Goal: Task Accomplishment & Management: Use online tool/utility

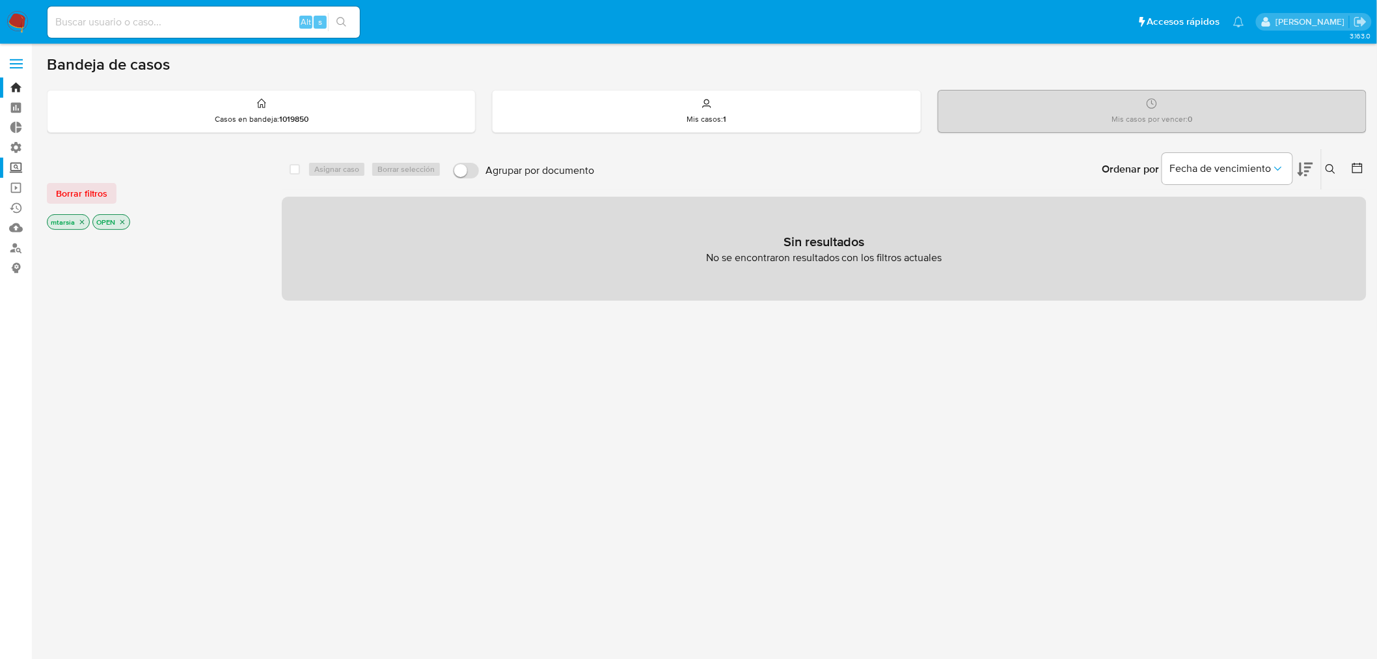
click at [22, 163] on label "Screening" at bounding box center [77, 167] width 155 height 20
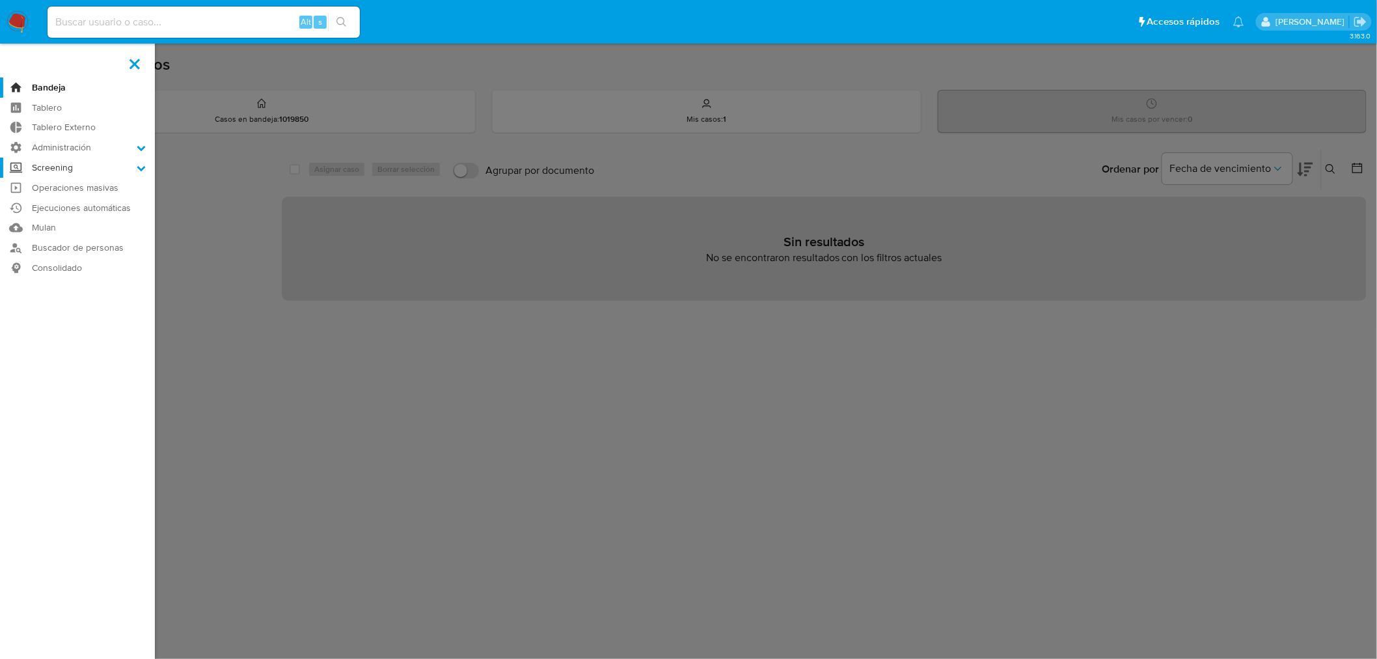
click at [0, 0] on input "Screening" at bounding box center [0, 0] width 0 height 0
click at [39, 329] on link "Buscador de personas" at bounding box center [77, 330] width 155 height 20
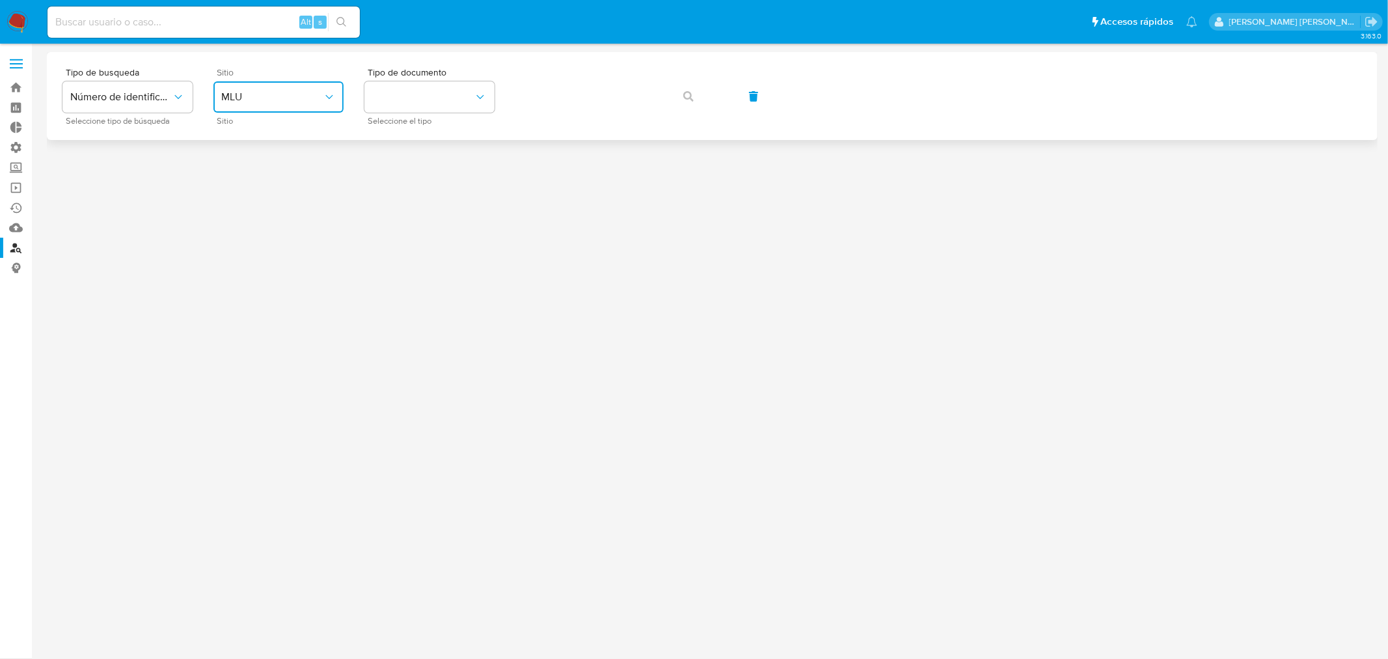
click at [267, 102] on span "MLU" at bounding box center [272, 96] width 102 height 13
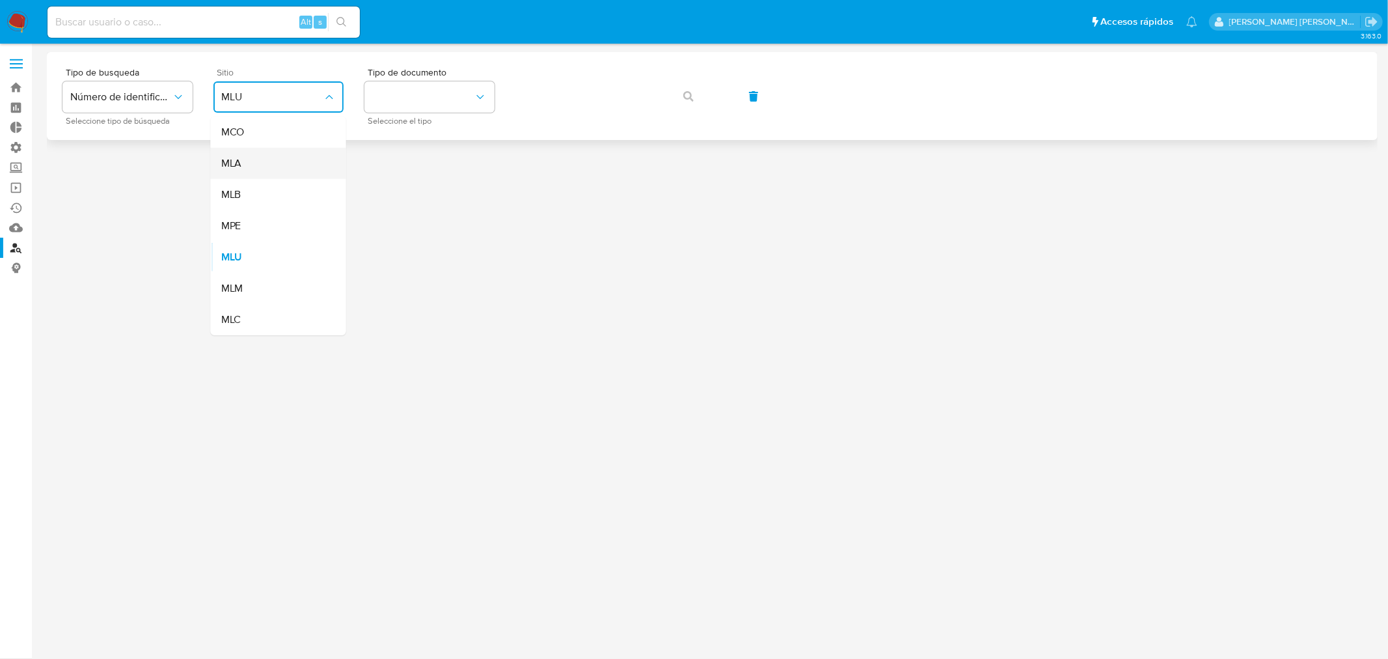
click at [276, 165] on div "MLA" at bounding box center [274, 163] width 107 height 31
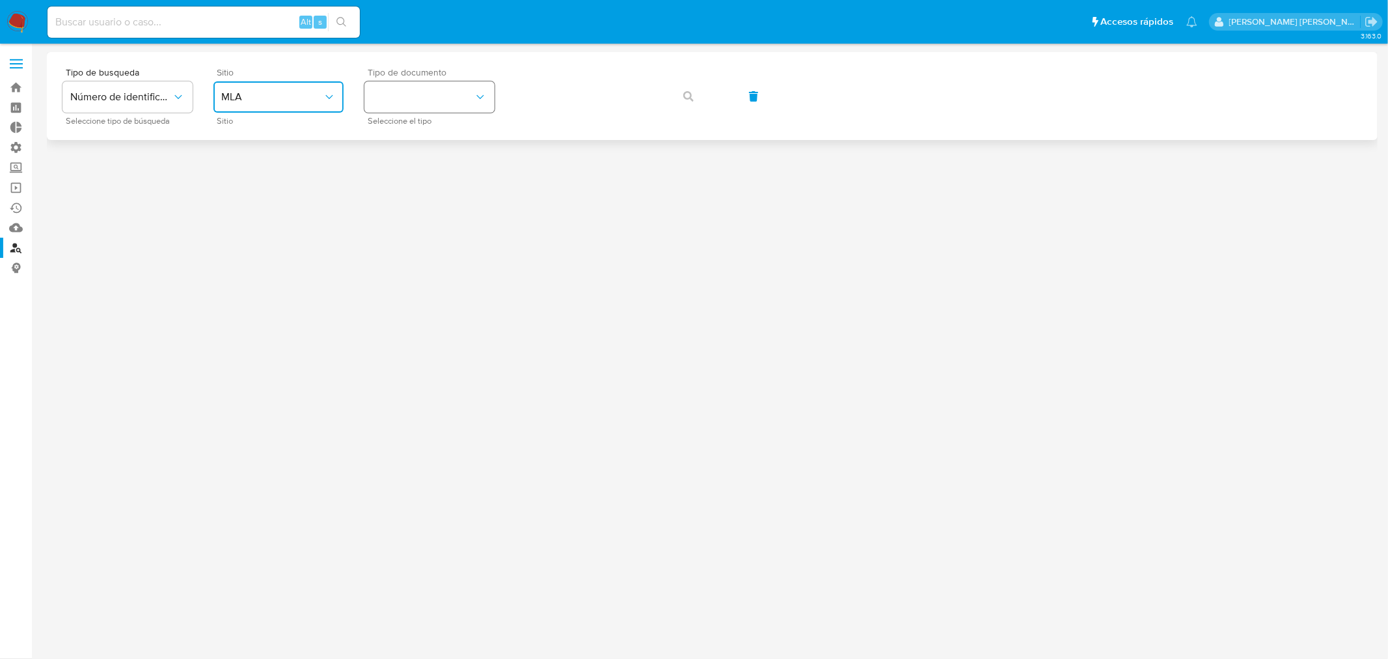
click at [445, 86] on button "identificationType" at bounding box center [429, 96] width 130 height 31
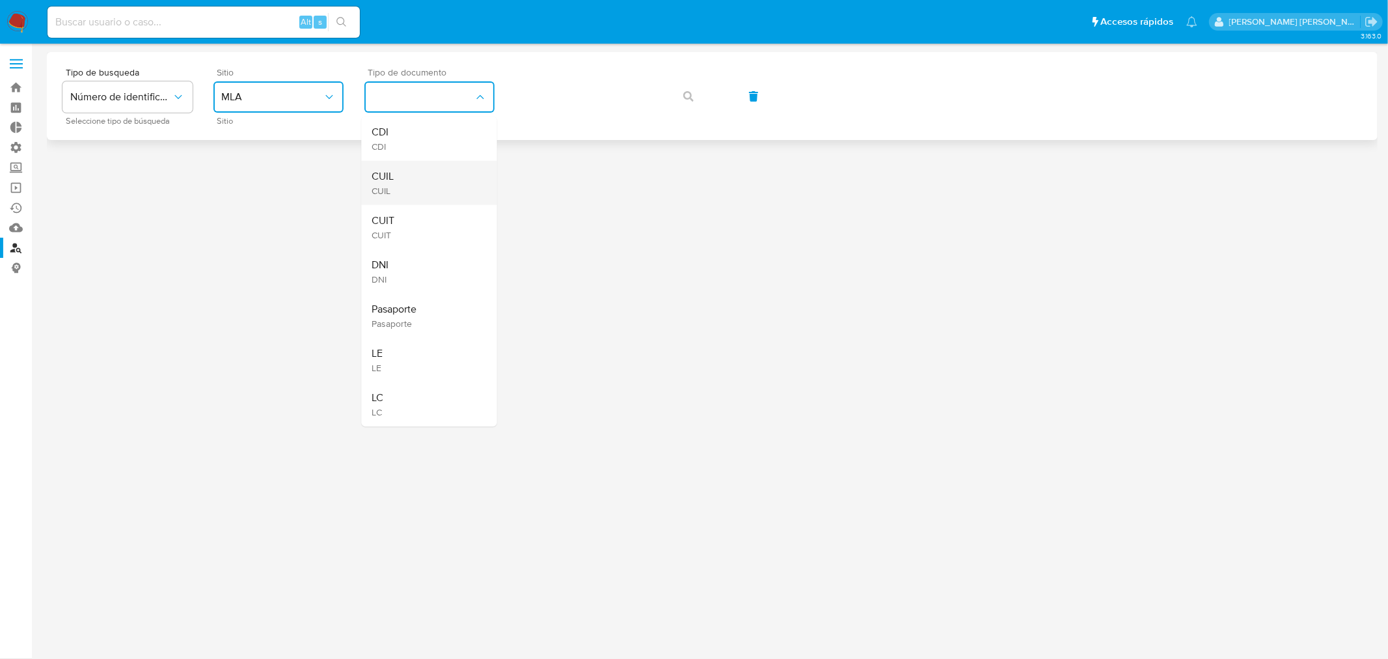
click at [447, 172] on div "CUIL CUIL" at bounding box center [425, 183] width 107 height 44
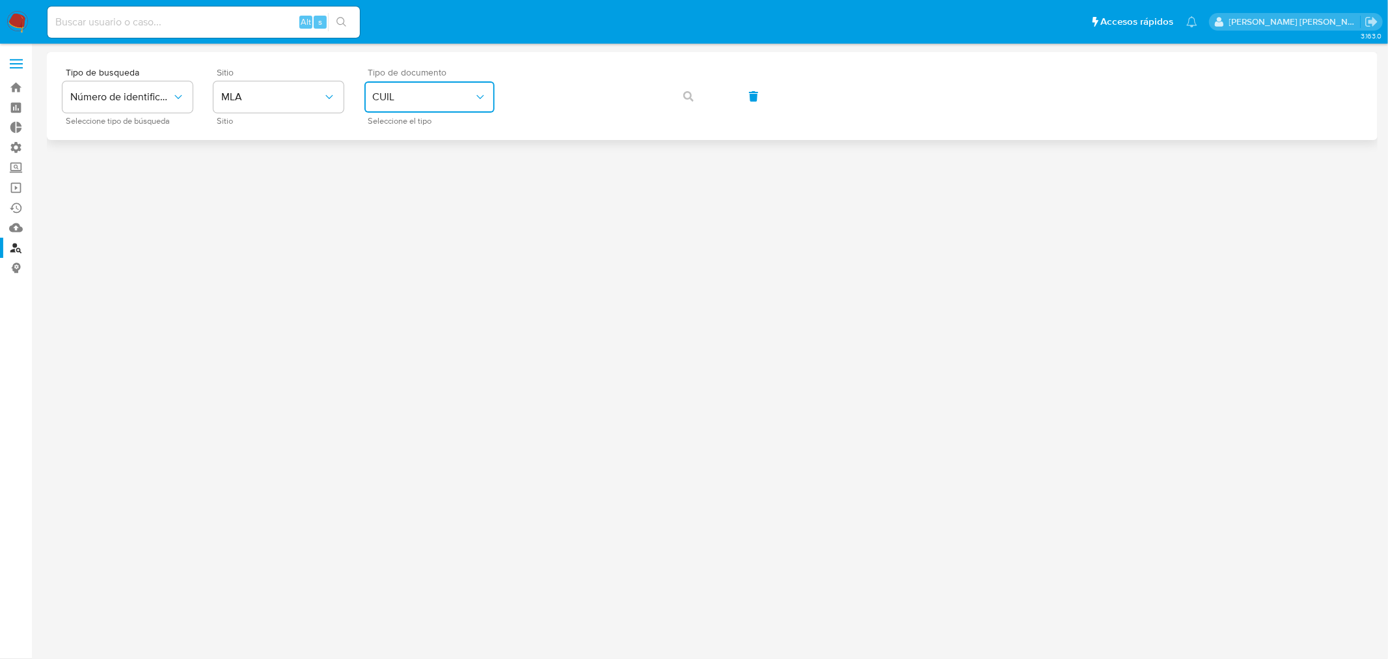
click at [444, 109] on button "CUIL" at bounding box center [429, 96] width 130 height 31
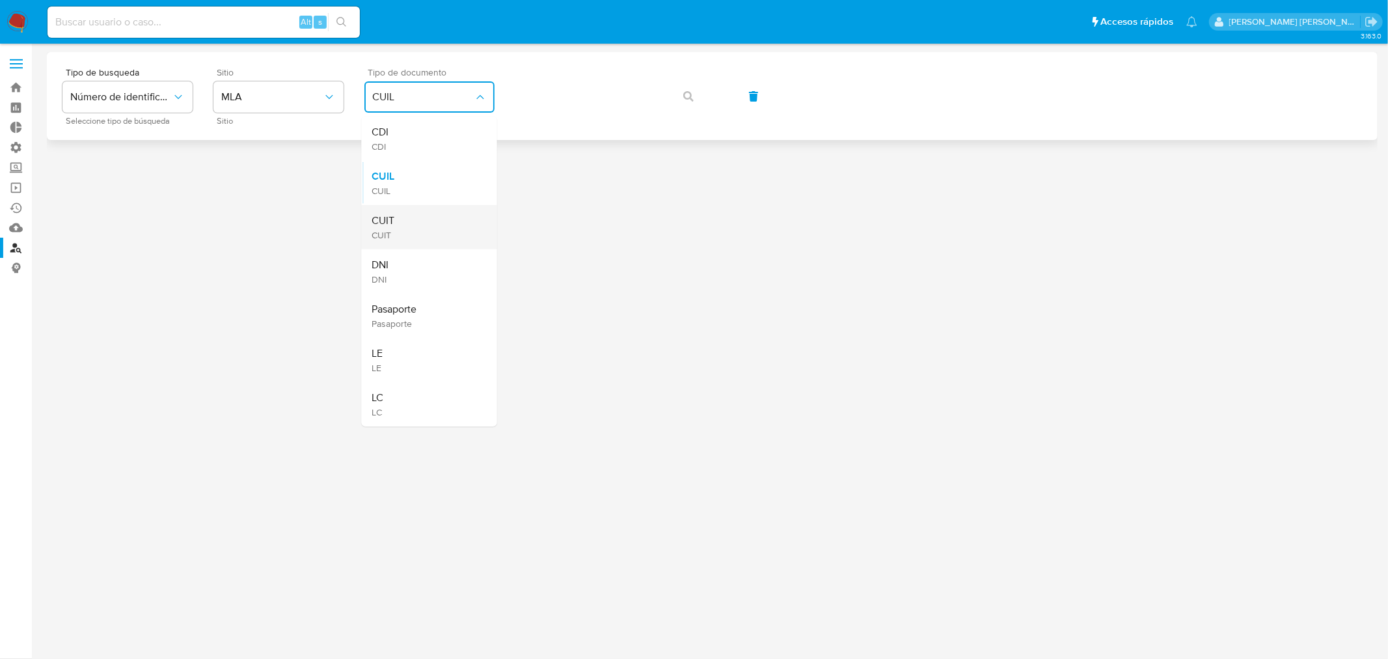
click at [449, 210] on div "CUIT CUIT" at bounding box center [425, 227] width 107 height 44
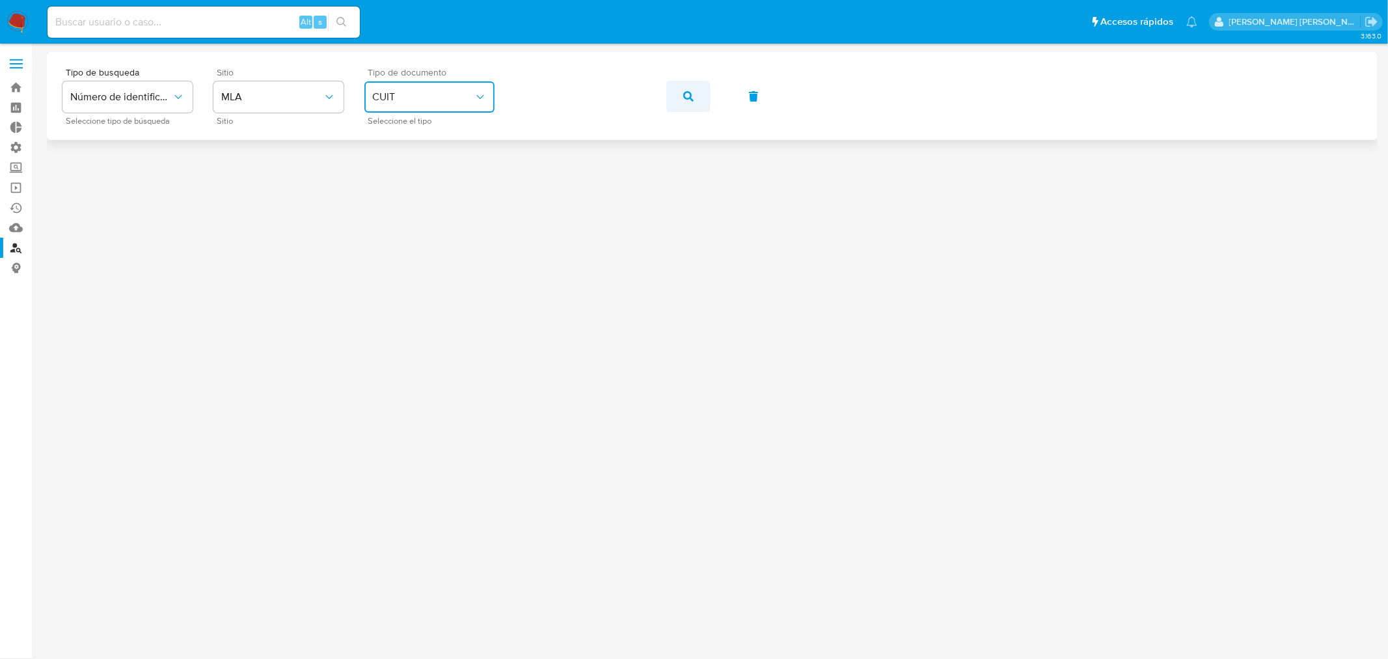
click at [679, 102] on button "button" at bounding box center [688, 96] width 44 height 31
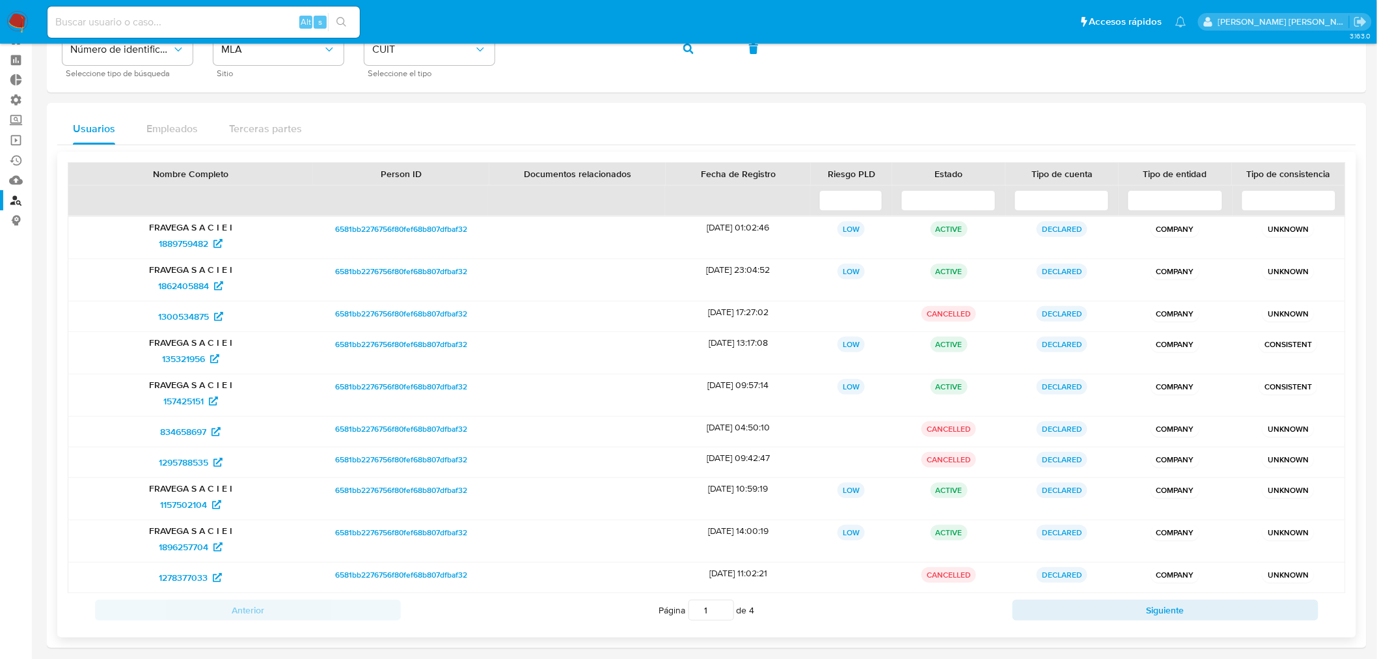
scroll to position [103, 0]
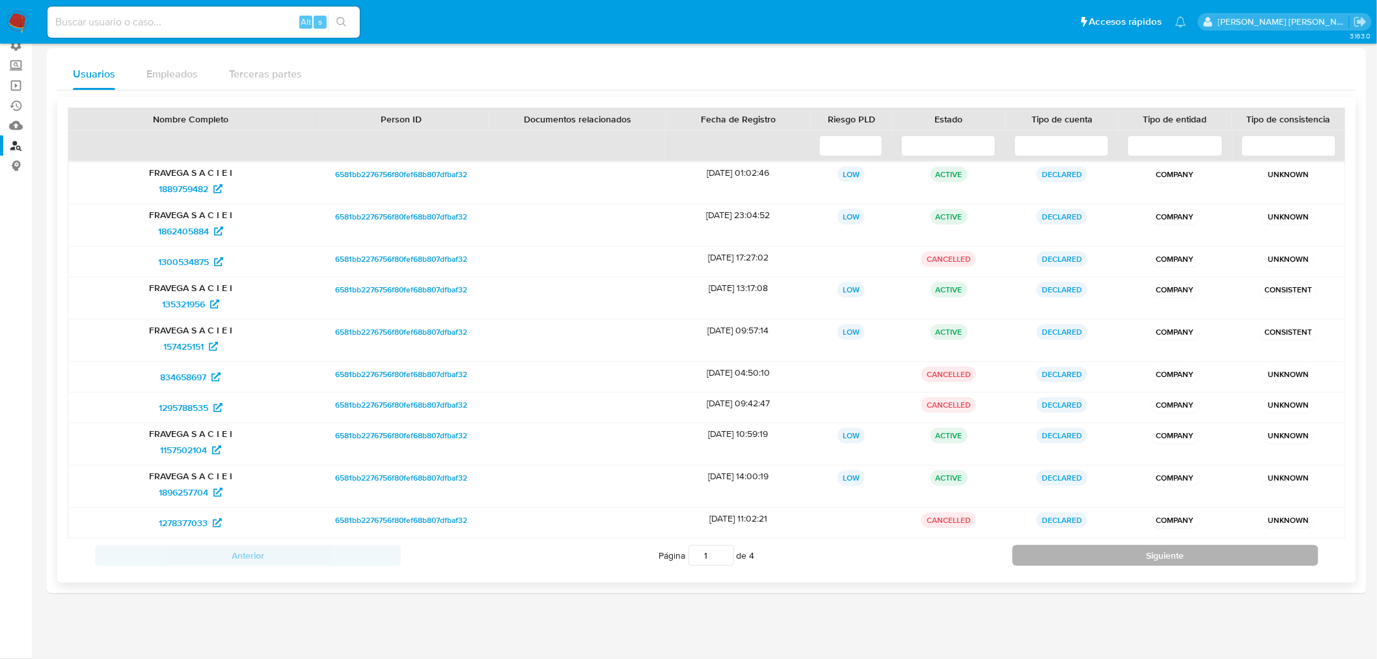
click at [1065, 564] on button "Siguiente" at bounding box center [1166, 555] width 306 height 21
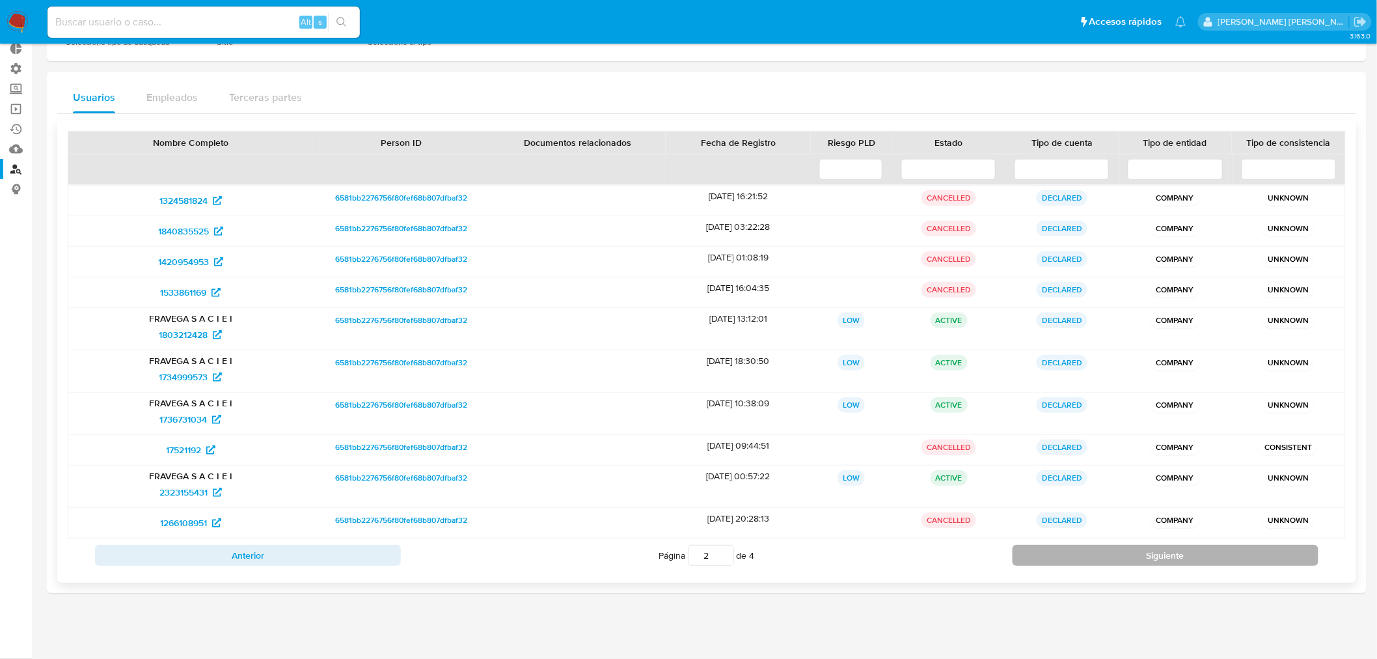
click at [1063, 561] on button "Siguiente" at bounding box center [1166, 555] width 306 height 21
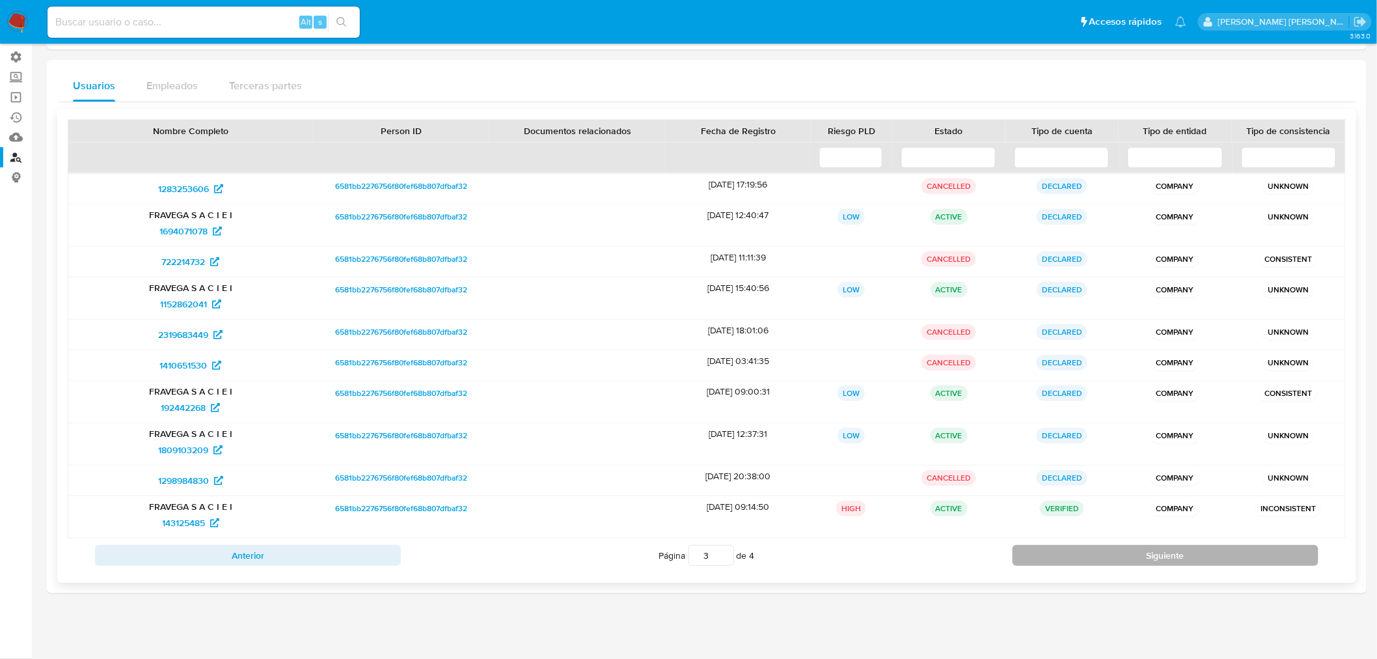
click at [1063, 561] on button "Siguiente" at bounding box center [1166, 555] width 306 height 21
type input "4"
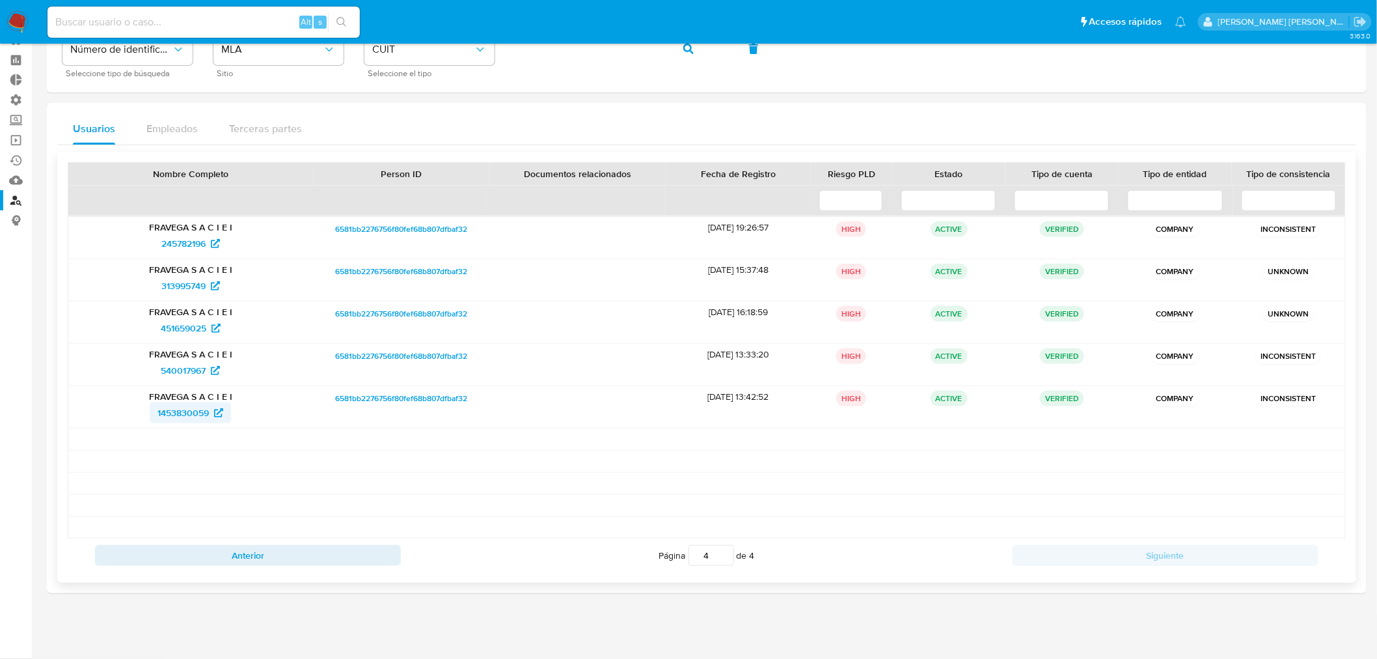
click at [163, 411] on span "1453830059" at bounding box center [182, 412] width 51 height 21
click at [202, 373] on span "540017967" at bounding box center [183, 370] width 45 height 21
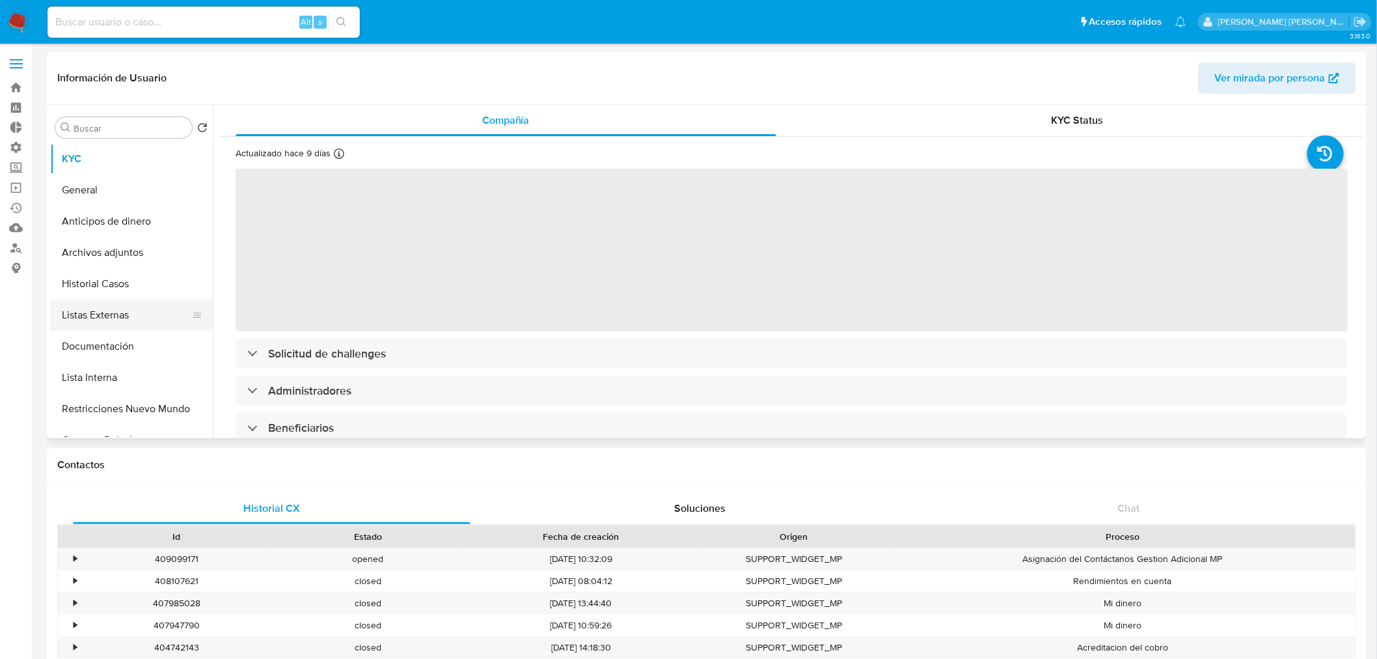
select select "10"
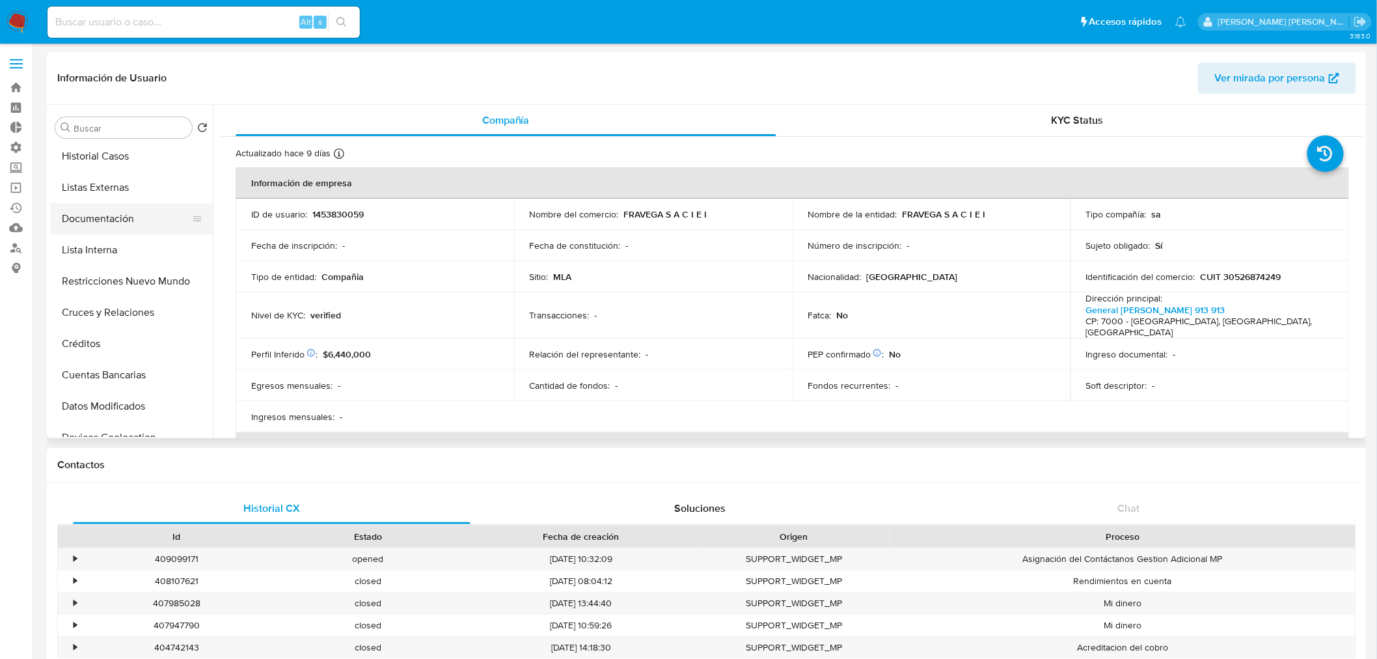
scroll to position [144, 0]
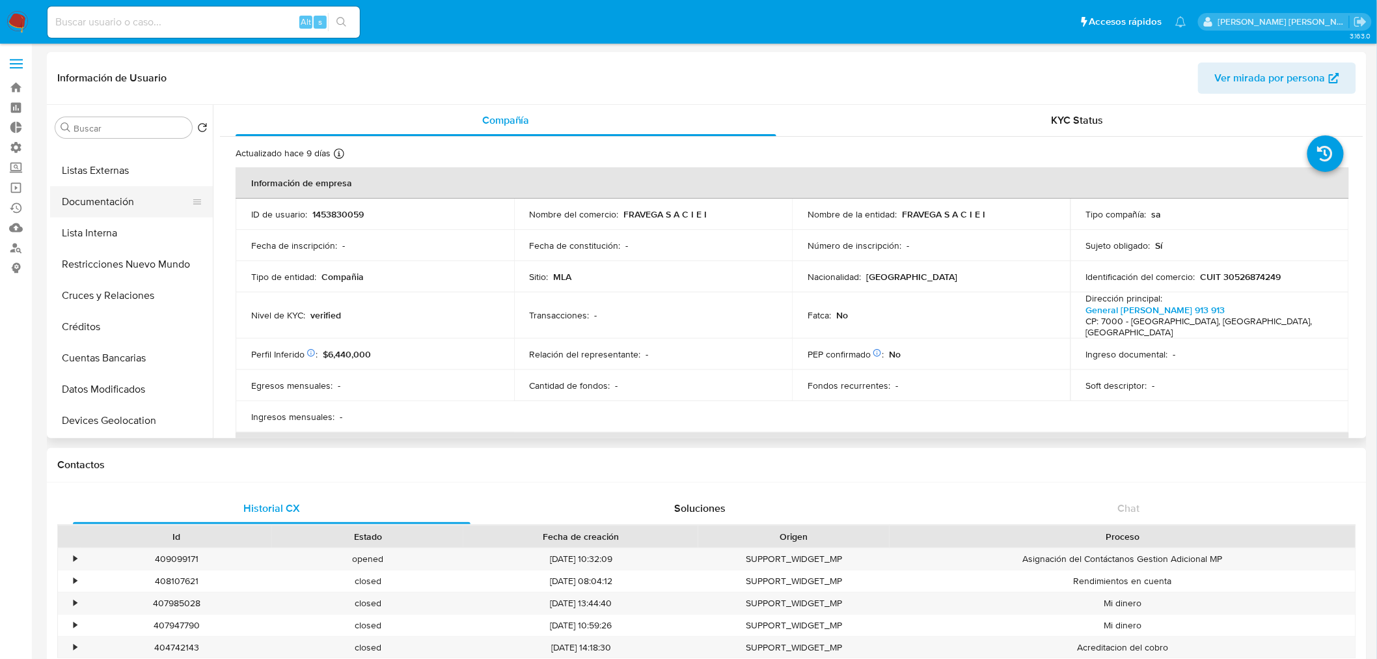
click at [140, 215] on button "Documentación" at bounding box center [126, 201] width 152 height 31
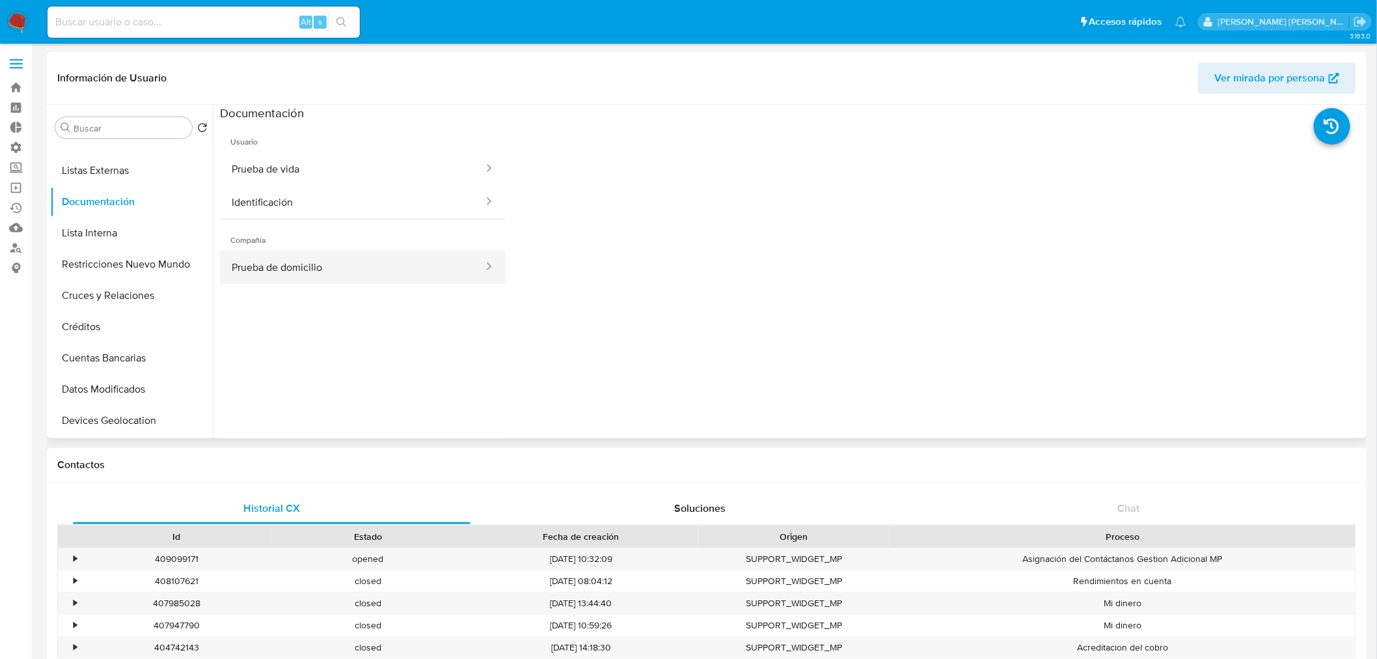
click at [389, 269] on button "Prueba de domicilio" at bounding box center [352, 267] width 265 height 33
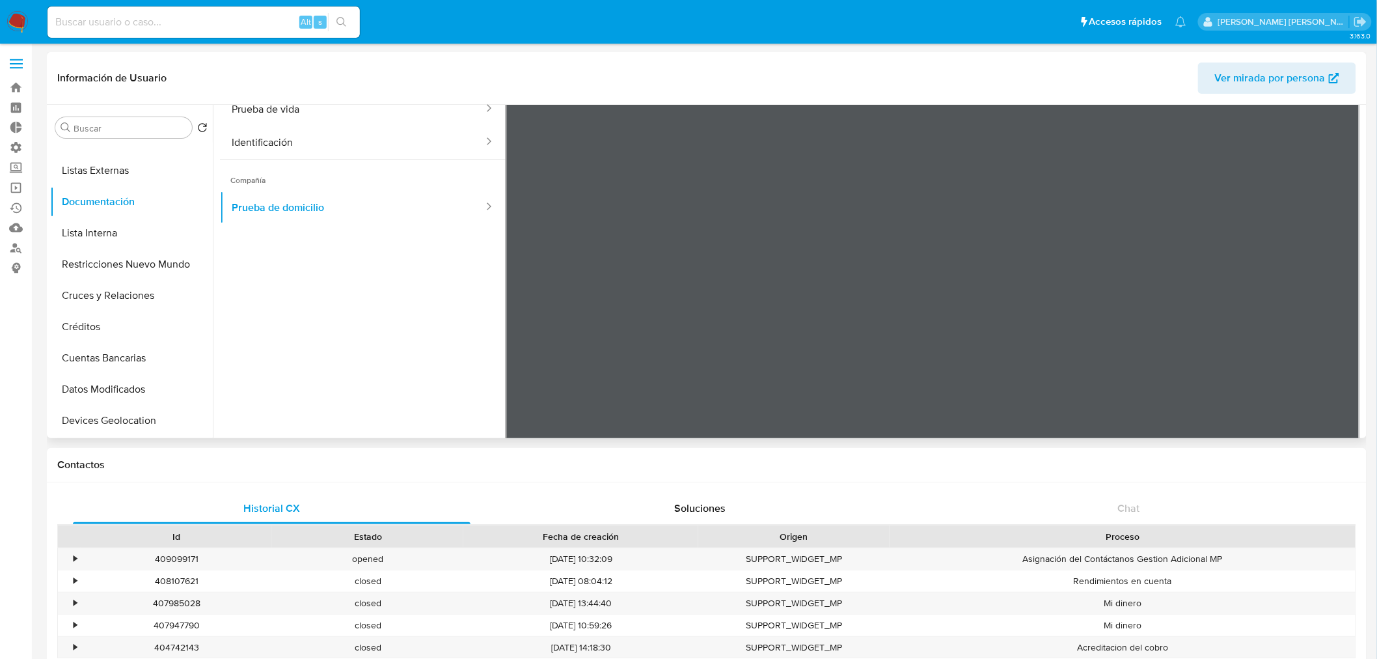
scroll to position [0, 0]
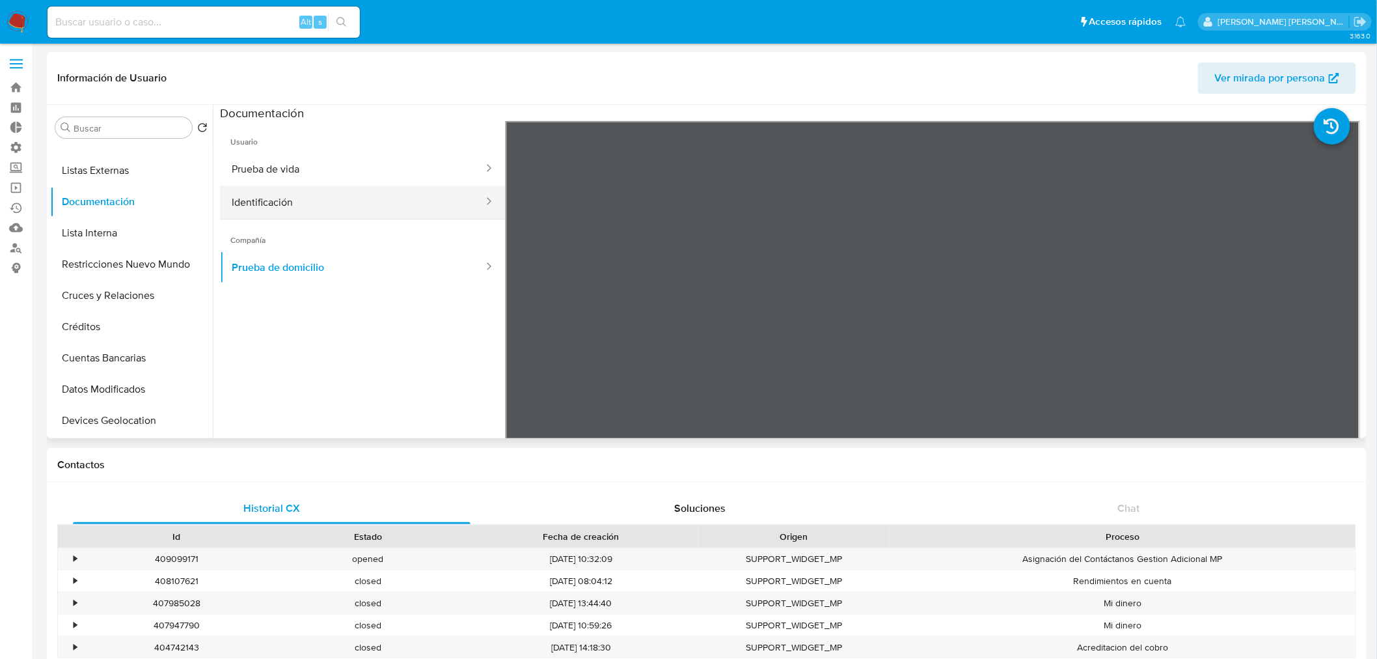
click at [347, 196] on button "Identificación" at bounding box center [352, 201] width 265 height 33
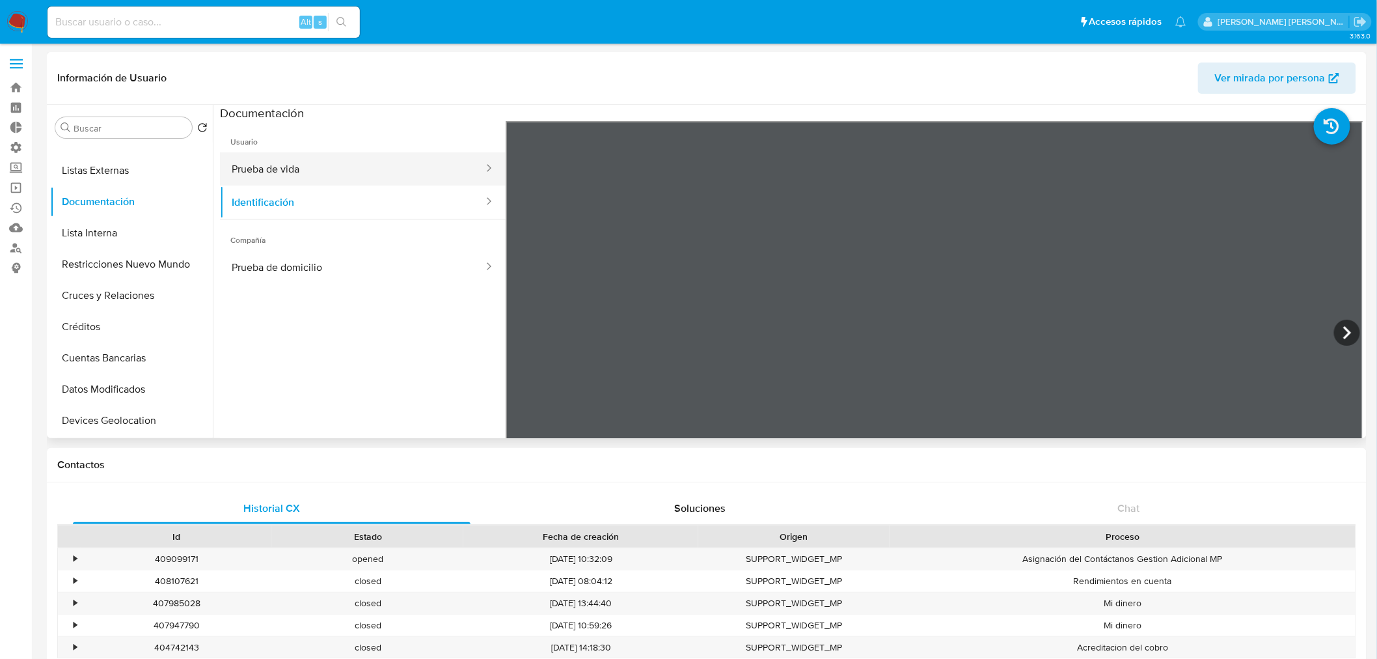
click at [359, 172] on button "Prueba de vida" at bounding box center [352, 168] width 265 height 33
click at [678, 228] on div at bounding box center [935, 334] width 858 height 427
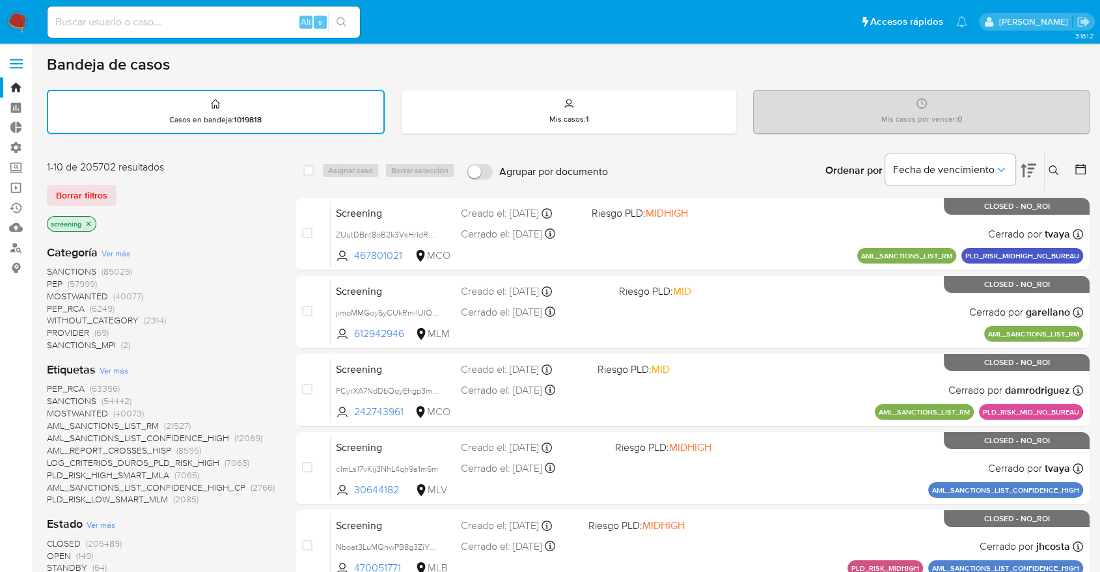
click at [49, 552] on span "OPEN" at bounding box center [59, 555] width 24 height 13
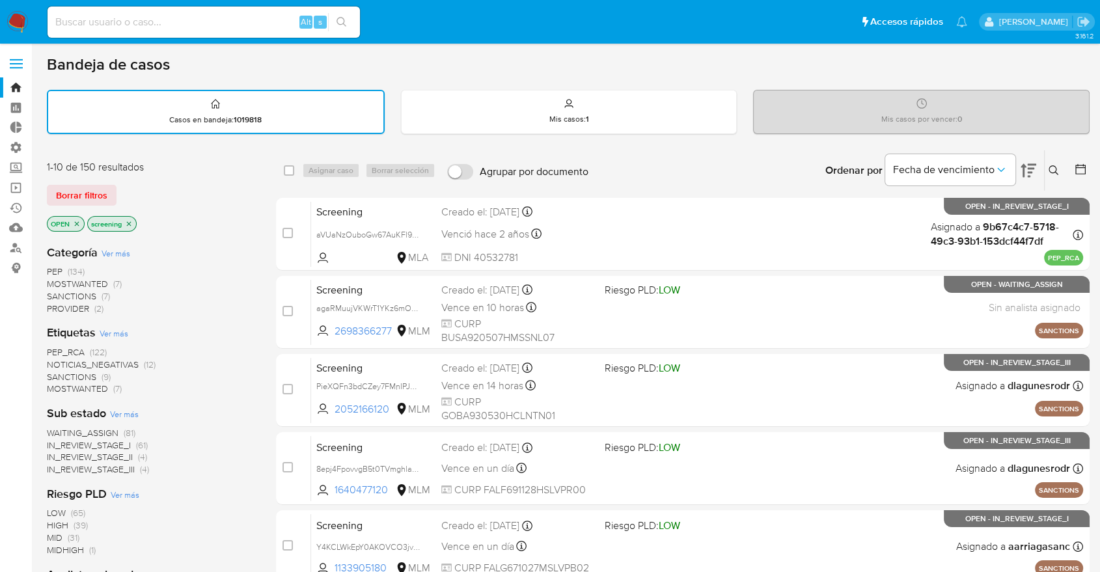
click at [53, 375] on span "SANCTIONS" at bounding box center [71, 376] width 49 height 13
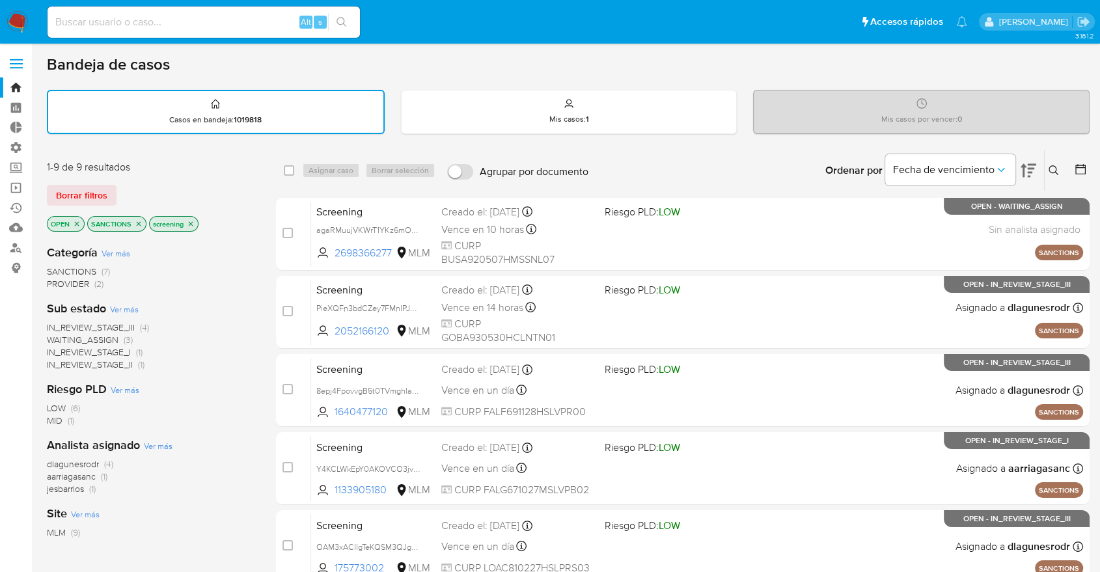
click at [138, 223] on icon "close-filter" at bounding box center [139, 224] width 8 height 8
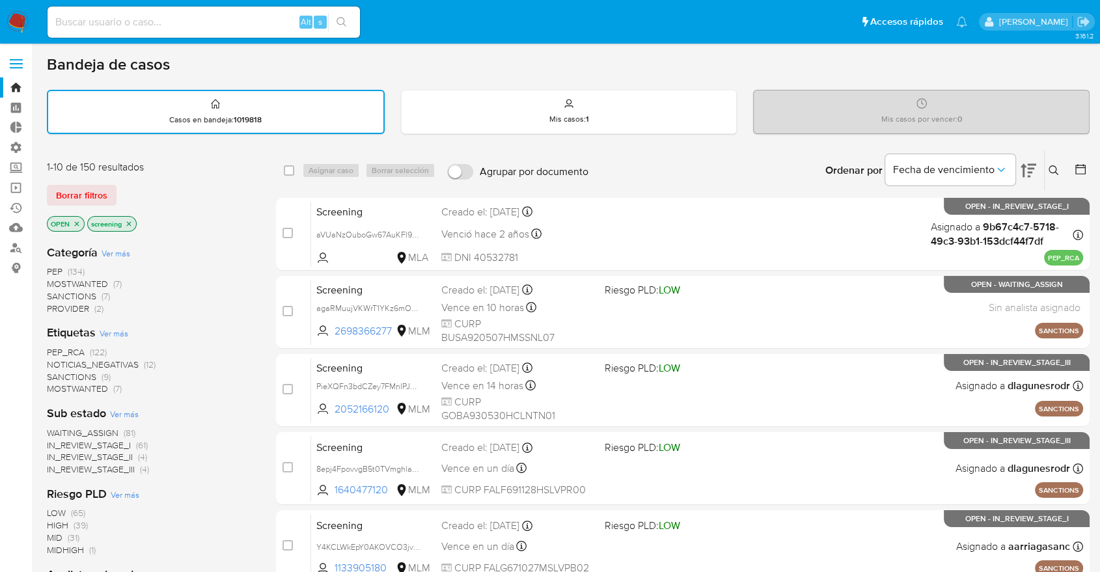
click at [62, 382] on span "MOSTWANTED" at bounding box center [77, 388] width 61 height 13
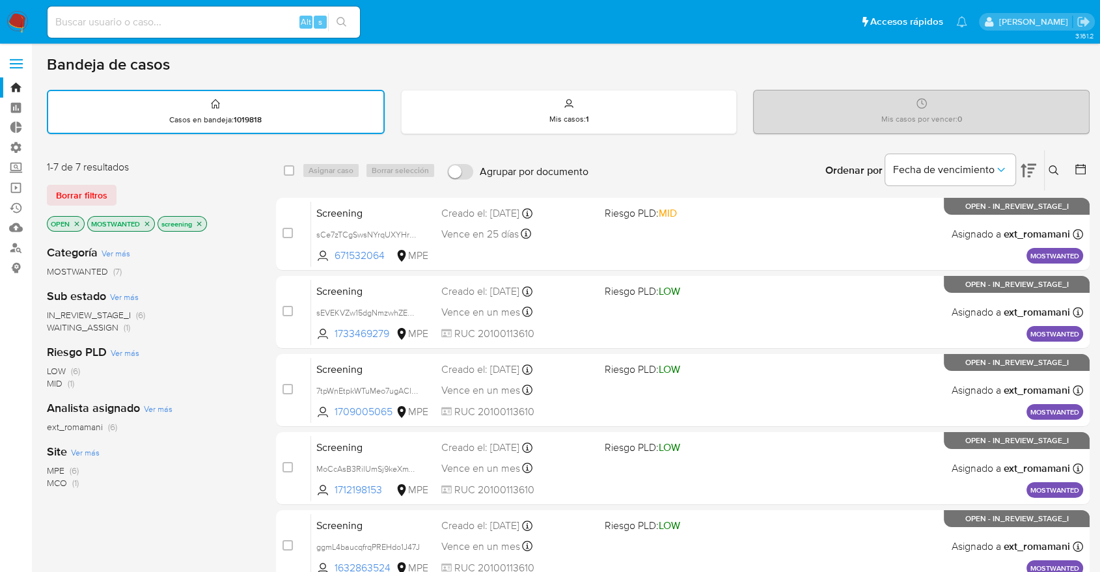
click at [146, 224] on icon "close-filter" at bounding box center [147, 223] width 5 height 5
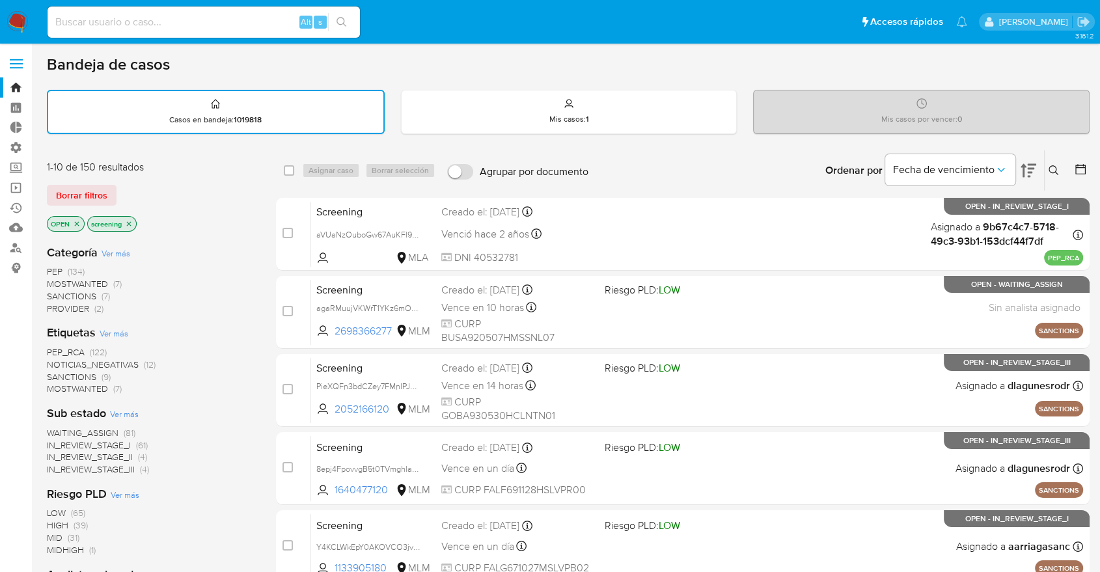
click at [53, 347] on span "PEP_RCA" at bounding box center [66, 352] width 38 height 13
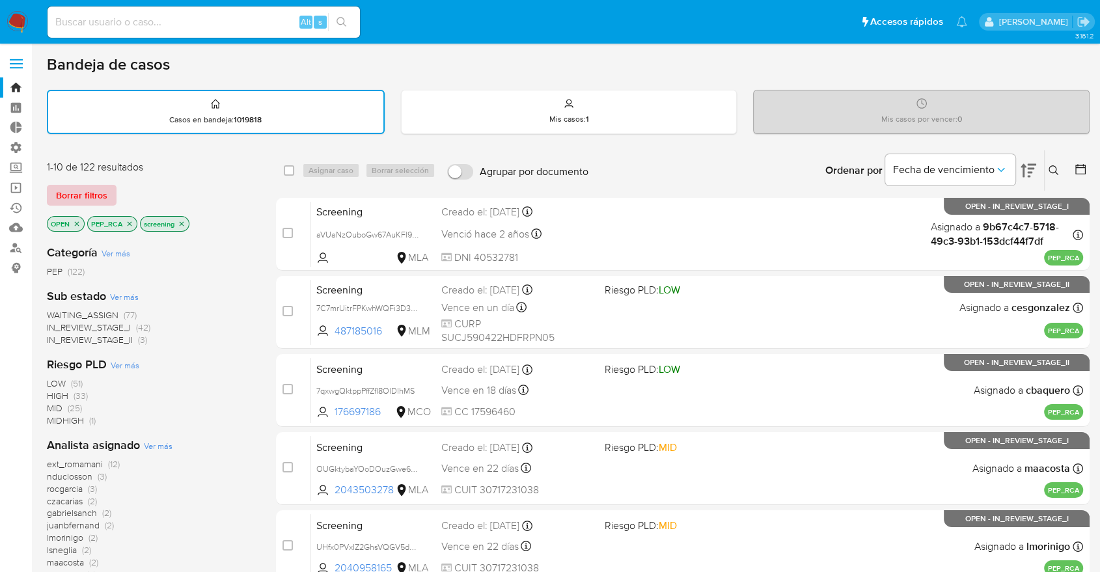
click at [102, 187] on span "Borrar filtros" at bounding box center [81, 195] width 51 height 18
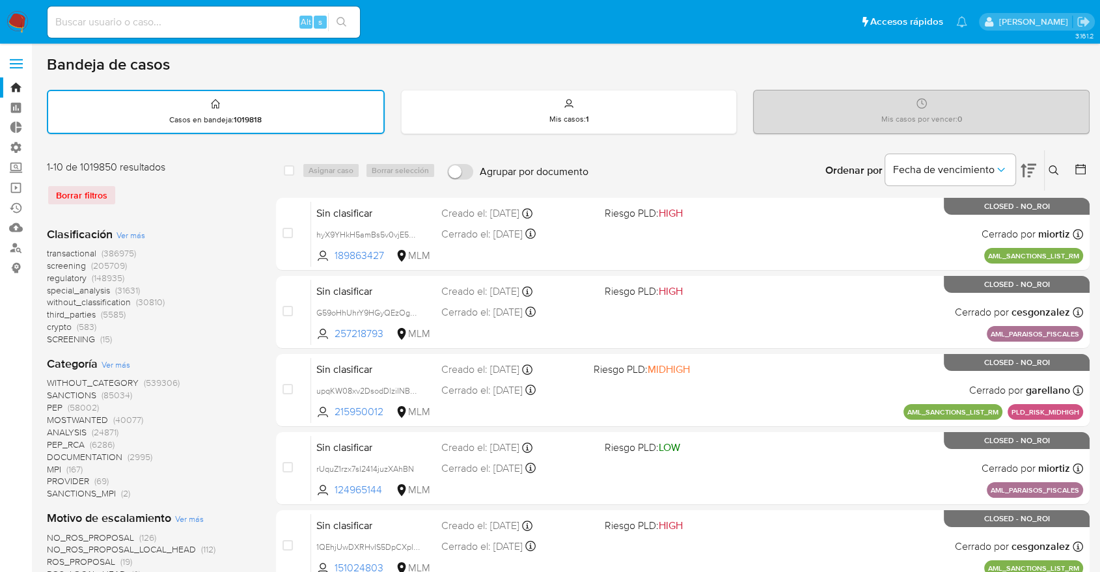
click at [48, 275] on span "regulatory" at bounding box center [67, 277] width 40 height 13
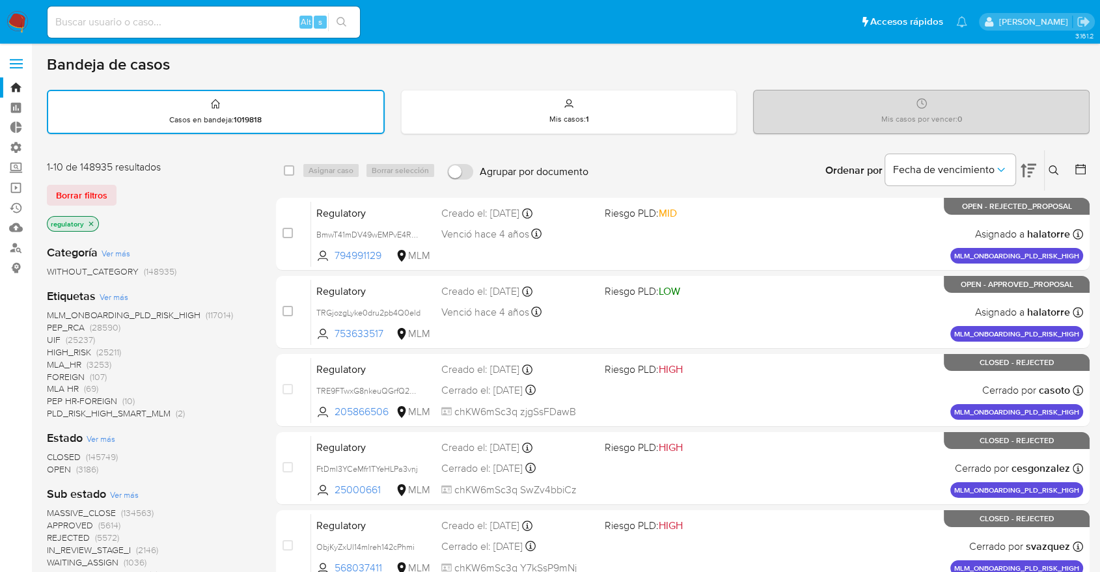
click at [55, 468] on span "OPEN" at bounding box center [59, 469] width 24 height 13
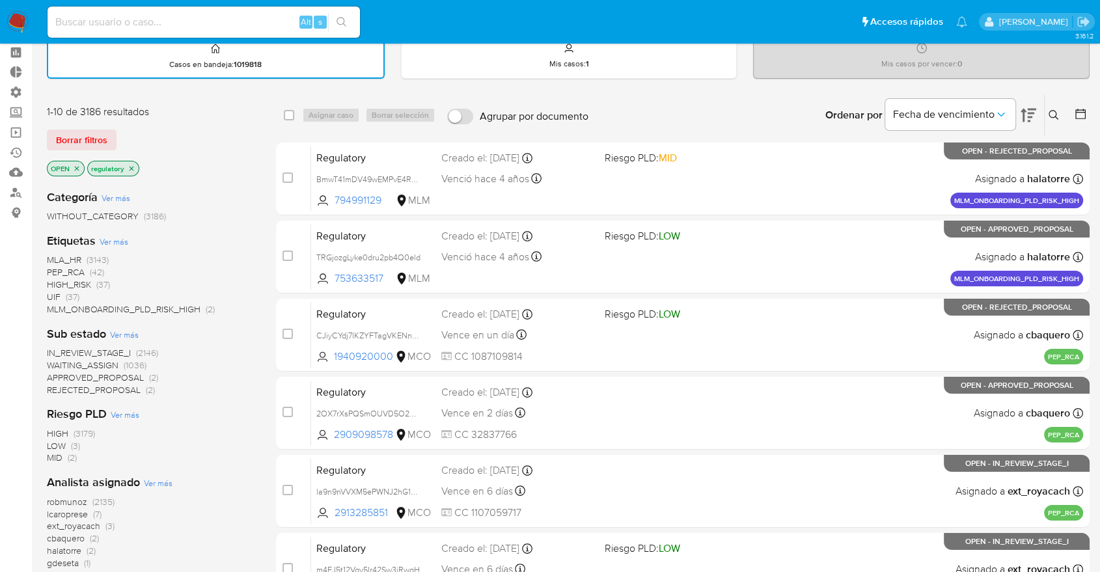
scroll to position [144, 0]
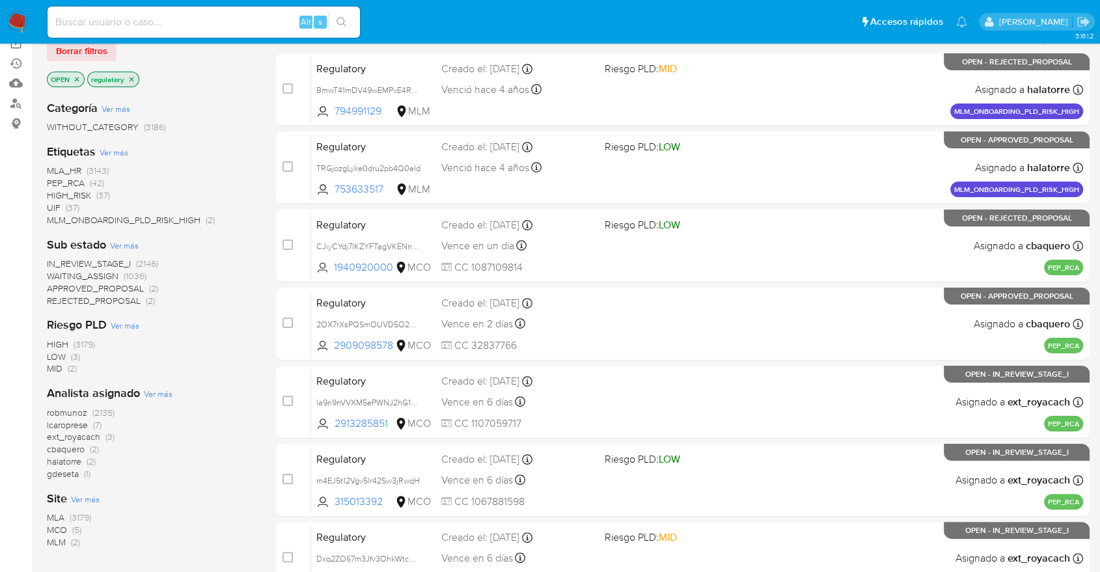
click at [55, 524] on span "MCO" at bounding box center [57, 529] width 20 height 13
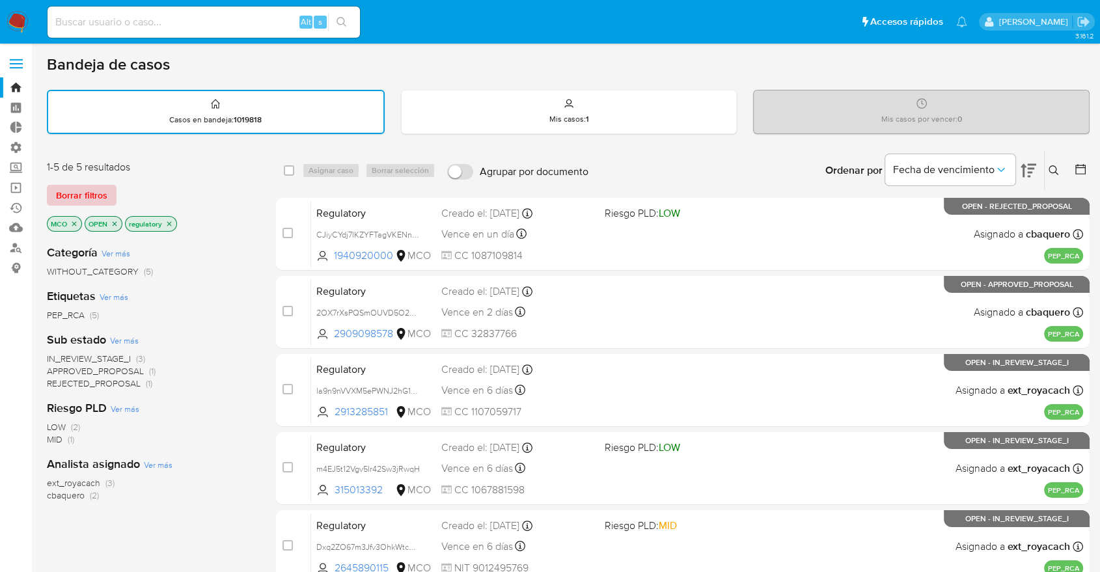
click at [111, 190] on button "Borrar filtros" at bounding box center [82, 195] width 70 height 21
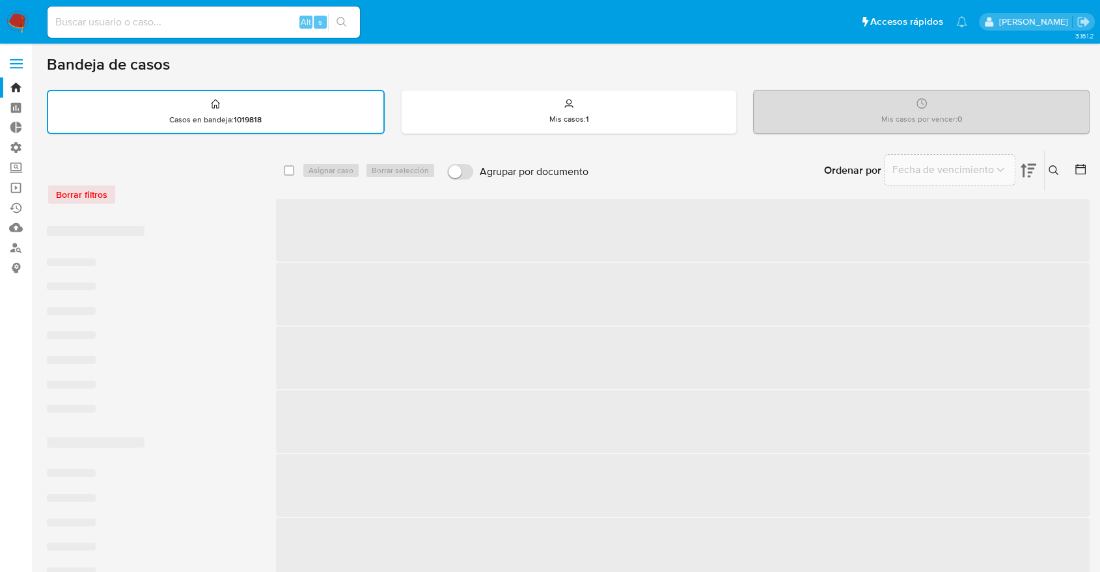
click at [167, 186] on div "Borrar filtros" at bounding box center [151, 194] width 208 height 21
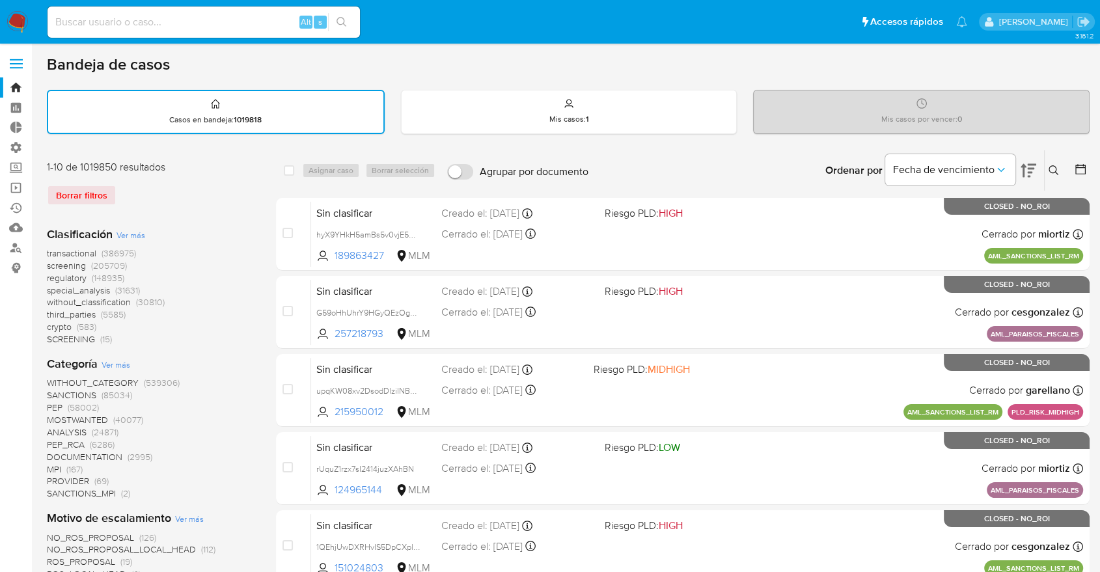
click at [53, 260] on span "screening" at bounding box center [66, 265] width 39 height 13
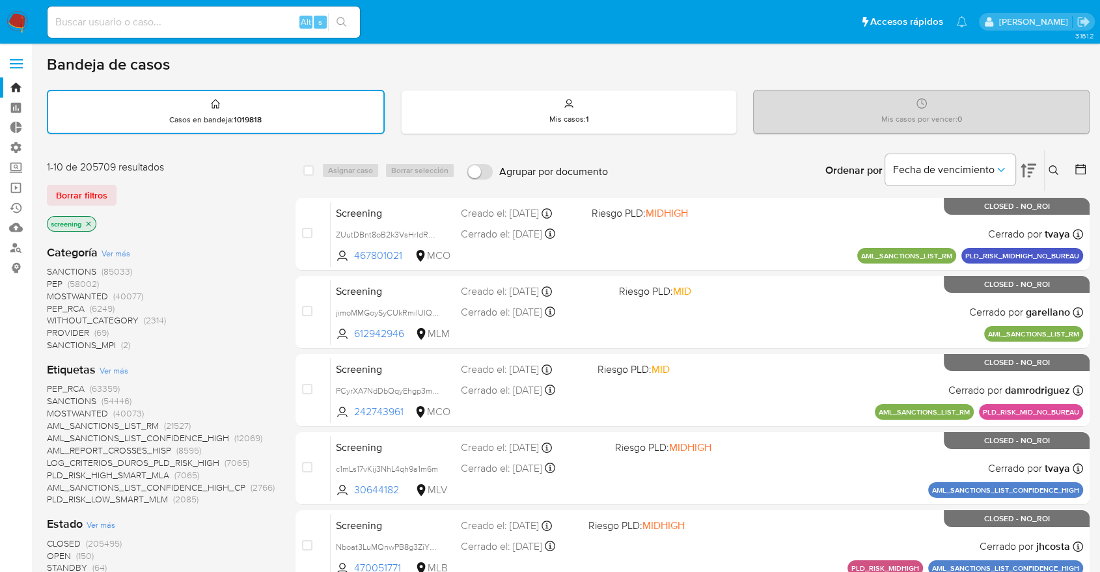
click at [51, 551] on span "OPEN" at bounding box center [59, 555] width 24 height 13
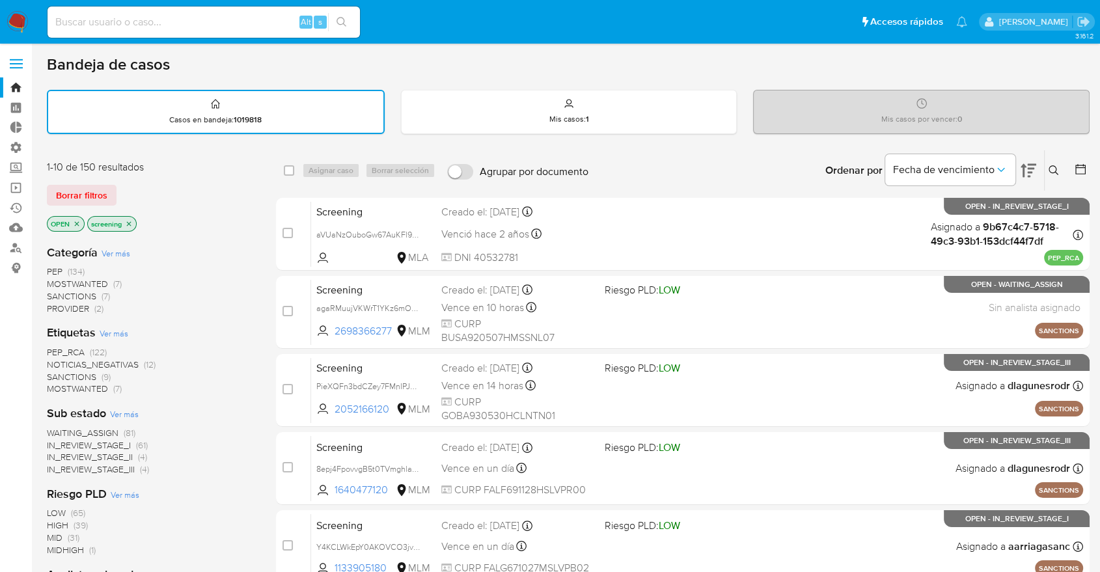
click at [119, 188] on div "Borrar filtros" at bounding box center [151, 195] width 208 height 21
click at [60, 374] on span "SANCTIONS" at bounding box center [71, 376] width 49 height 13
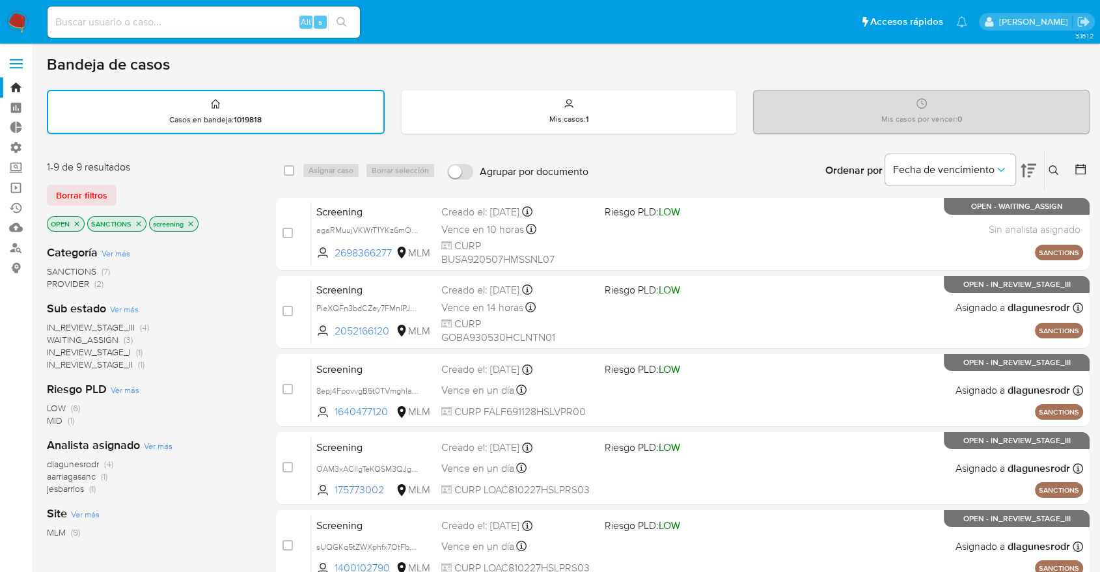
click at [135, 186] on div "Borrar filtros" at bounding box center [151, 195] width 208 height 21
click at [52, 491] on span "jesbarrios" at bounding box center [65, 488] width 37 height 13
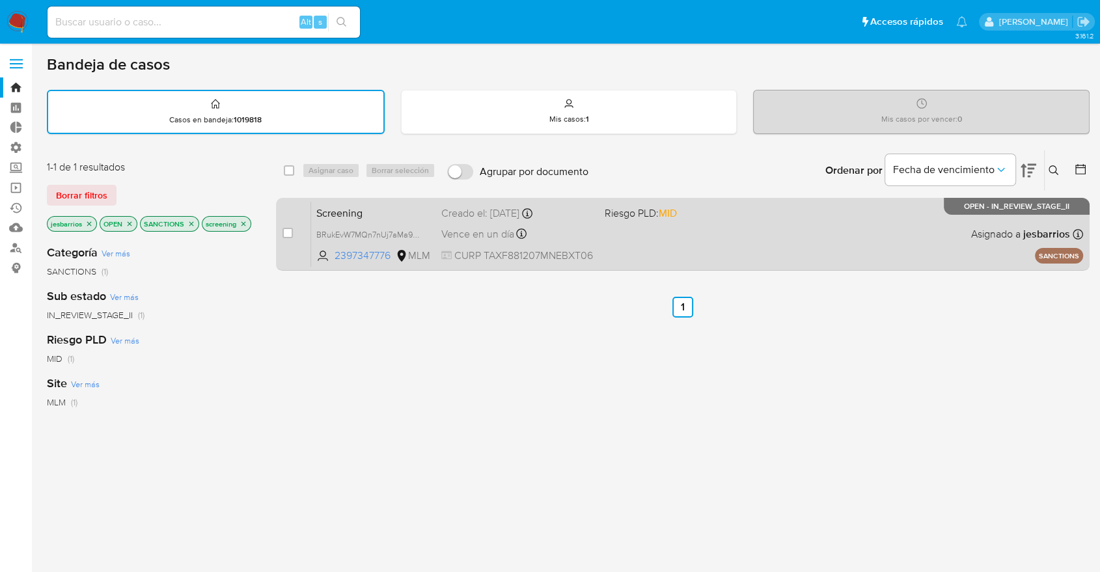
click at [371, 210] on span "Screening" at bounding box center [373, 212] width 115 height 17
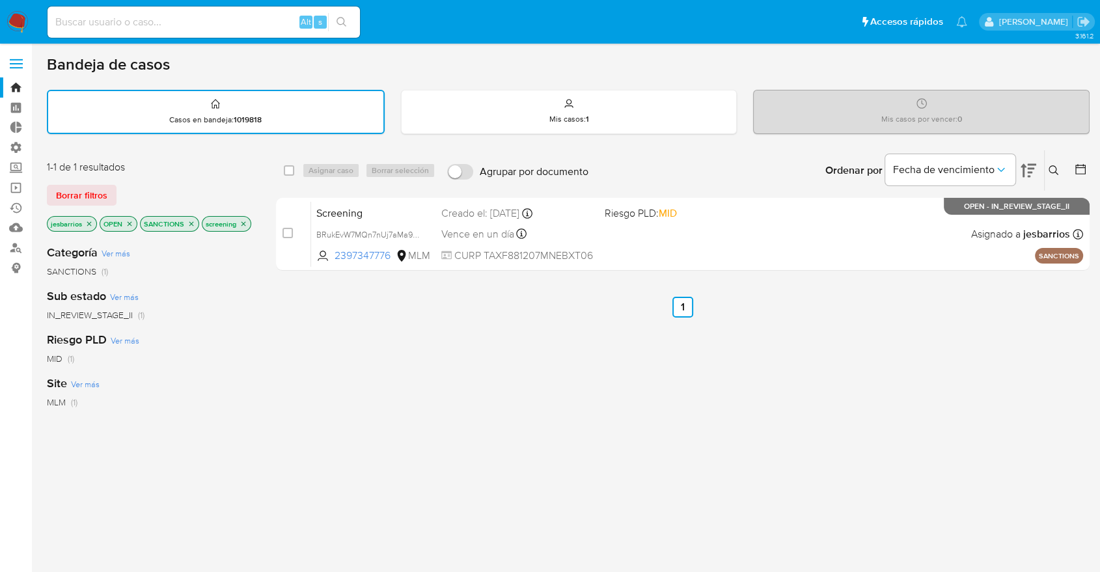
click at [88, 224] on icon "close-filter" at bounding box center [89, 224] width 8 height 8
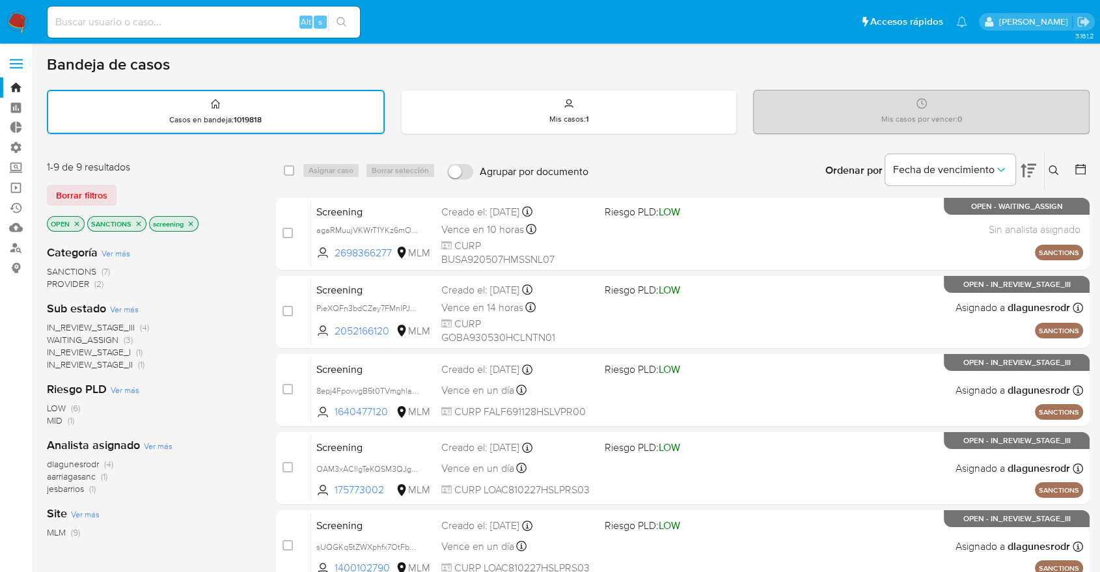
click at [135, 224] on icon "close-filter" at bounding box center [139, 224] width 8 height 8
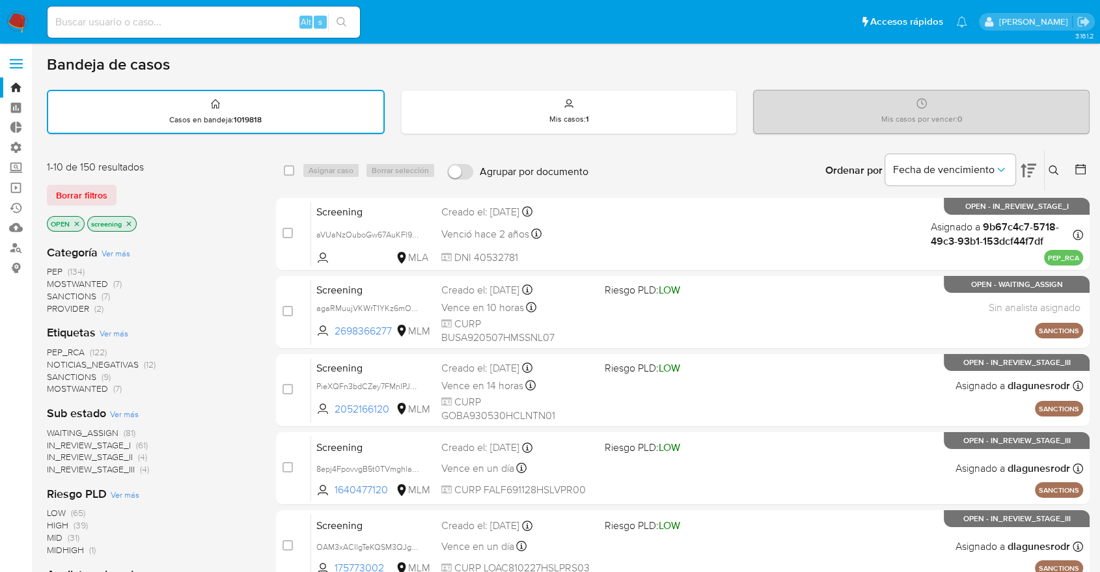
click at [748, 24] on ul "Pausado Ver notificaciones Alt s Accesos rápidos Presiona las siguientes teclas…" at bounding box center [507, 21] width 933 height 33
click at [129, 185] on div "Borrar filtros" at bounding box center [151, 195] width 208 height 21
click at [66, 141] on div "Bandeja de casos Casos en bandeja : 1019818 Mis casos : 1 Mis casos por vencer …" at bounding box center [568, 538] width 1042 height 966
click at [120, 189] on div "Borrar filtros" at bounding box center [151, 195] width 208 height 21
click at [120, 185] on div "Borrar filtros" at bounding box center [151, 195] width 208 height 21
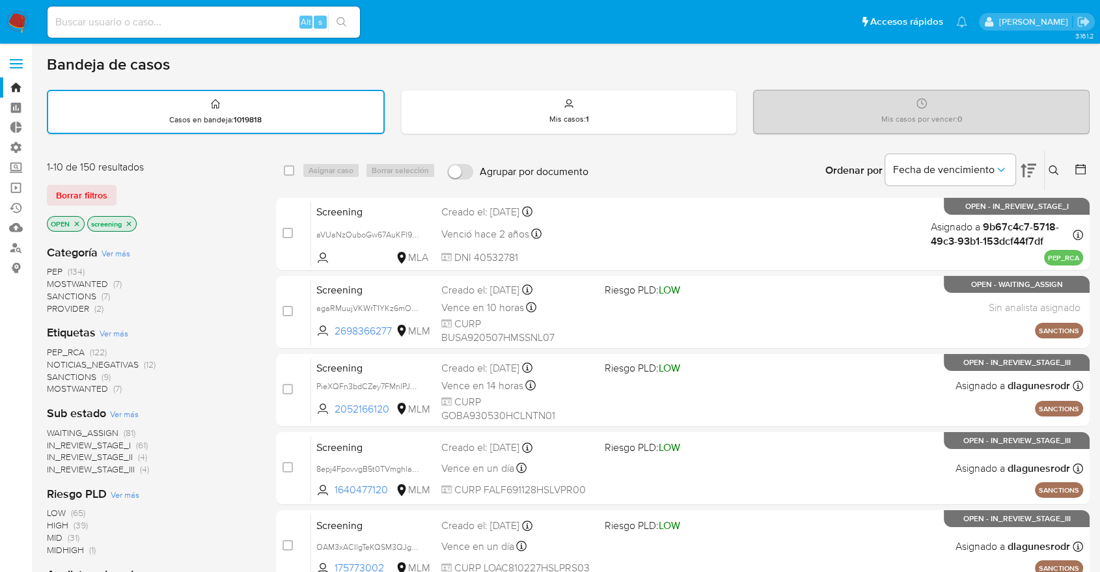
click at [120, 185] on div "Borrar filtros" at bounding box center [151, 195] width 208 height 21
click at [126, 187] on div "Borrar filtros" at bounding box center [151, 195] width 208 height 21
click at [120, 189] on div "Borrar filtros" at bounding box center [151, 195] width 208 height 21
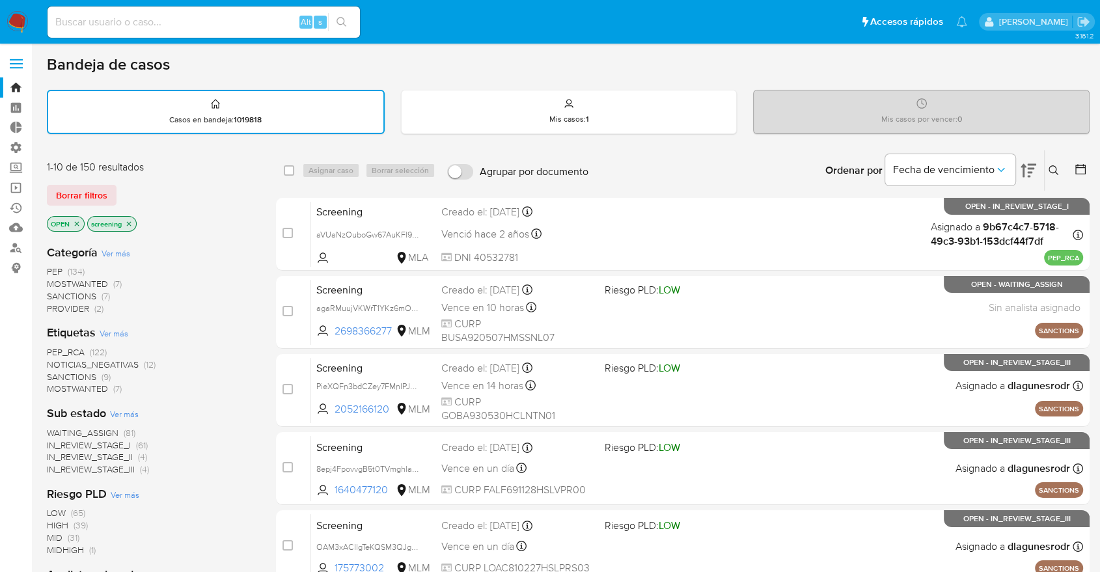
click at [79, 79] on div "Bandeja de casos Casos en bandeja : 1019818 Mis casos : 1 Mis casos por vencer …" at bounding box center [568, 538] width 1042 height 966
click at [120, 188] on div "Borrar filtros" at bounding box center [151, 195] width 208 height 21
click at [120, 187] on div "Borrar filtros" at bounding box center [151, 195] width 208 height 21
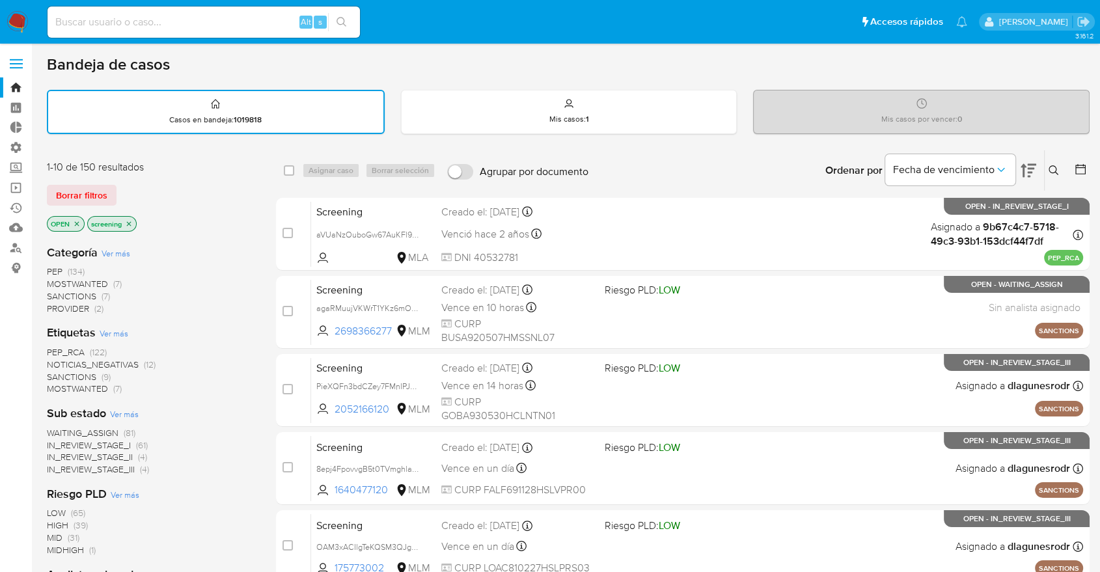
click at [139, 182] on div "1-10 de 150 resultados Borrar filtros OPEN screening" at bounding box center [151, 197] width 208 height 74
click at [119, 188] on div "Borrar filtros" at bounding box center [151, 195] width 208 height 21
click at [57, 370] on span "SANCTIONS" at bounding box center [71, 376] width 49 height 13
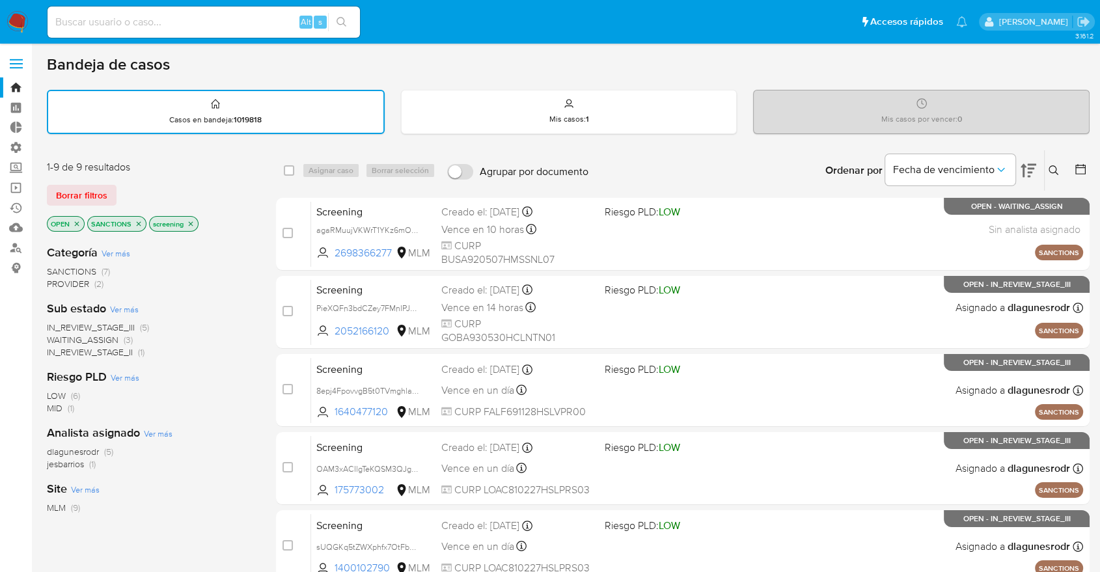
click at [140, 220] on icon "close-filter" at bounding box center [139, 224] width 8 height 8
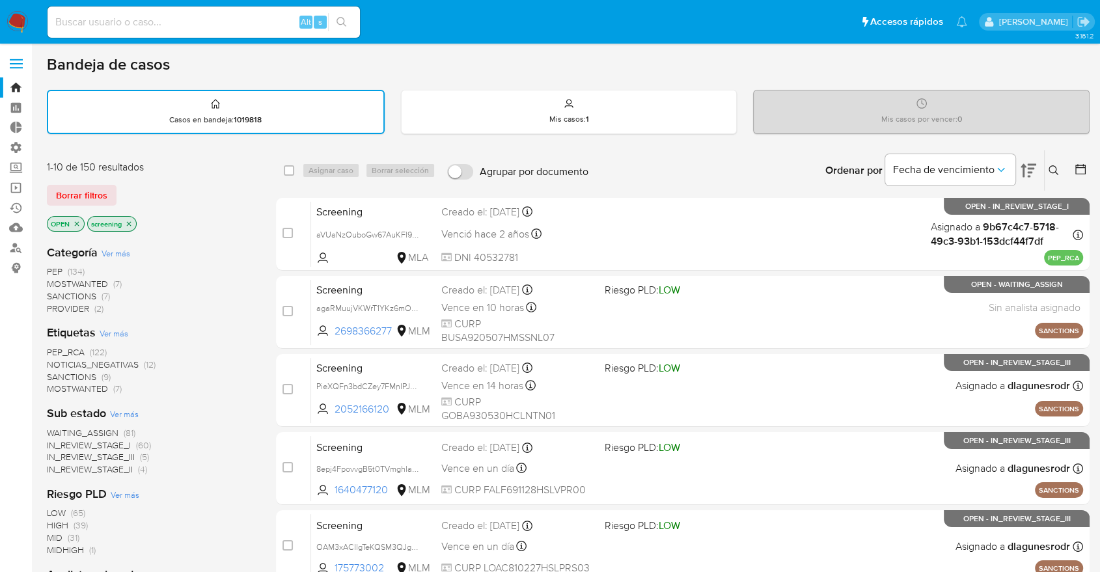
click at [61, 387] on span "MOSTWANTED" at bounding box center [77, 388] width 61 height 13
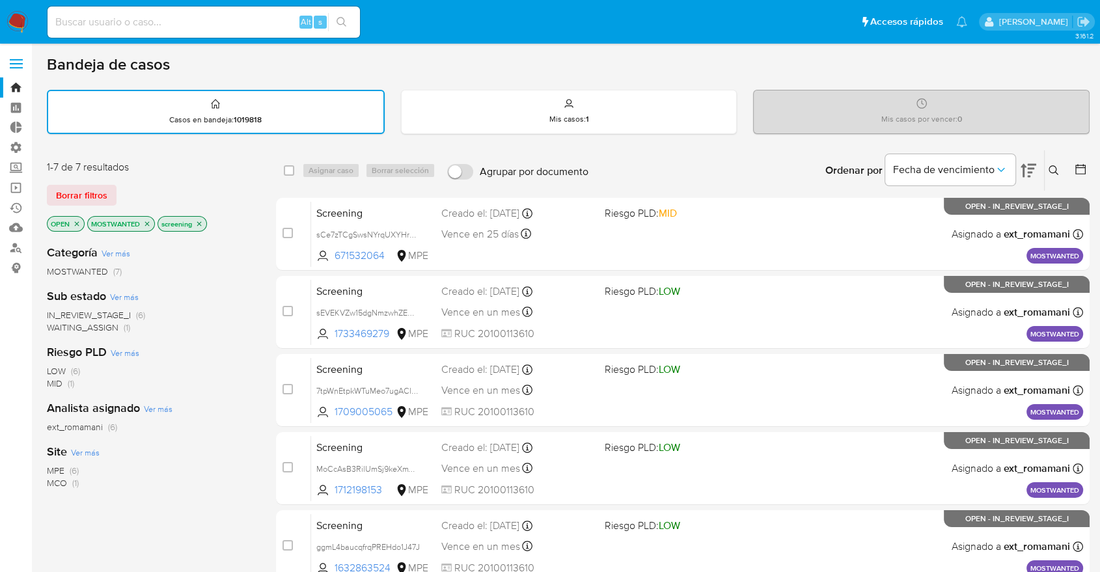
click at [129, 195] on div "Borrar filtros" at bounding box center [151, 195] width 208 height 21
click at [179, 167] on div "1-7 de 7 resultados" at bounding box center [151, 167] width 208 height 14
click at [144, 223] on icon "close-filter" at bounding box center [147, 224] width 8 height 8
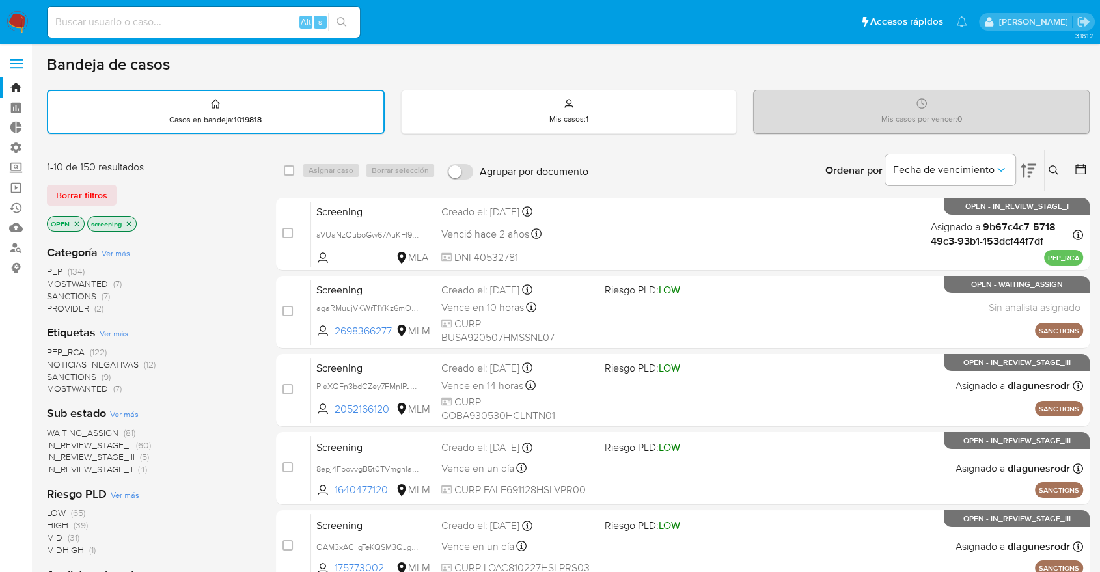
click at [50, 346] on span "PEP_RCA" at bounding box center [66, 352] width 38 height 13
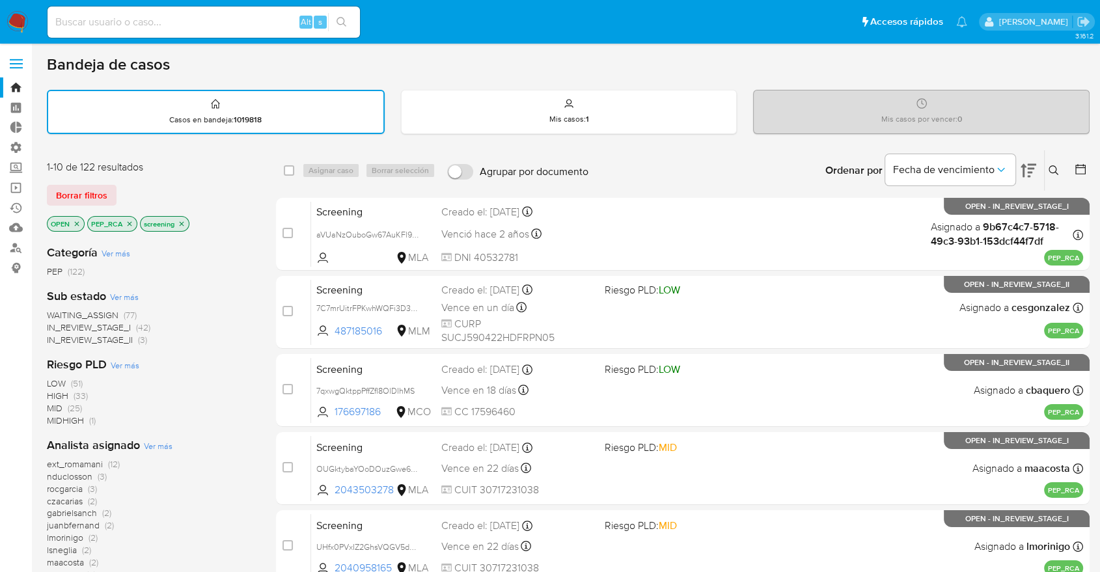
click at [57, 311] on span "WAITING_ASSIGN" at bounding box center [83, 314] width 72 height 13
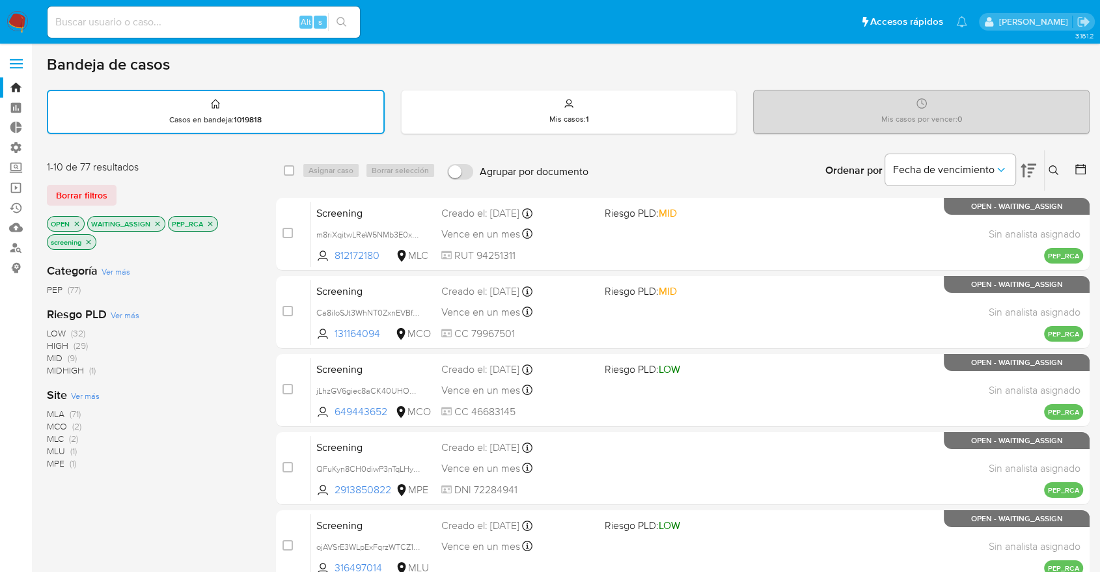
click at [77, 394] on span "Ver más" at bounding box center [85, 396] width 29 height 12
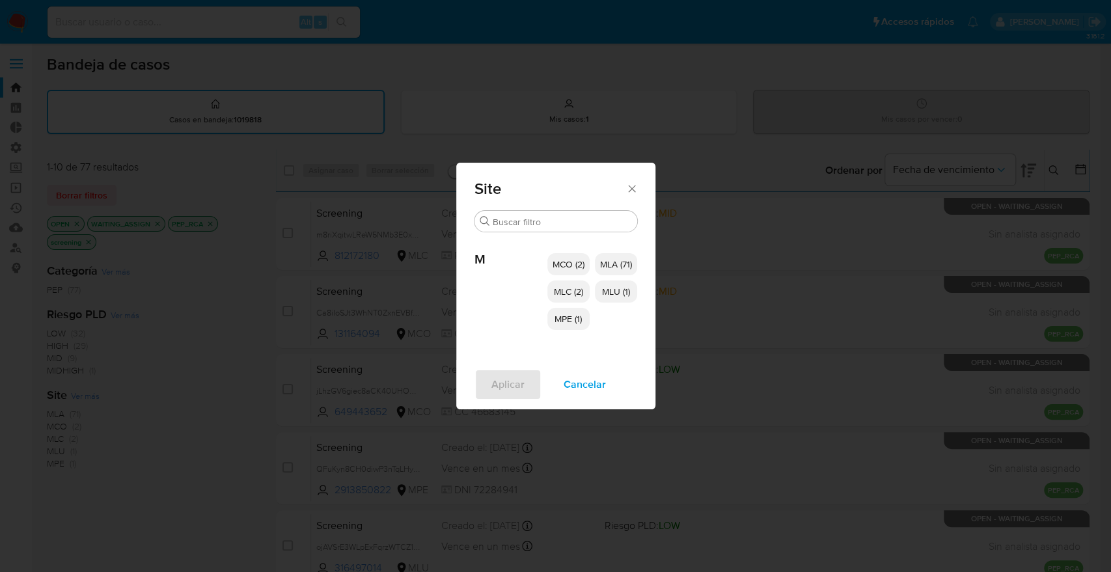
click at [553, 259] on span "MCO (2)" at bounding box center [568, 264] width 32 height 13
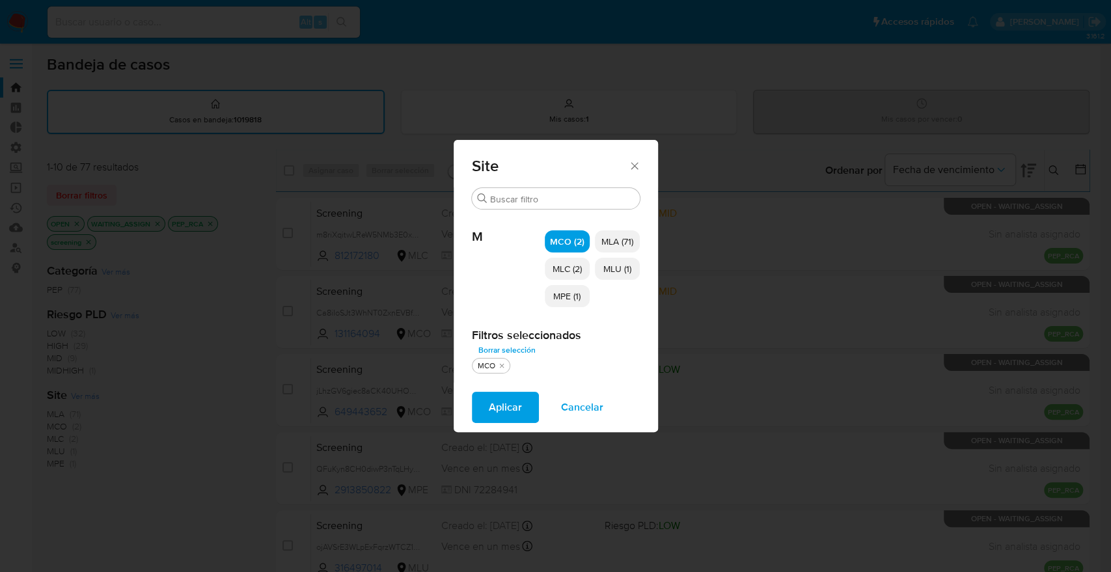
click at [556, 275] on span "MLC (2)" at bounding box center [566, 268] width 29 height 13
click at [556, 297] on span "MPE (1)" at bounding box center [566, 296] width 27 height 13
click at [604, 265] on span "MLU (1)" at bounding box center [617, 268] width 28 height 13
click at [523, 405] on button "Aplicar" at bounding box center [505, 407] width 67 height 31
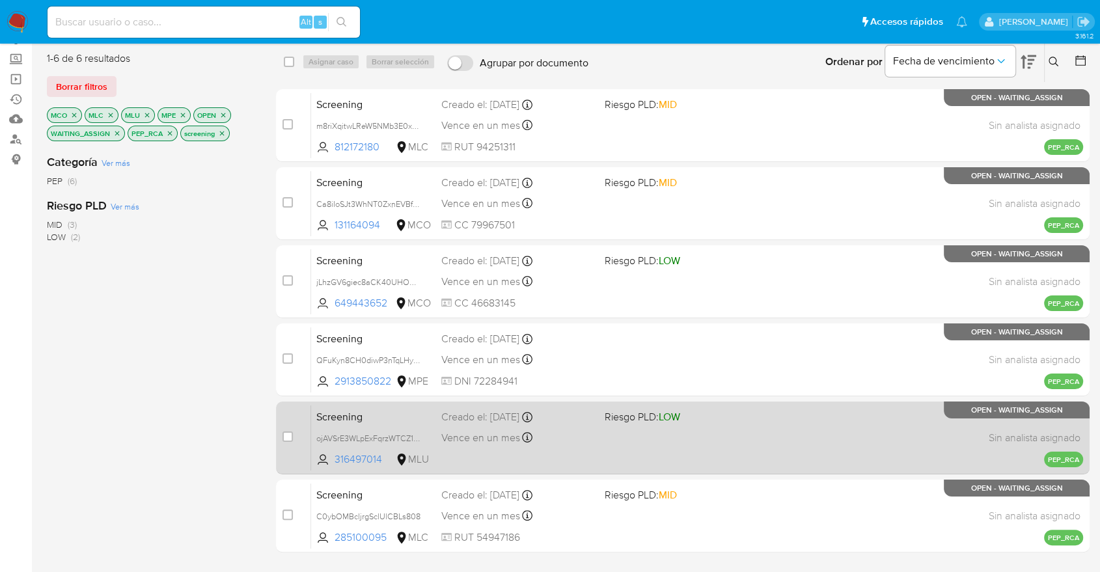
scroll to position [239, 0]
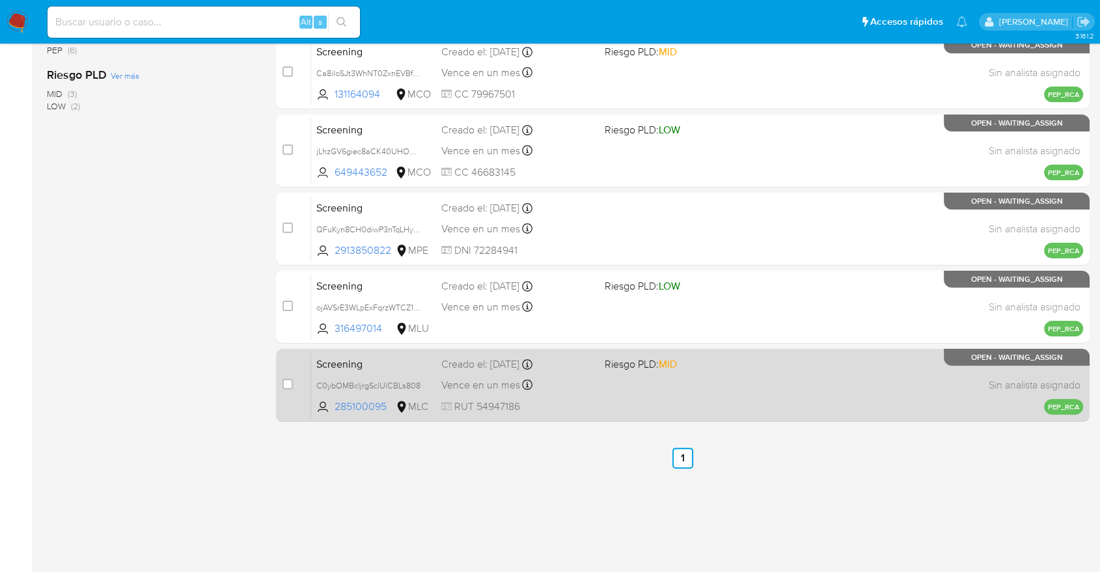
click at [376, 357] on span "Screening" at bounding box center [373, 363] width 115 height 17
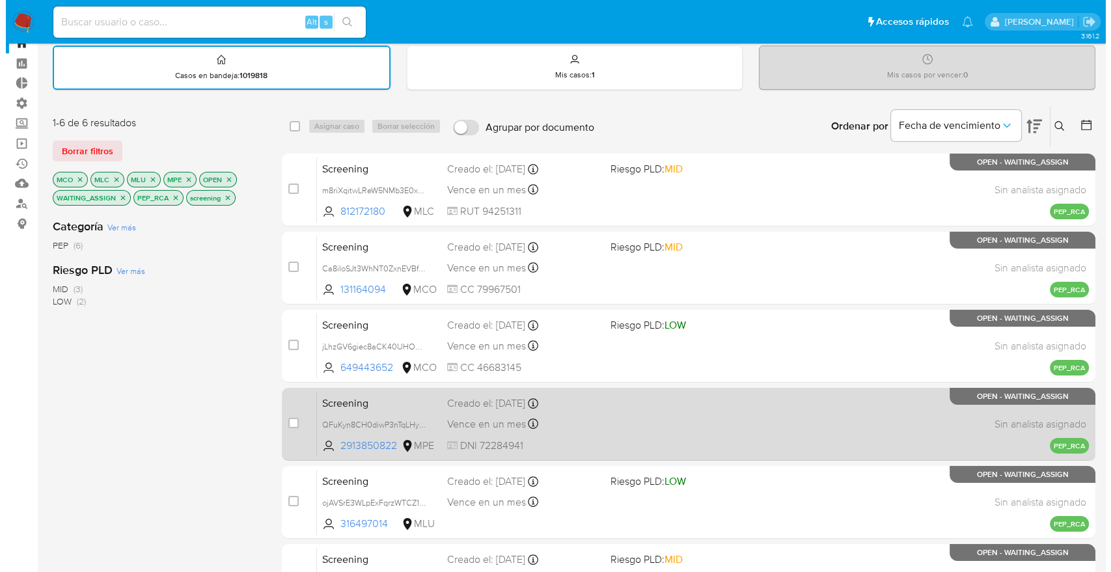
scroll to position [22, 0]
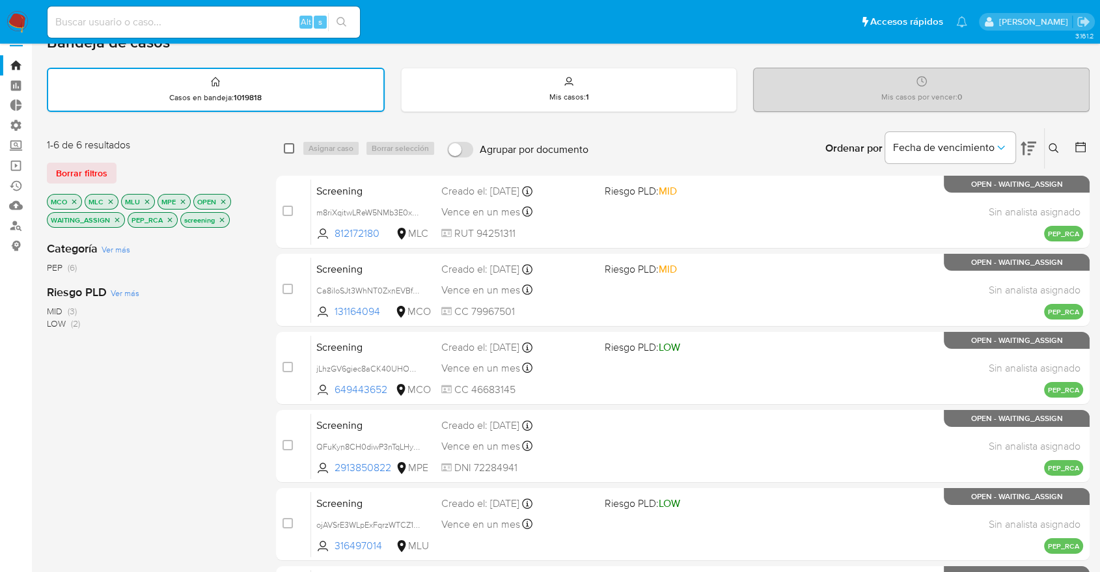
click at [286, 145] on input "checkbox" at bounding box center [289, 148] width 10 height 10
checkbox input "true"
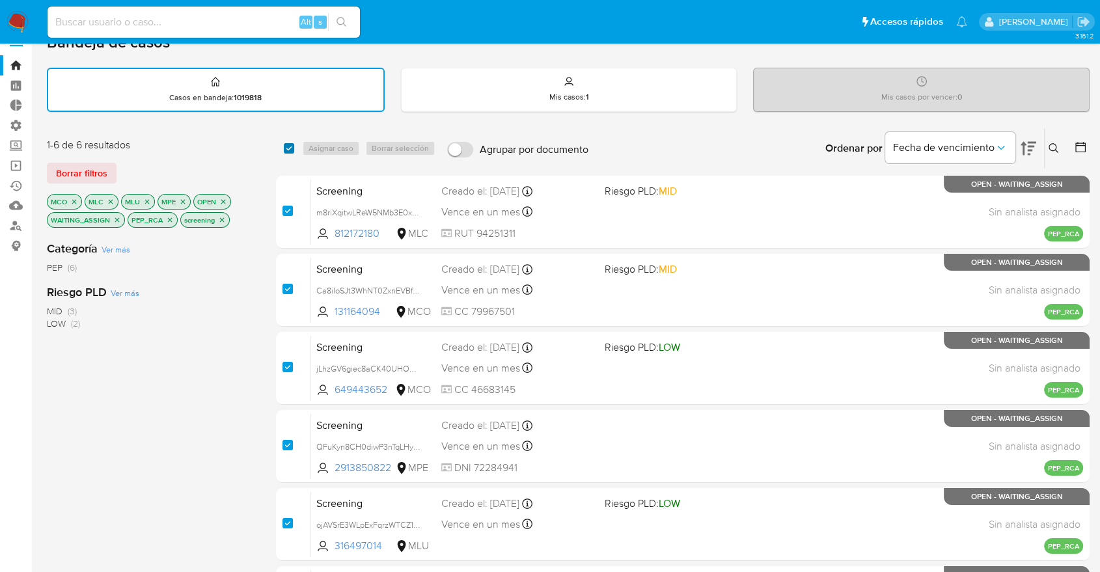
checkbox input "true"
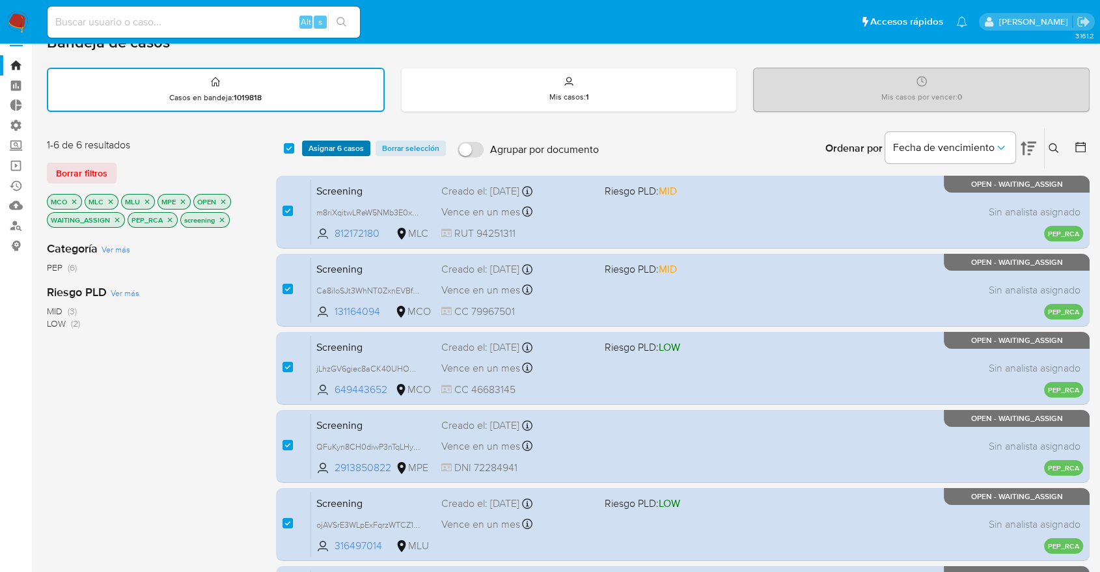
click at [318, 148] on span "Asignar 6 casos" at bounding box center [335, 148] width 55 height 13
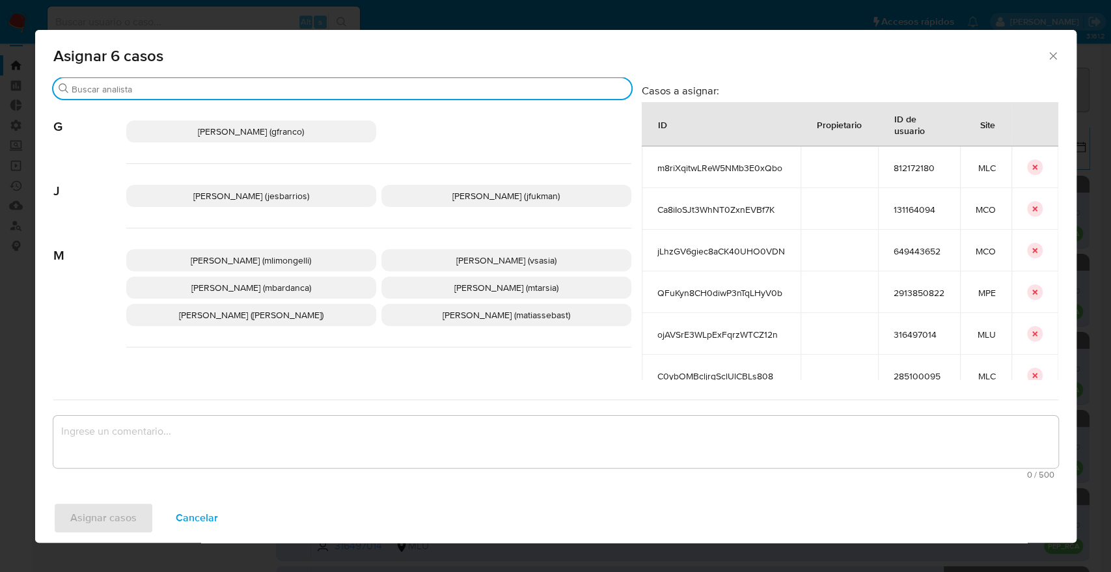
click at [344, 93] on input "Buscar" at bounding box center [349, 89] width 554 height 12
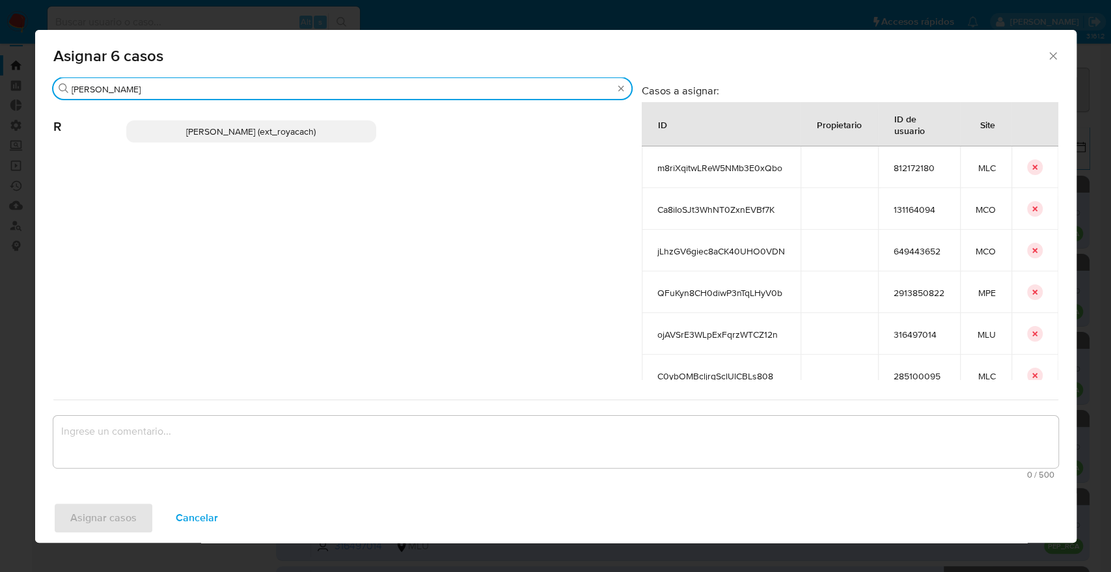
type input "romi"
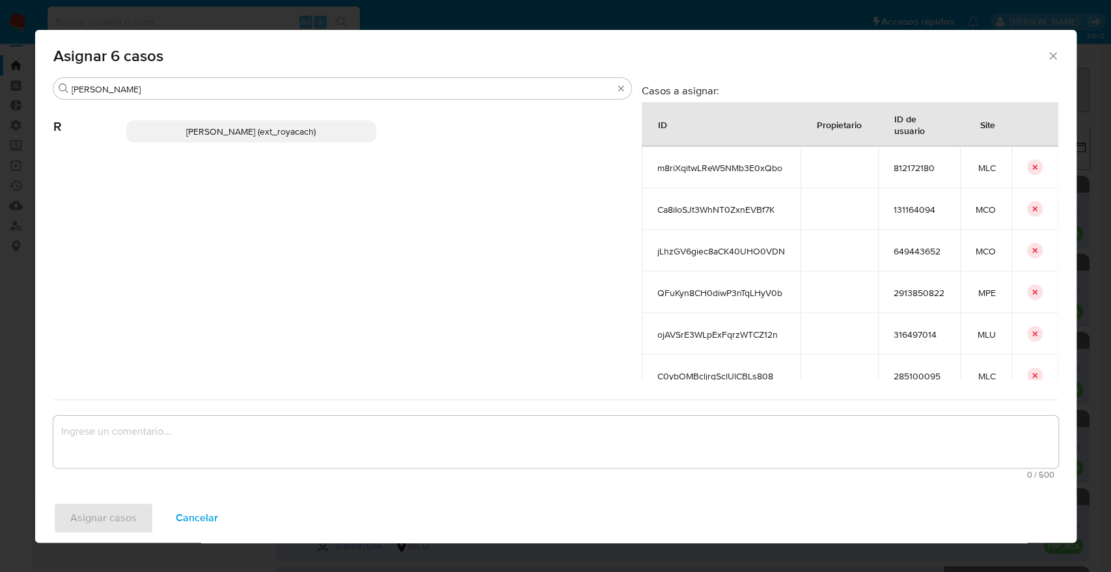
click at [336, 133] on p "Romina Isabel Yacachury (ext_royacach)" at bounding box center [251, 131] width 250 height 22
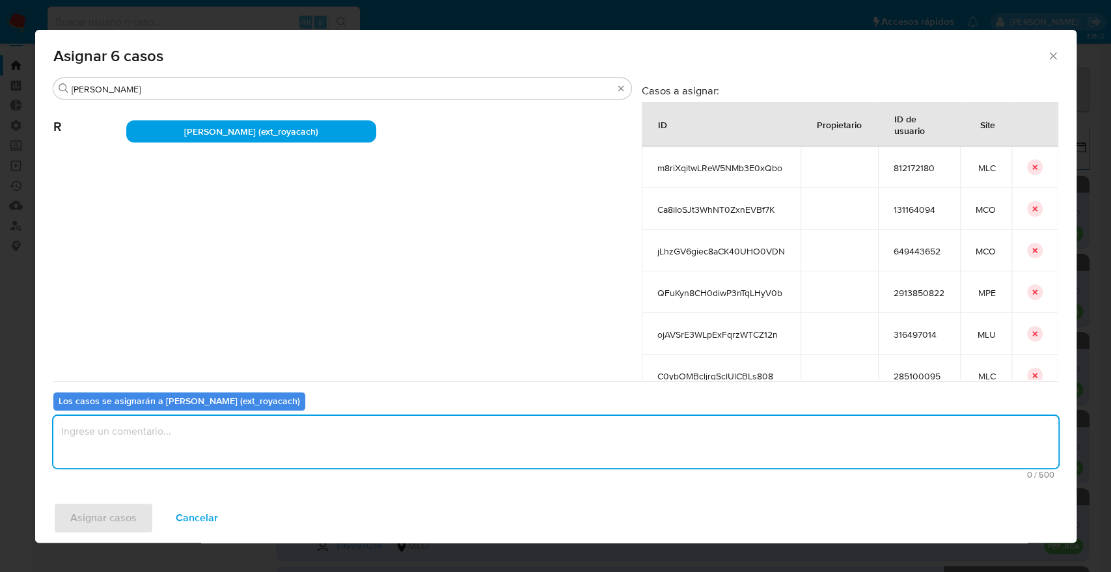
click at [340, 434] on textarea "assign-modal" at bounding box center [555, 442] width 1005 height 52
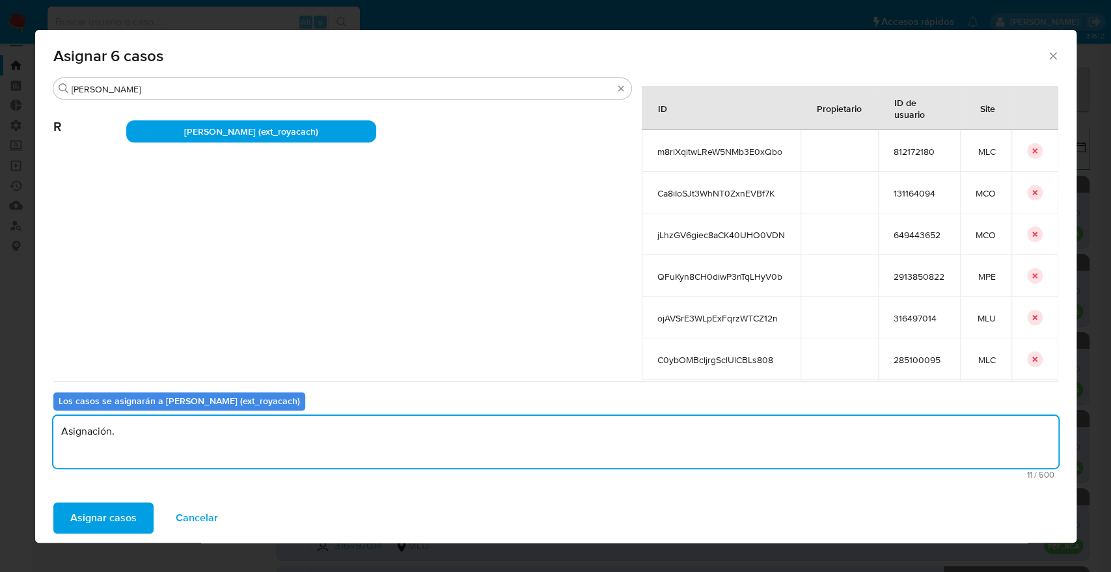
scroll to position [27, 0]
type textarea "Asignación."
click at [151, 511] on button "Asignar casos" at bounding box center [103, 517] width 100 height 31
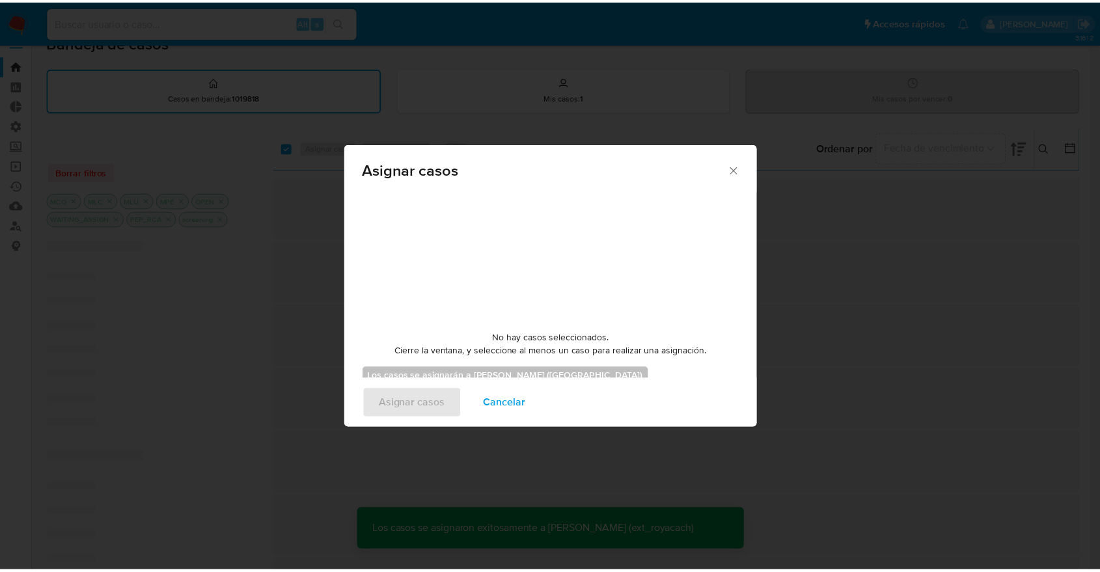
scroll to position [0, 0]
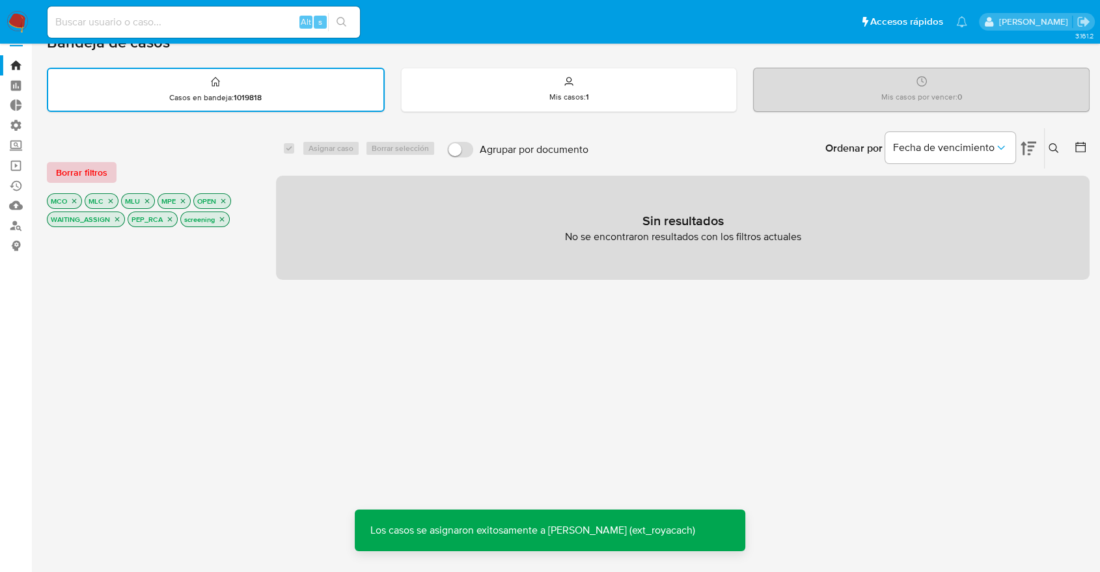
click at [107, 171] on button "Borrar filtros" at bounding box center [82, 172] width 70 height 21
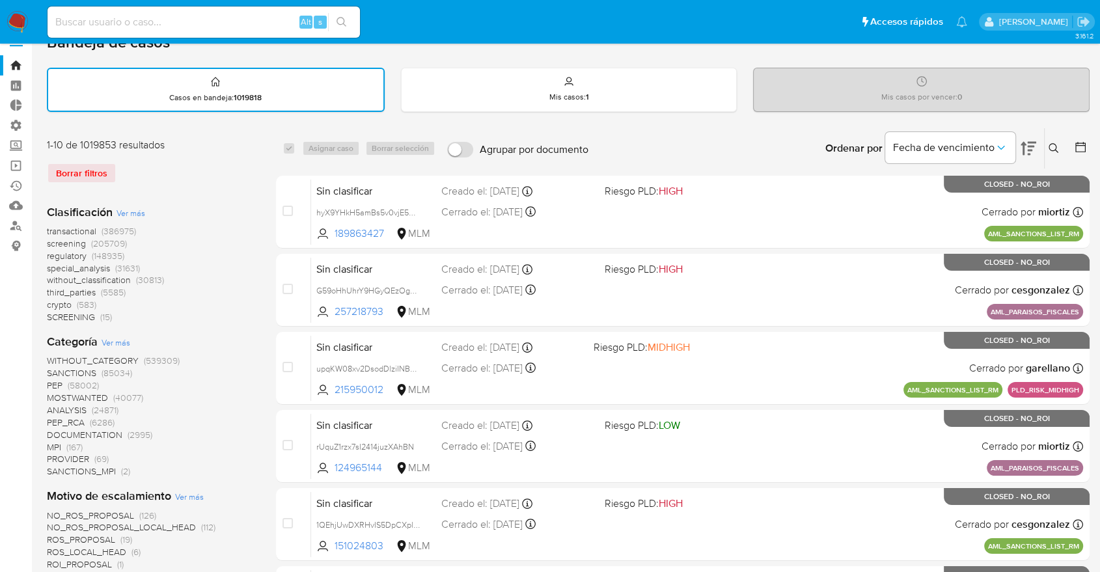
click at [48, 251] on span "regulatory" at bounding box center [67, 255] width 40 height 13
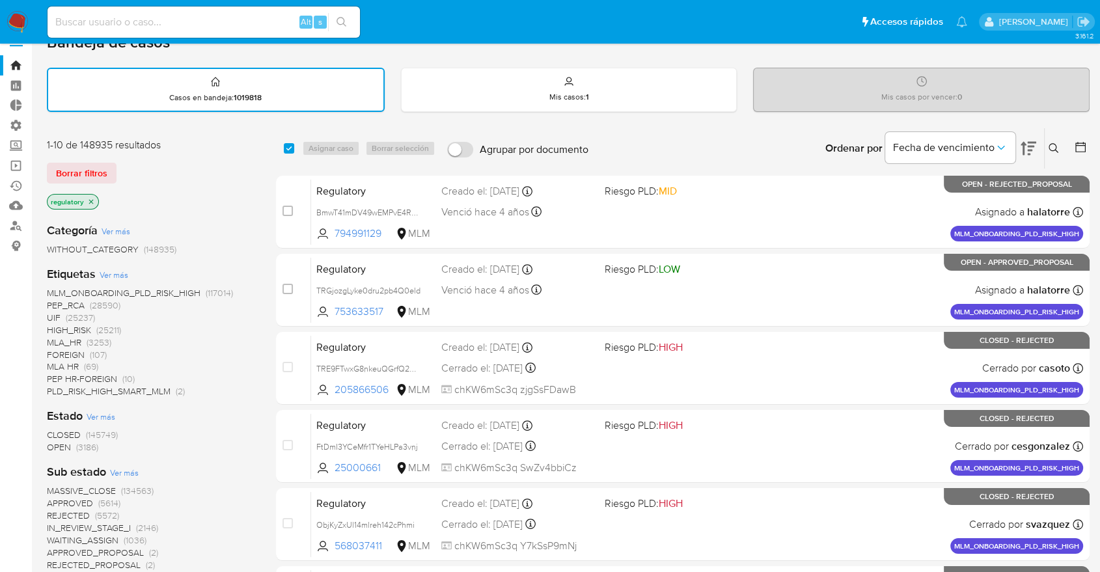
click at [57, 441] on span "OPEN" at bounding box center [59, 447] width 24 height 13
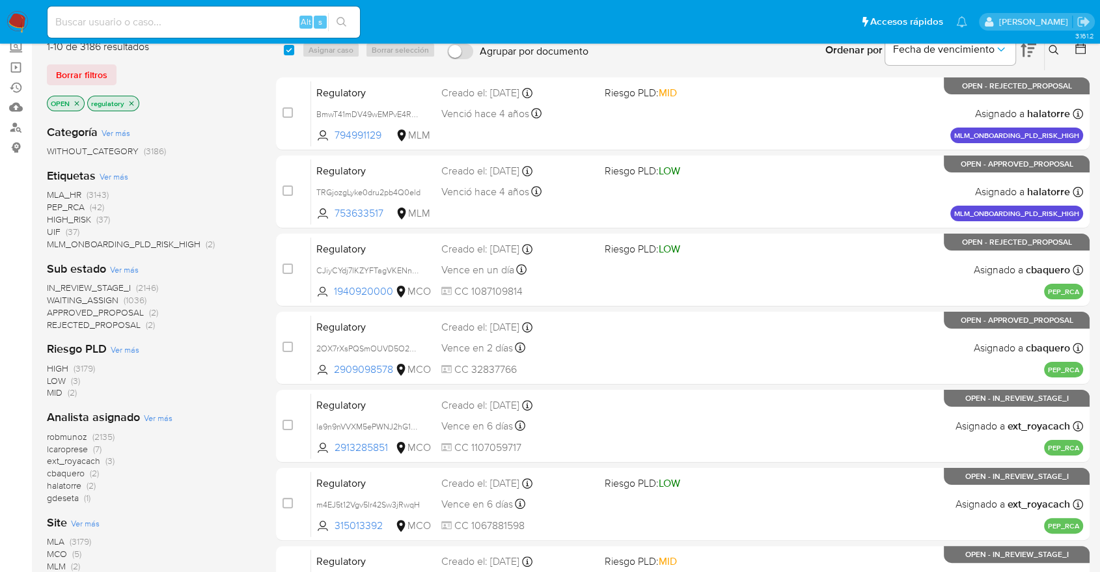
scroll to position [312, 0]
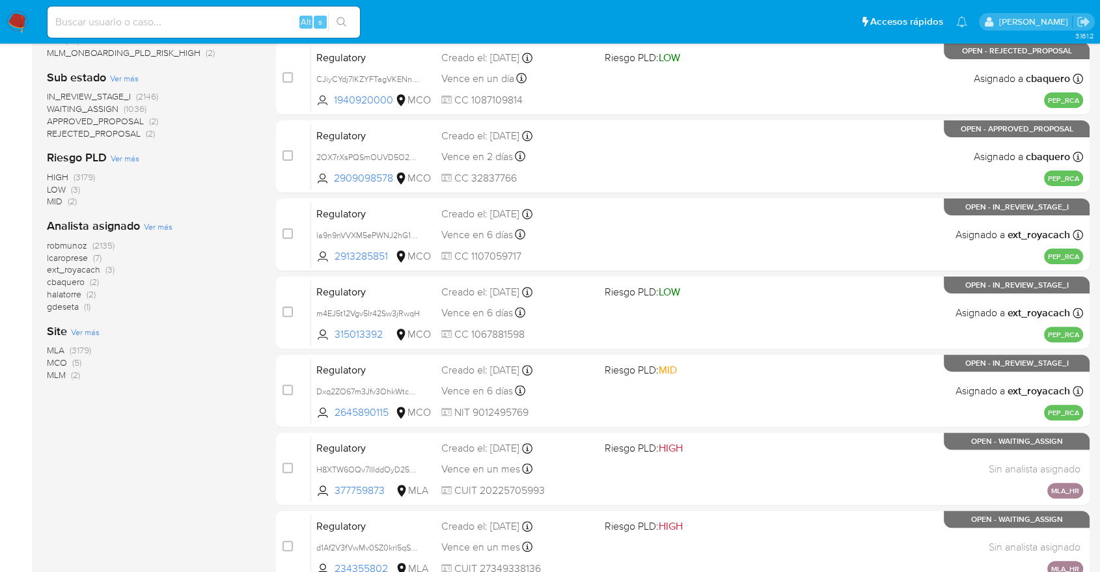
click at [53, 363] on span "MCO" at bounding box center [57, 362] width 20 height 13
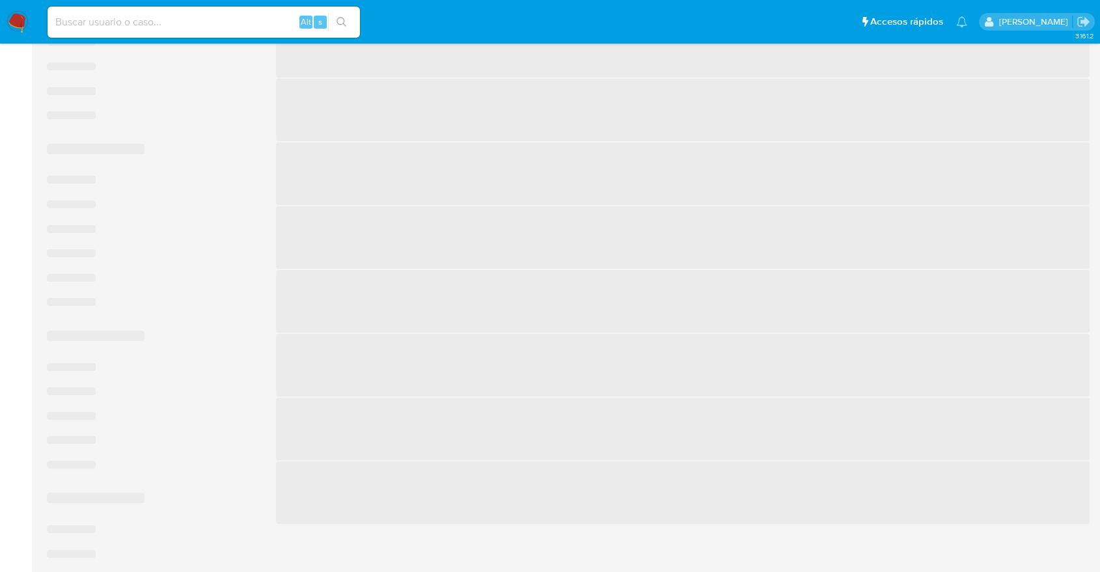
scroll to position [221, 0]
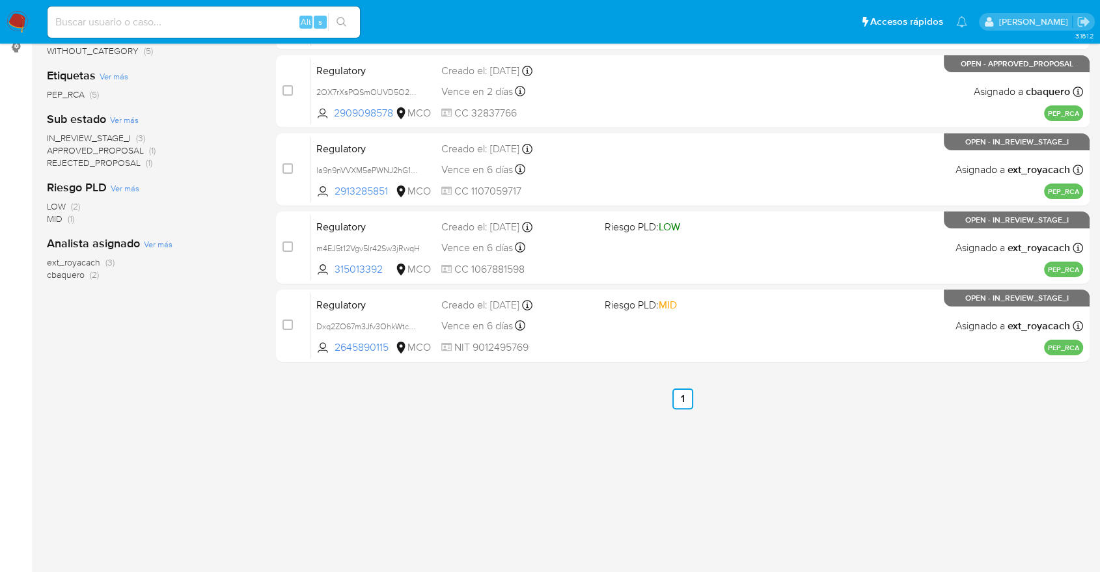
click at [167, 383] on div "Categoría Ver más WITHOUT_CATEGORY (5) Etiquetas Ver más PEP_RCA (5) Sub estado…" at bounding box center [151, 235] width 208 height 442
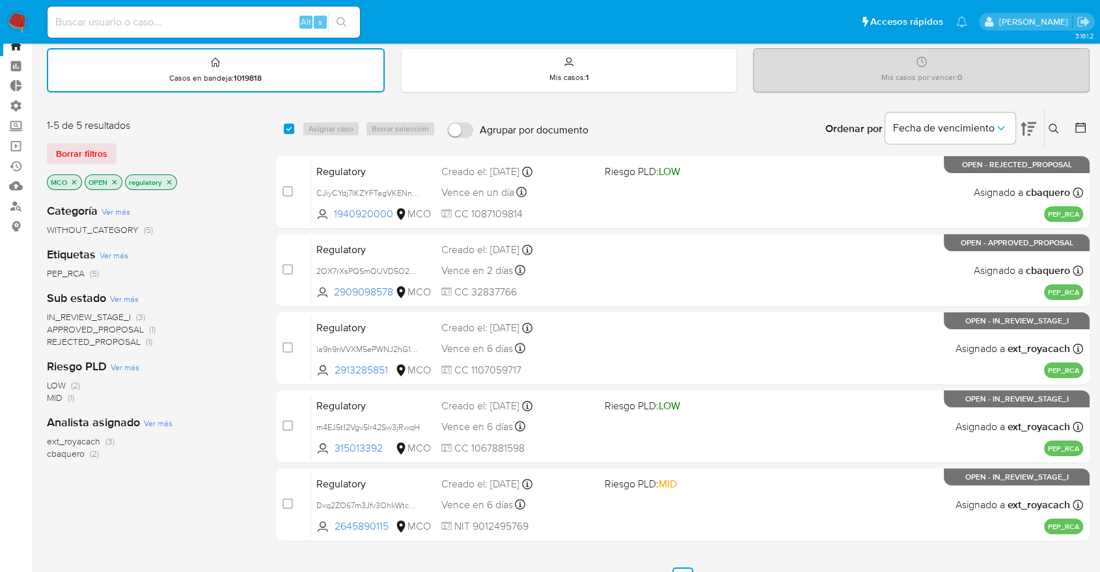
scroll to position [0, 0]
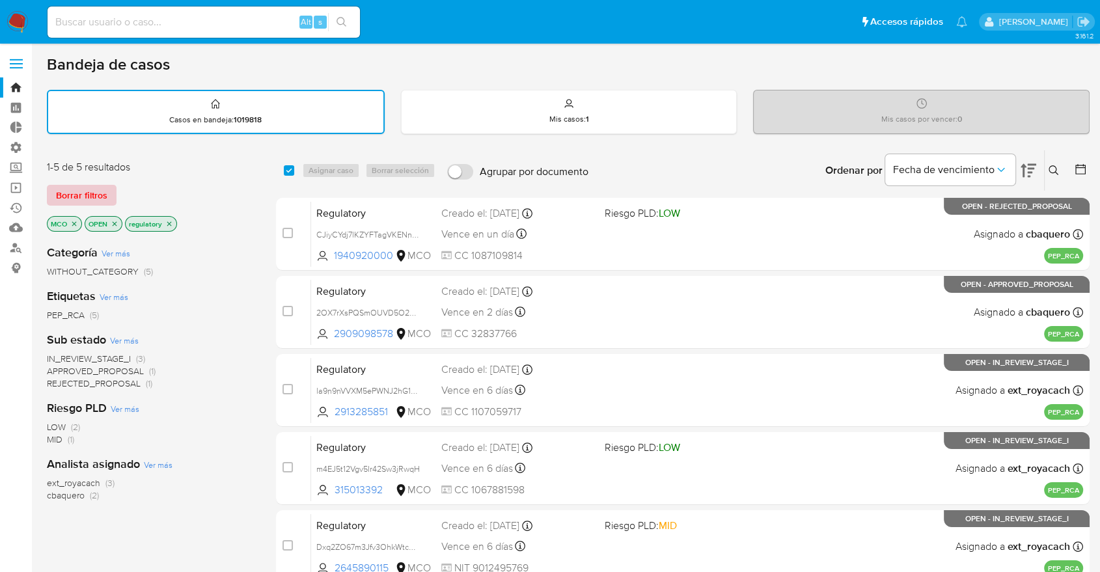
click at [105, 198] on span "Borrar filtros" at bounding box center [81, 195] width 51 height 18
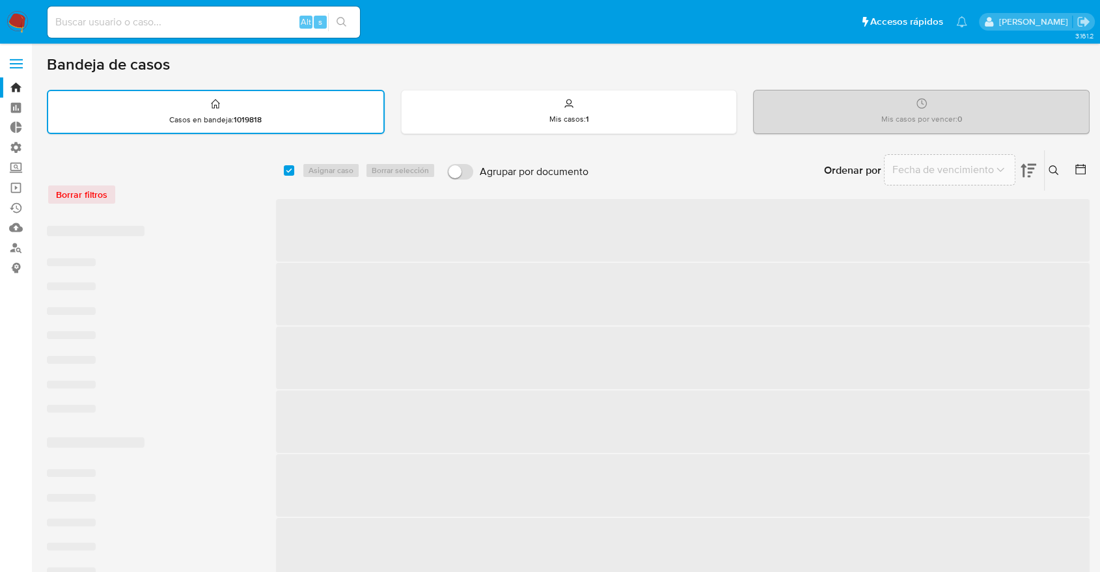
click at [173, 191] on div "Borrar filtros" at bounding box center [151, 194] width 208 height 21
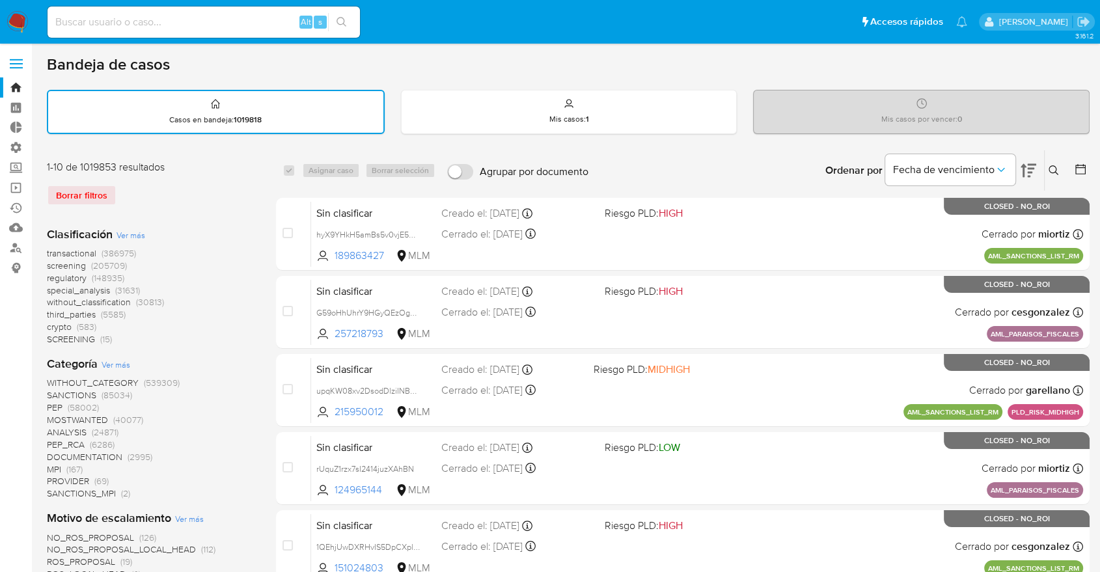
click at [52, 264] on span "screening" at bounding box center [66, 265] width 39 height 13
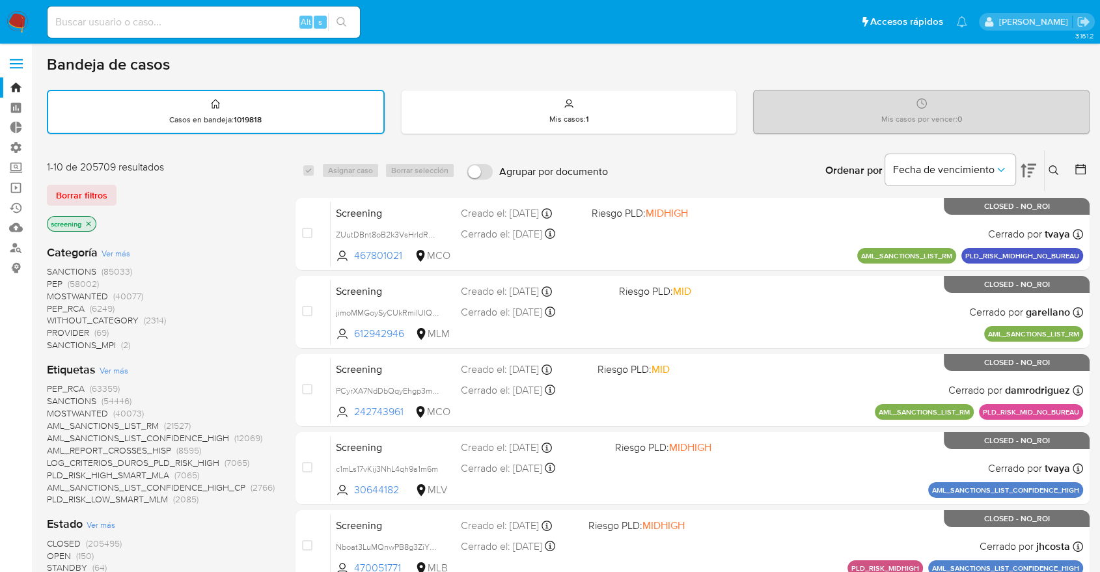
click at [55, 552] on span "OPEN" at bounding box center [59, 555] width 24 height 13
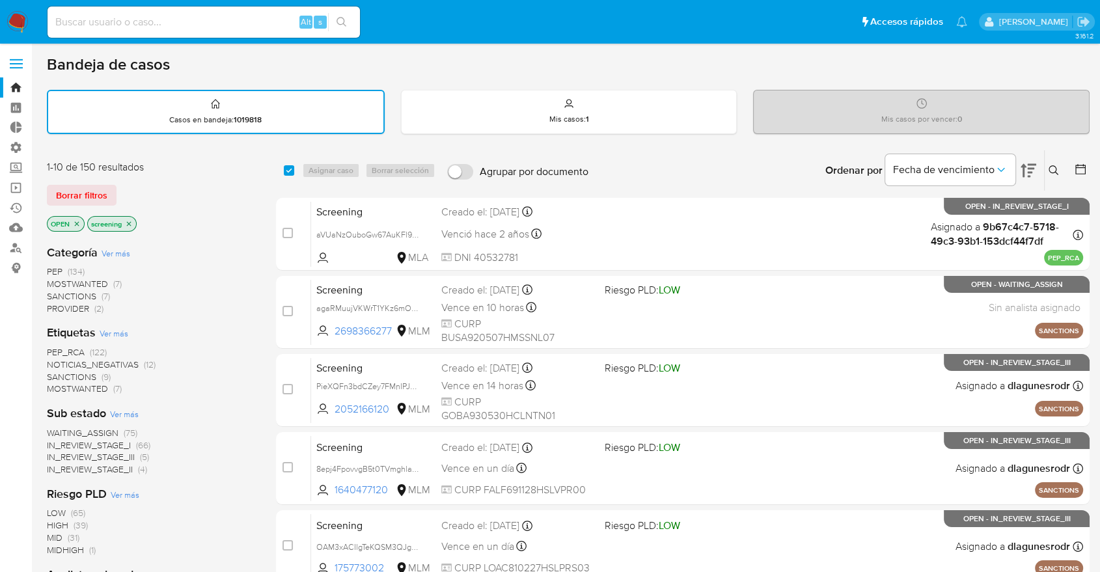
click at [120, 188] on div "Borrar filtros" at bounding box center [151, 195] width 208 height 21
click at [119, 186] on div "Borrar filtros" at bounding box center [151, 195] width 208 height 21
click at [120, 187] on div "Borrar filtros" at bounding box center [151, 195] width 208 height 21
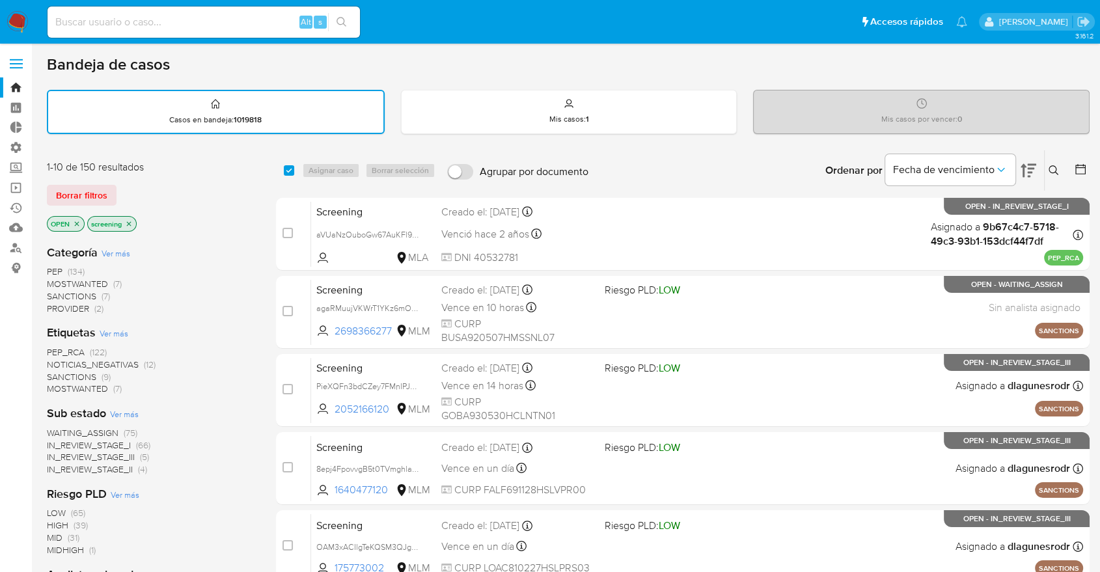
click at [120, 190] on div "Borrar filtros" at bounding box center [151, 195] width 208 height 21
click at [118, 187] on div "Borrar filtros" at bounding box center [151, 195] width 208 height 21
click at [123, 191] on div "Borrar filtros" at bounding box center [151, 195] width 208 height 21
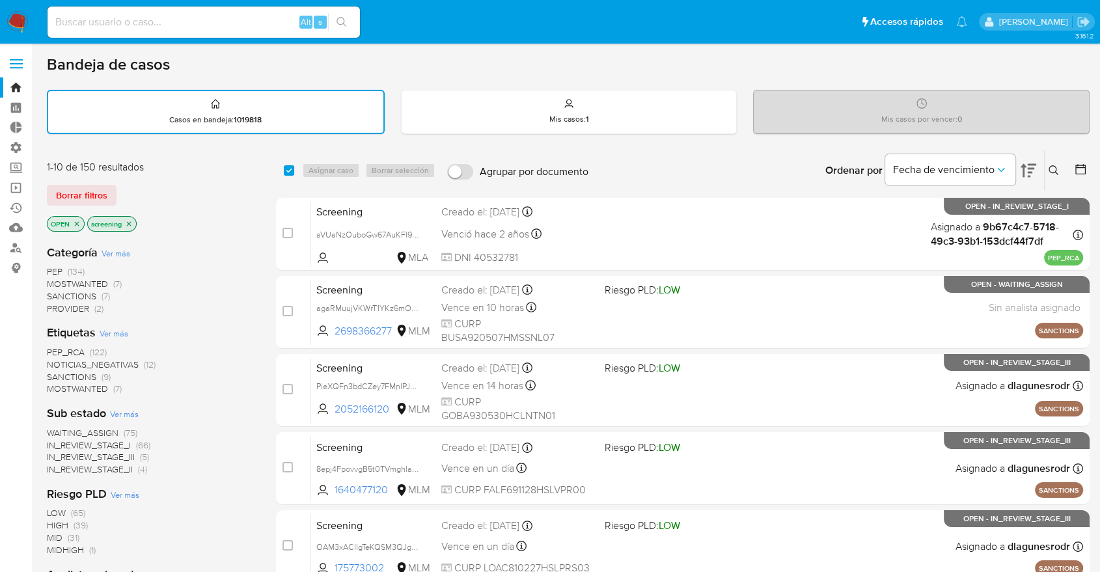
click at [59, 370] on span "SANCTIONS" at bounding box center [71, 376] width 49 height 13
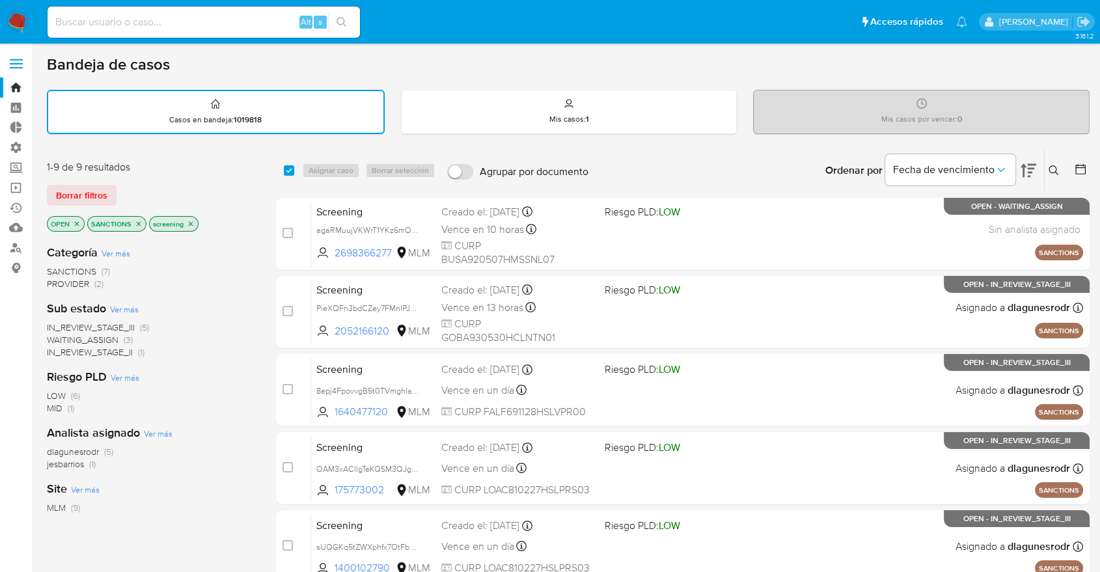
click at [138, 225] on icon "close-filter" at bounding box center [139, 224] width 8 height 8
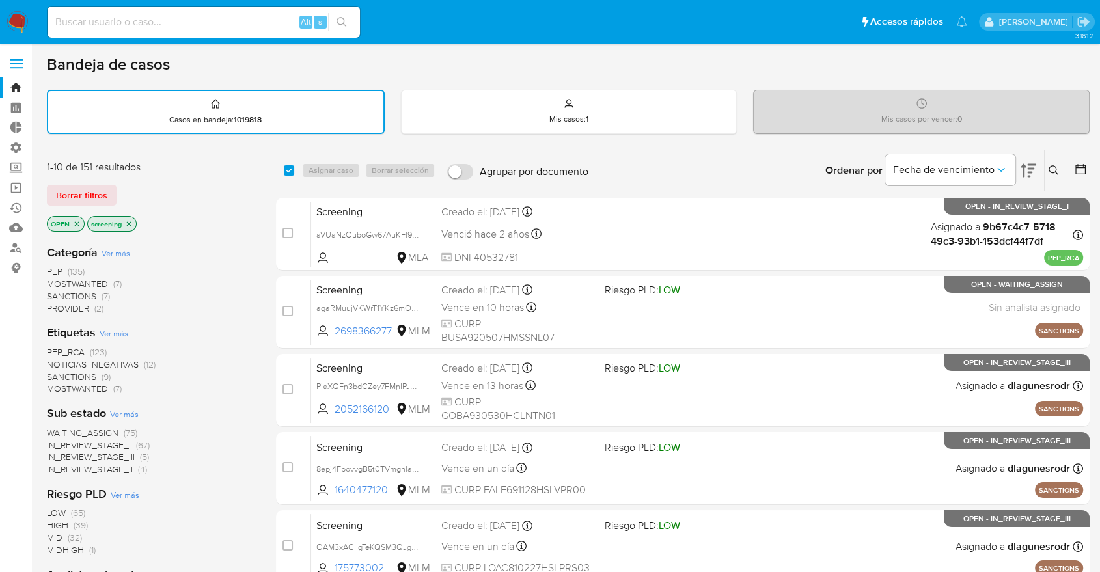
click at [55, 374] on span "SANCTIONS" at bounding box center [71, 376] width 49 height 13
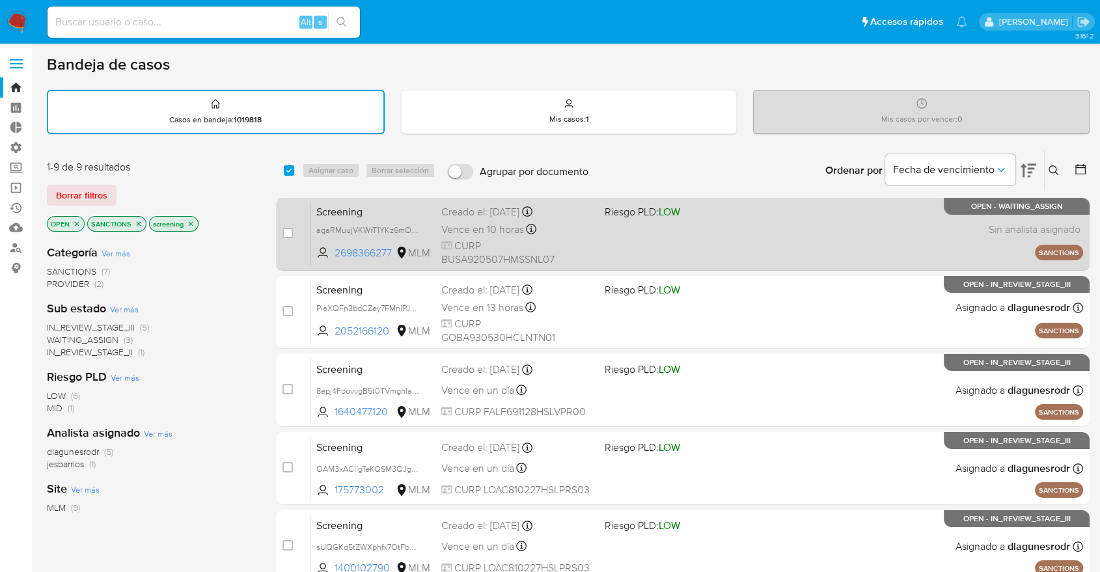
click at [357, 205] on span "Screening" at bounding box center [373, 210] width 115 height 17
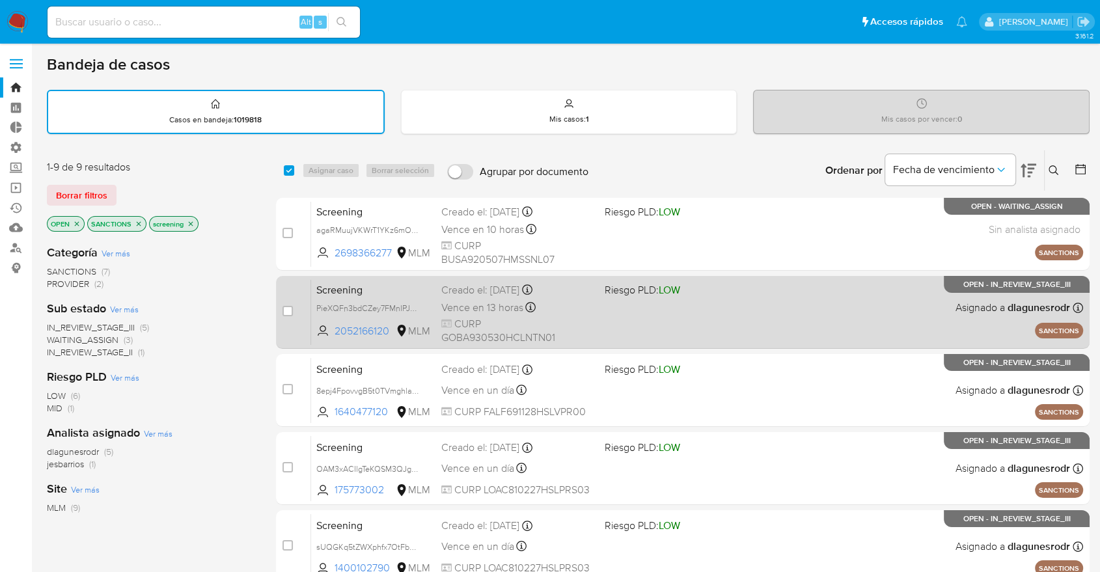
click at [401, 284] on span "Screening" at bounding box center [373, 288] width 115 height 17
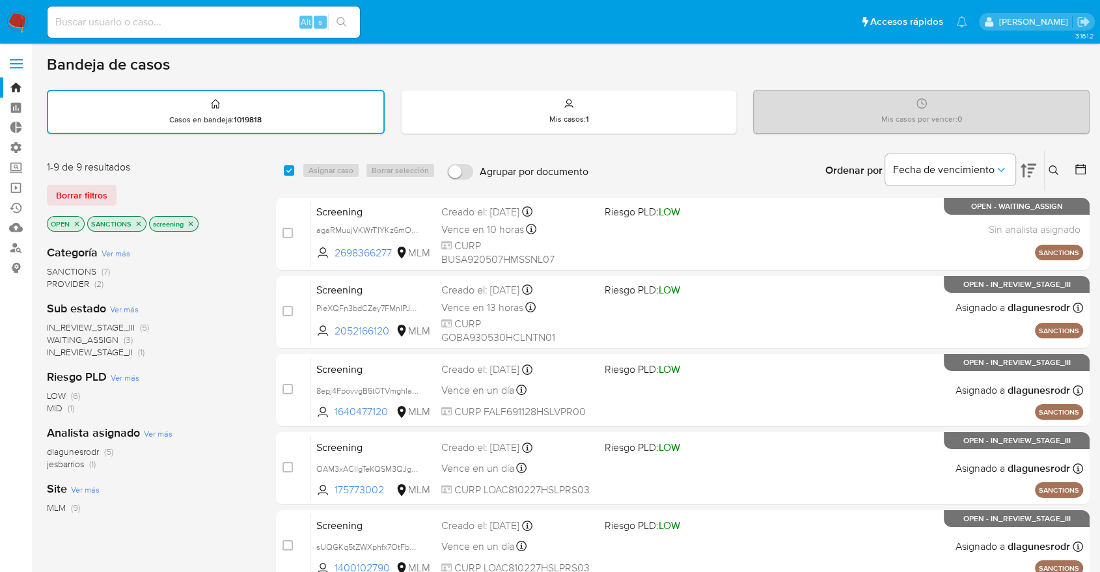
click at [135, 226] on icon "close-filter" at bounding box center [139, 224] width 8 height 8
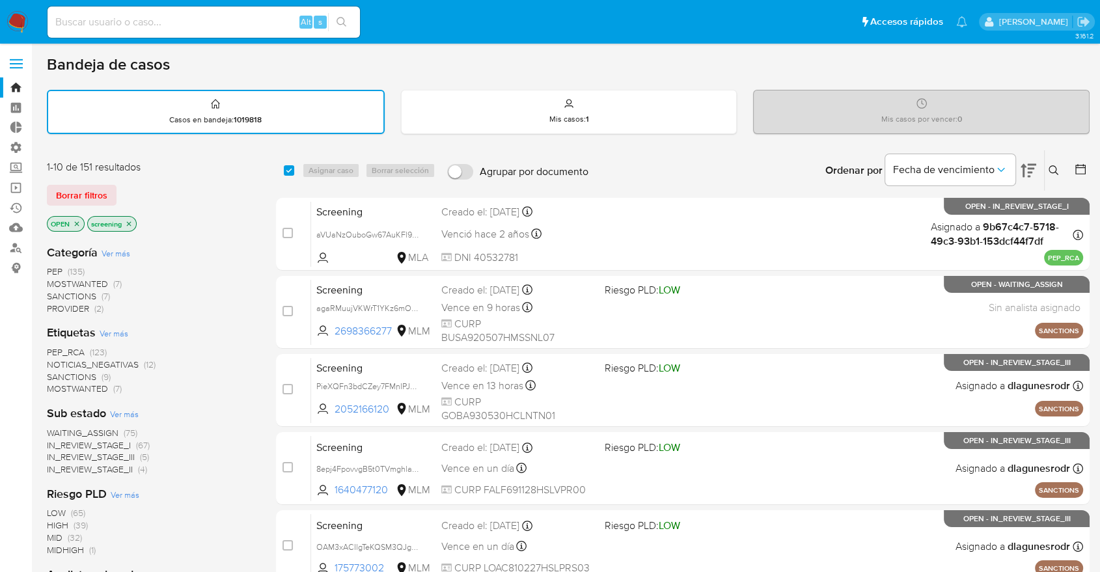
click at [124, 185] on div "Borrar filtros" at bounding box center [151, 195] width 208 height 21
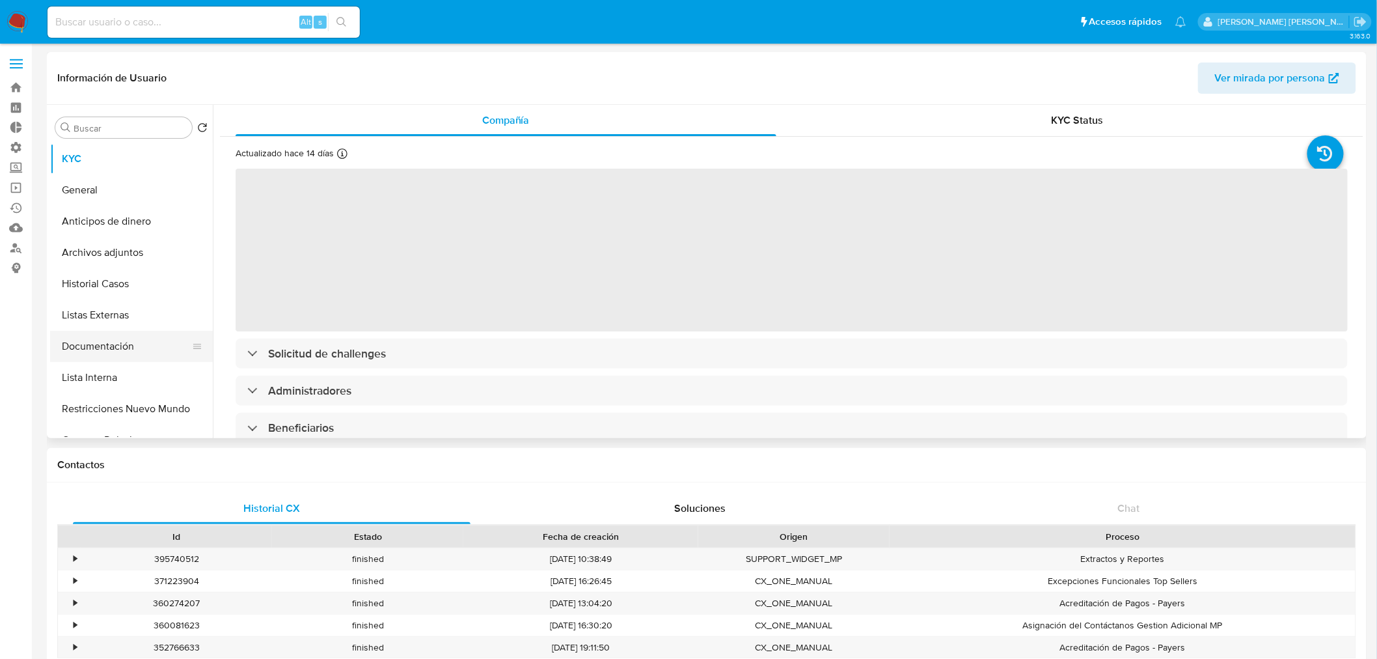
select select "10"
click at [152, 353] on button "Documentación" at bounding box center [126, 346] width 152 height 31
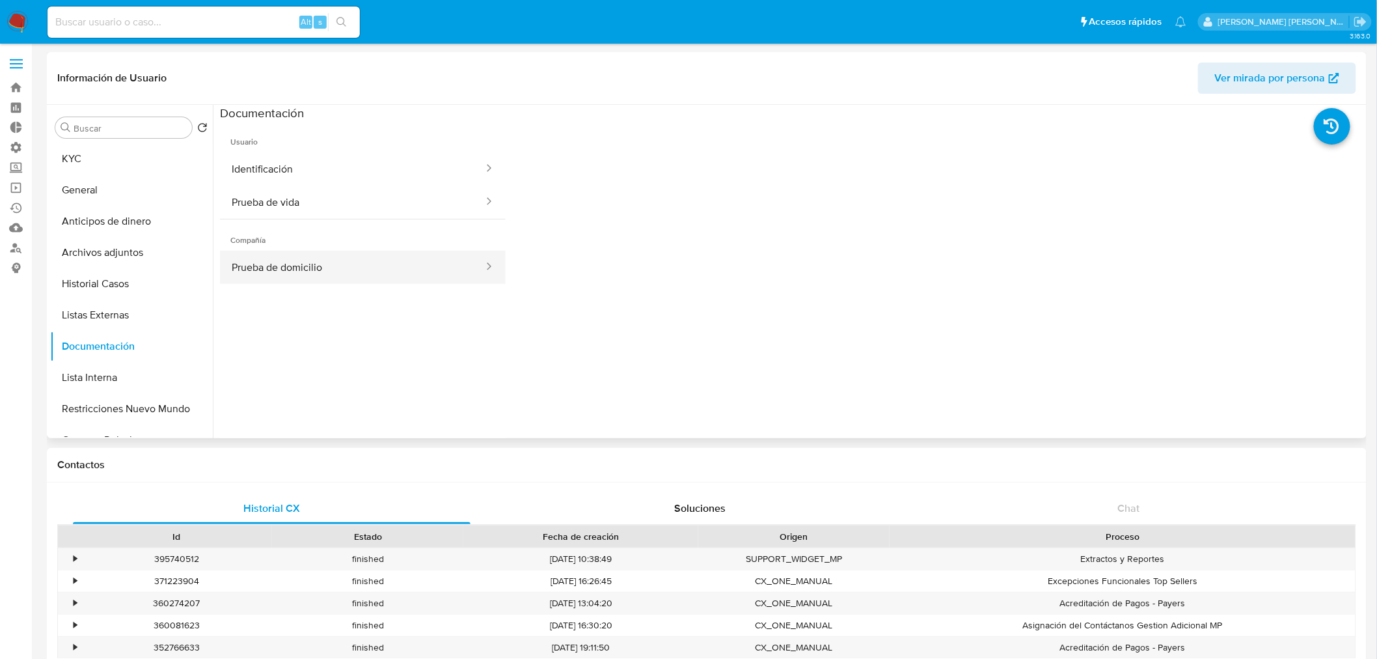
click at [342, 261] on button "Prueba de domicilio" at bounding box center [352, 267] width 265 height 33
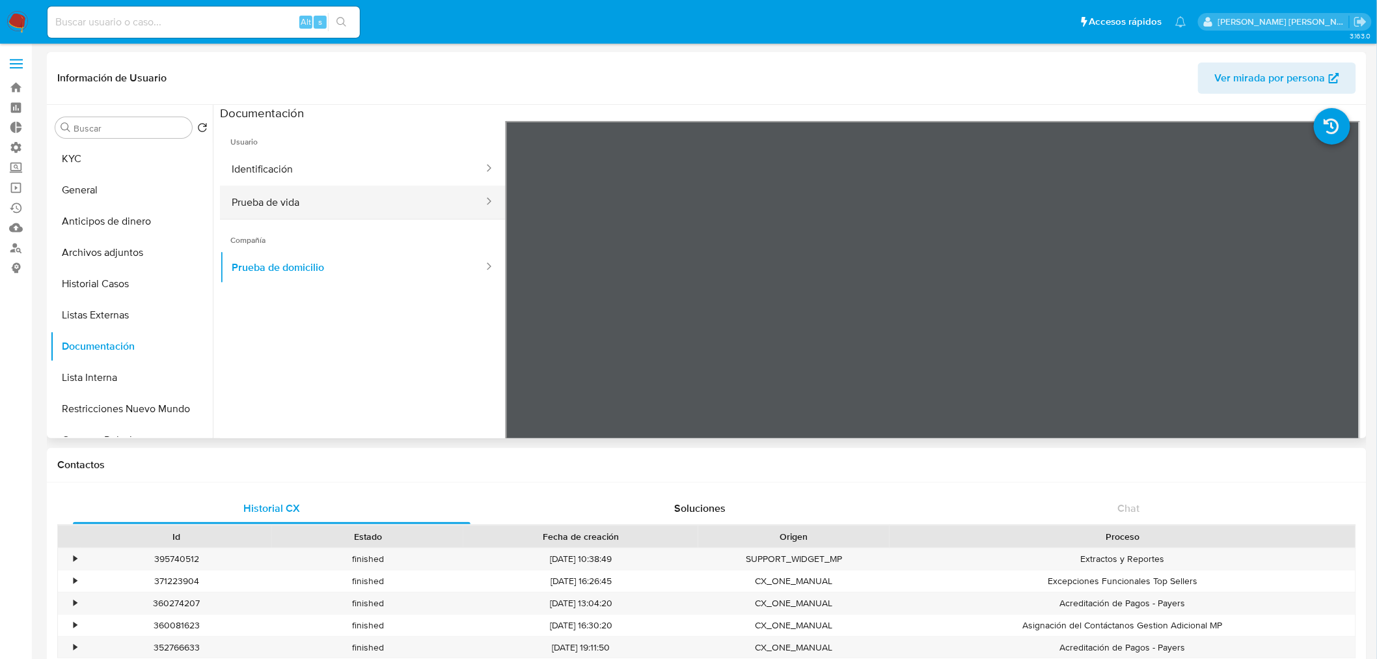
click at [311, 204] on button "Prueba de vida" at bounding box center [352, 201] width 265 height 33
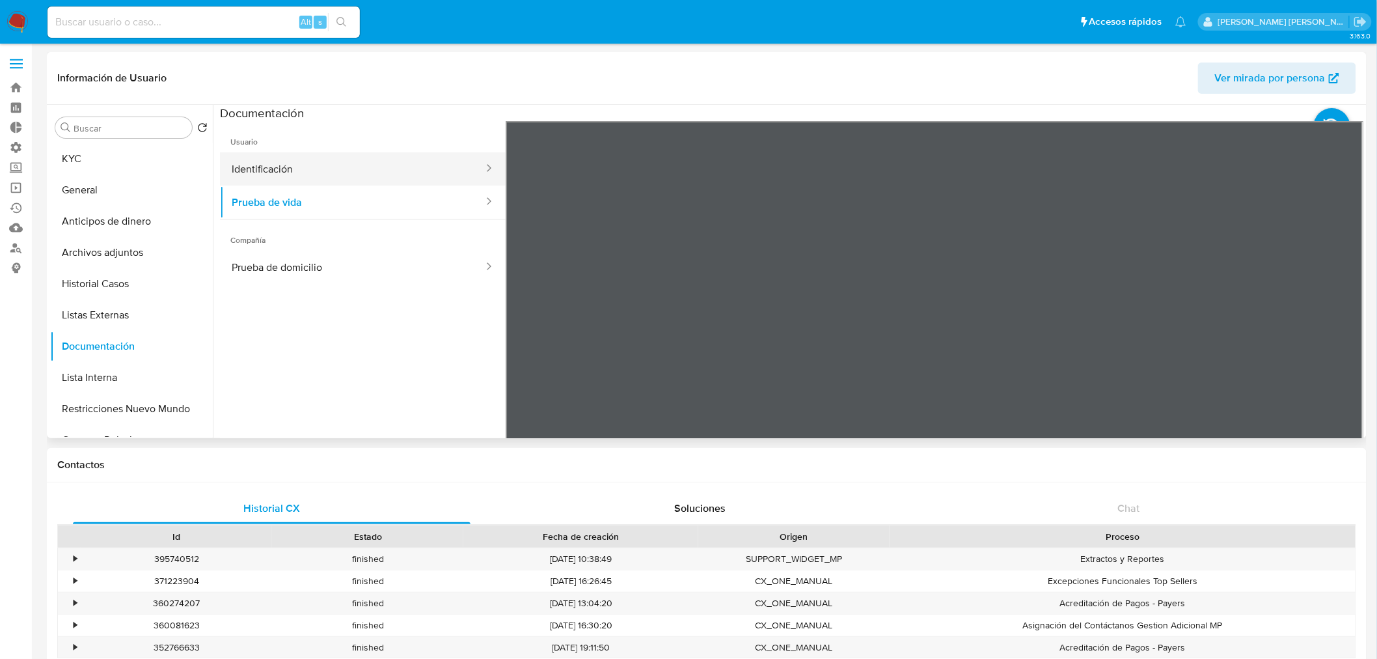
click at [369, 171] on button "Identificación" at bounding box center [352, 168] width 265 height 33
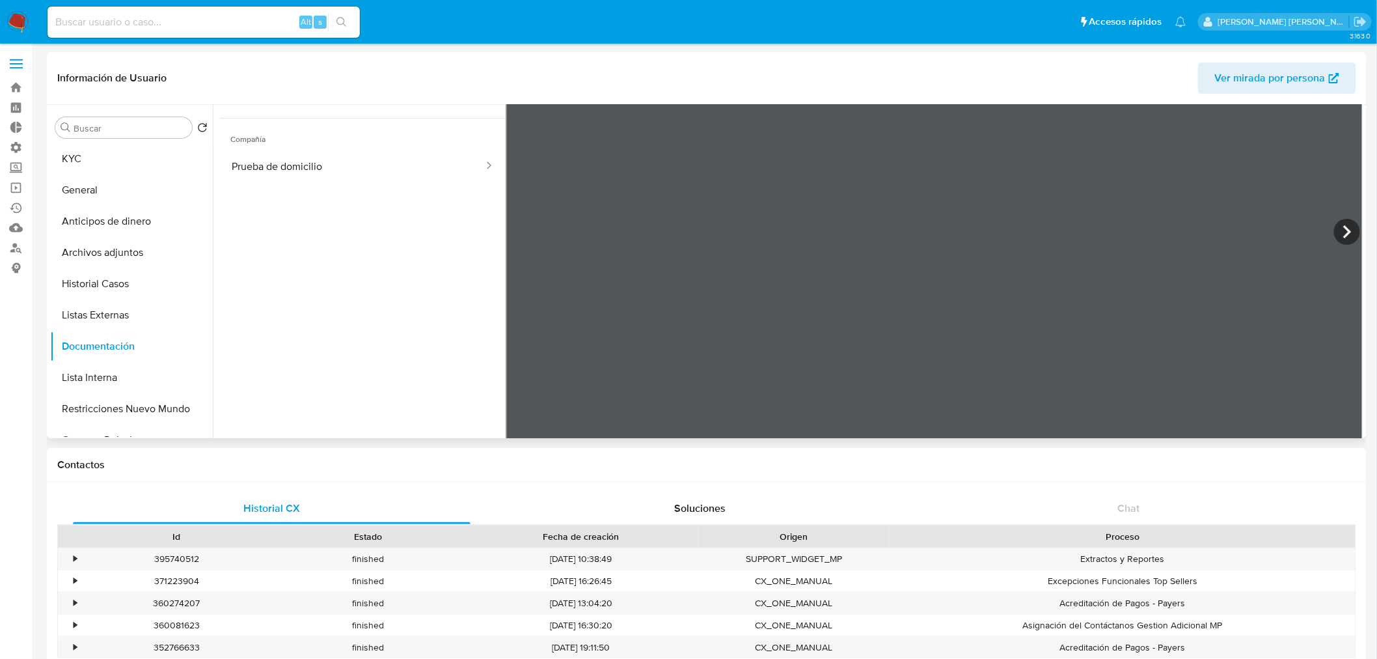
scroll to position [109, 0]
click at [133, 169] on button "KYC" at bounding box center [126, 158] width 152 height 31
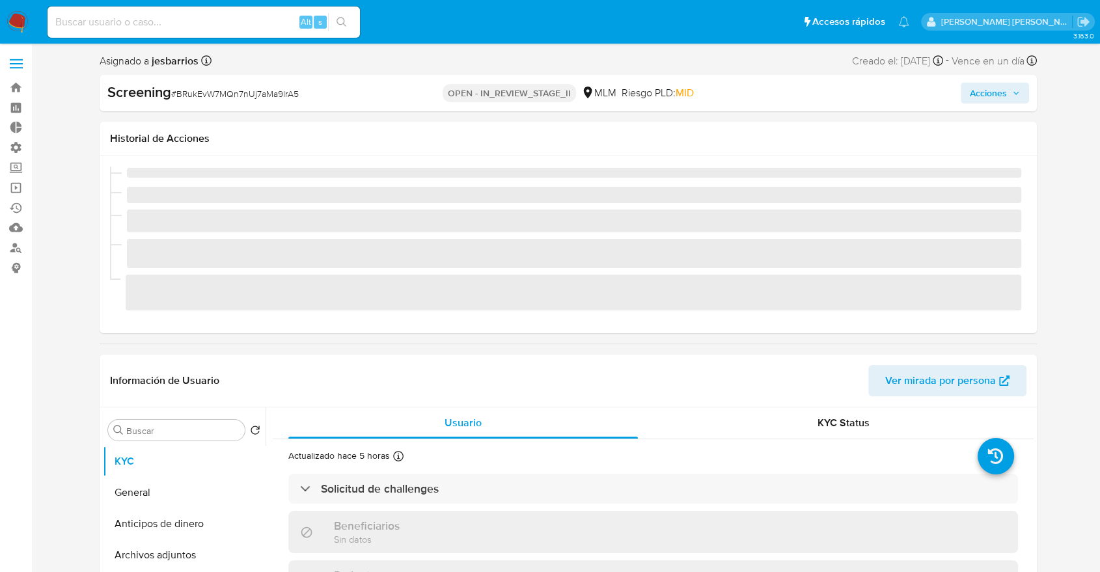
select select "10"
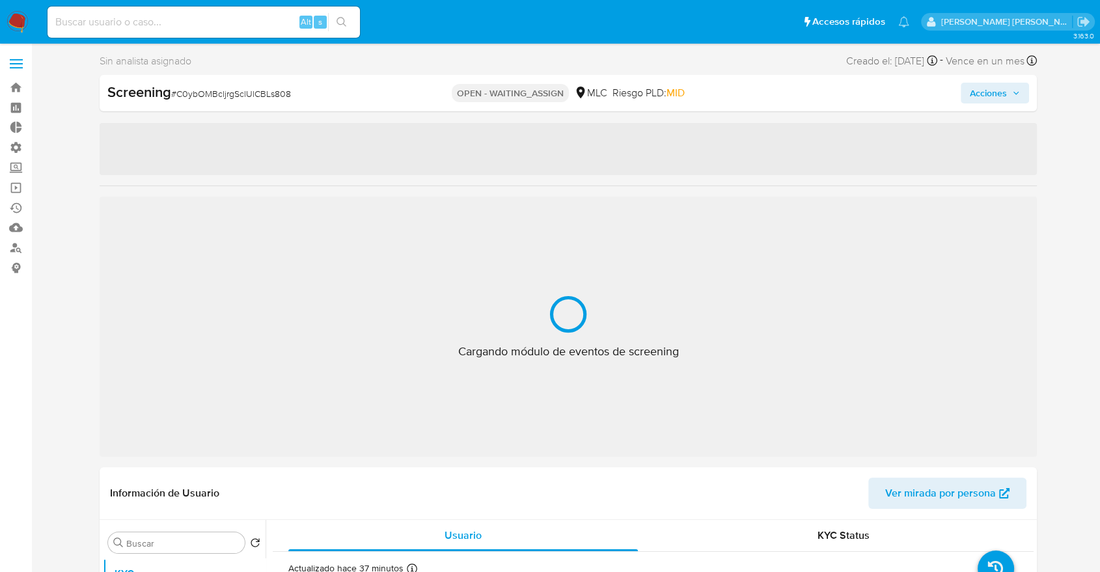
select select "10"
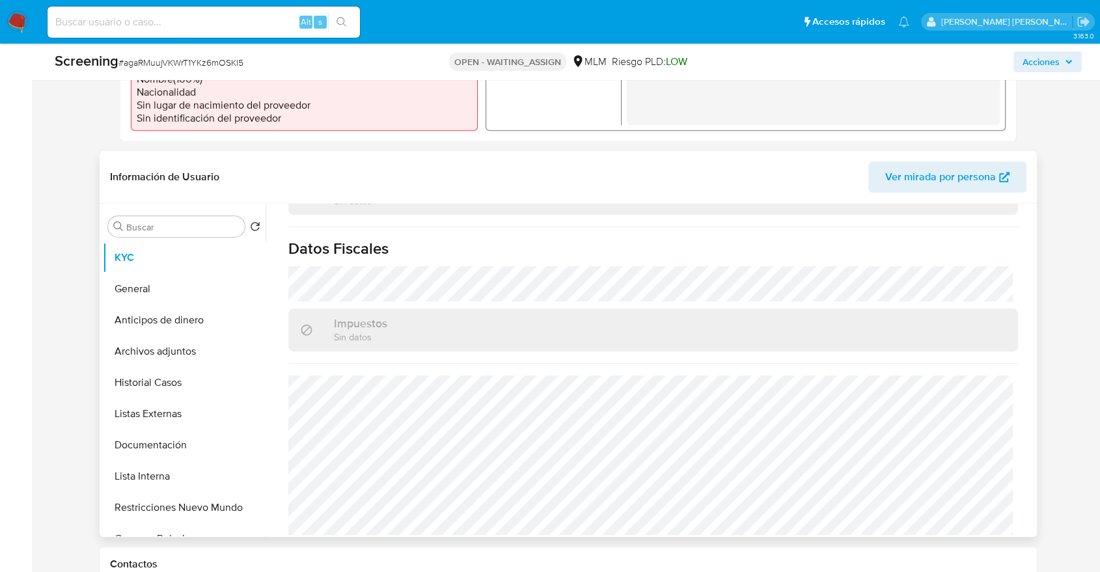
scroll to position [506, 0]
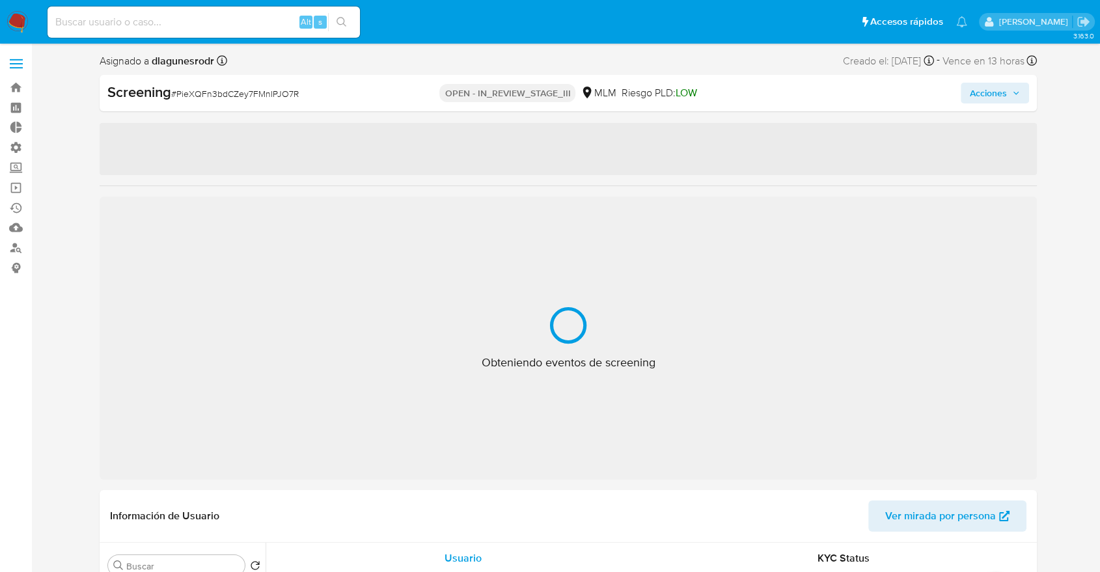
select select "10"
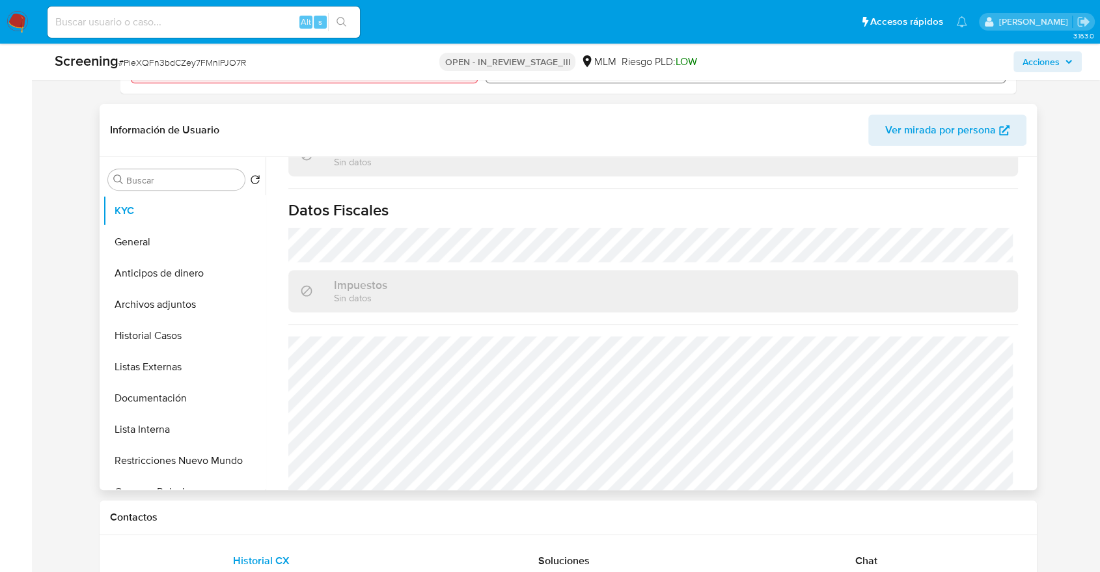
scroll to position [821, 0]
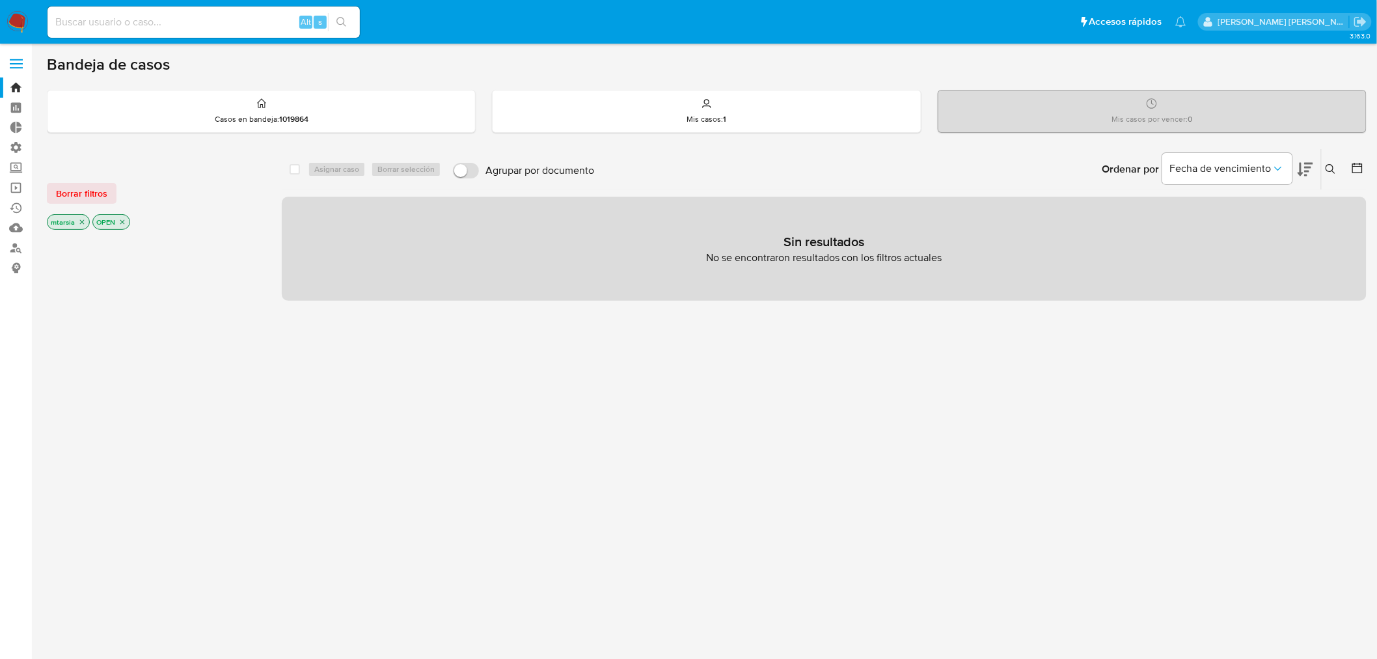
click at [21, 59] on span at bounding box center [16, 60] width 13 height 2
click at [0, 0] on input "checkbox" at bounding box center [0, 0] width 0 height 0
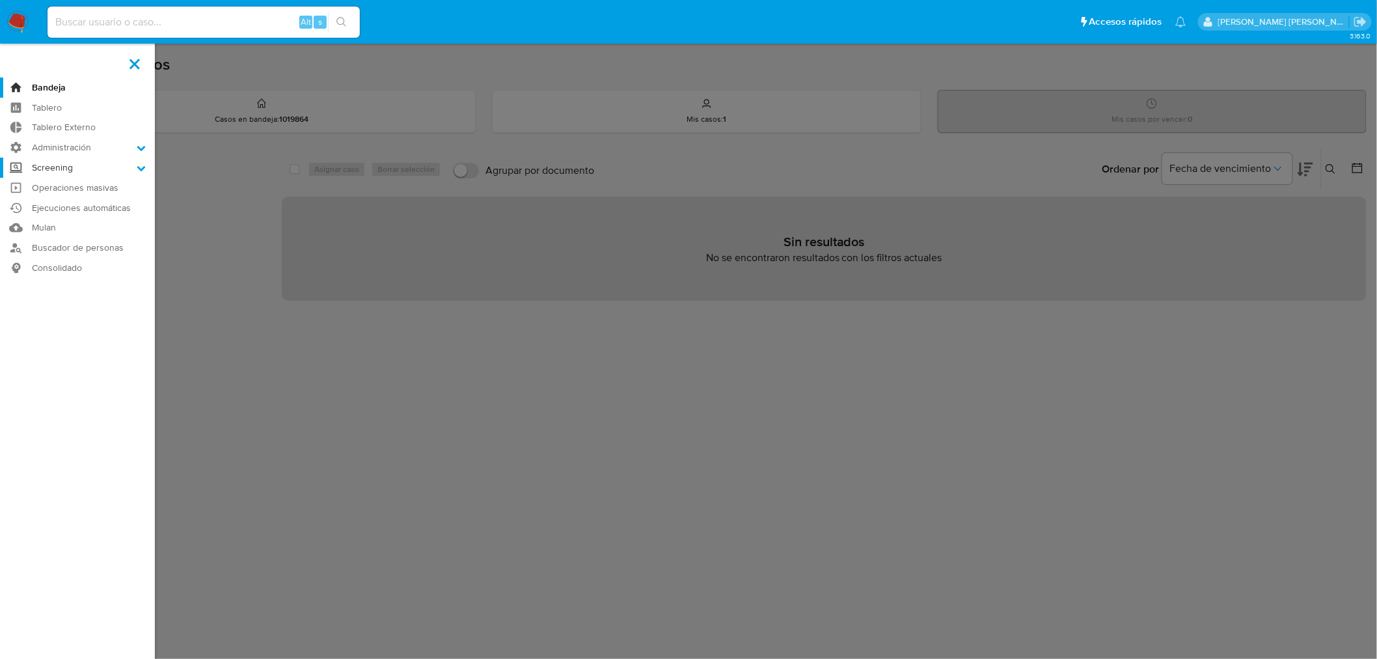
click at [138, 166] on icon at bounding box center [141, 168] width 8 height 5
click at [0, 0] on input "Screening" at bounding box center [0, 0] width 0 height 0
click at [36, 250] on link "Herramientas" at bounding box center [77, 251] width 155 height 16
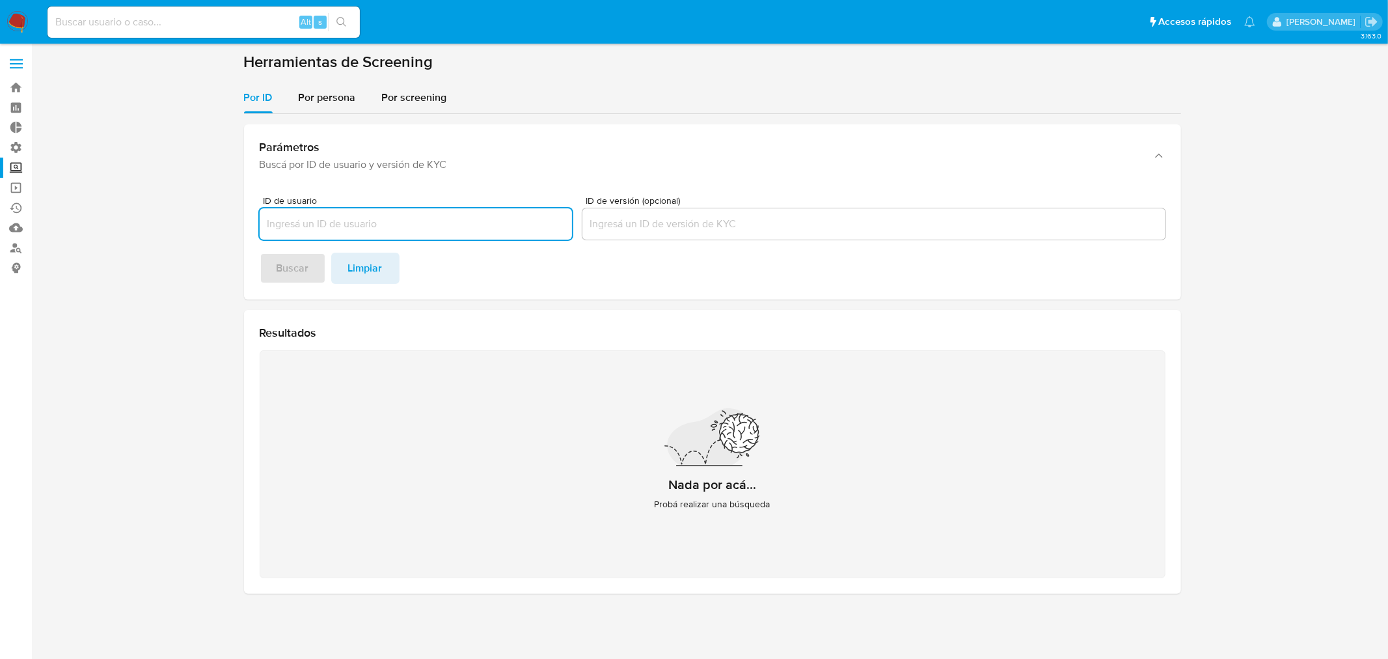
click at [565, 12] on ul "Pausado Ver notificaciones Alt s Accesos rápidos Presiona las siguientes teclas…" at bounding box center [651, 21] width 1221 height 33
click at [339, 105] on div "Por persona" at bounding box center [327, 97] width 57 height 31
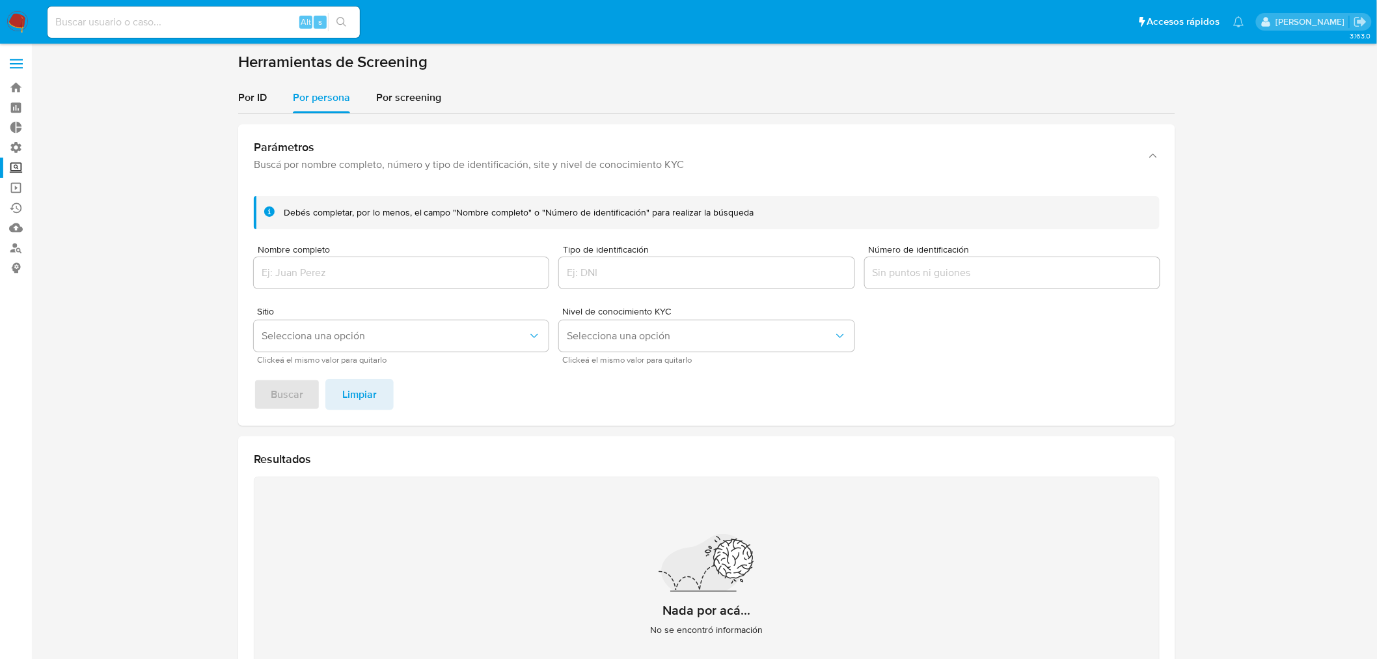
click at [1074, 16] on ul "Pausado Ver notificaciones Alt s Accesos rápidos Presiona las siguientes teclas…" at bounding box center [646, 21] width 1210 height 33
click at [7, 167] on label "Screening" at bounding box center [77, 167] width 155 height 20
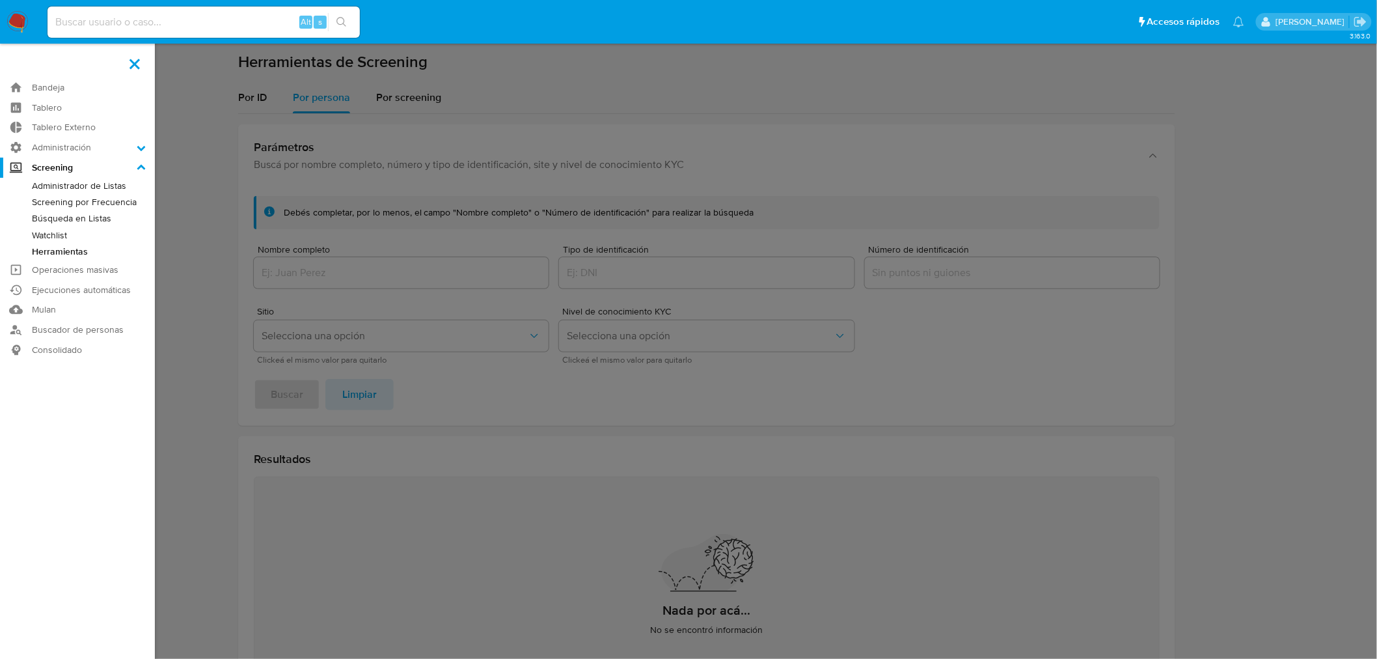
click at [0, 0] on input "Screening" at bounding box center [0, 0] width 0 height 0
click at [140, 66] on label at bounding box center [134, 63] width 33 height 27
click at [0, 0] on input "checkbox" at bounding box center [0, 0] width 0 height 0
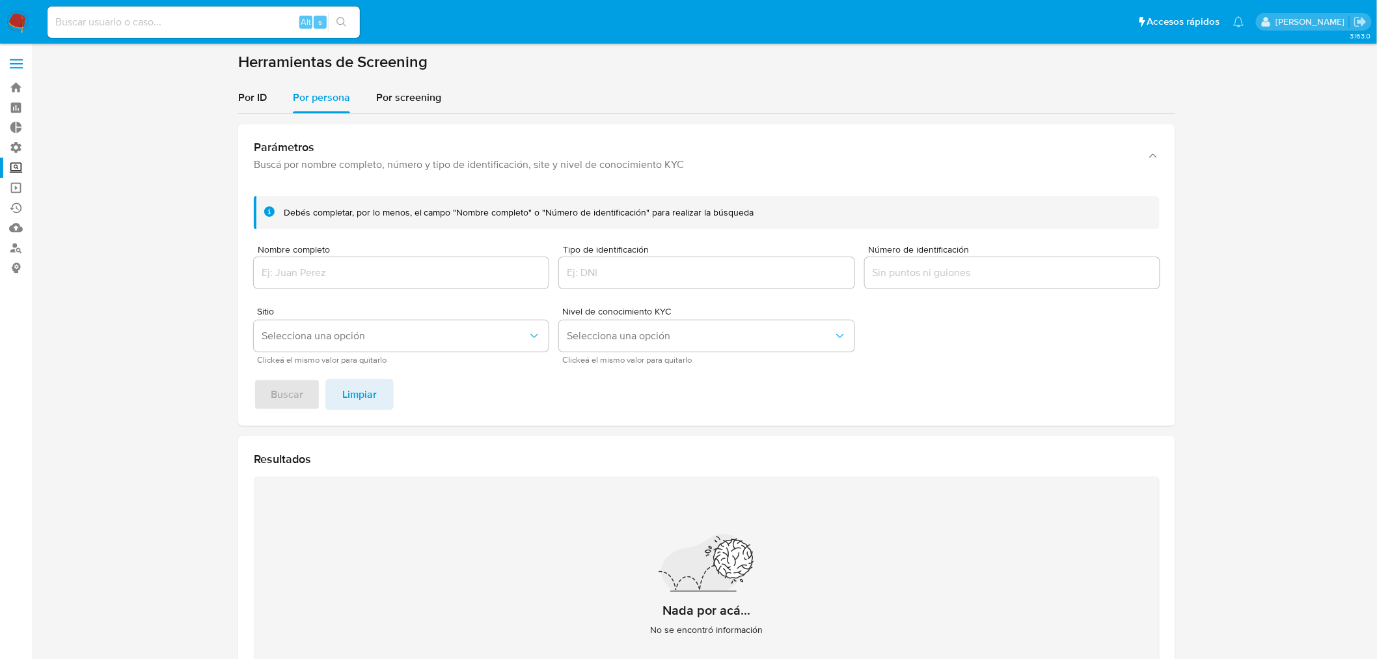
click at [224, 64] on section at bounding box center [707, 391] width 1320 height 678
click at [225, 262] on section at bounding box center [707, 391] width 1320 height 678
click at [729, 281] on div at bounding box center [706, 272] width 295 height 31
click at [737, 262] on div at bounding box center [706, 272] width 295 height 31
click at [742, 269] on input "Tipo de identificación" at bounding box center [706, 272] width 295 height 17
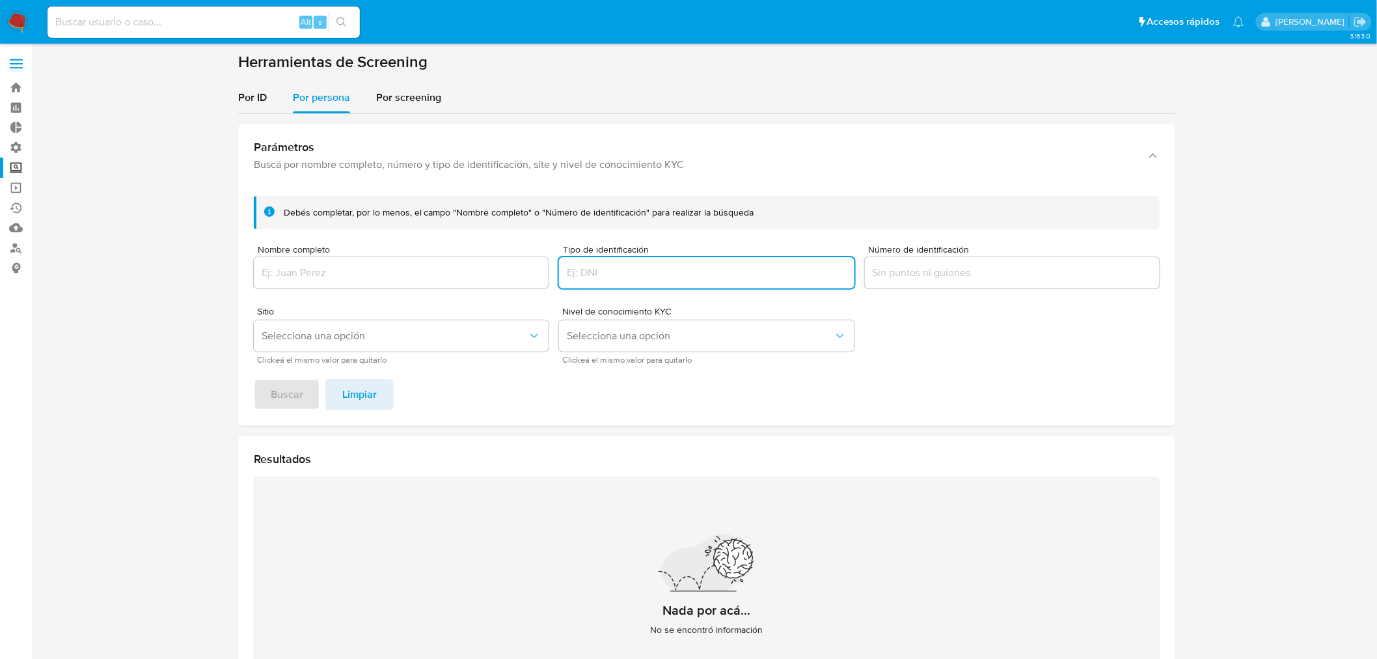
click at [942, 272] on input "Número de identificación" at bounding box center [1012, 272] width 295 height 17
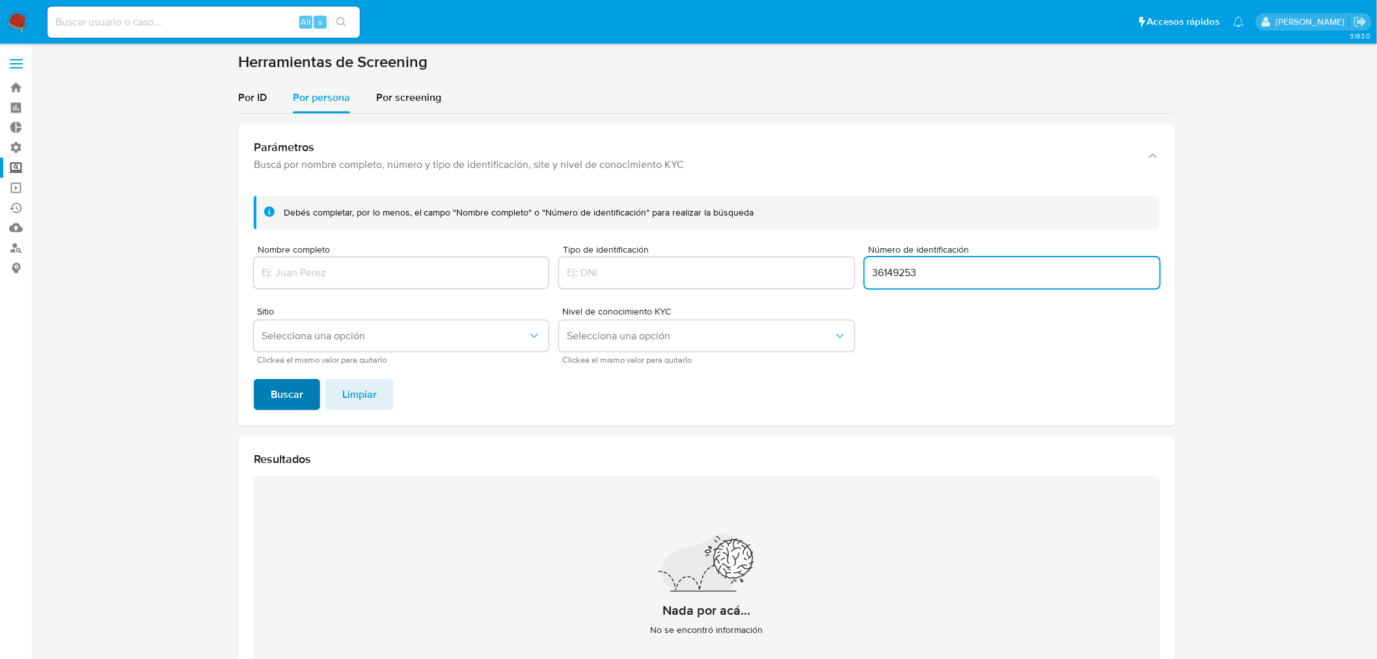
type input "36149253"
click at [293, 392] on span "Buscar" at bounding box center [287, 394] width 33 height 29
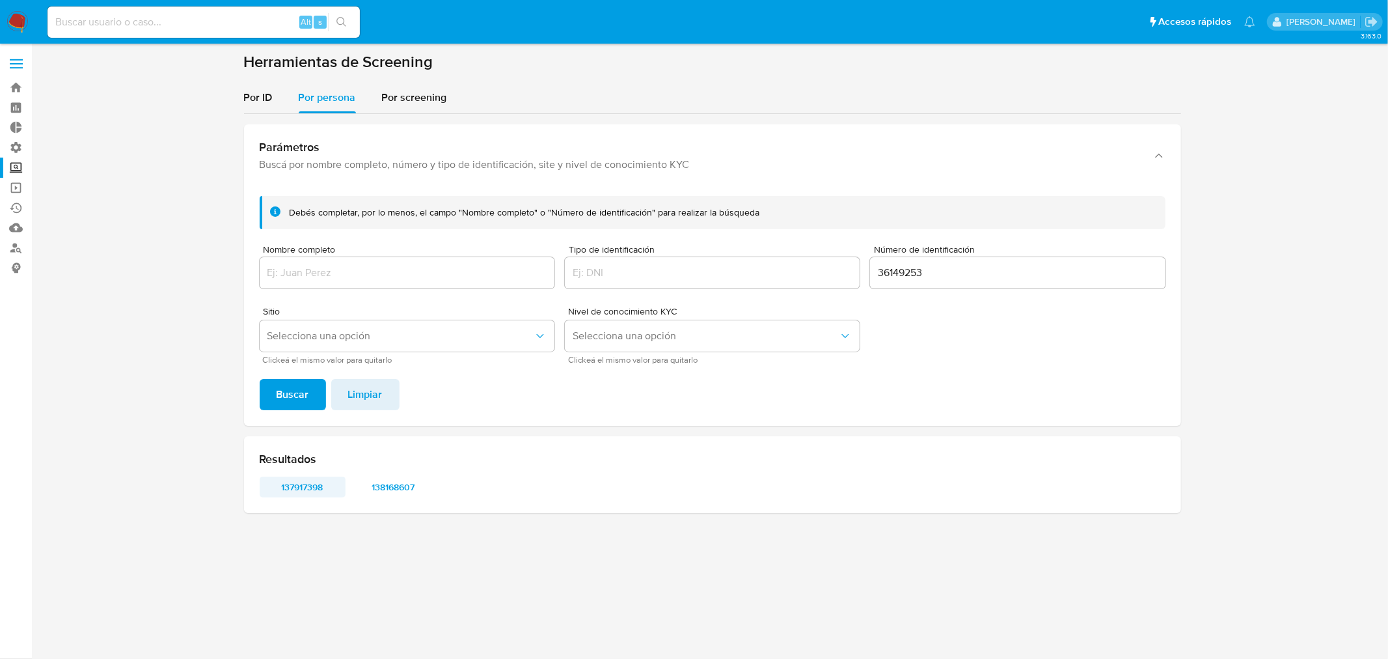
click at [320, 490] on span "137917398" at bounding box center [303, 487] width 68 height 18
click at [374, 484] on span "138168607" at bounding box center [394, 487] width 68 height 18
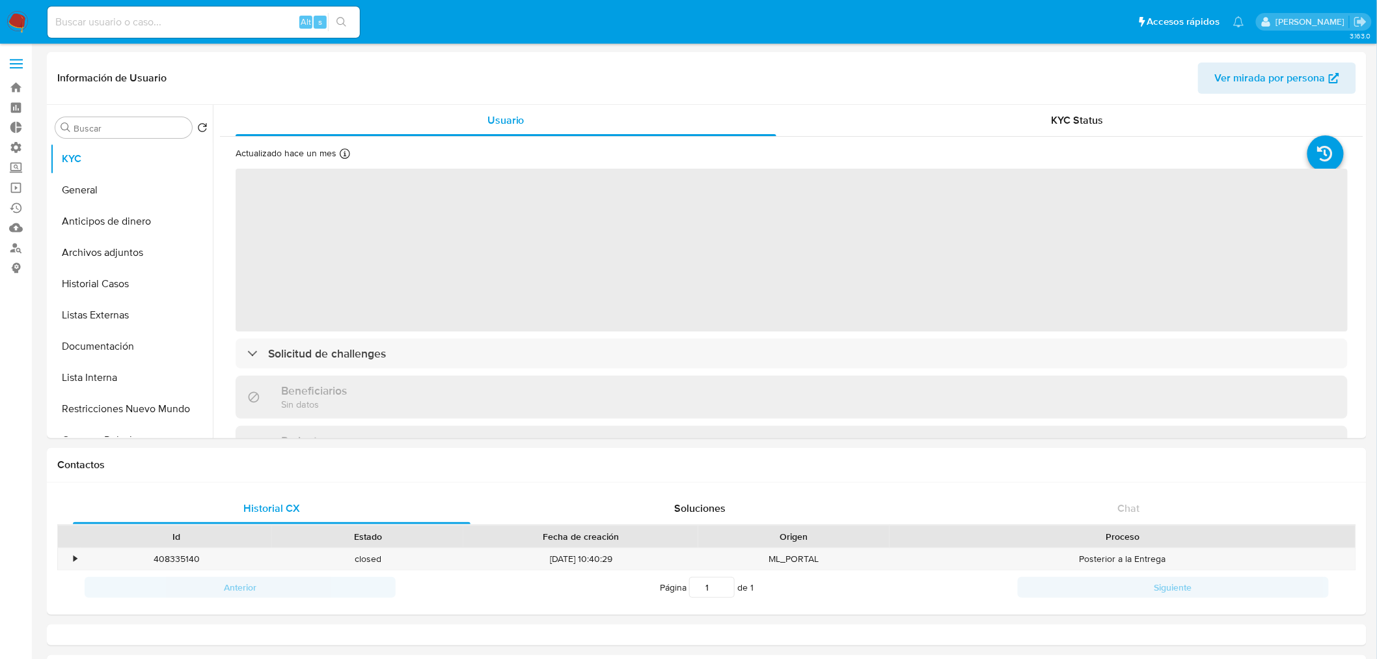
select select "10"
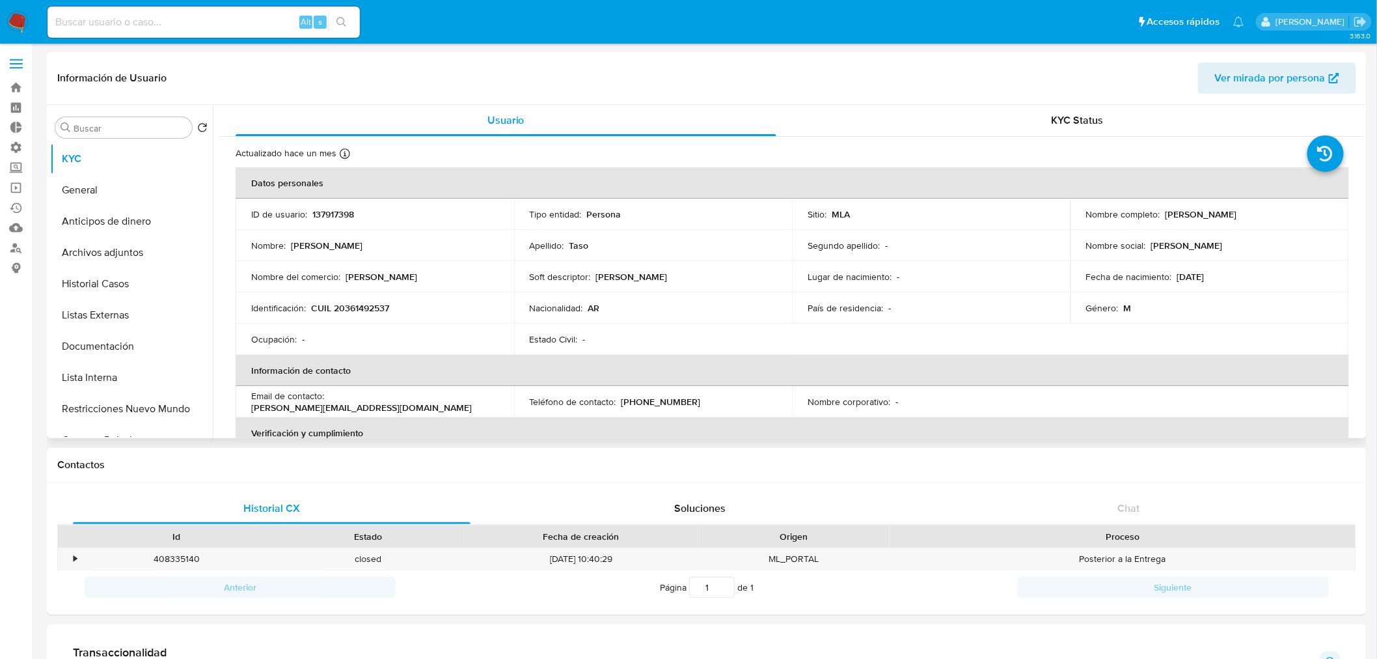
scroll to position [72, 0]
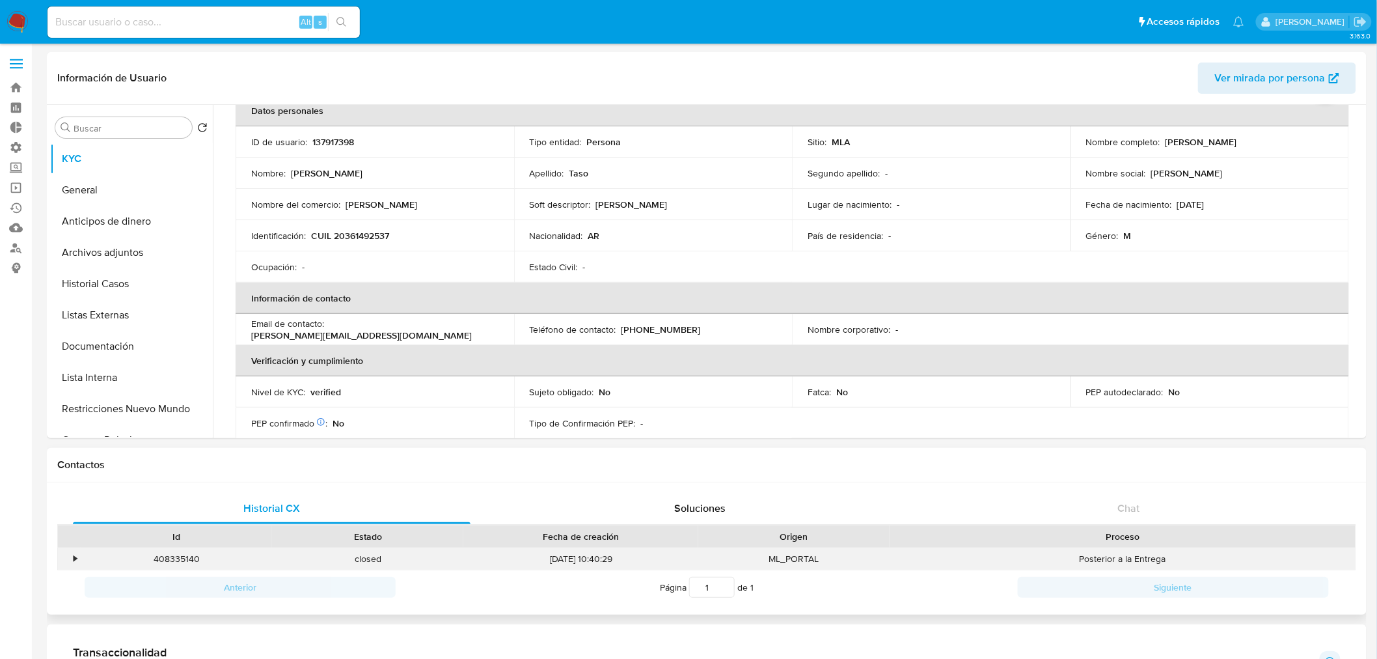
click at [68, 560] on div "•" at bounding box center [69, 558] width 23 height 21
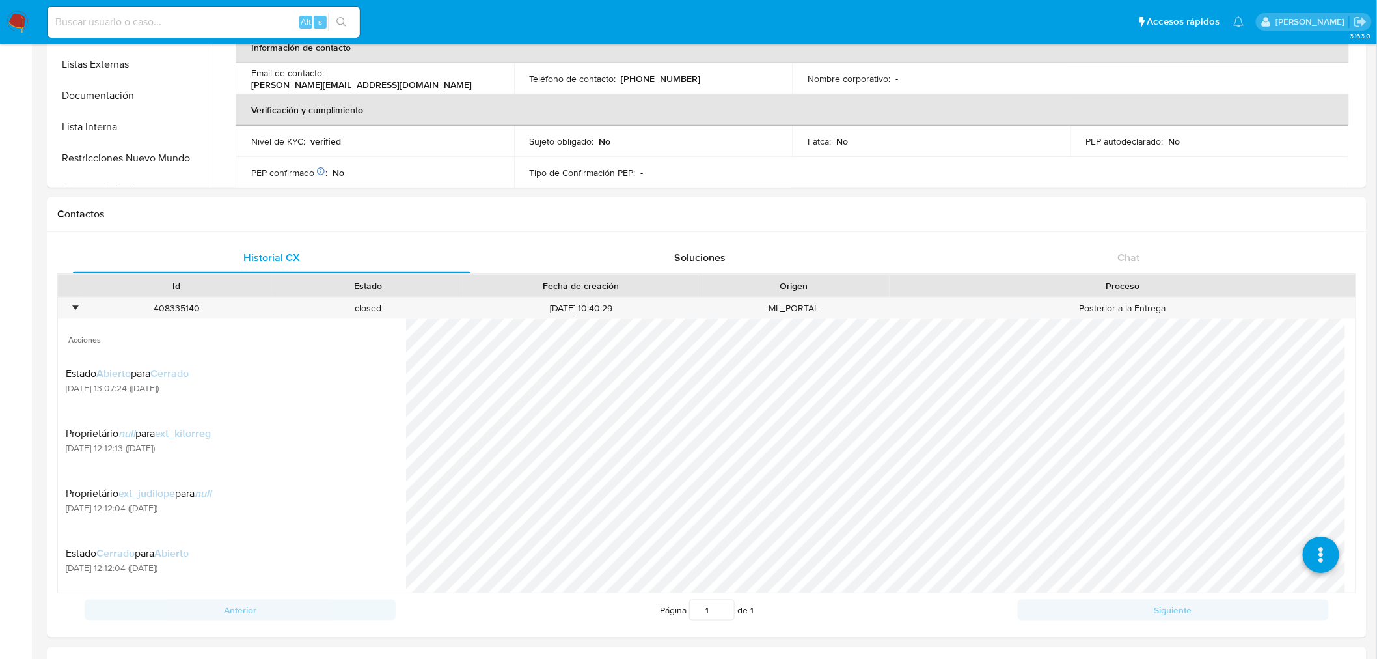
scroll to position [0, 0]
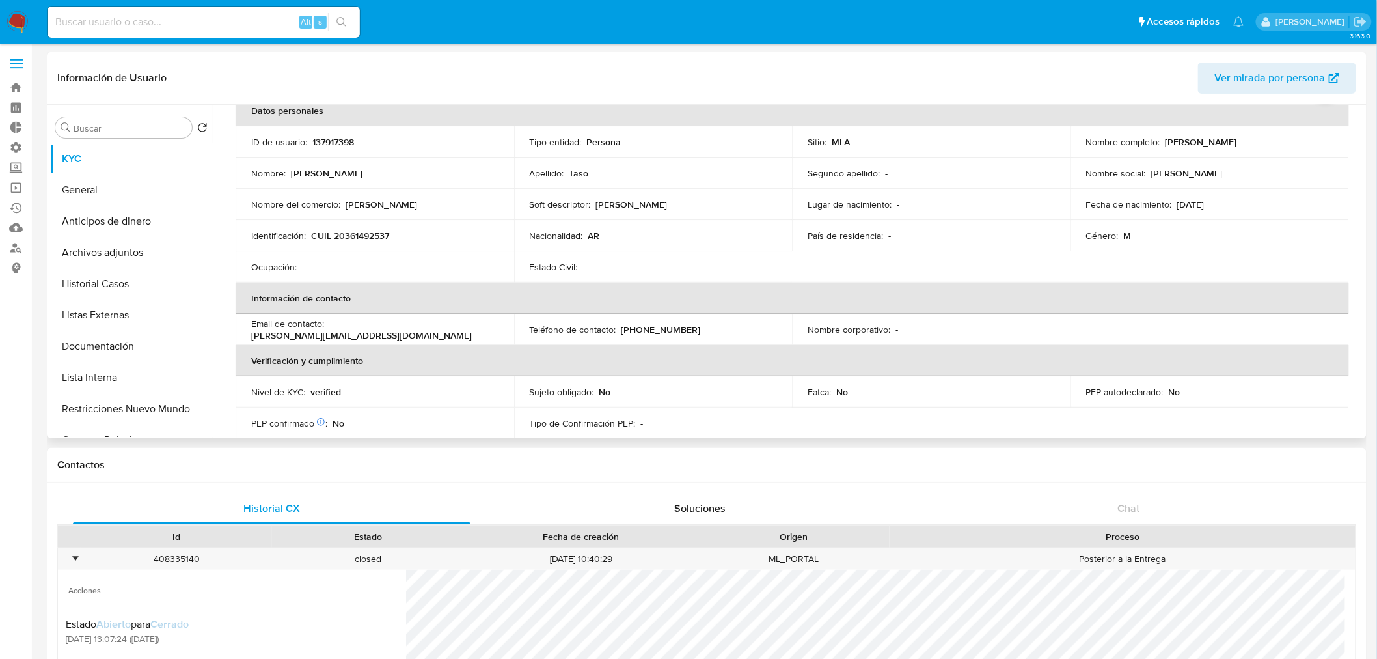
click at [345, 138] on p "137917398" at bounding box center [333, 142] width 42 height 12
copy p "137917398"
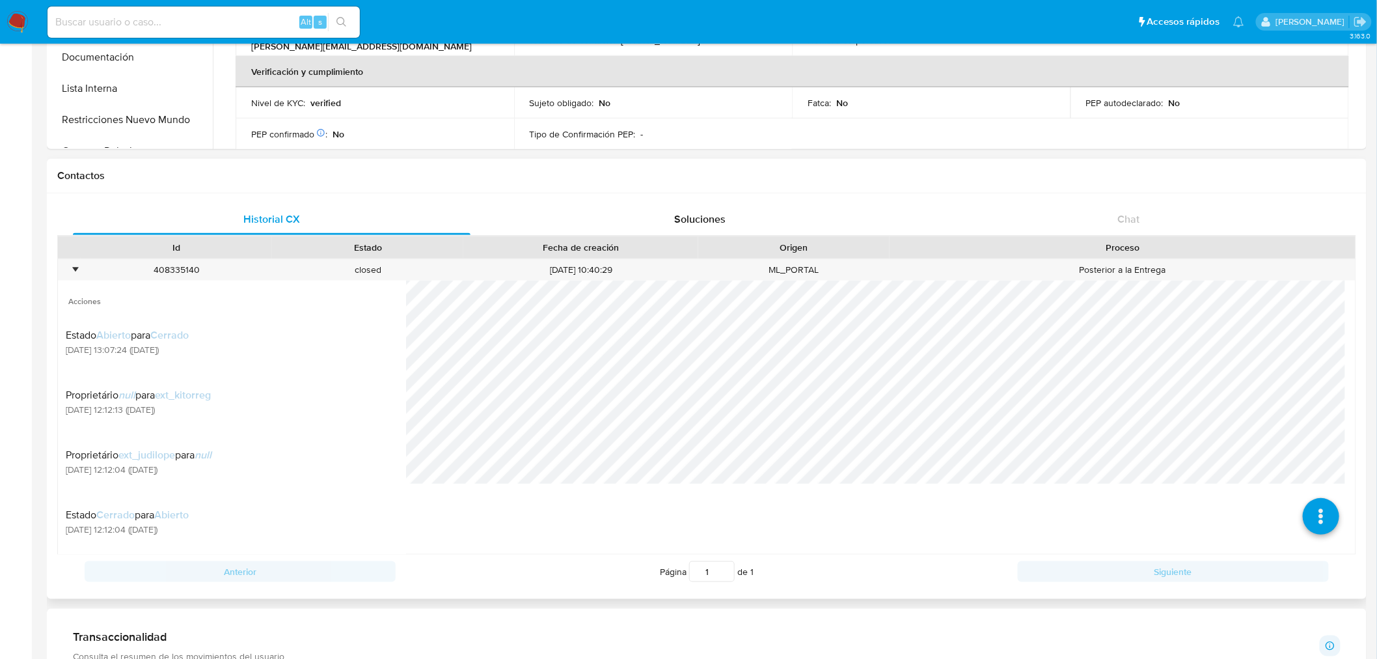
scroll to position [94, 0]
click at [74, 271] on div "•" at bounding box center [75, 270] width 3 height 12
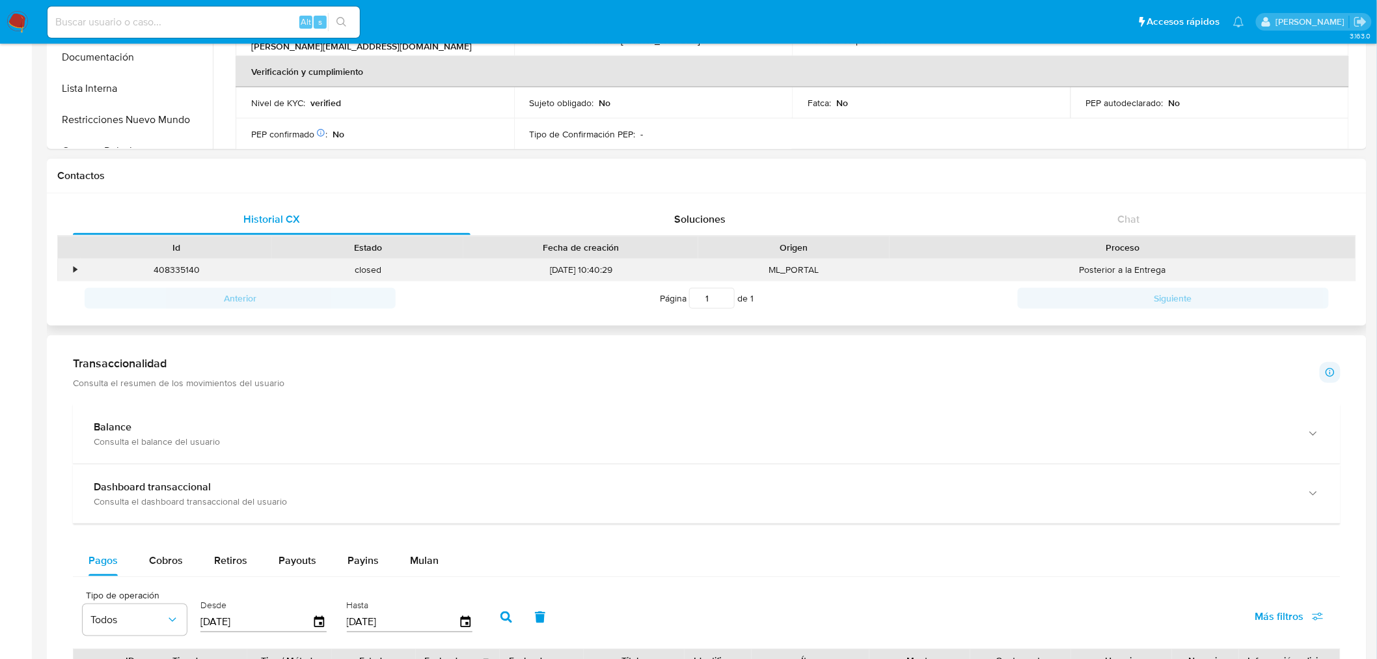
click at [74, 271] on div "•" at bounding box center [75, 270] width 3 height 12
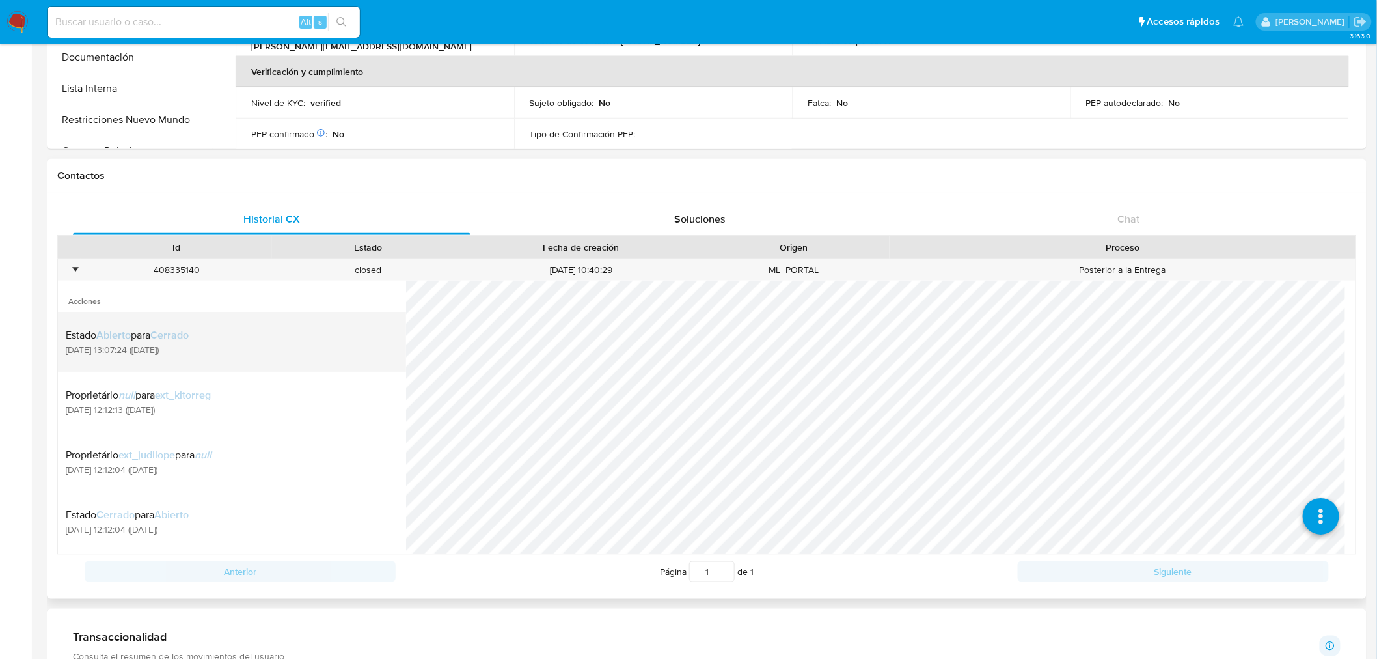
click at [208, 337] on div "Estado Abierto para Cerrado 07/10/2025 13:07:24 (hace un día)" at bounding box center [232, 342] width 333 height 44
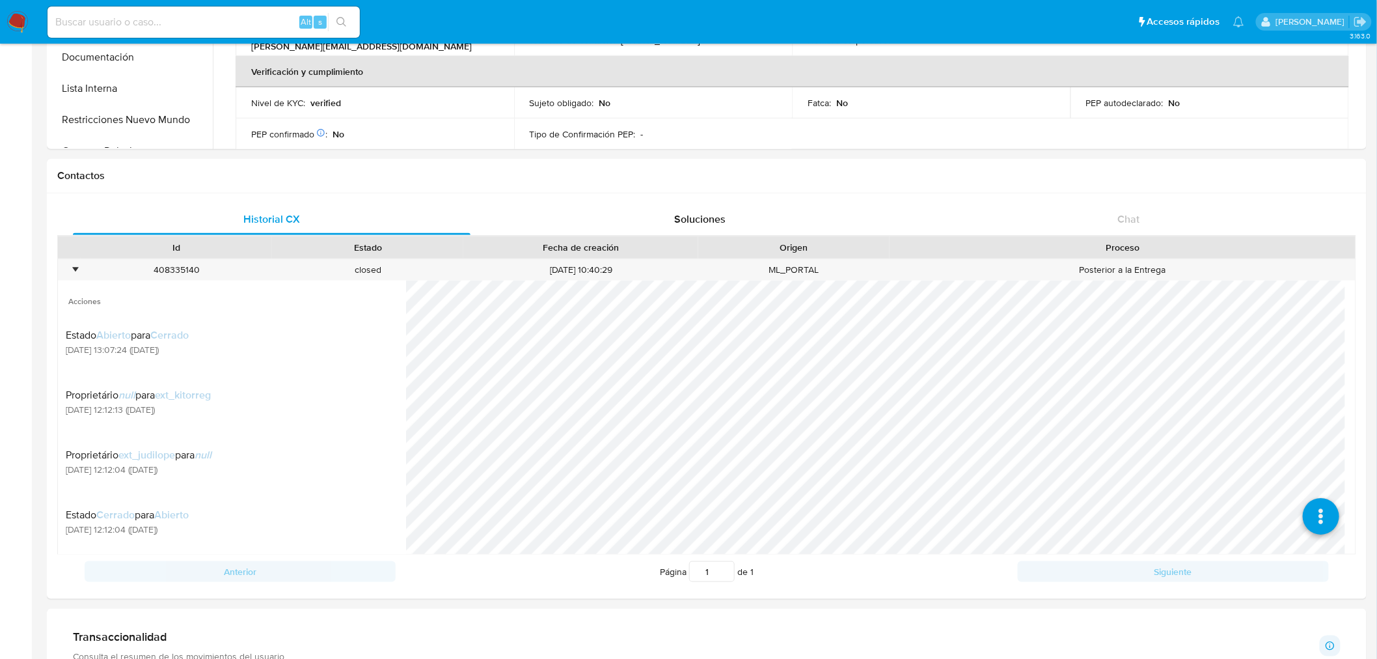
click at [34, 322] on main "3.163.0 Información de Usuario Ver mirada por persona Buscar Volver al orden po…" at bounding box center [688, 671] width 1377 height 1920
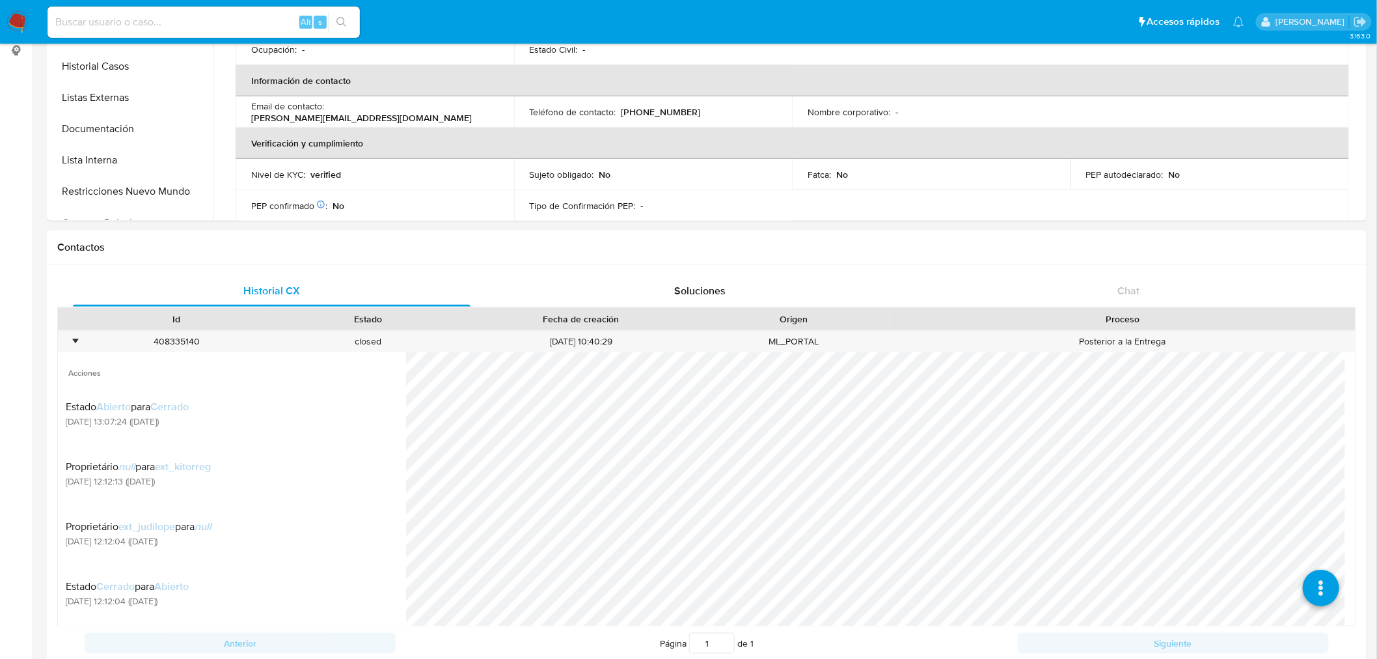
scroll to position [217, 0]
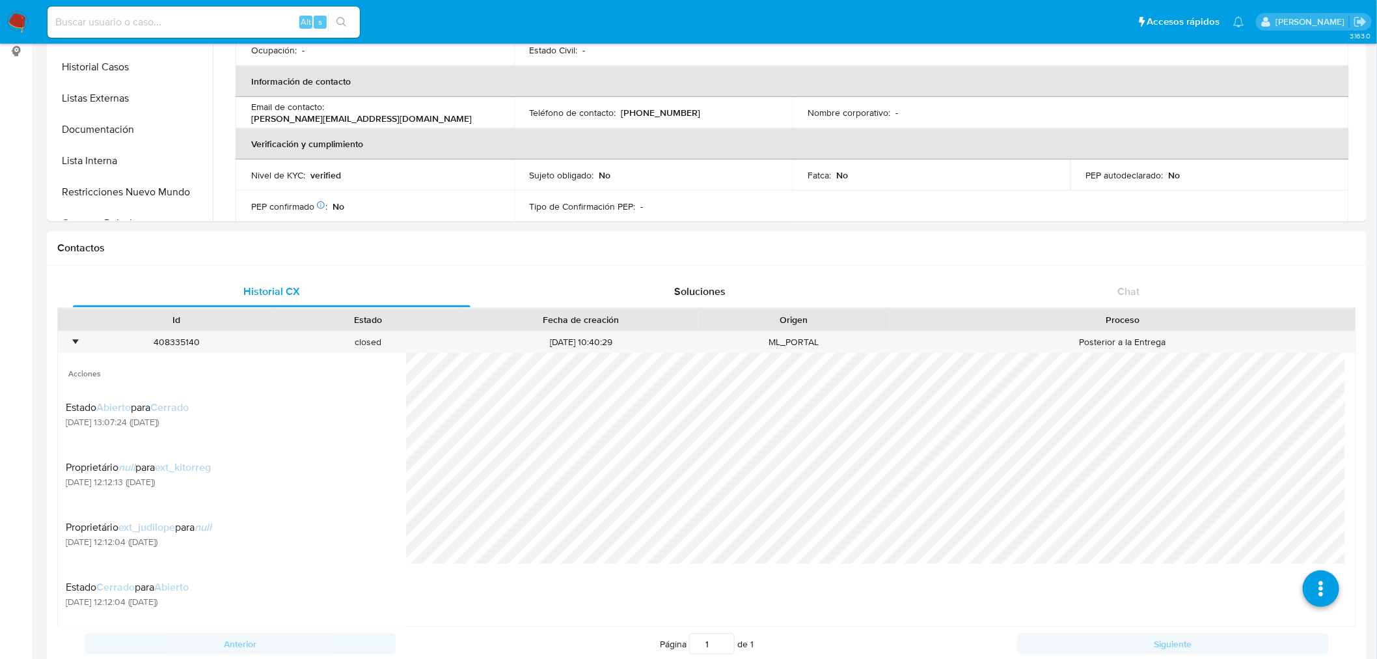
scroll to position [94, 0]
click at [640, 298] on div "Soluciones" at bounding box center [701, 291] width 398 height 31
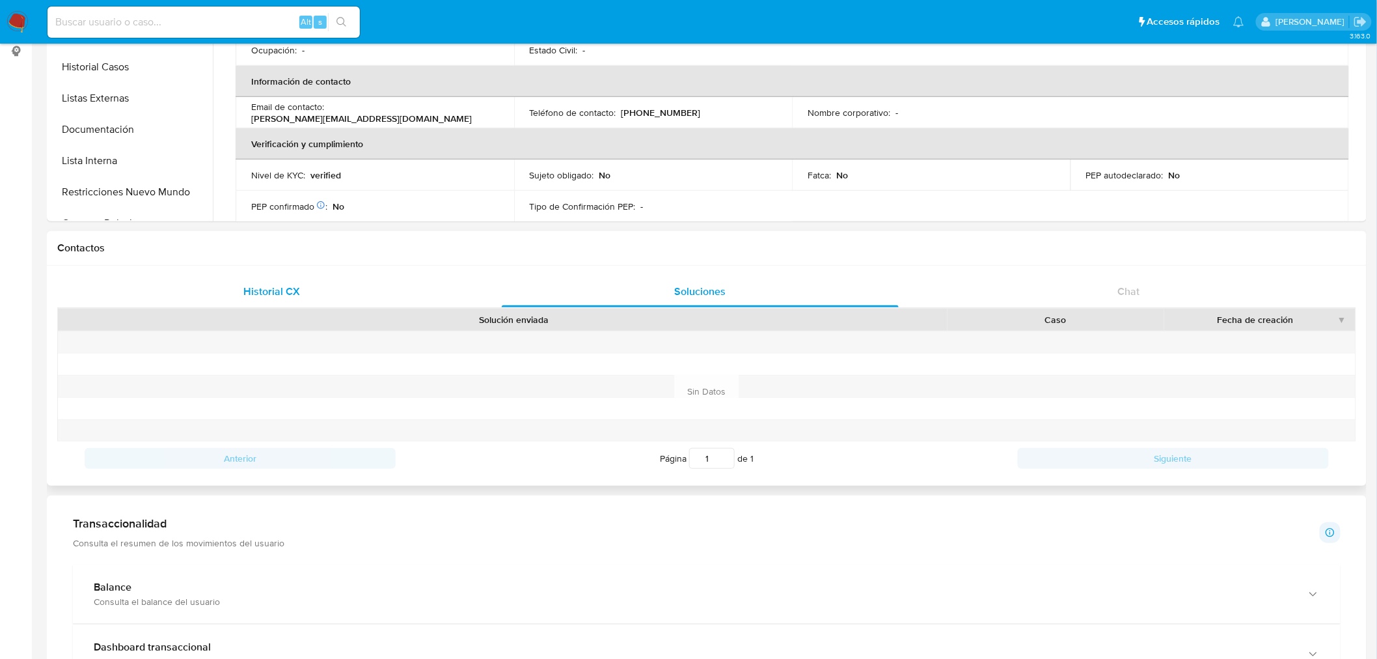
click at [325, 289] on div "Historial CX" at bounding box center [272, 291] width 398 height 31
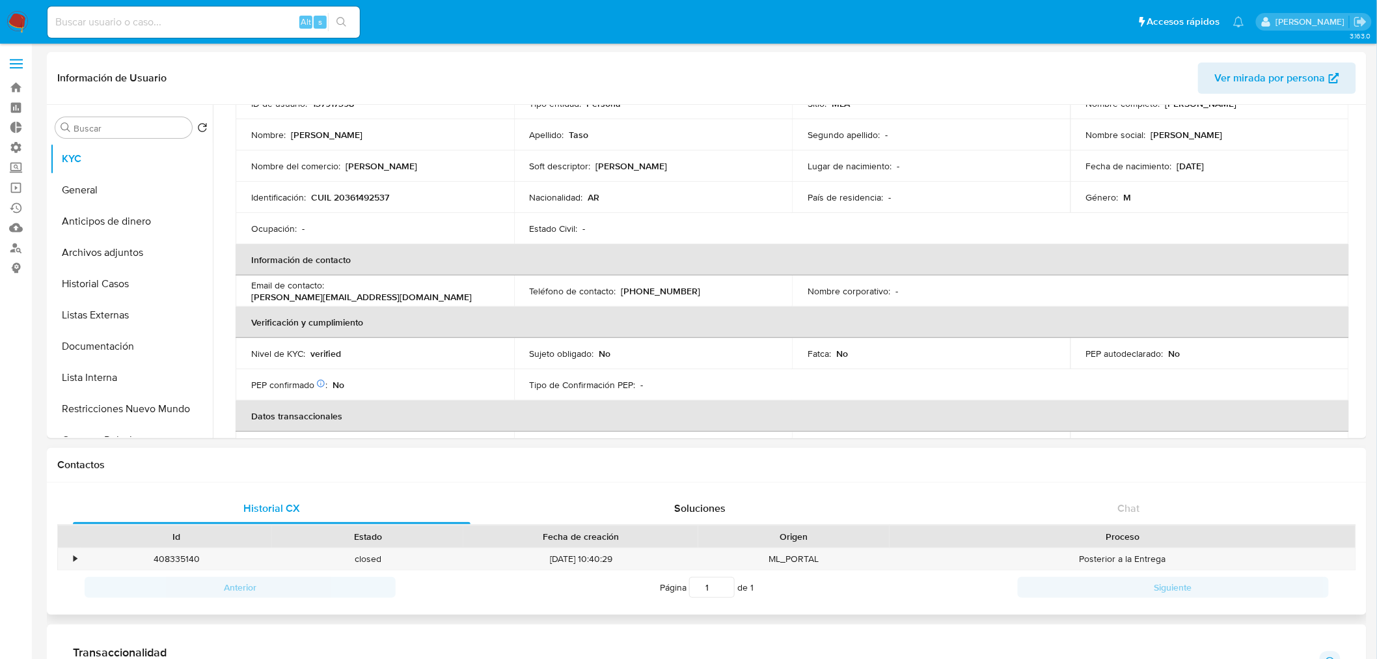
scroll to position [0, 0]
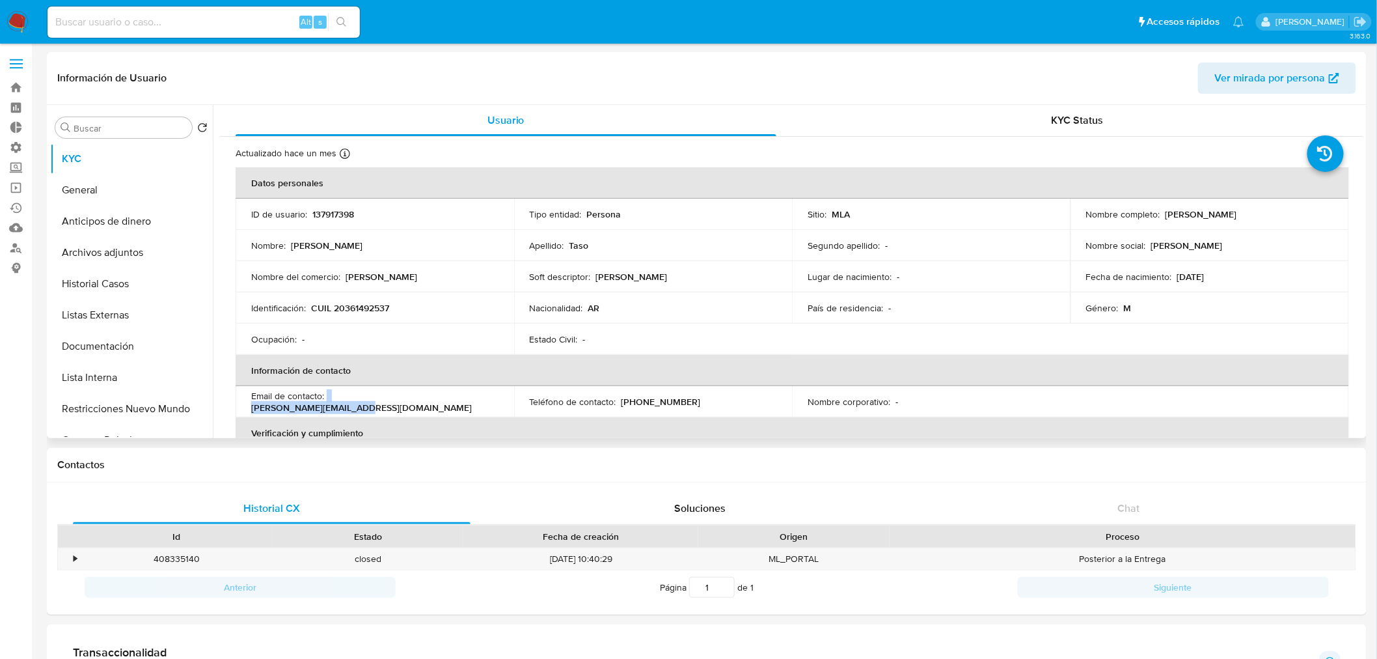
drag, startPoint x: 327, startPoint y: 402, endPoint x: 473, endPoint y: 404, distance: 145.8
click at [473, 404] on div "Email de contacto : jonathan.taso@gmail.com" at bounding box center [374, 401] width 247 height 23
copy div "jonathan.taso@gmail.com"
click at [1027, 25] on ul "Pausado Ver notificaciones Alt s Accesos rápidos Presiona las siguientes teclas…" at bounding box center [646, 21] width 1210 height 33
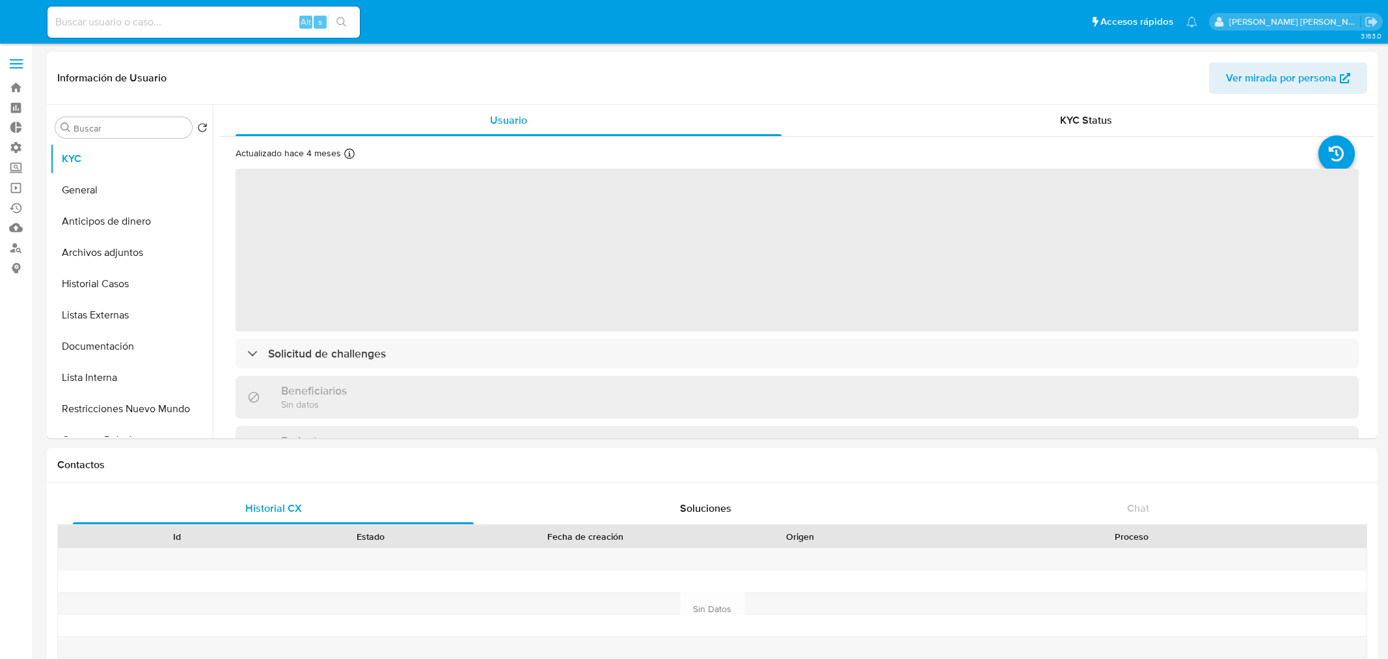
select select "10"
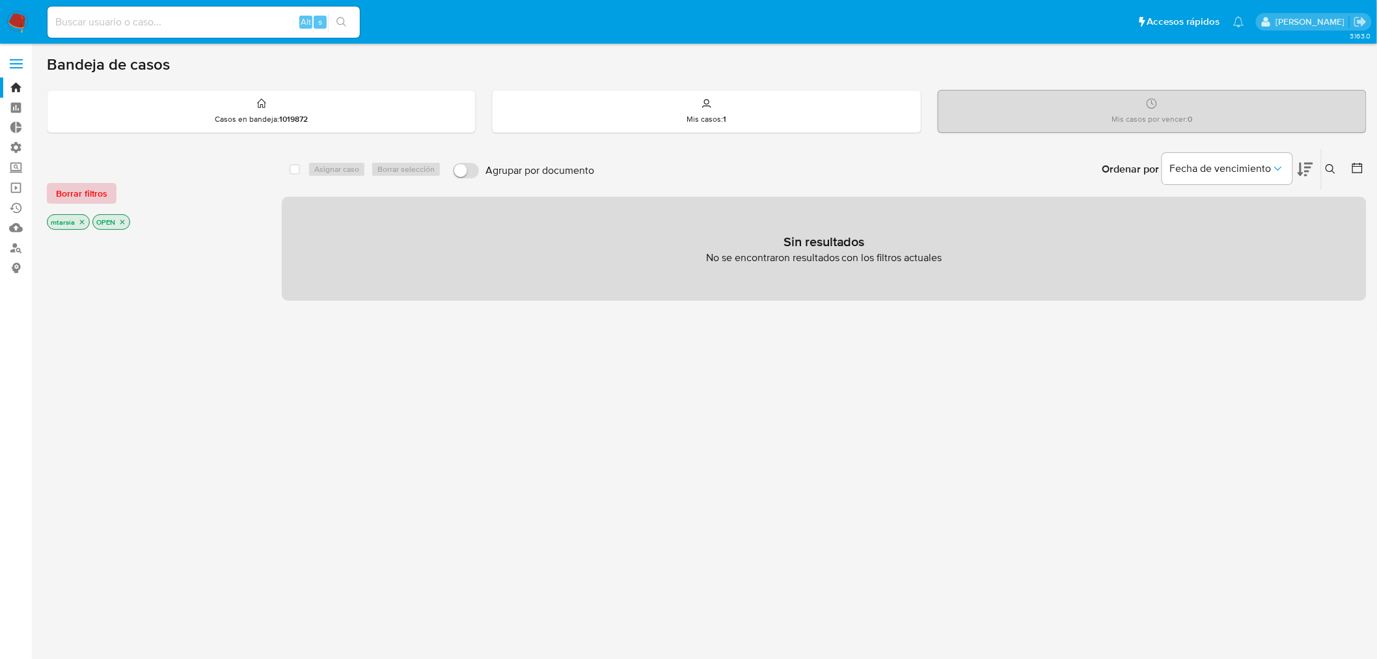
click at [103, 189] on span "Borrar filtros" at bounding box center [81, 193] width 51 height 18
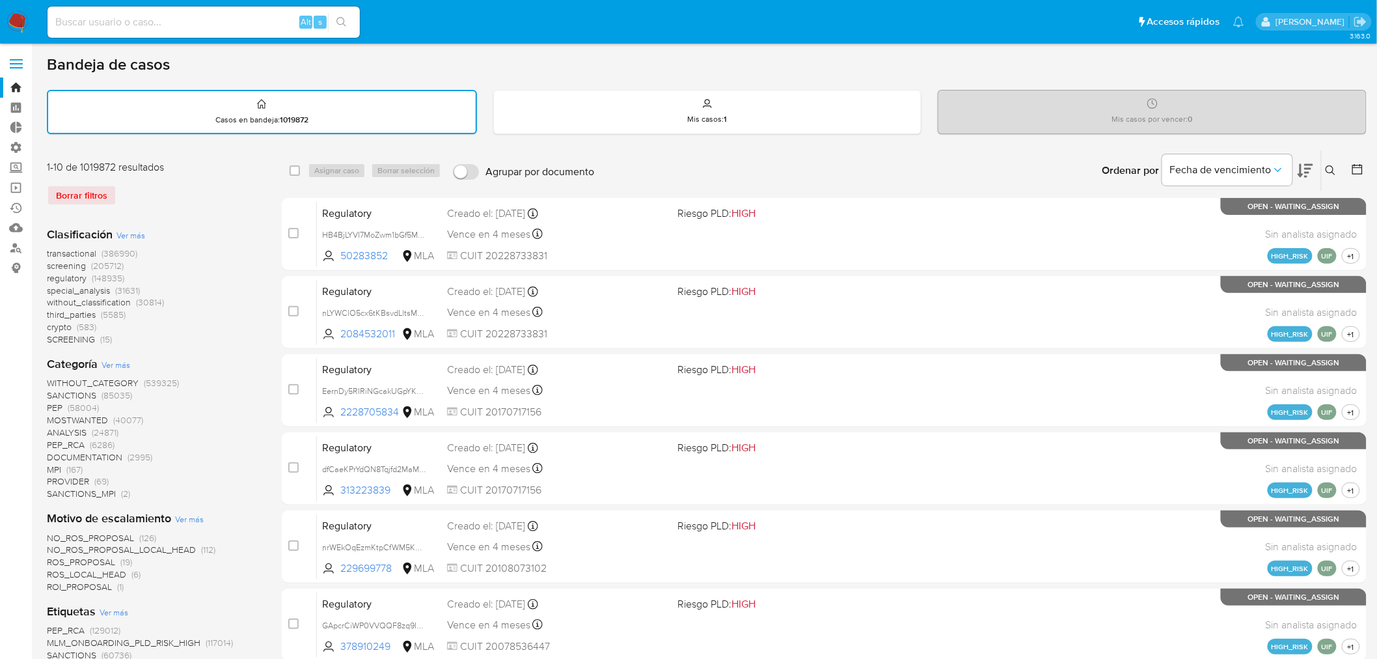
click at [49, 263] on span "screening" at bounding box center [66, 265] width 39 height 13
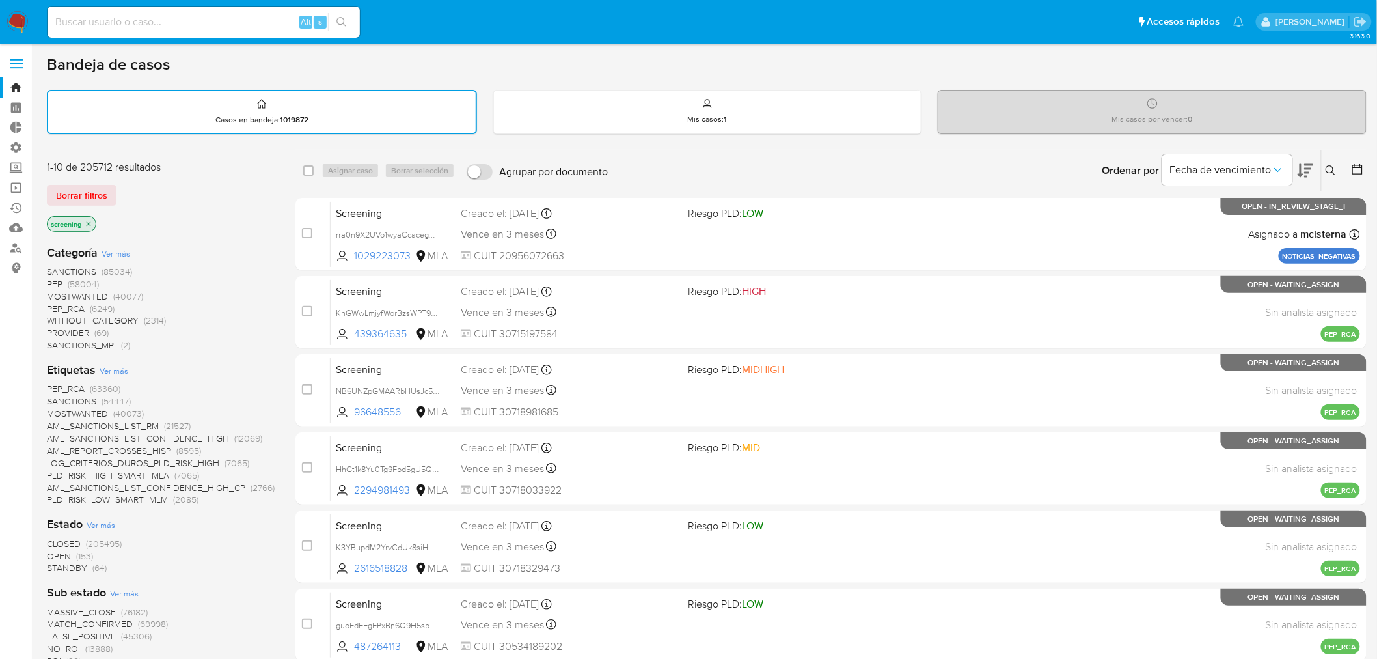
click at [49, 539] on span "CLOSED" at bounding box center [64, 543] width 34 height 13
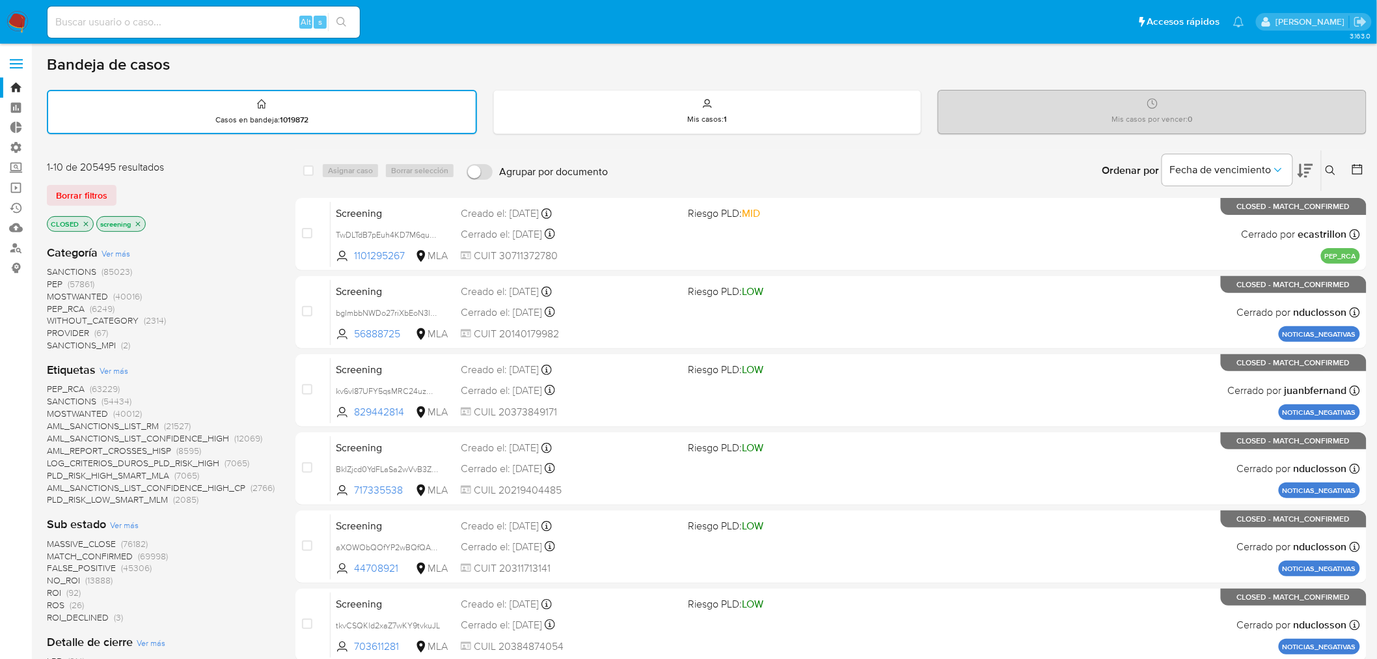
click at [52, 402] on span "SANCTIONS" at bounding box center [71, 400] width 49 height 13
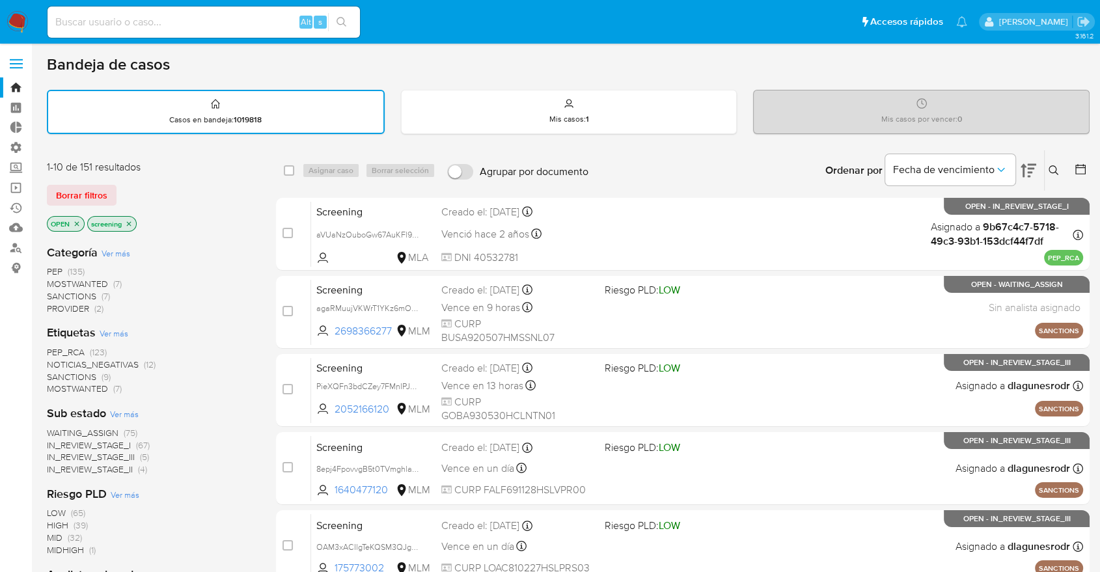
drag, startPoint x: 53, startPoint y: 139, endPoint x: 78, endPoint y: 84, distance: 60.9
click at [53, 139] on div "Bandeja de casos Casos en bandeja : 1019818 Mis casos : 1 Mis casos por vencer …" at bounding box center [568, 538] width 1042 height 966
click at [122, 189] on div "Borrar filtros" at bounding box center [151, 195] width 208 height 21
click at [124, 186] on div "Borrar filtros" at bounding box center [151, 195] width 208 height 21
click at [119, 186] on div "Borrar filtros" at bounding box center [151, 195] width 208 height 21
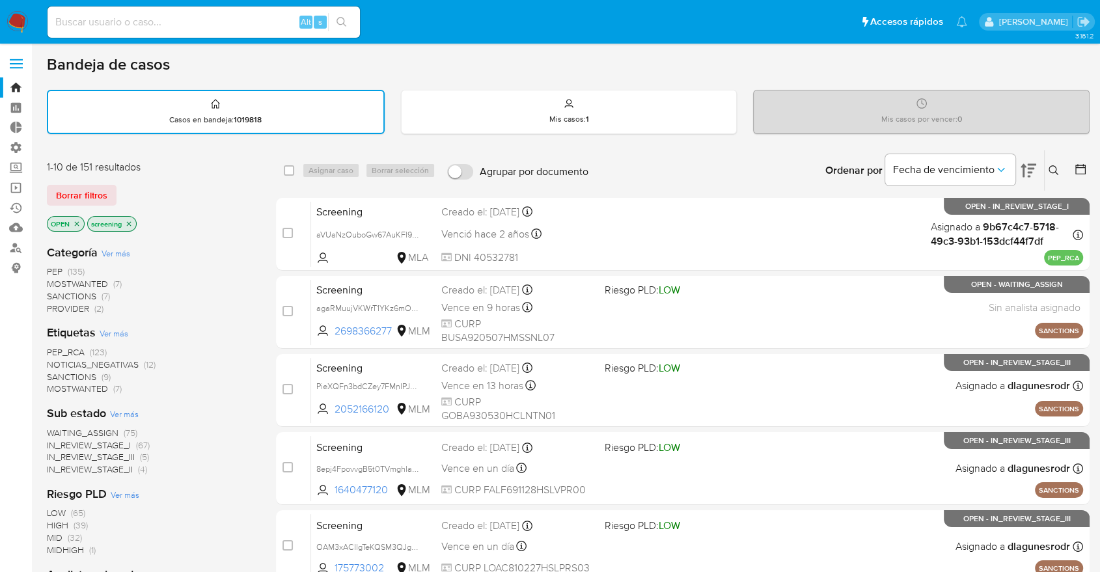
click at [119, 186] on div "Borrar filtros" at bounding box center [151, 195] width 208 height 21
click at [120, 187] on div "Borrar filtros" at bounding box center [151, 195] width 208 height 21
click at [120, 188] on div "Borrar filtros" at bounding box center [151, 195] width 208 height 21
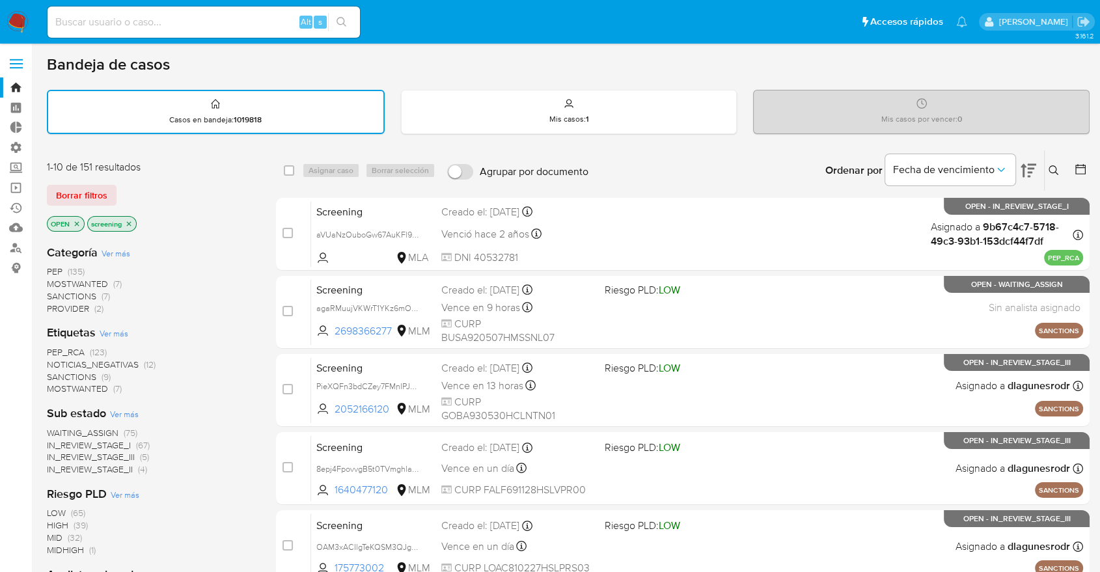
click at [125, 187] on div "Borrar filtros" at bounding box center [151, 195] width 208 height 21
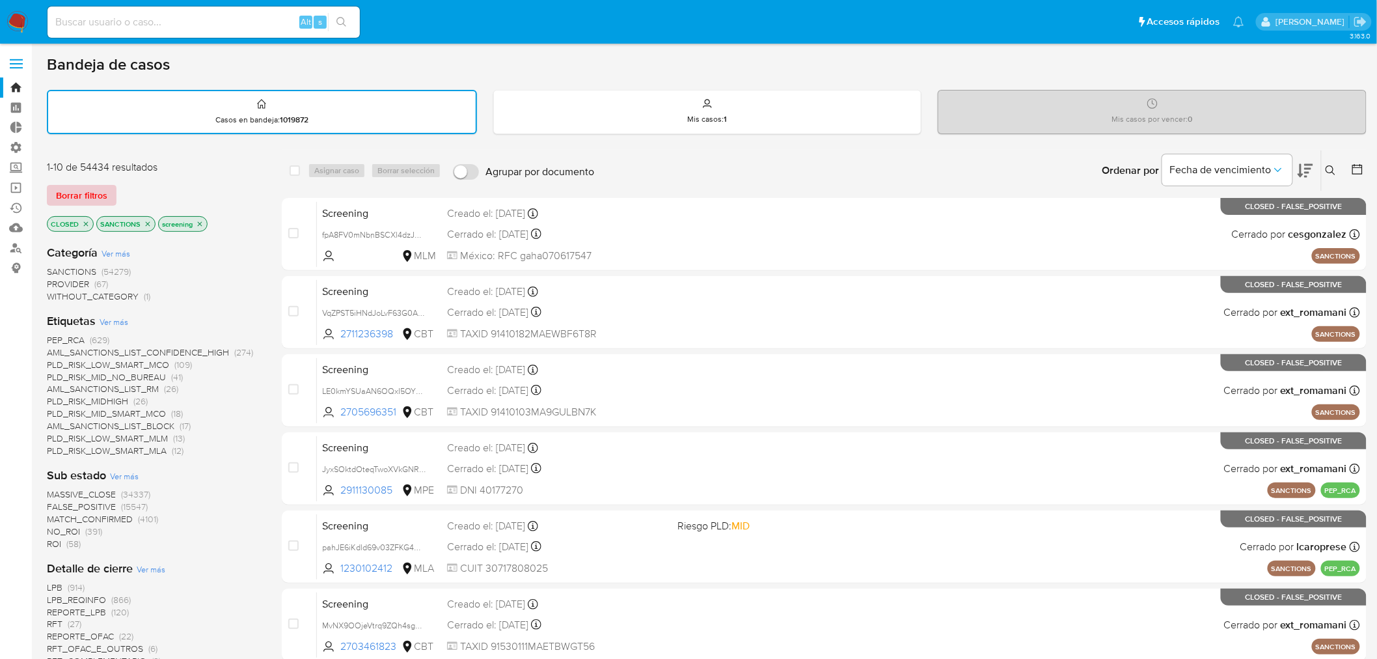
click at [105, 192] on span "Borrar filtros" at bounding box center [81, 195] width 51 height 18
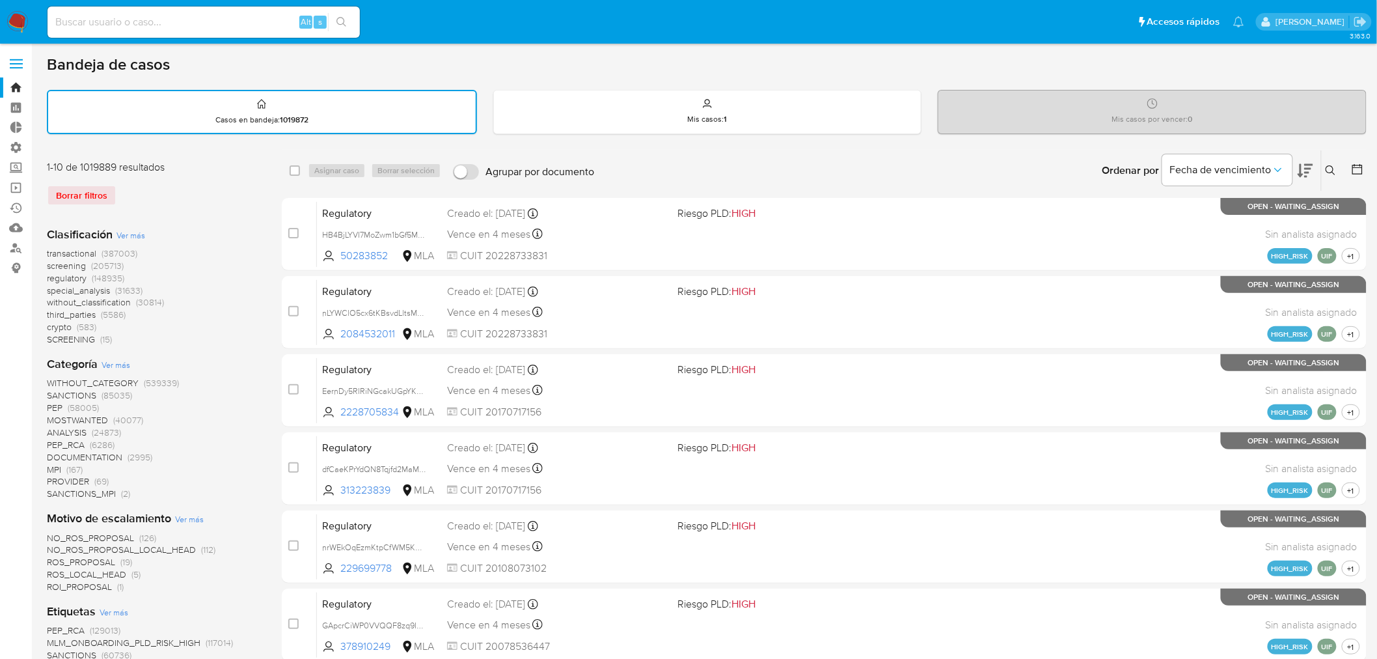
click at [48, 264] on span "screening" at bounding box center [66, 265] width 39 height 13
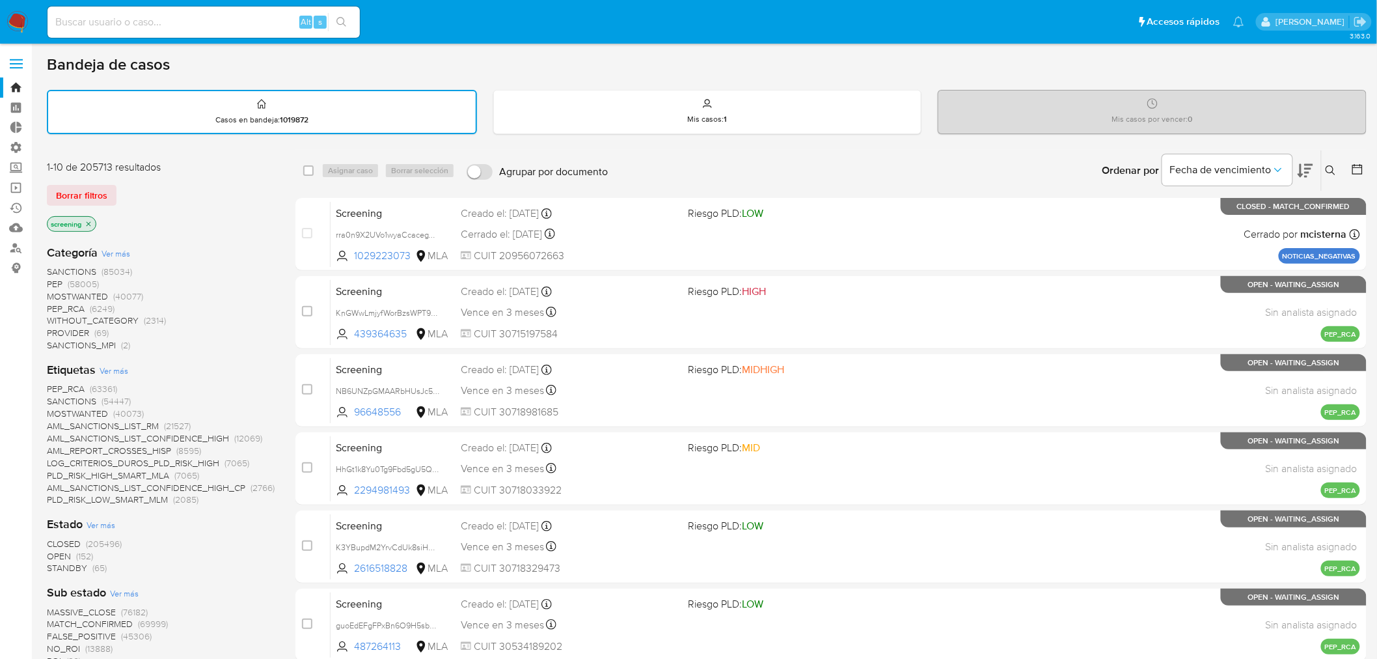
click at [53, 550] on span "OPEN" at bounding box center [59, 555] width 24 height 13
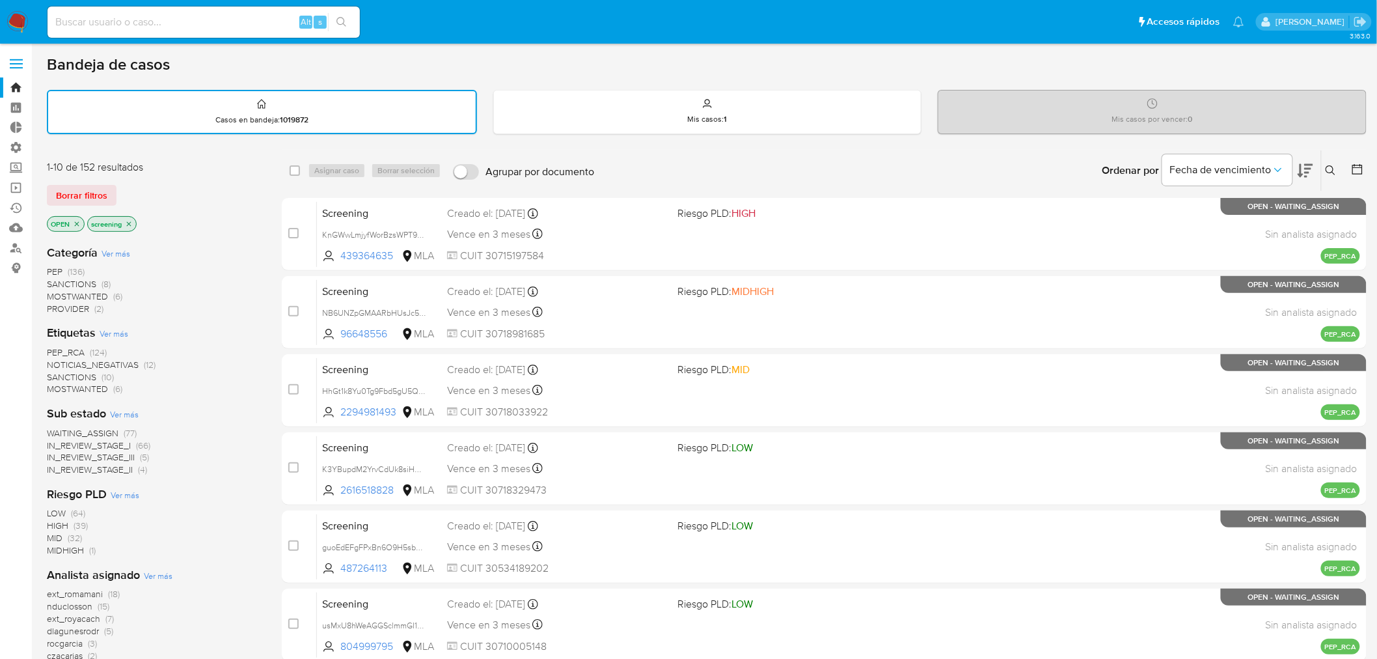
scroll to position [144, 0]
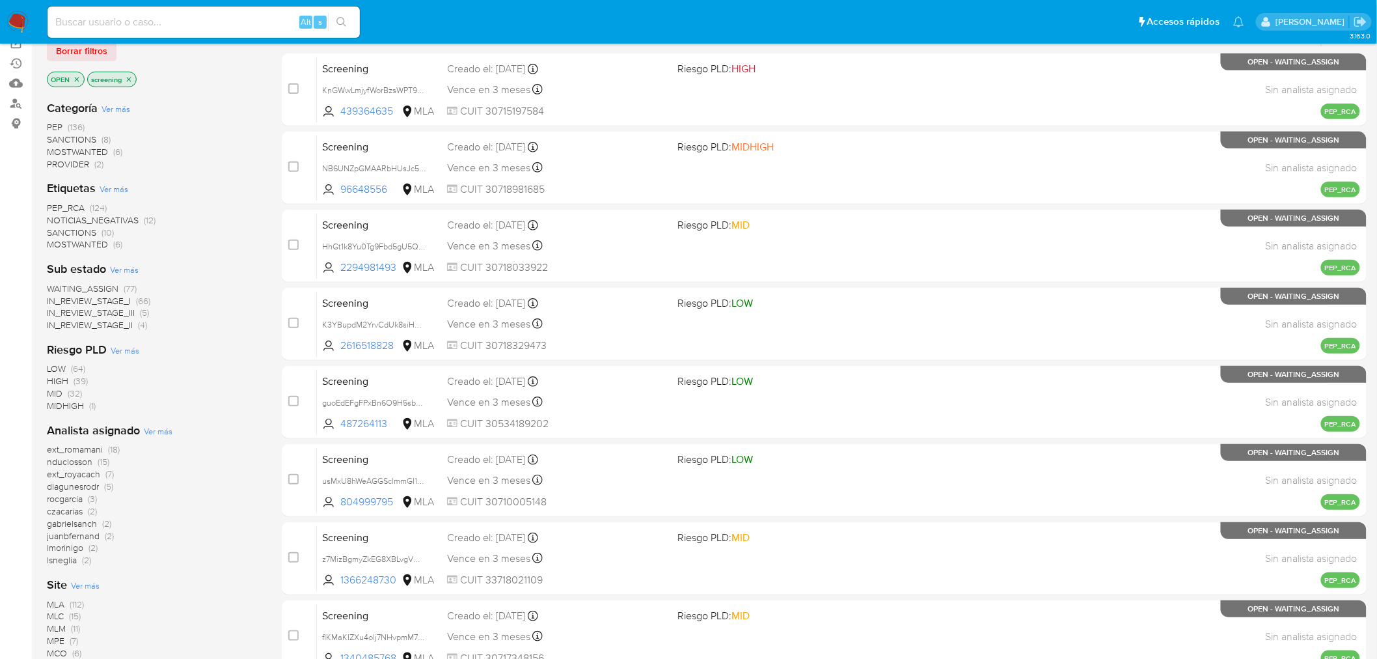
click at [56, 623] on span "MLM" at bounding box center [56, 627] width 19 height 13
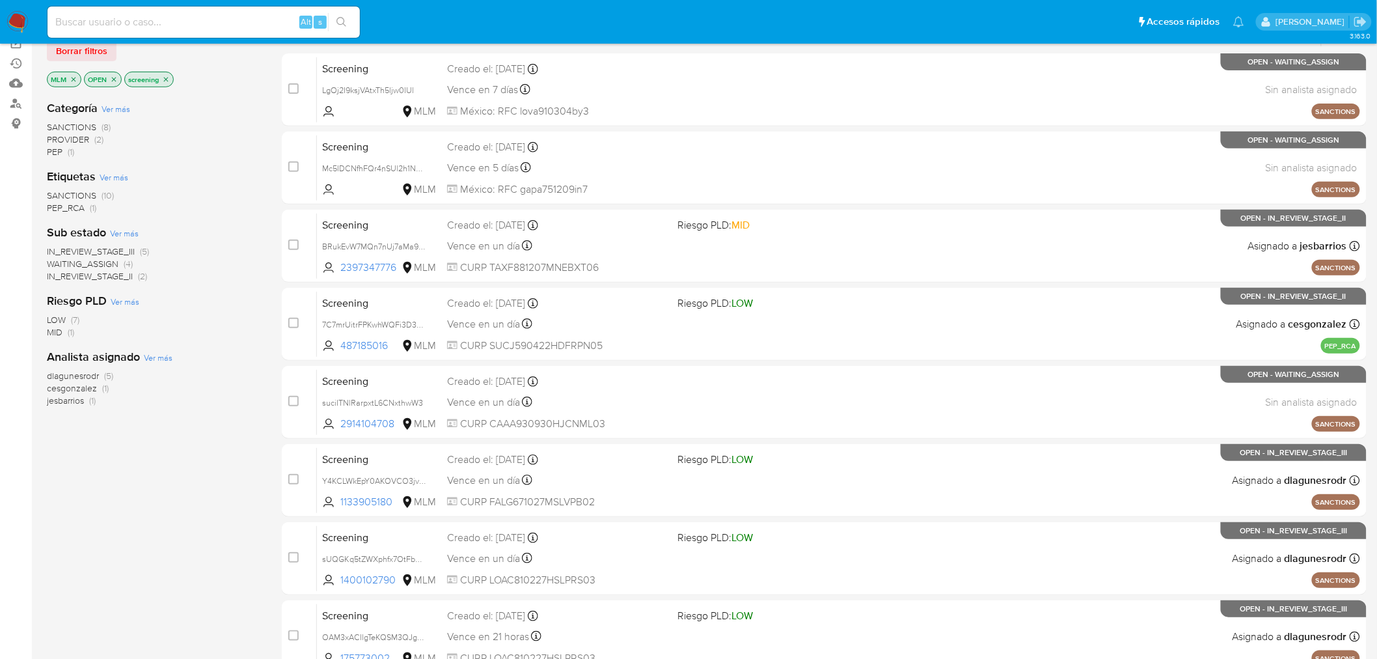
scroll to position [72, 0]
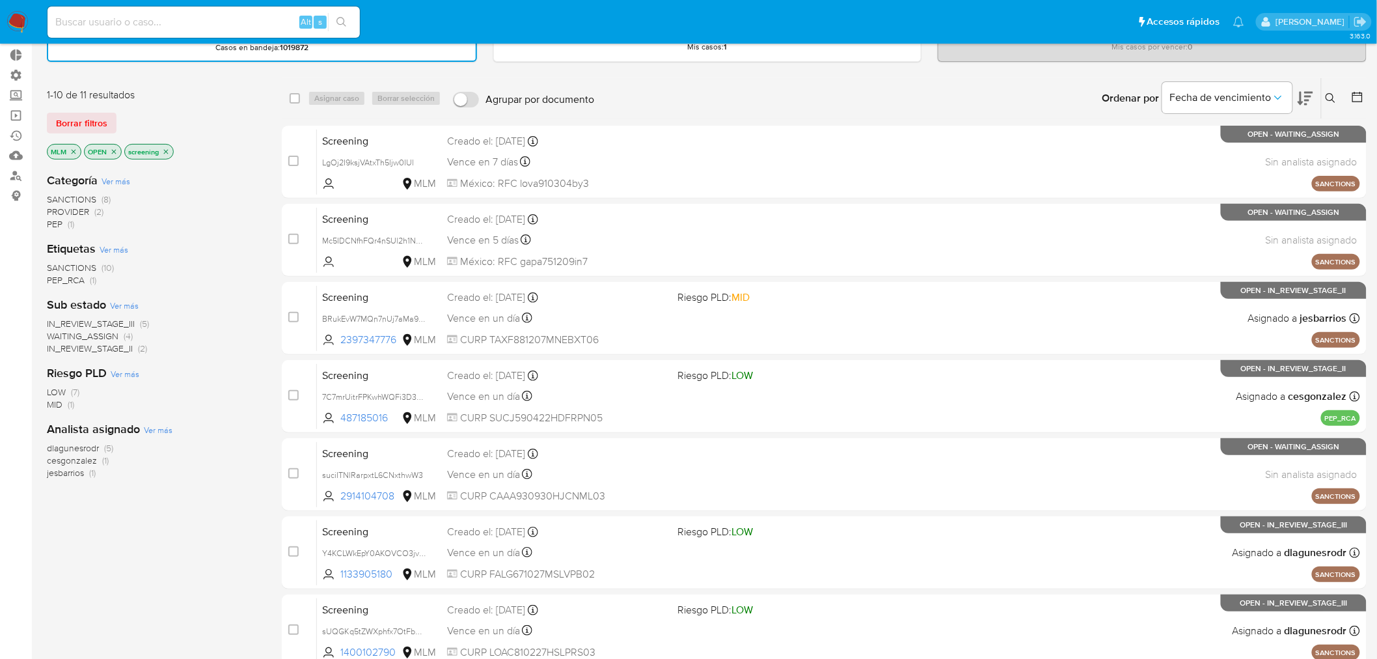
click at [59, 194] on span "SANCTIONS" at bounding box center [71, 199] width 49 height 13
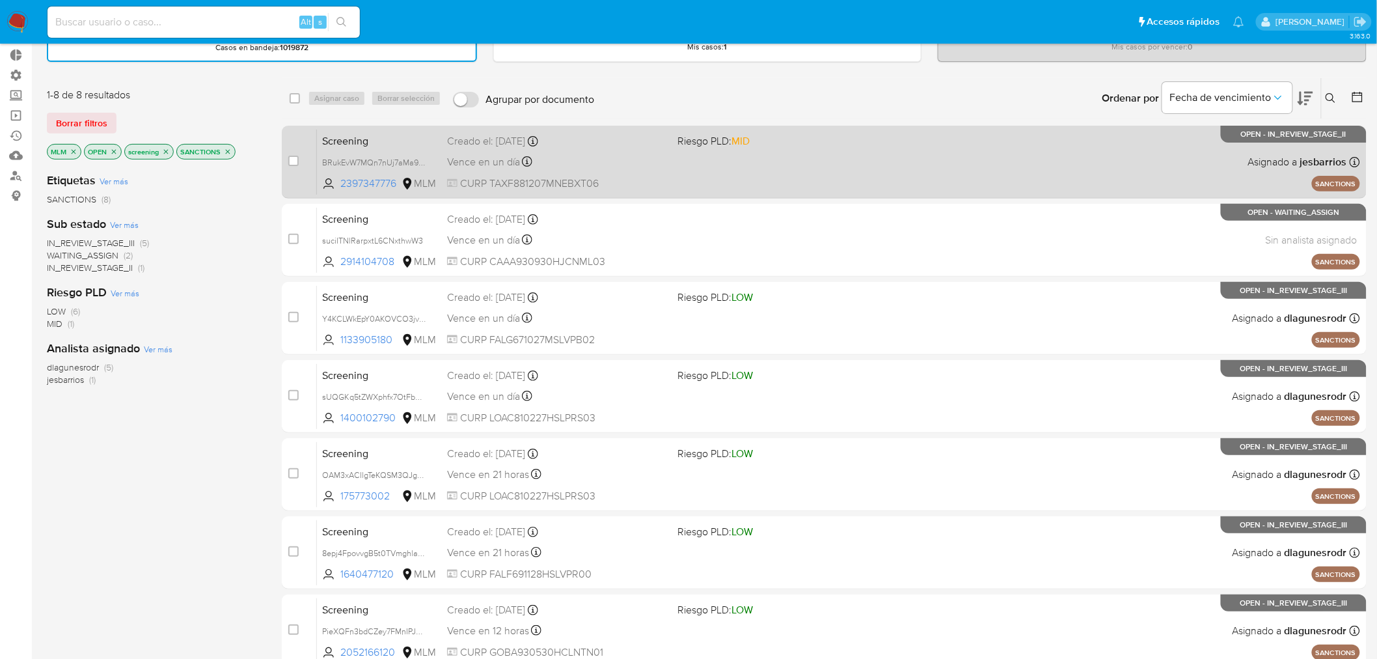
click at [410, 140] on span "Screening" at bounding box center [379, 139] width 115 height 17
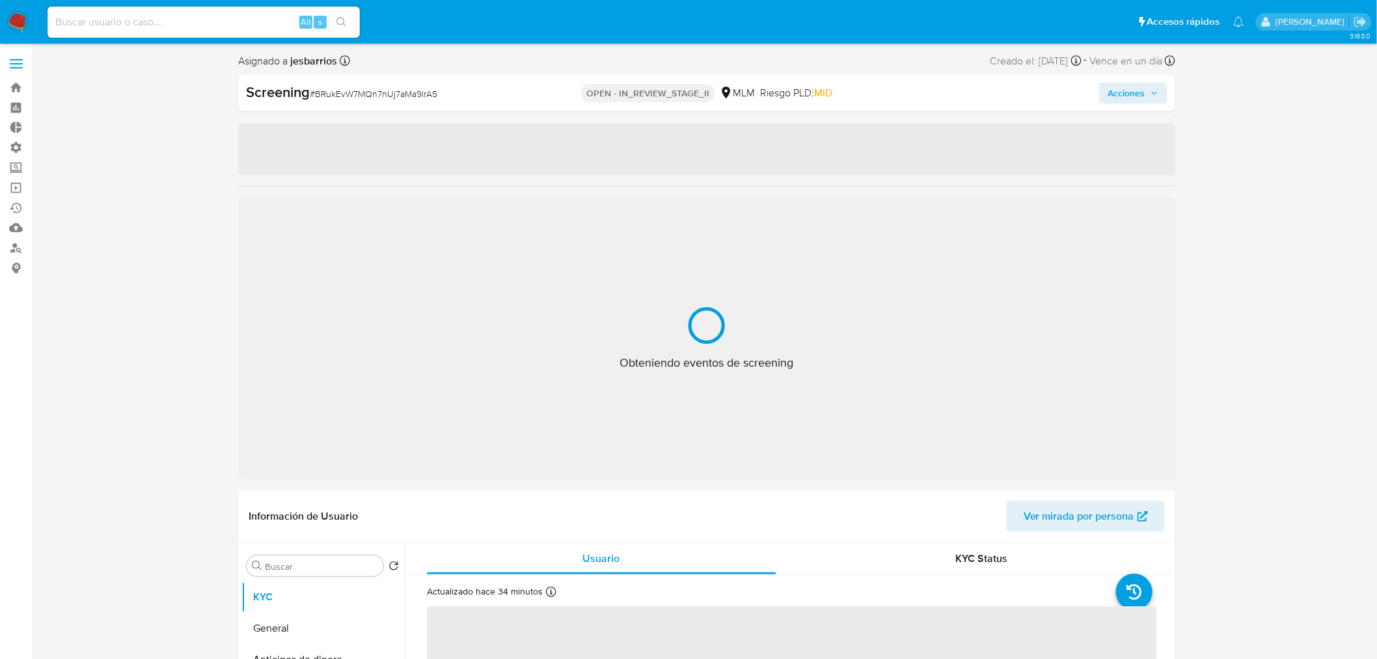
select select "10"
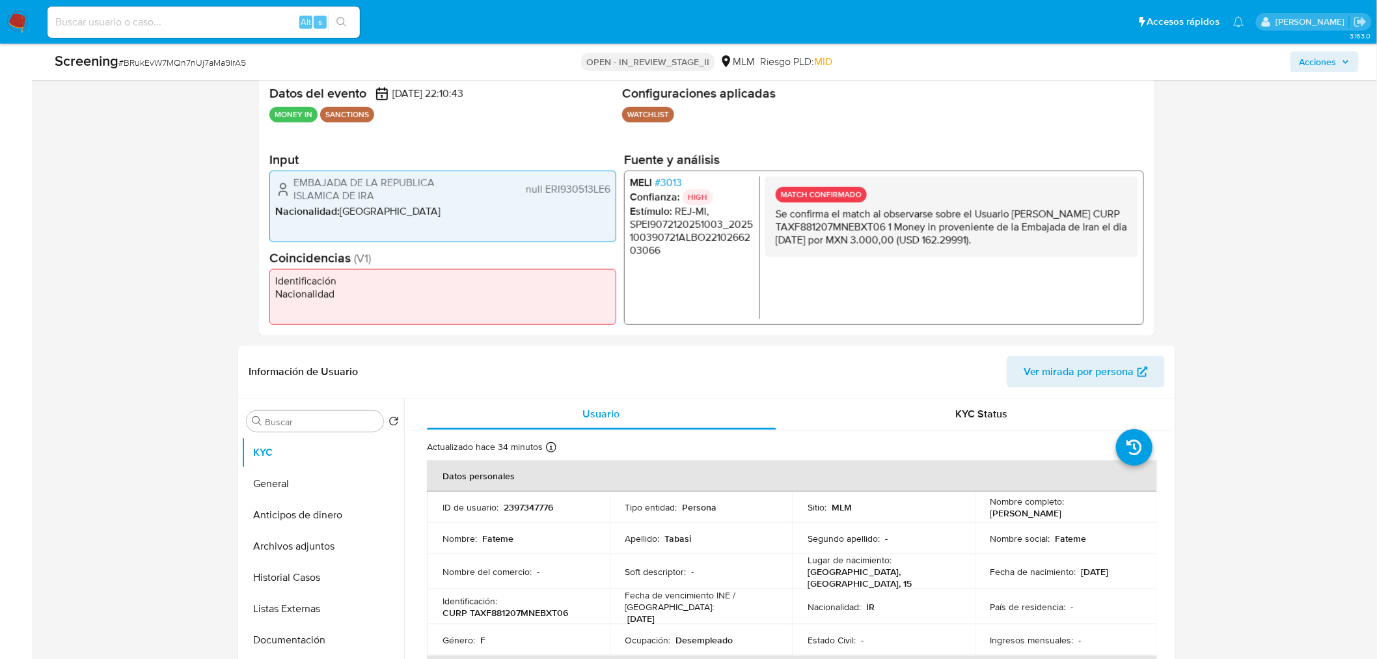
scroll to position [289, 0]
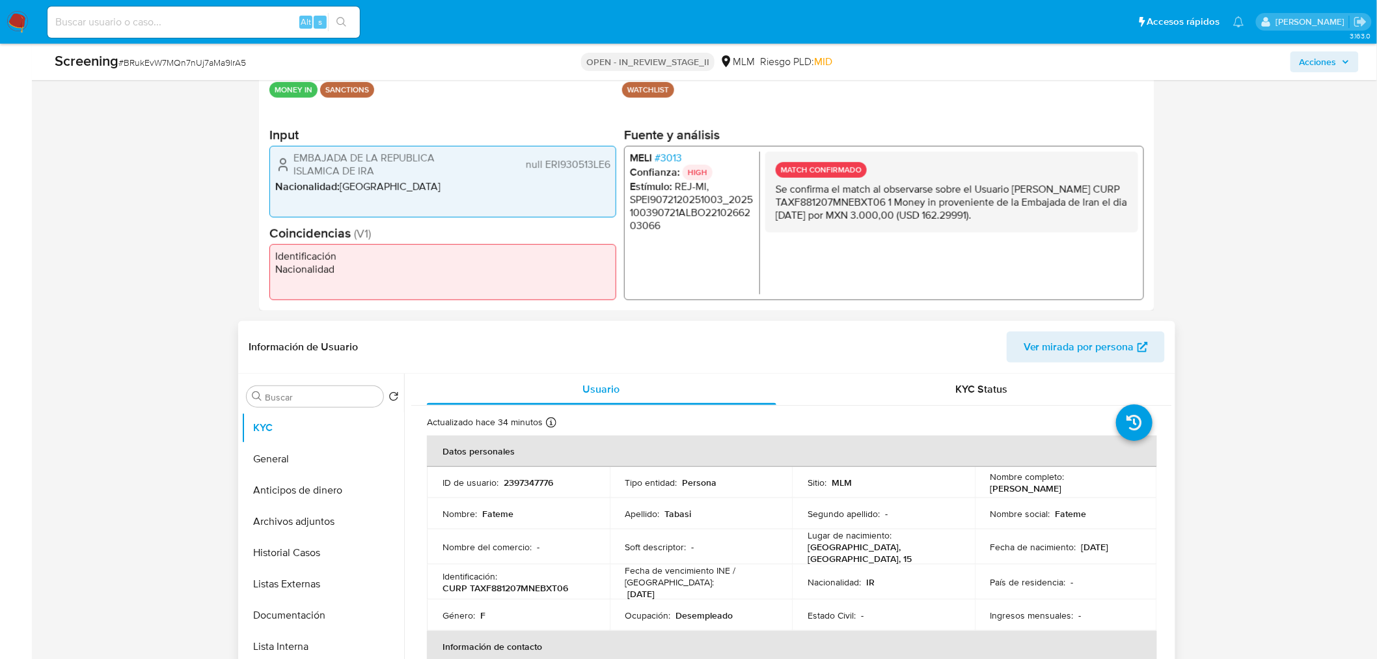
click at [508, 477] on p "2397347776" at bounding box center [528, 482] width 49 height 12
copy p "2397347776"
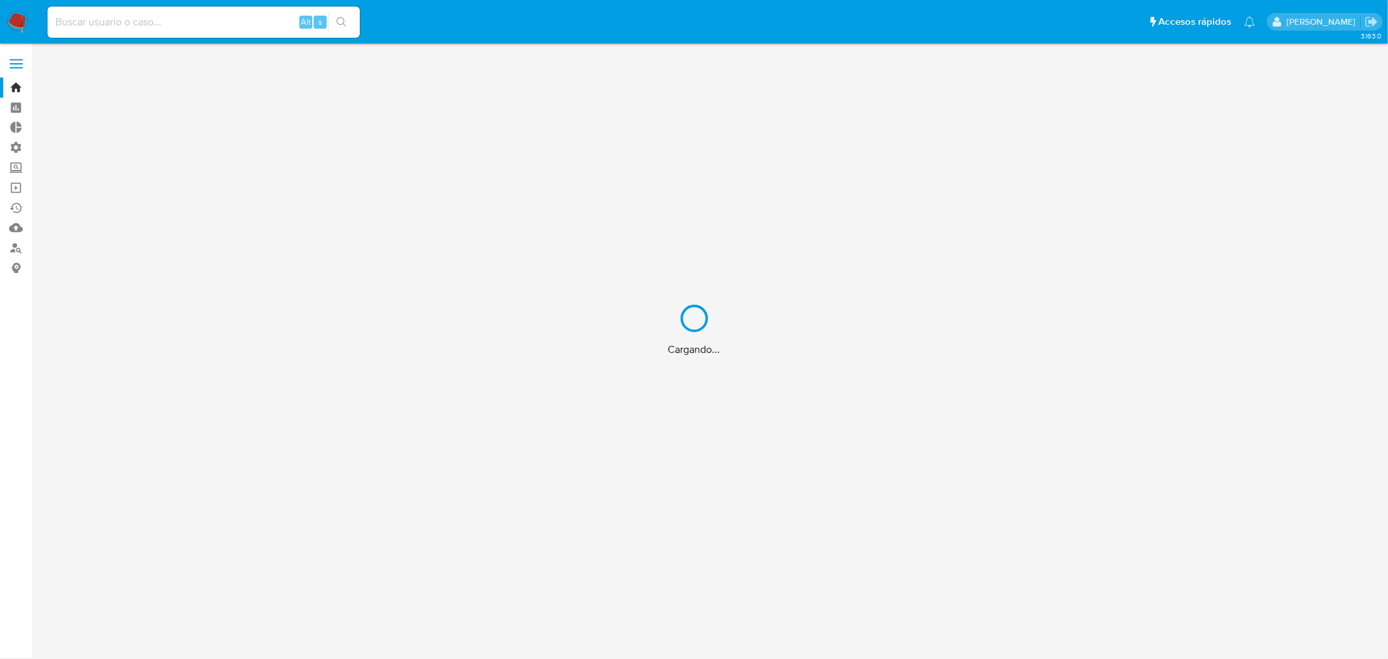
click at [236, 24] on input at bounding box center [204, 22] width 312 height 17
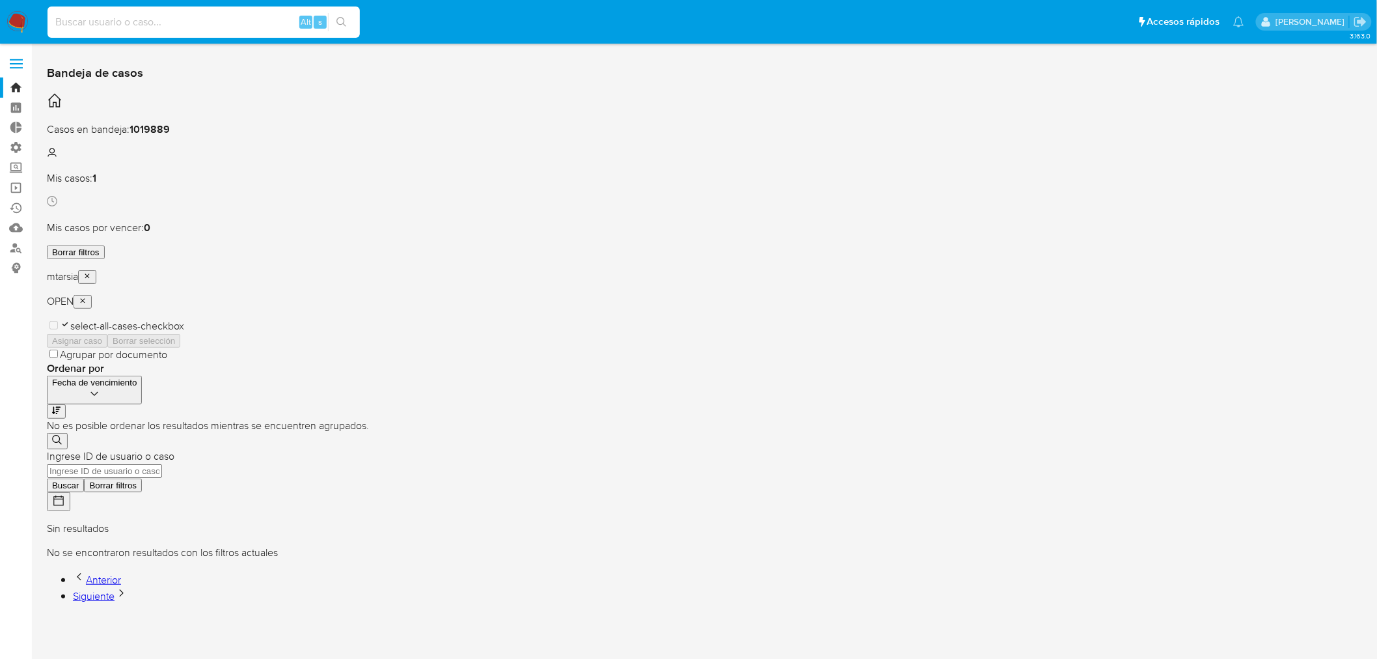
paste input "2397347776"
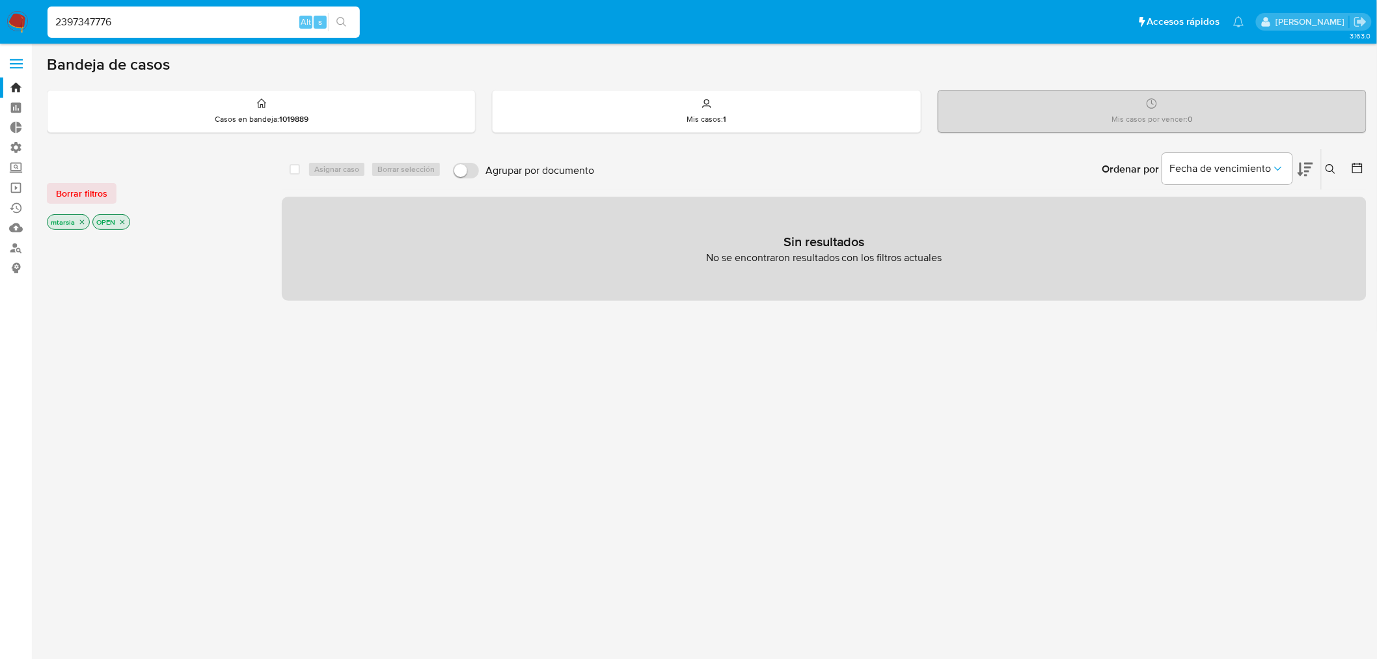
type input "2397347776"
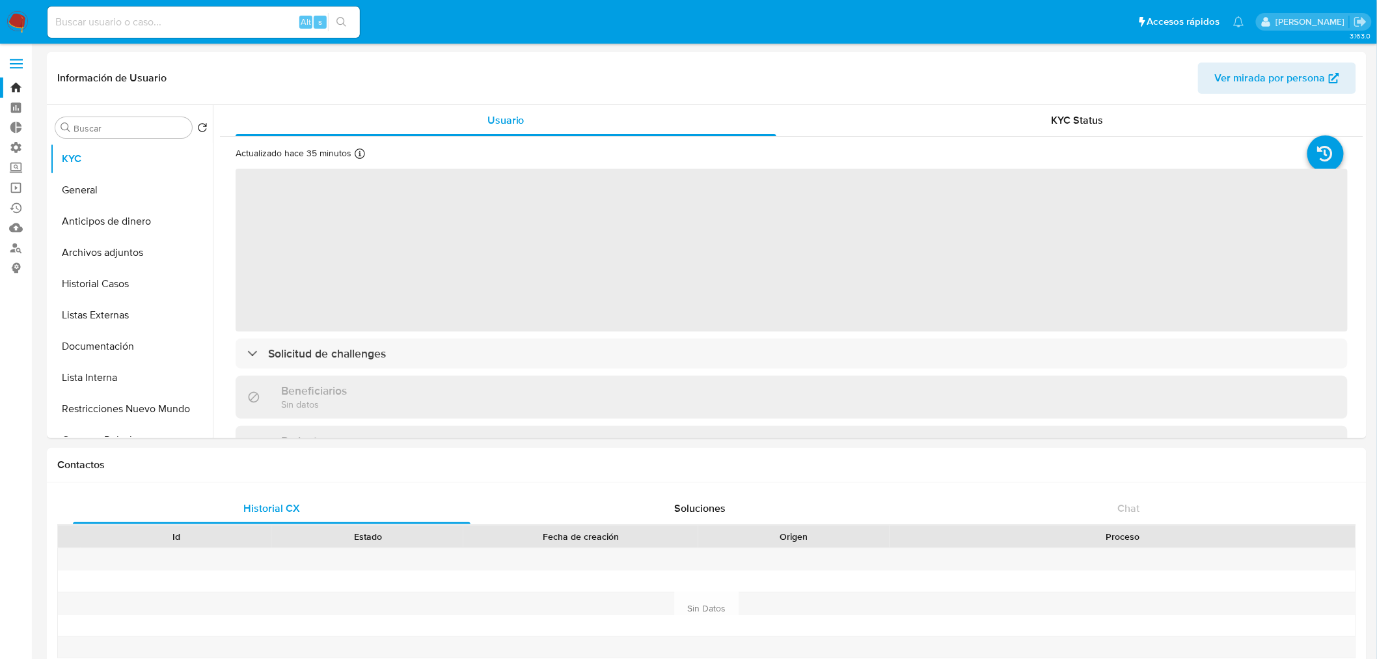
select select "10"
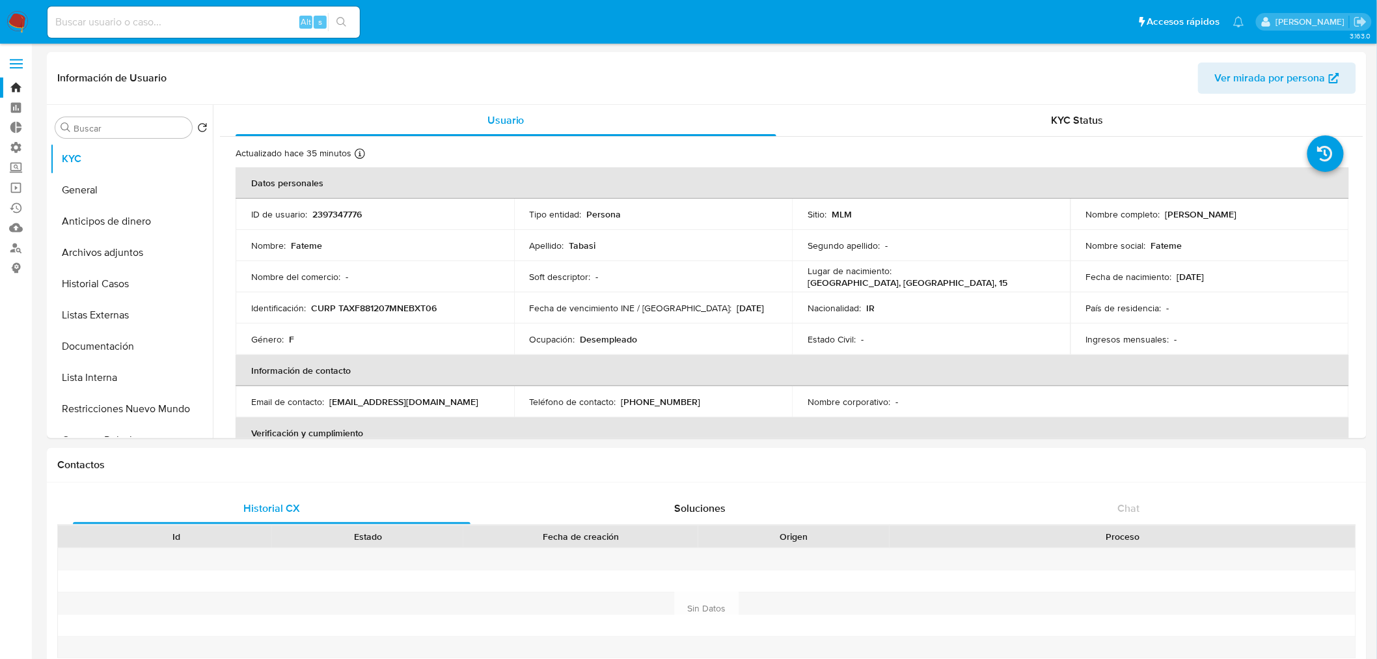
drag, startPoint x: 1050, startPoint y: 33, endPoint x: 1014, endPoint y: 38, distance: 36.2
click at [1050, 33] on ul "Pausado Ver notificaciones Alt s Accesos rápidos Presiona las siguientes teclas…" at bounding box center [646, 21] width 1210 height 33
click at [133, 353] on button "Documentación" at bounding box center [126, 346] width 152 height 31
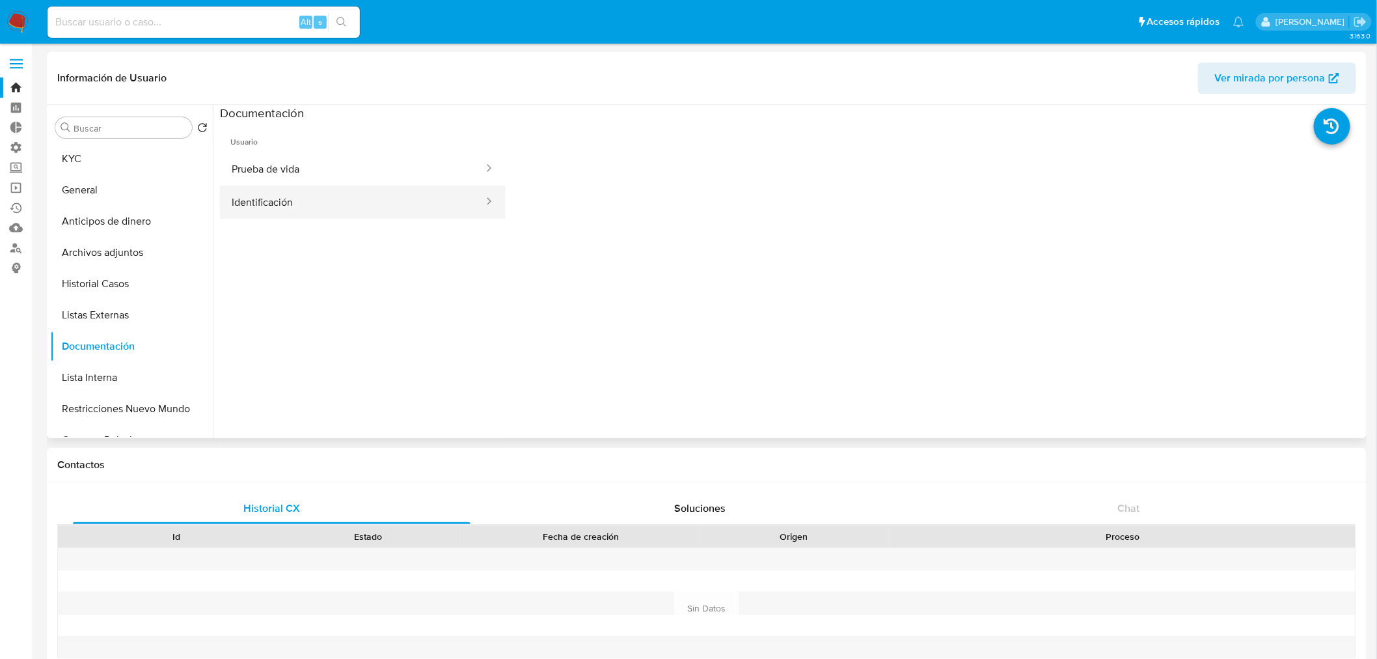
click at [327, 203] on button "Identificación" at bounding box center [352, 201] width 265 height 33
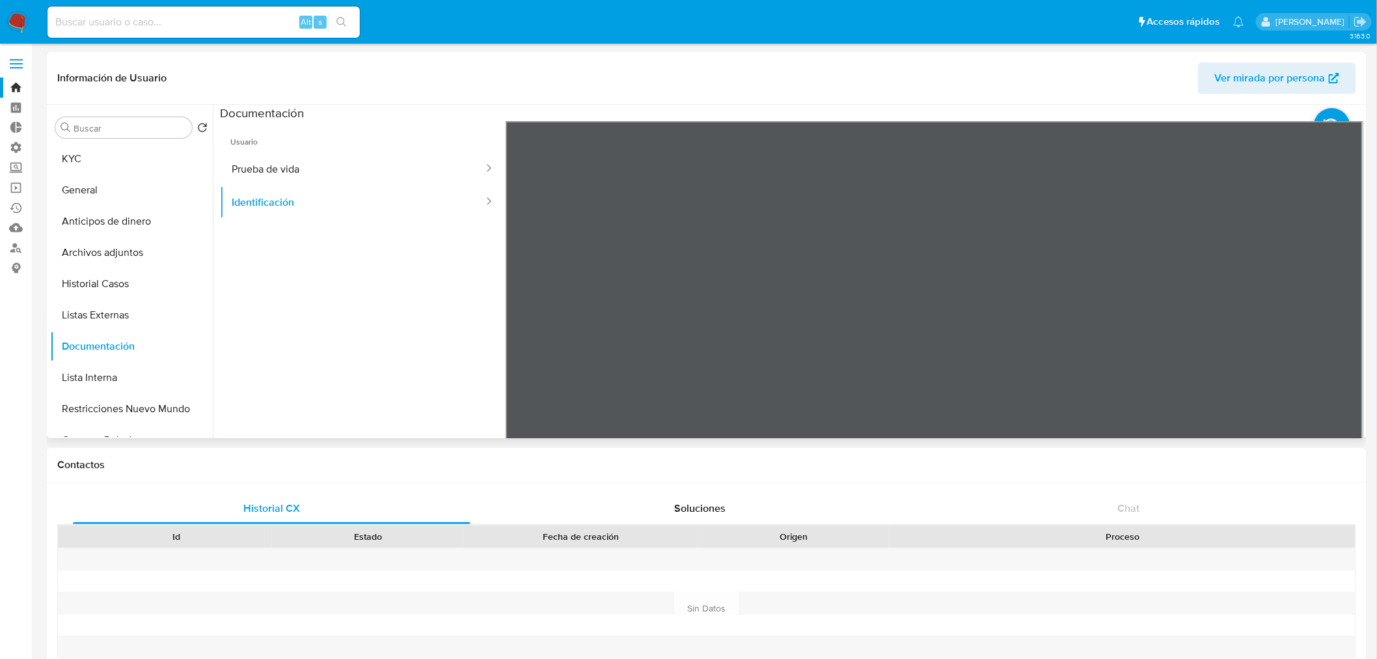
scroll to position [217, 0]
click at [354, 183] on button "Prueba de vida" at bounding box center [352, 168] width 265 height 33
click at [115, 163] on button "KYC" at bounding box center [126, 158] width 152 height 31
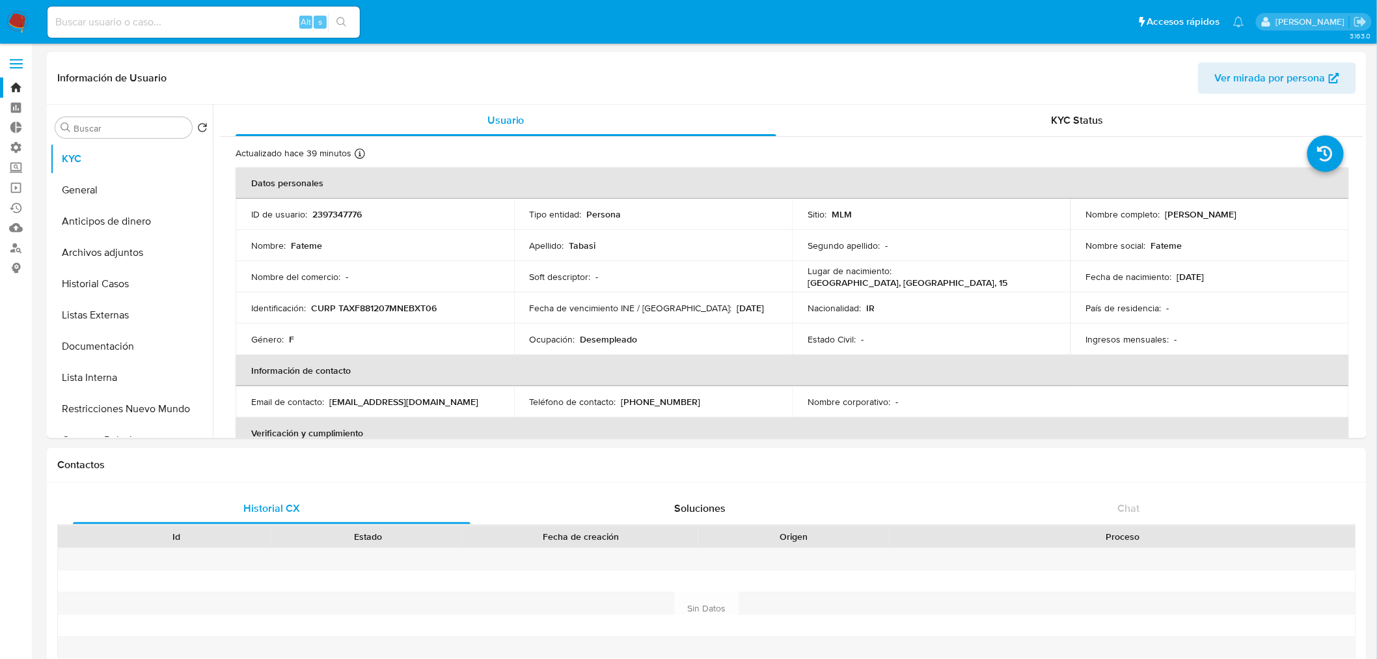
click at [988, 31] on ul "Pausado Ver notificaciones Alt s Accesos rápidos Presiona las siguientes teclas…" at bounding box center [646, 21] width 1210 height 33
click at [464, 218] on div "ID de usuario : 2397347776" at bounding box center [374, 214] width 247 height 12
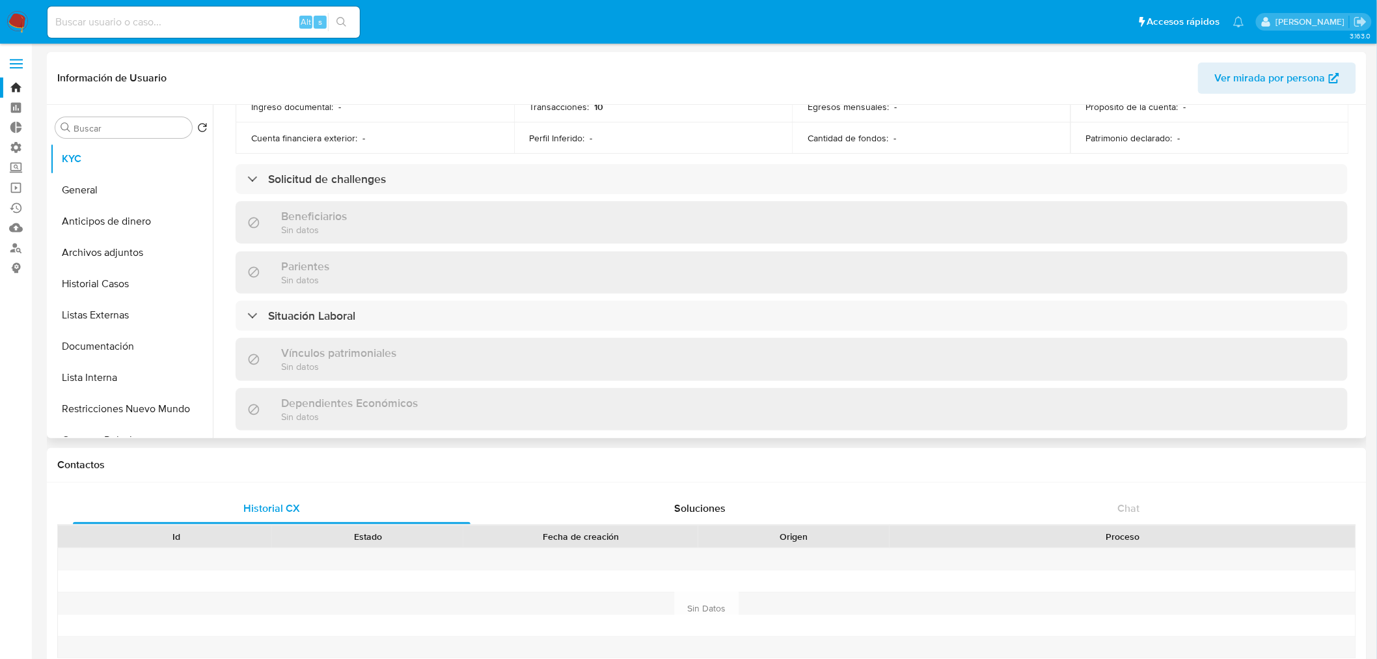
scroll to position [506, 0]
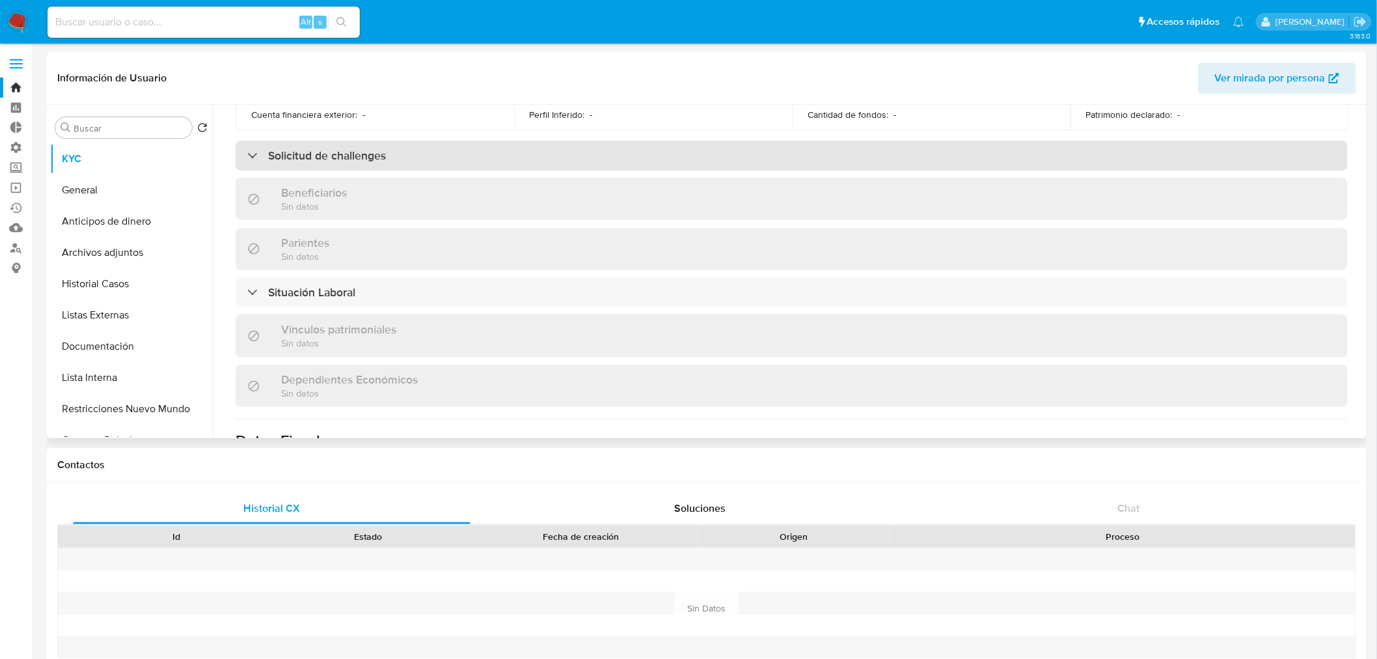
click at [466, 165] on div "Solicitud de challenges" at bounding box center [792, 156] width 1112 height 30
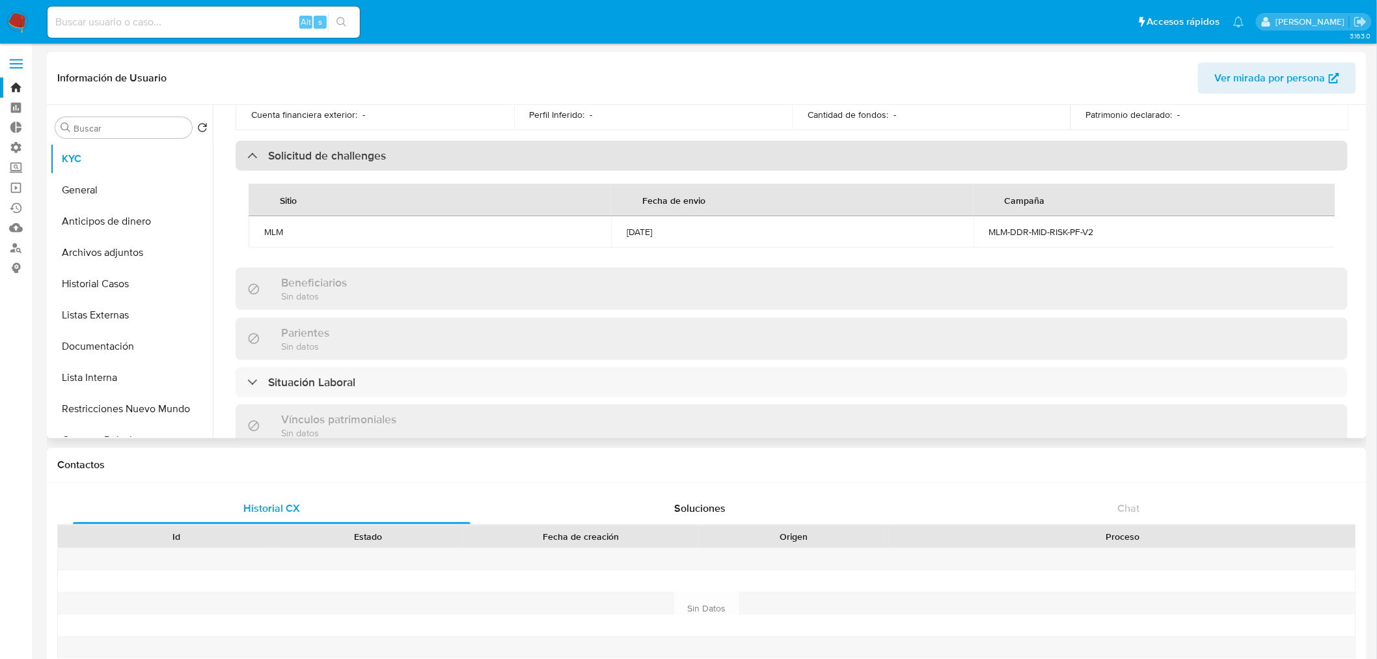
click at [466, 165] on div "Solicitud de challenges" at bounding box center [792, 156] width 1112 height 30
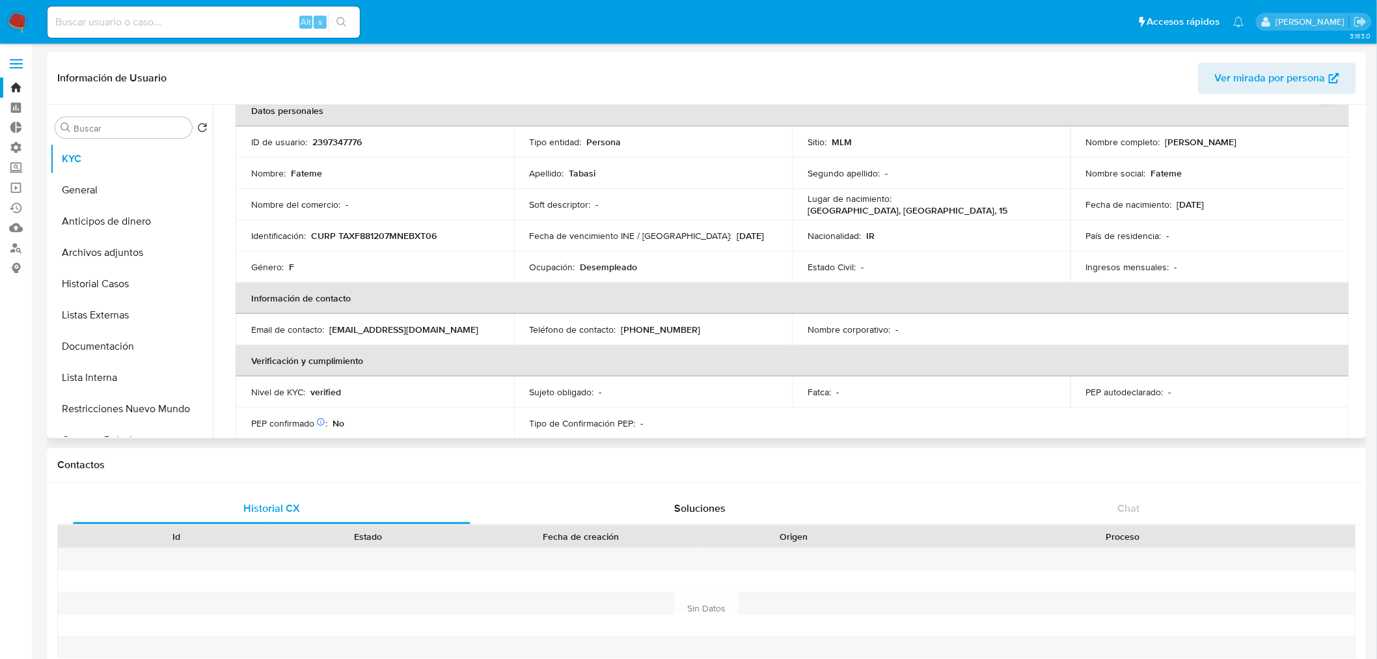
scroll to position [0, 0]
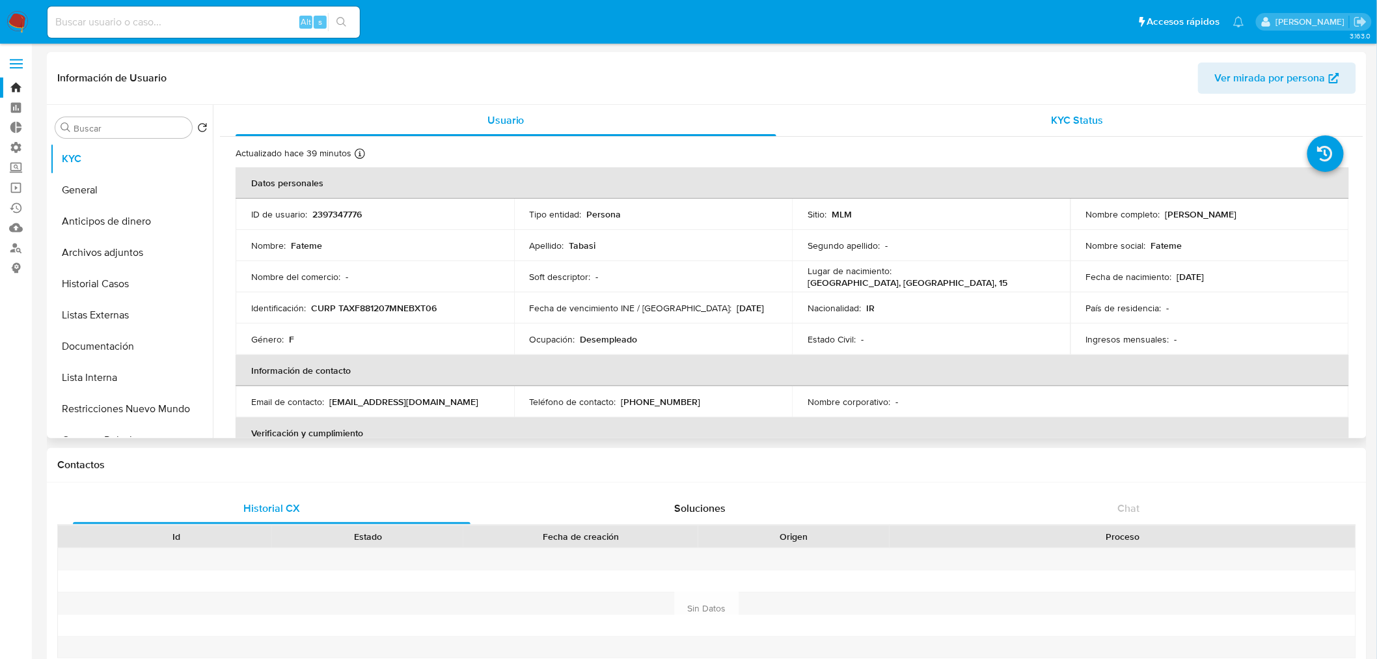
click at [1029, 118] on div "KYC Status" at bounding box center [1078, 120] width 541 height 31
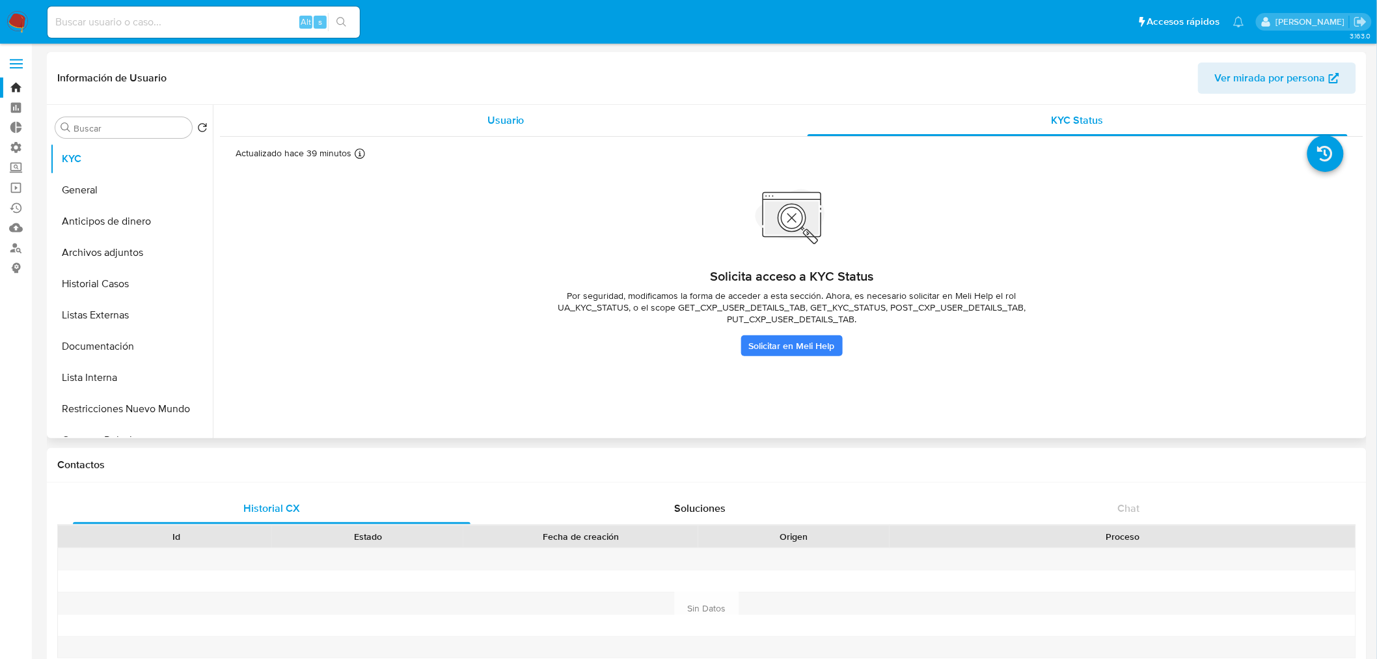
click at [493, 115] on span "Usuario" at bounding box center [505, 120] width 37 height 15
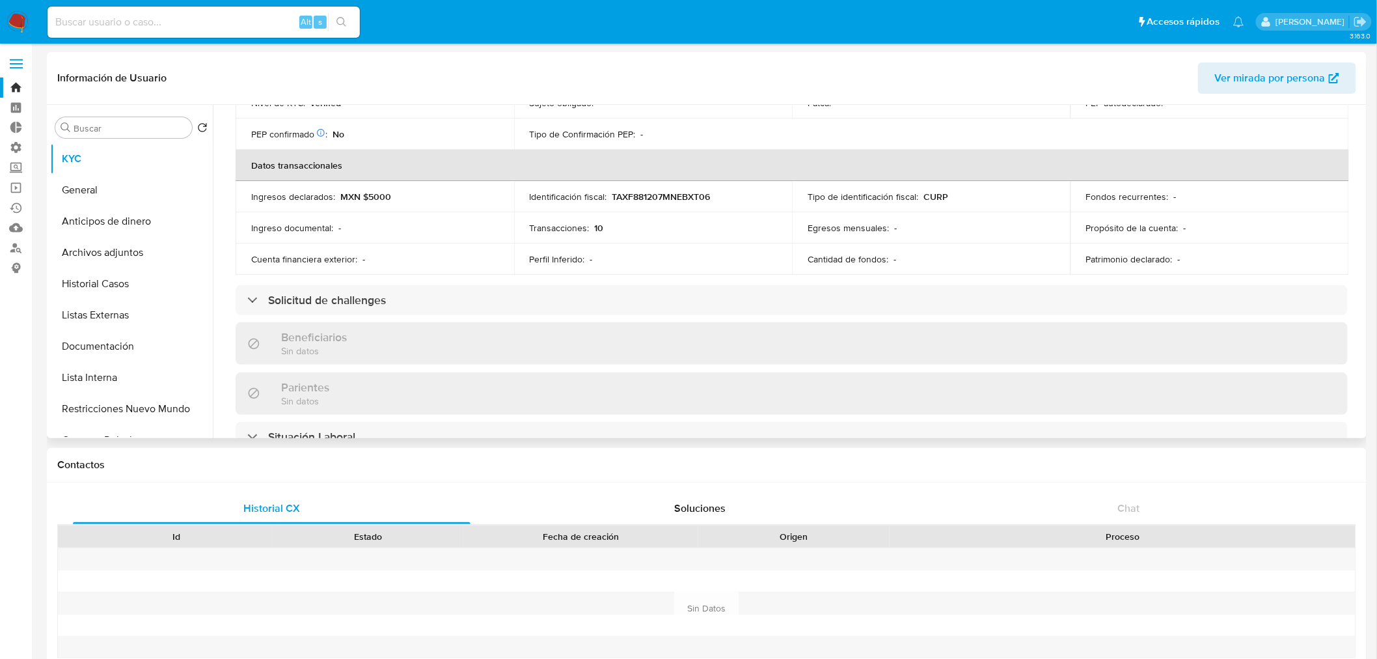
scroll to position [791, 0]
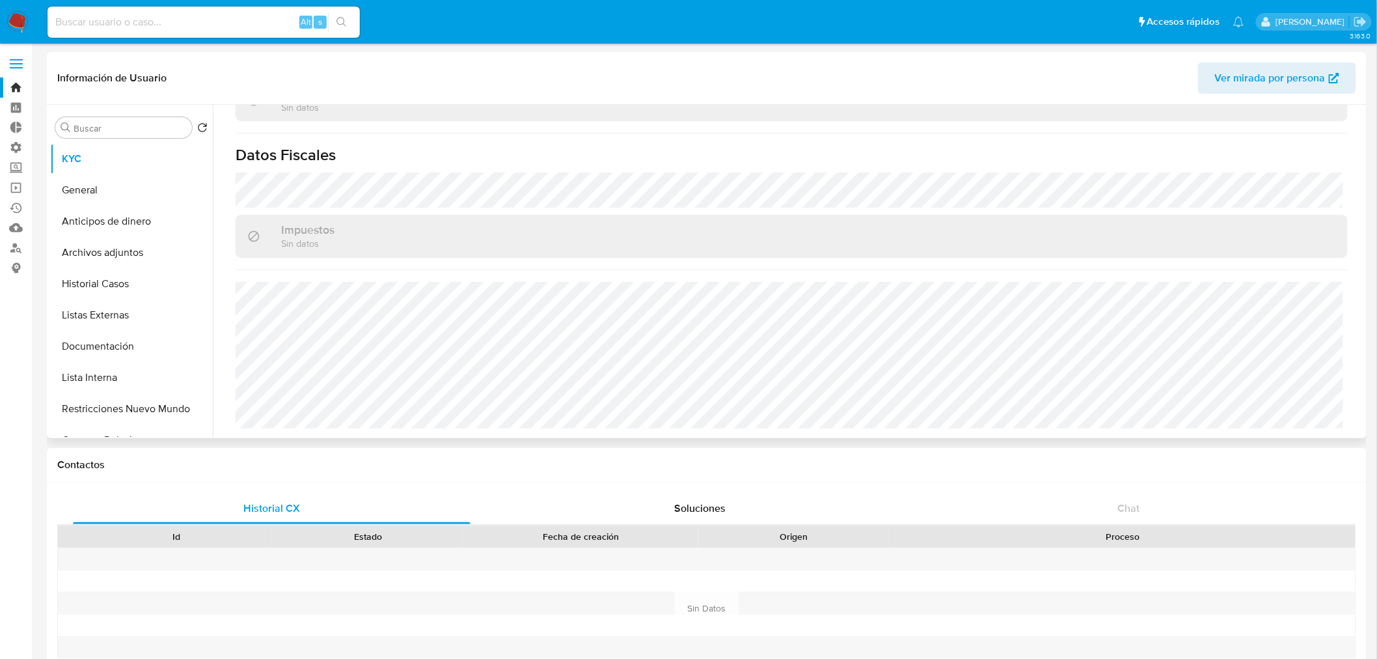
click at [1290, 236] on div "Impuestos Sin datos" at bounding box center [792, 236] width 1112 height 42
click at [1313, 236] on div "Impuestos Sin datos" at bounding box center [792, 236] width 1112 height 42
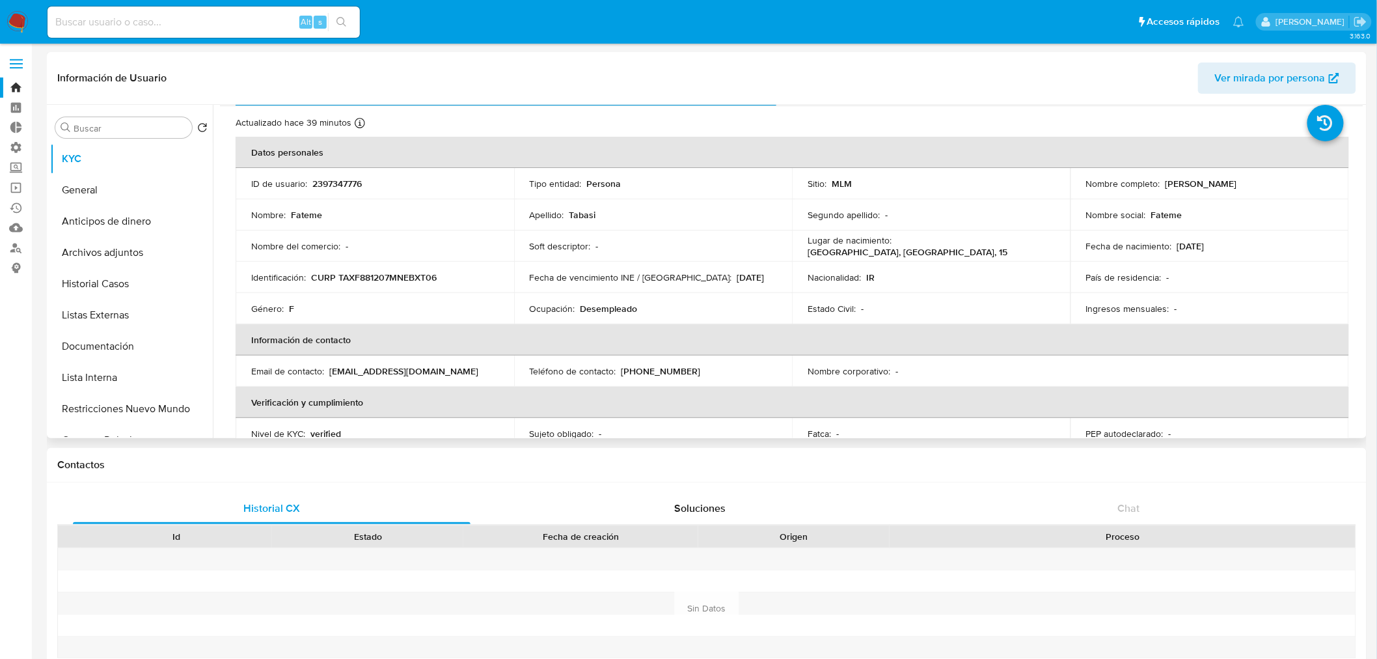
scroll to position [0, 0]
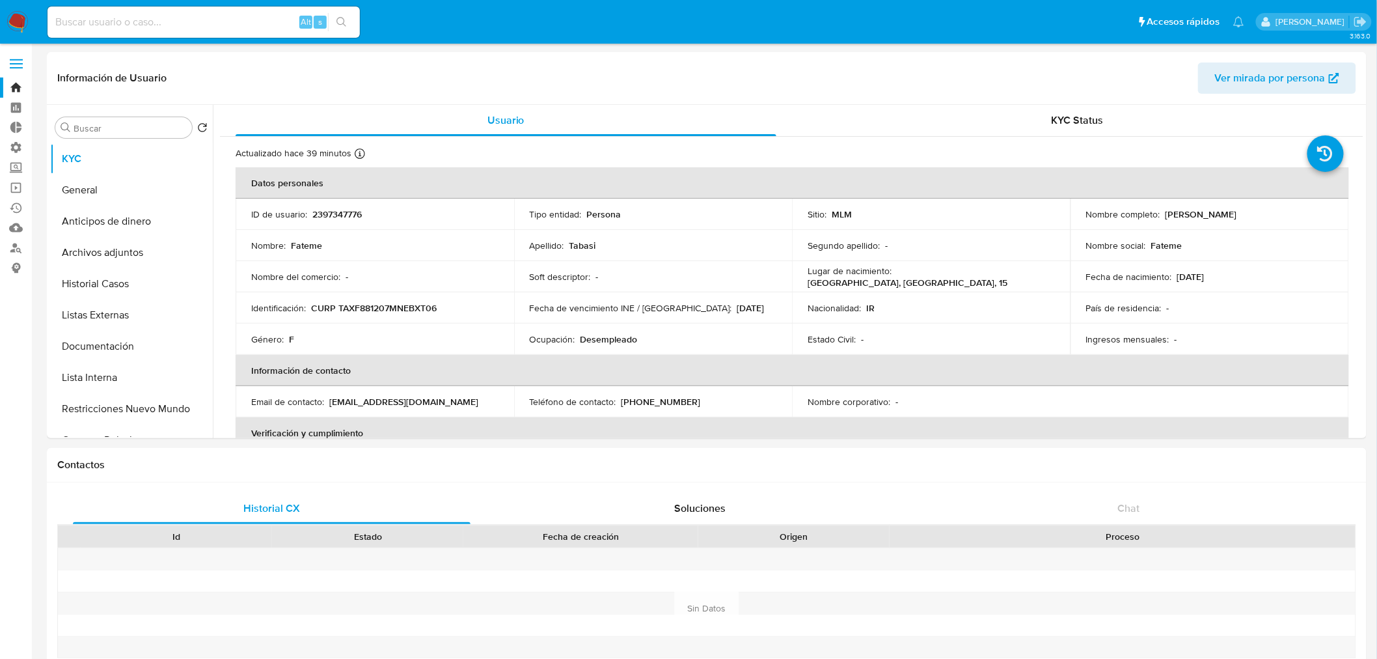
click at [1048, 9] on ul "Pausado Ver notificaciones Alt s Accesos rápidos Presiona las siguientes teclas…" at bounding box center [646, 21] width 1210 height 33
click at [1283, 218] on div "Nombre completo : Fateme Tabasi" at bounding box center [1209, 214] width 247 height 12
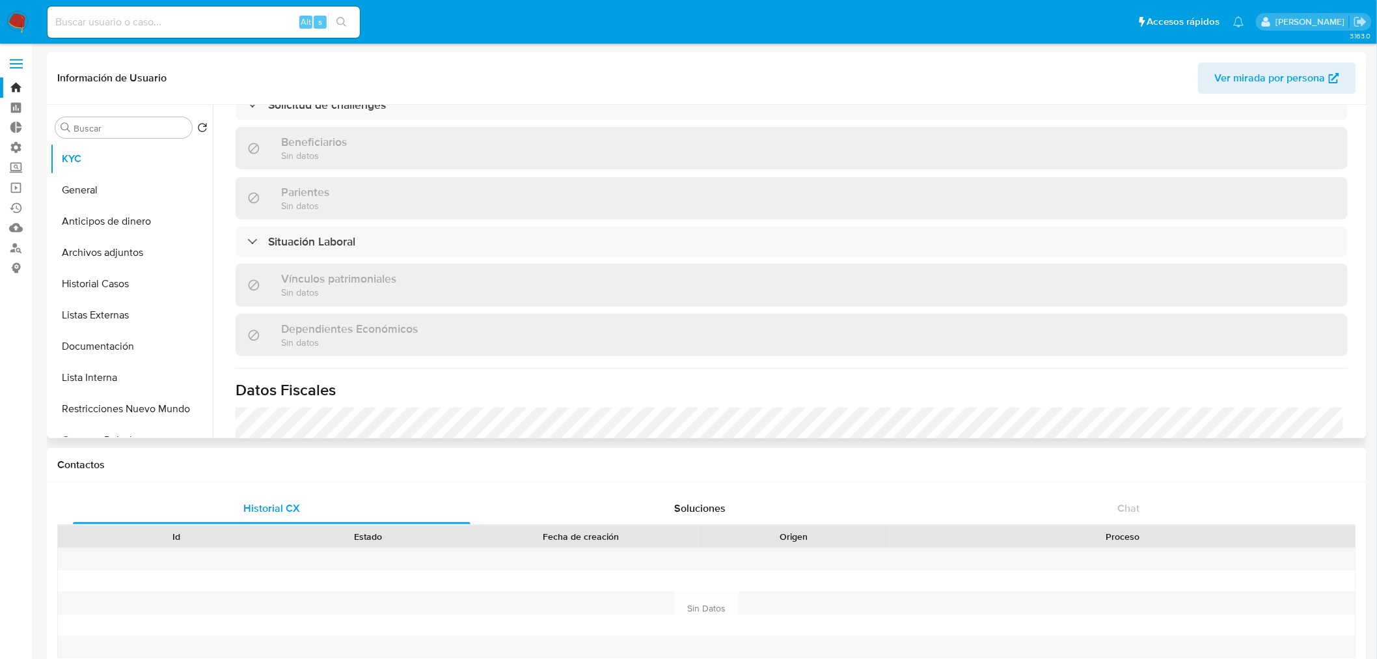
scroll to position [651, 0]
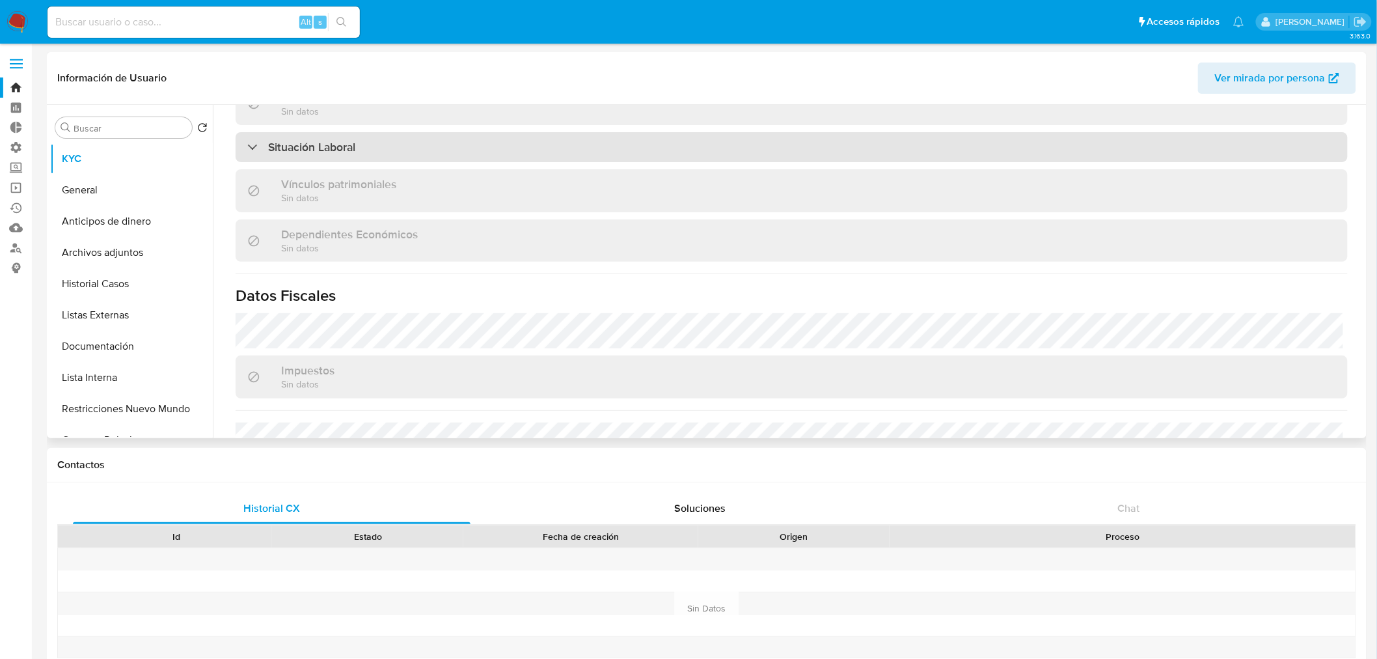
click at [1181, 146] on div "Situación Laboral" at bounding box center [792, 147] width 1112 height 30
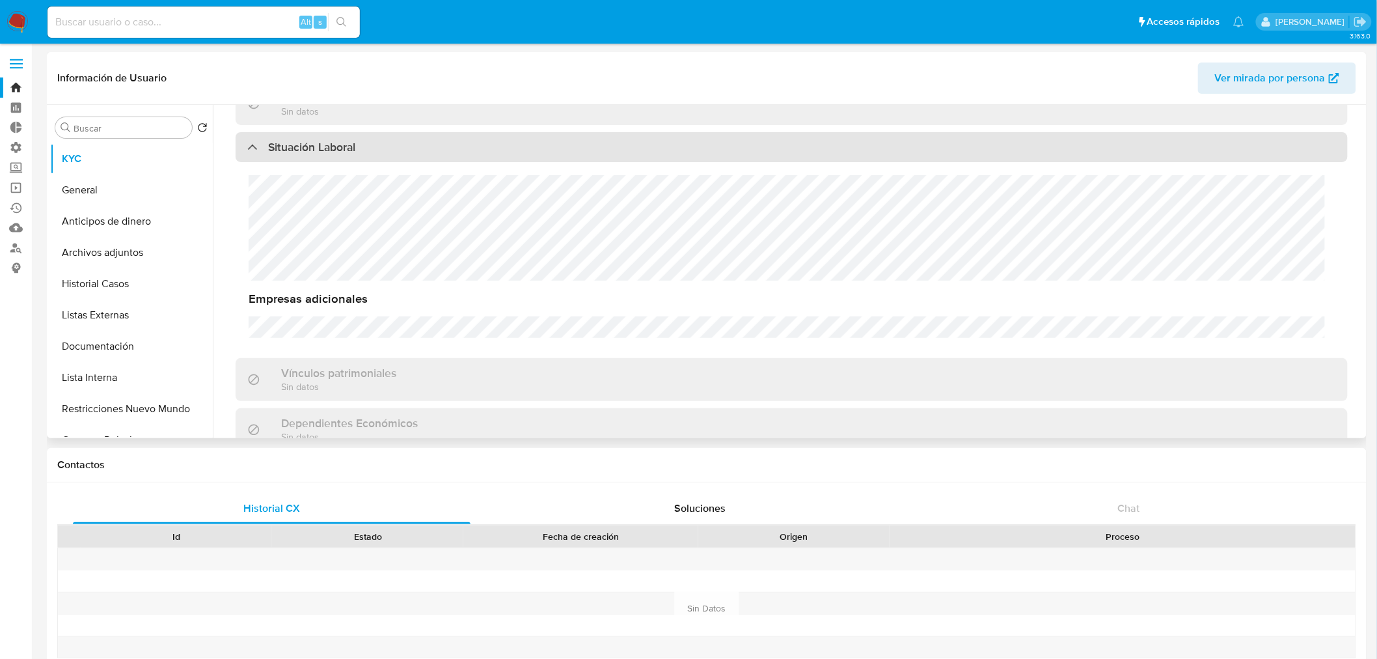
click at [1208, 144] on div "Situación Laboral" at bounding box center [792, 147] width 1112 height 30
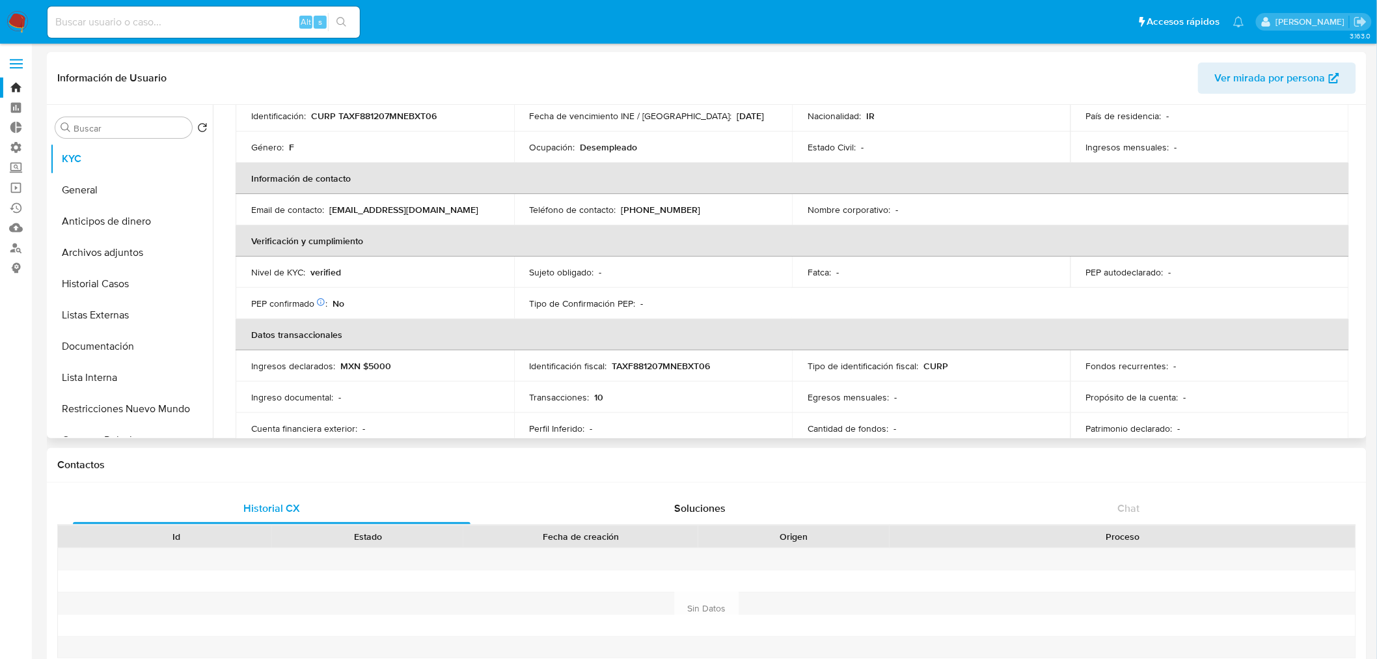
scroll to position [0, 0]
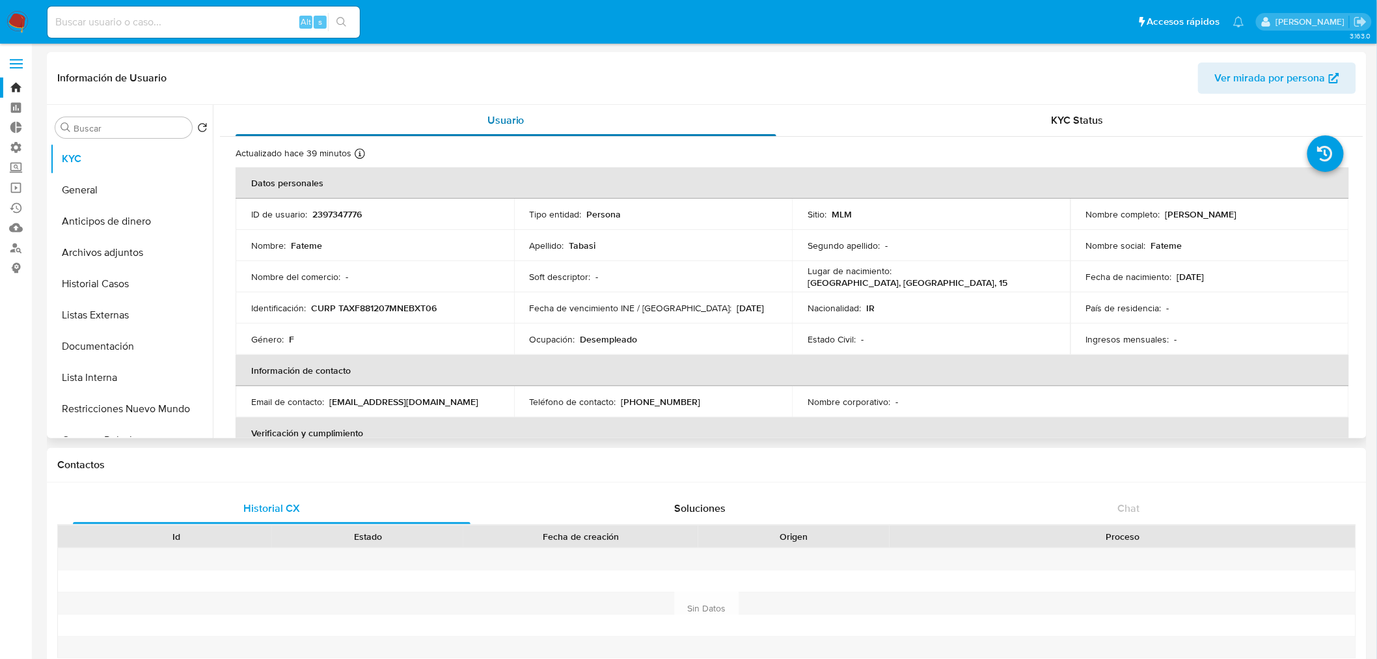
click at [220, 115] on button "Usuario" at bounding box center [506, 120] width 572 height 31
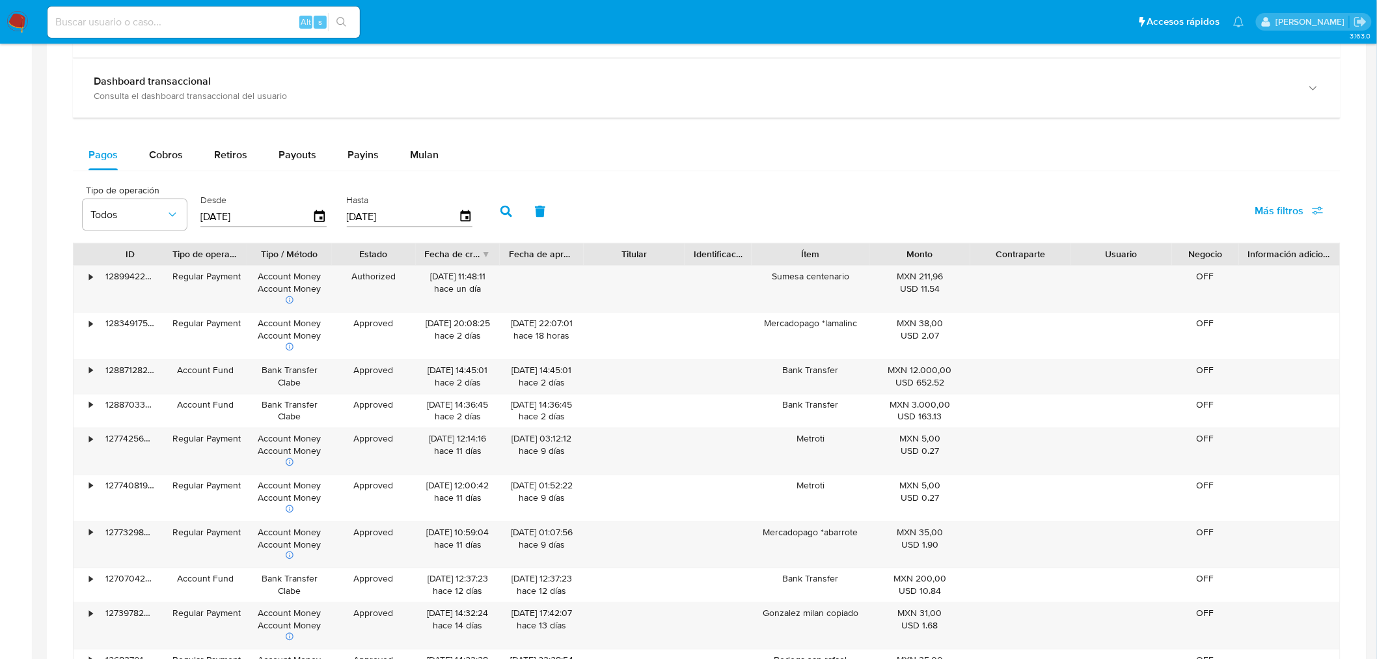
scroll to position [795, 0]
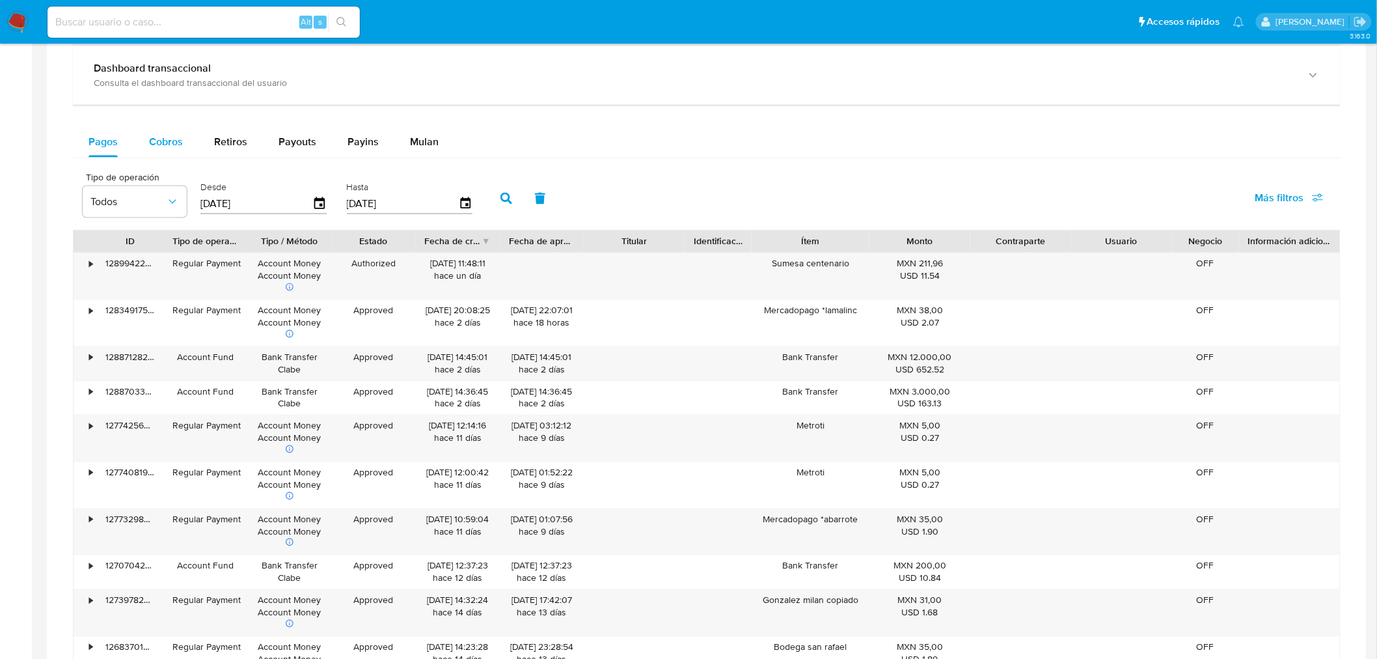
click at [189, 147] on button "Cobros" at bounding box center [165, 141] width 65 height 31
select select "10"
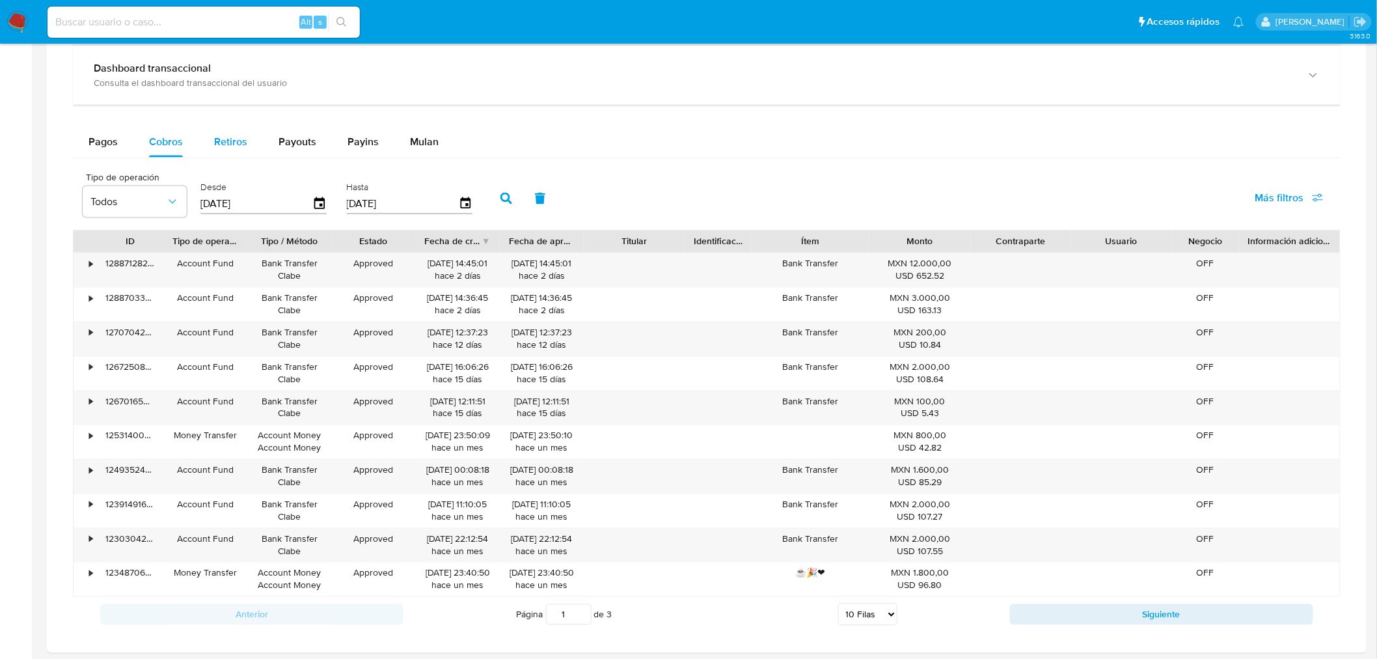
click at [217, 149] on span "Retiros" at bounding box center [230, 141] width 33 height 15
select select "10"
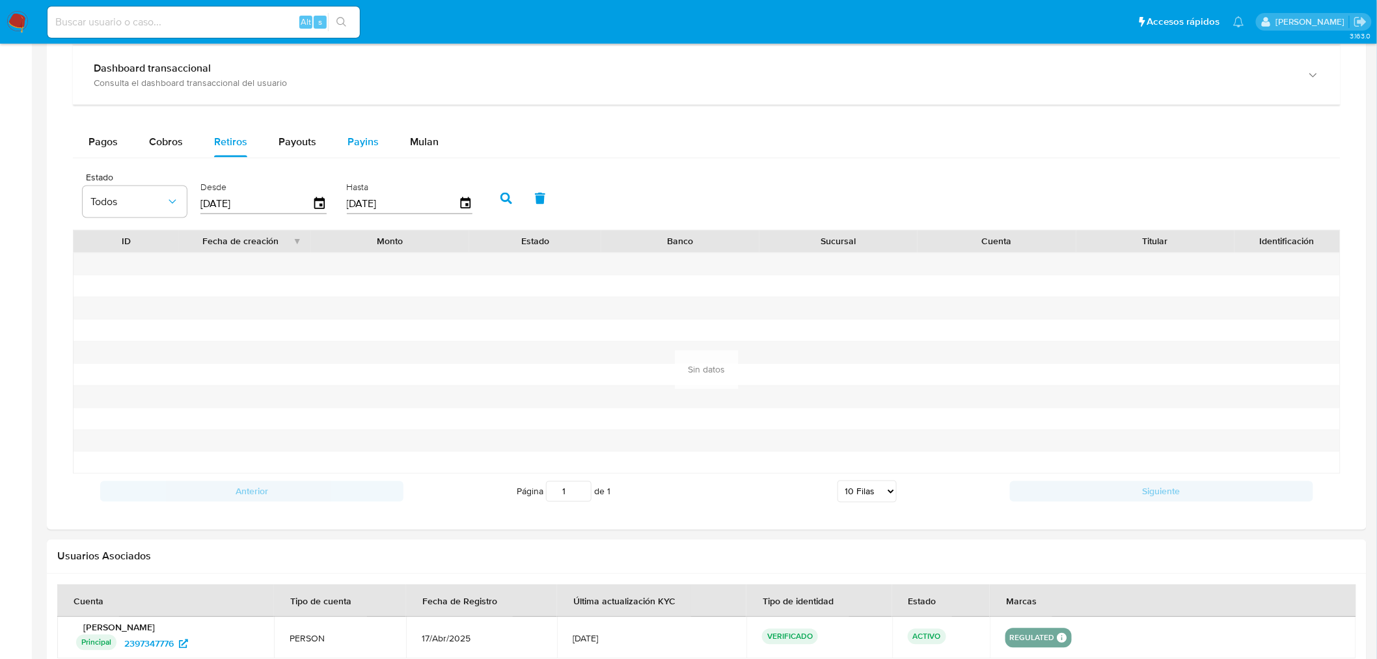
click at [340, 141] on button "Payins" at bounding box center [363, 141] width 62 height 31
select select "10"
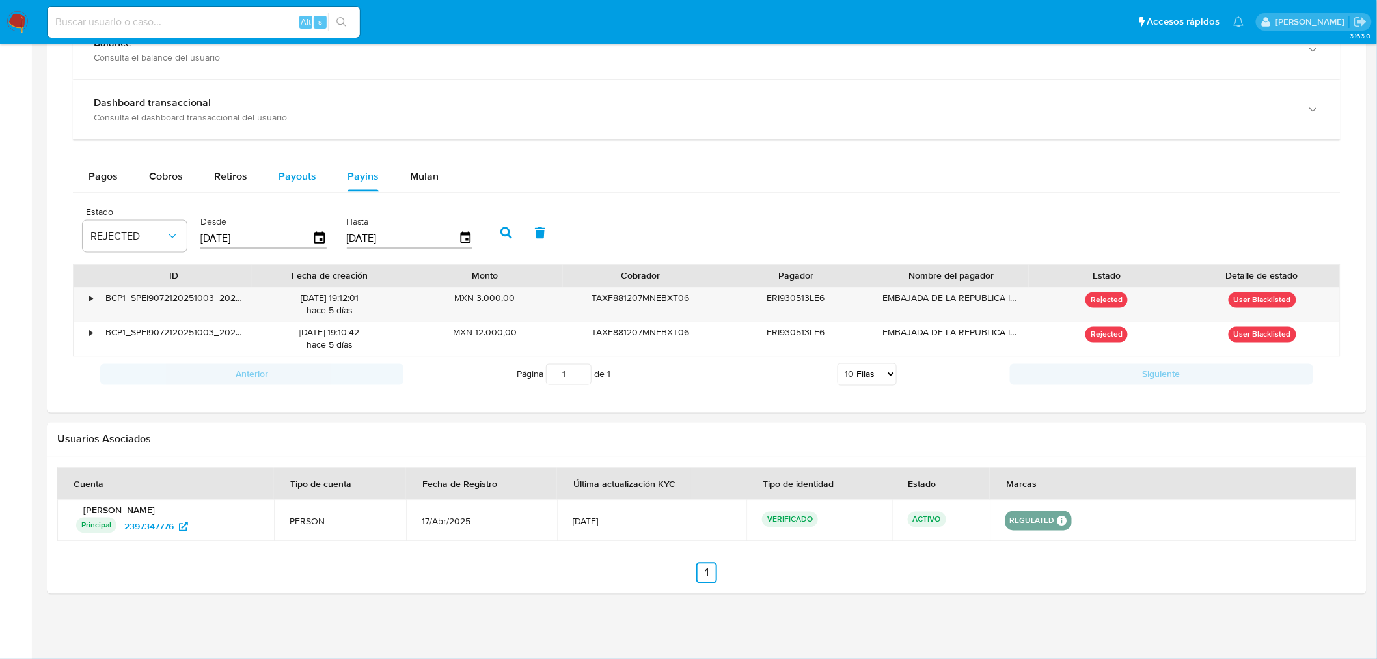
scroll to position [761, 0]
click at [87, 299] on div "•" at bounding box center [85, 305] width 23 height 34
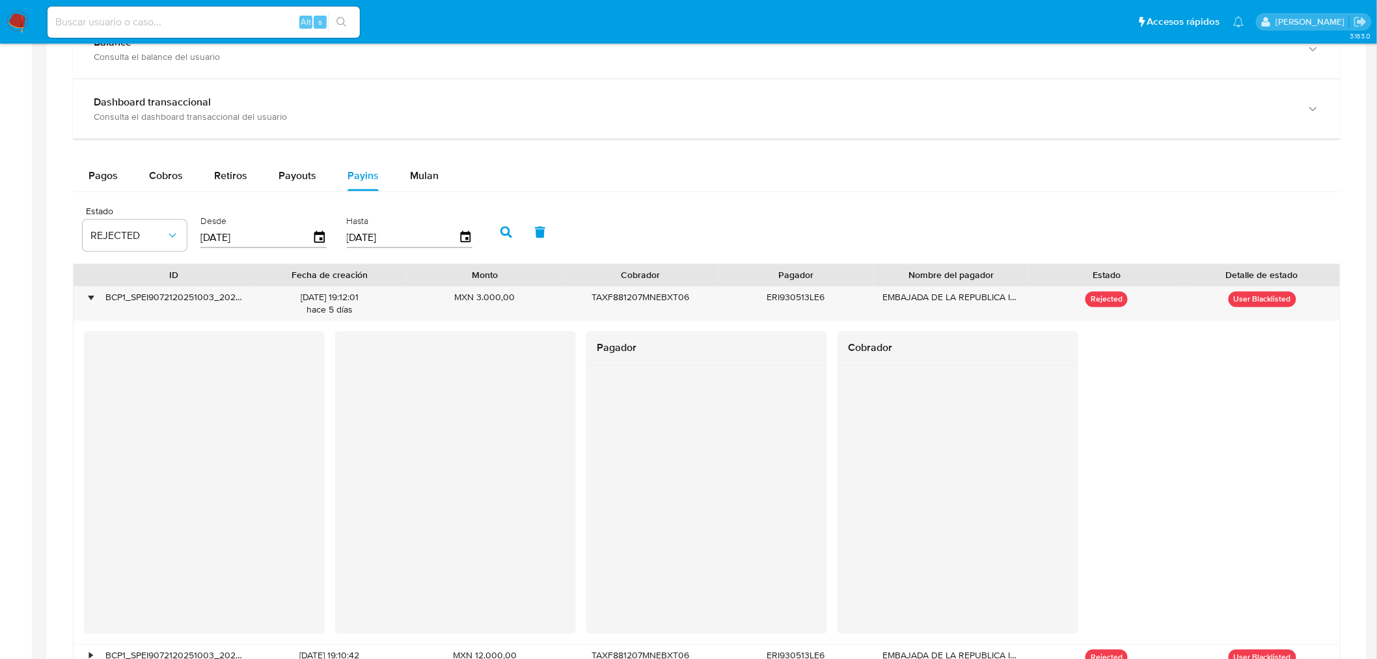
click at [65, 303] on div "Transaccionalidad Consulta el resumen de los movimientos del usuario Informació…" at bounding box center [706, 342] width 1299 height 763
click at [1349, 122] on div "Transaccionalidad Consulta el resumen de los movimientos del usuario Informació…" at bounding box center [706, 342] width 1299 height 763
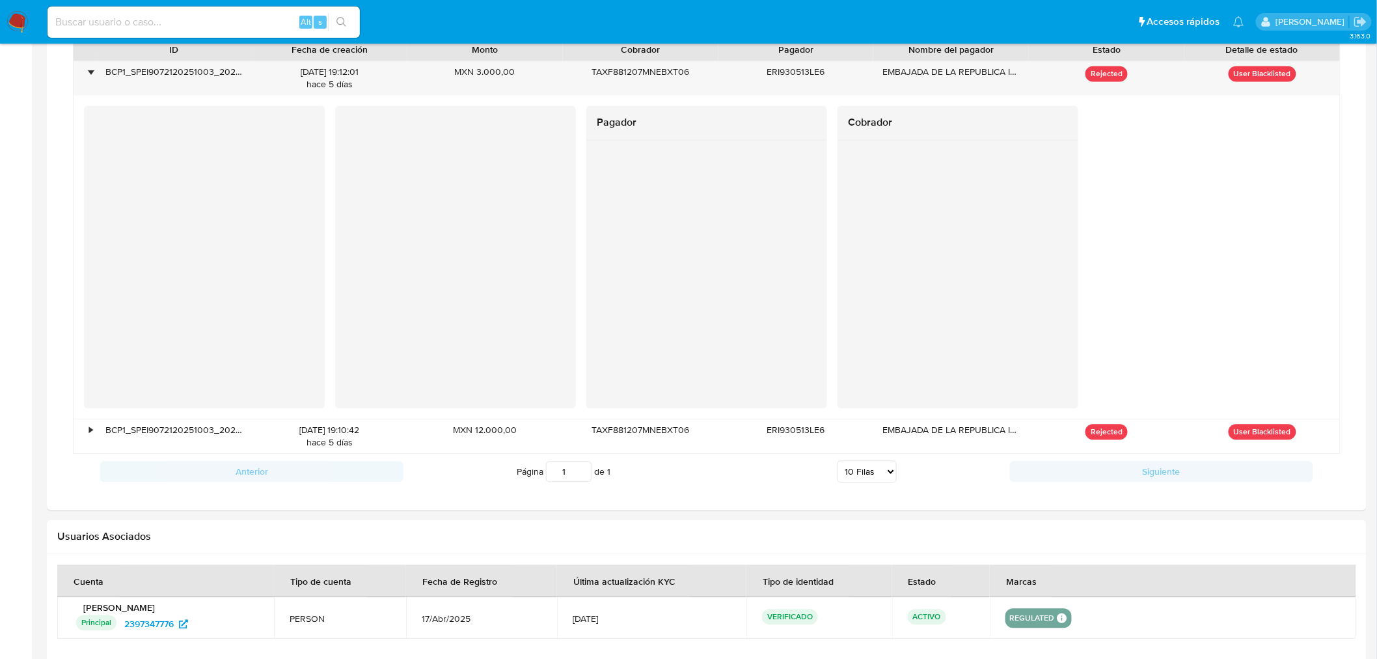
scroll to position [1085, 0]
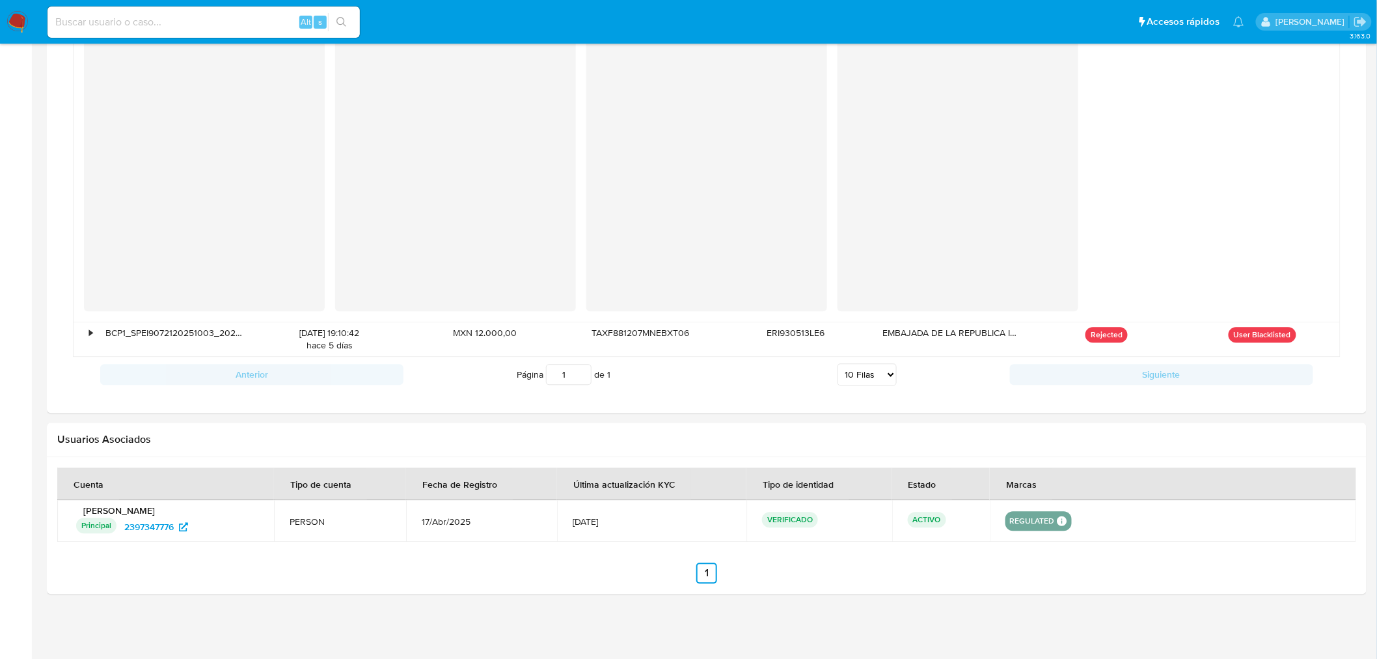
click at [1350, 339] on div "Transaccionalidad Consulta el resumen de los movimientos del usuario Informació…" at bounding box center [706, 19] width 1299 height 763
click at [1354, 366] on div "Transaccionalidad Consulta el resumen de los movimientos del usuario Informació…" at bounding box center [706, 19] width 1299 height 763
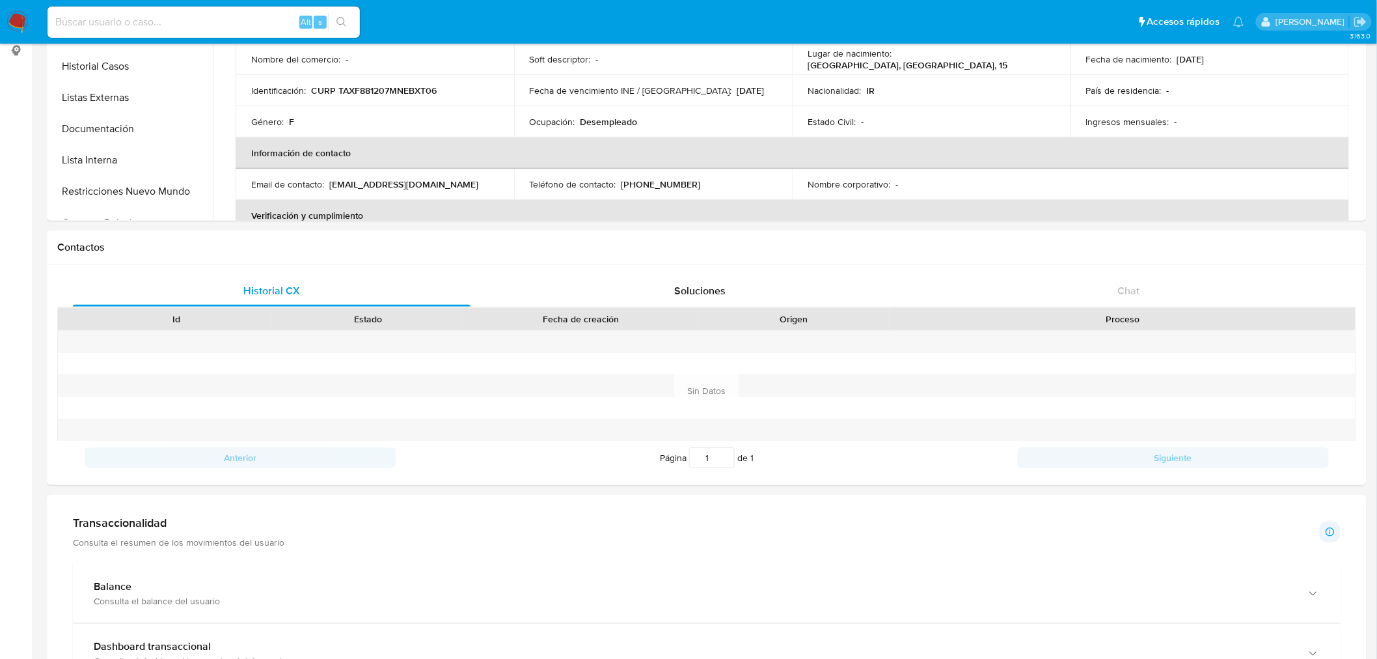
scroll to position [0, 0]
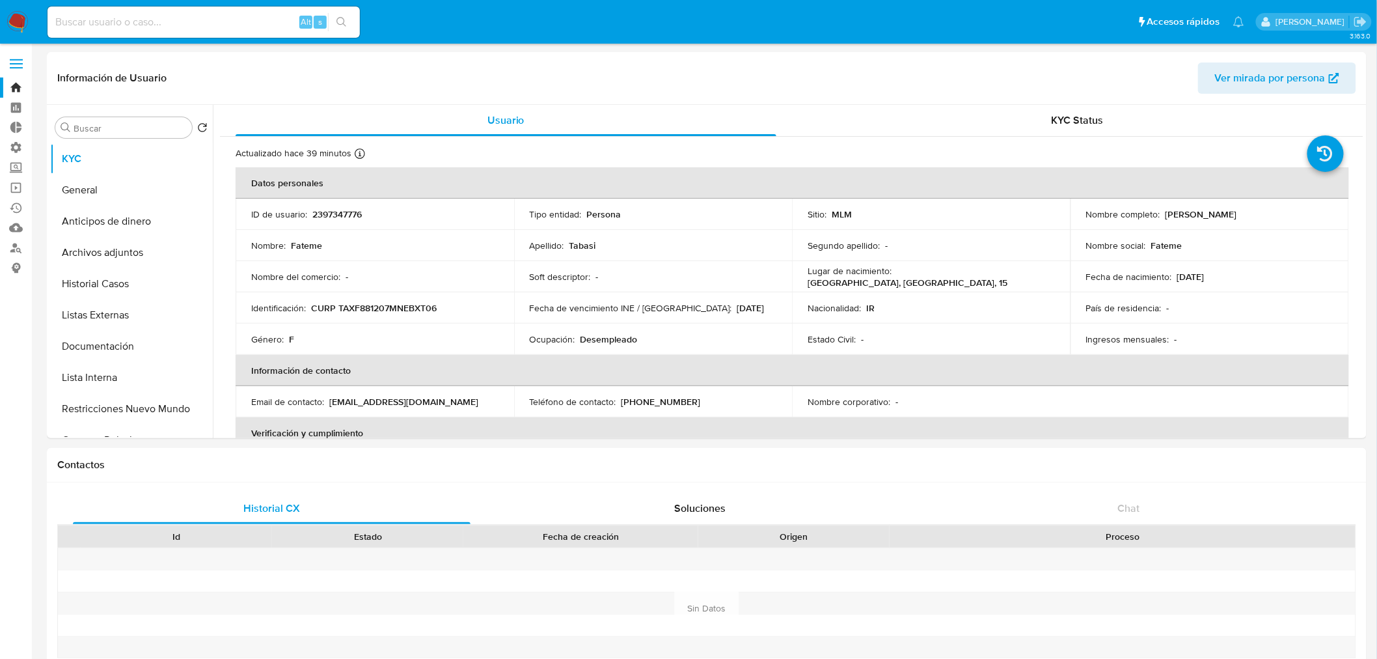
click at [167, 320] on button "Listas Externas" at bounding box center [126, 314] width 152 height 31
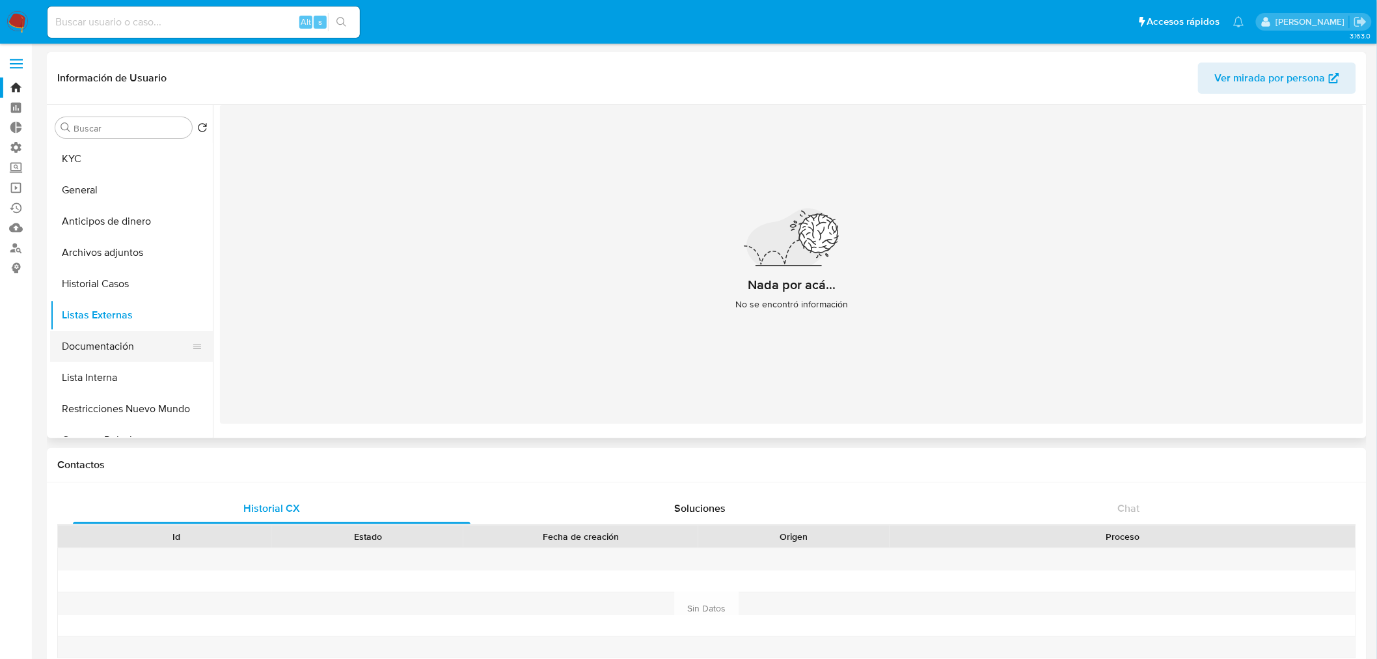
click at [164, 336] on button "Documentación" at bounding box center [126, 346] width 152 height 31
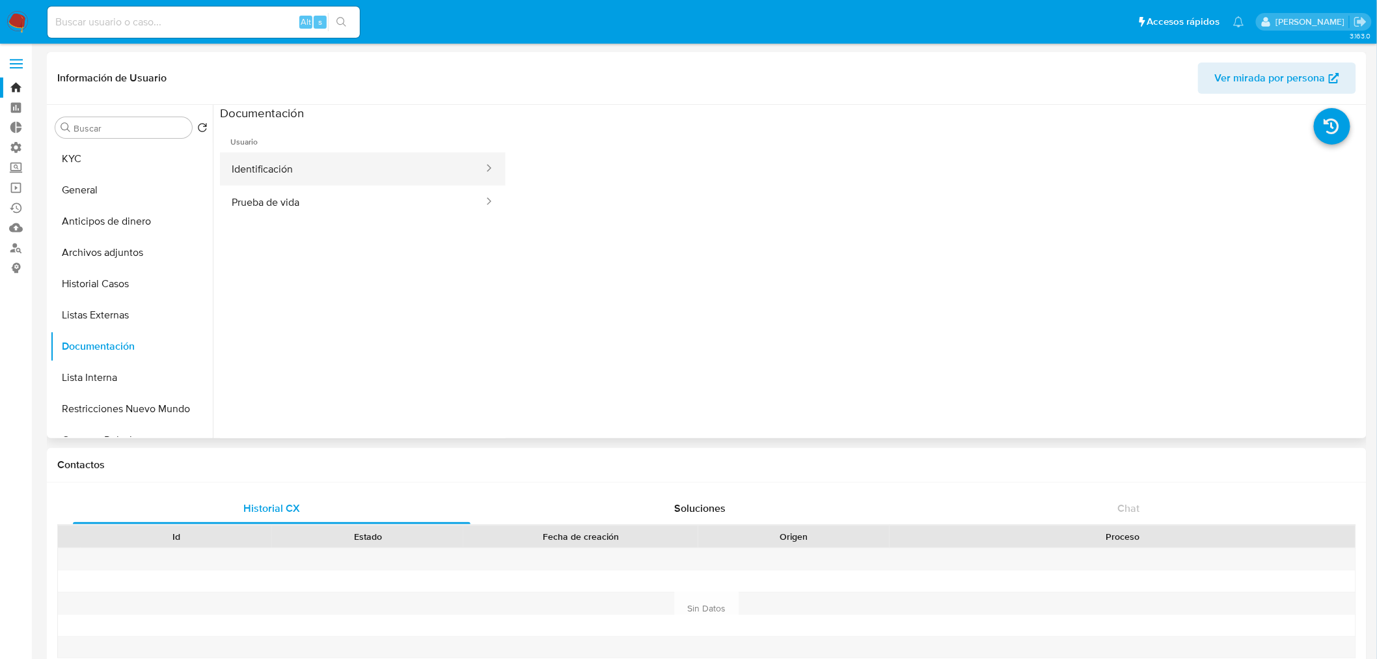
click at [319, 165] on button "Identificación" at bounding box center [352, 168] width 265 height 33
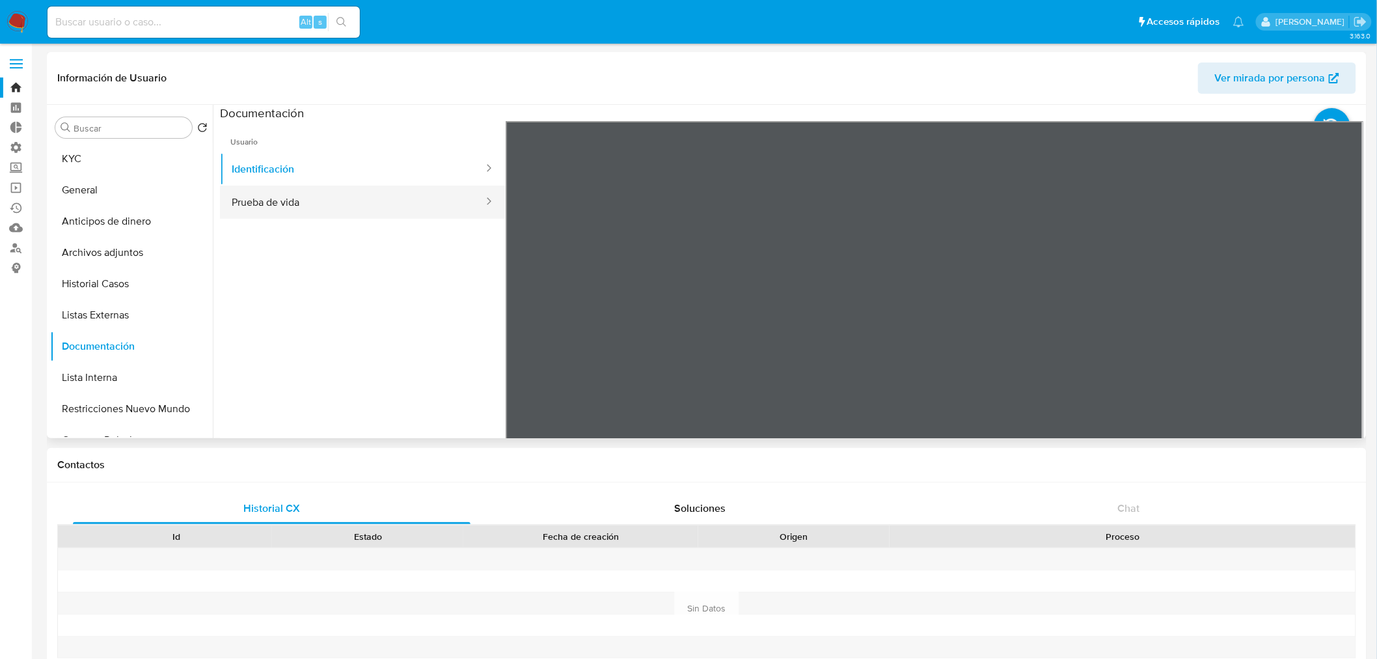
click at [391, 213] on button "Prueba de vida" at bounding box center [352, 201] width 265 height 33
click at [167, 154] on button "KYC" at bounding box center [126, 158] width 152 height 31
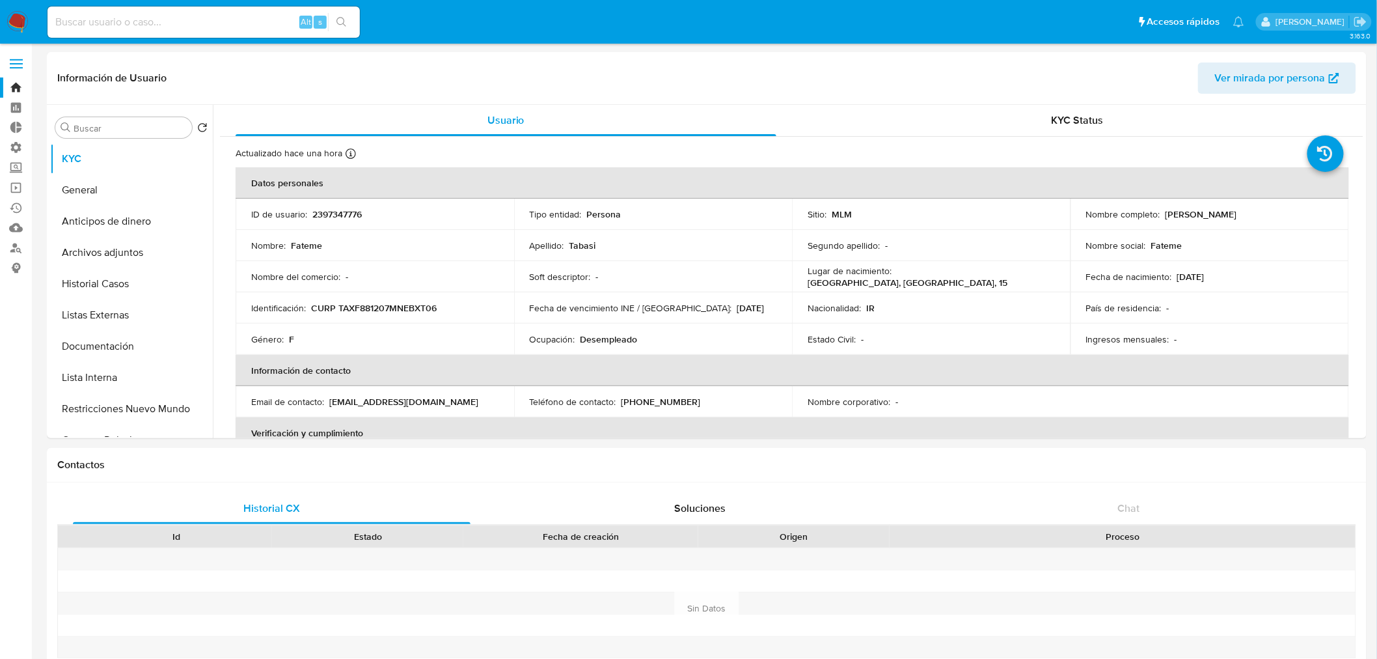
click at [1094, 14] on ul "Pausado Ver notificaciones Alt s Accesos rápidos Presiona las siguientes teclas…" at bounding box center [646, 21] width 1210 height 33
click at [62, 399] on button "Restricciones Nuevo Mundo" at bounding box center [126, 408] width 152 height 31
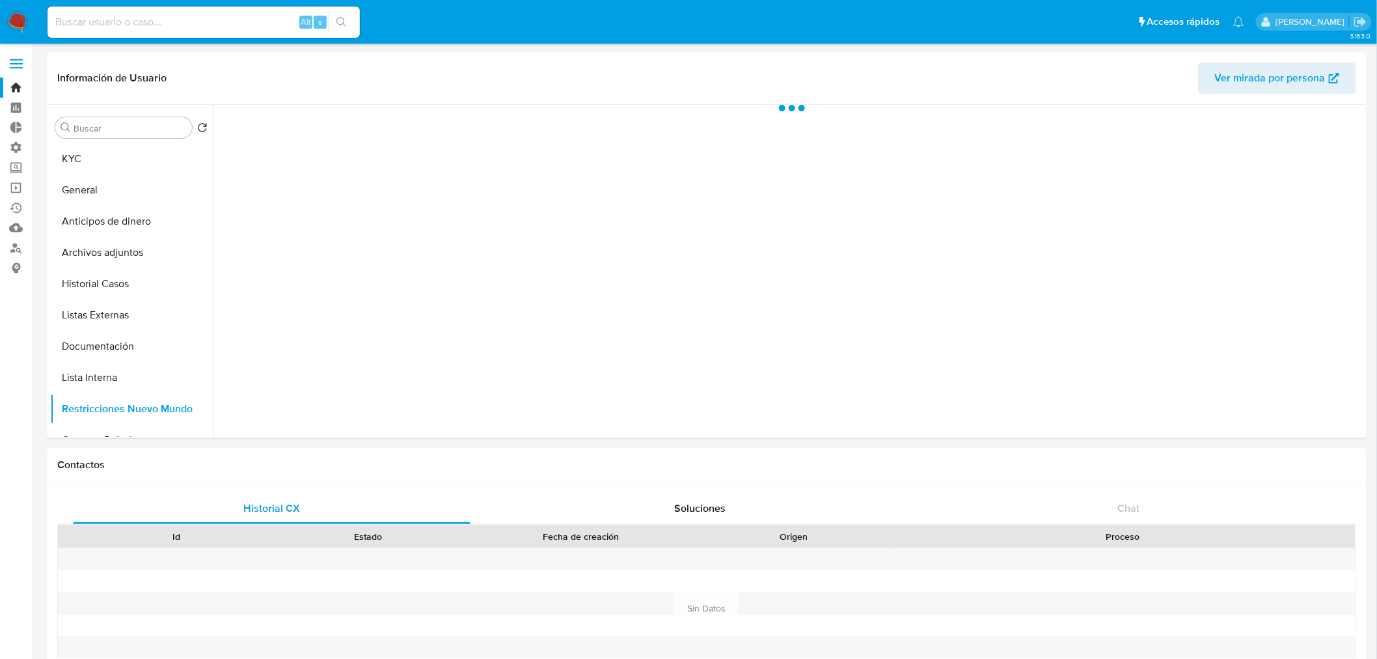
click at [1072, 24] on ul "Pausado Ver notificaciones Alt s Accesos rápidos Presiona las siguientes teclas…" at bounding box center [646, 21] width 1210 height 33
click at [1094, 10] on ul "Pausado Ver notificaciones Alt s Accesos rápidos Presiona las siguientes teclas…" at bounding box center [646, 21] width 1210 height 33
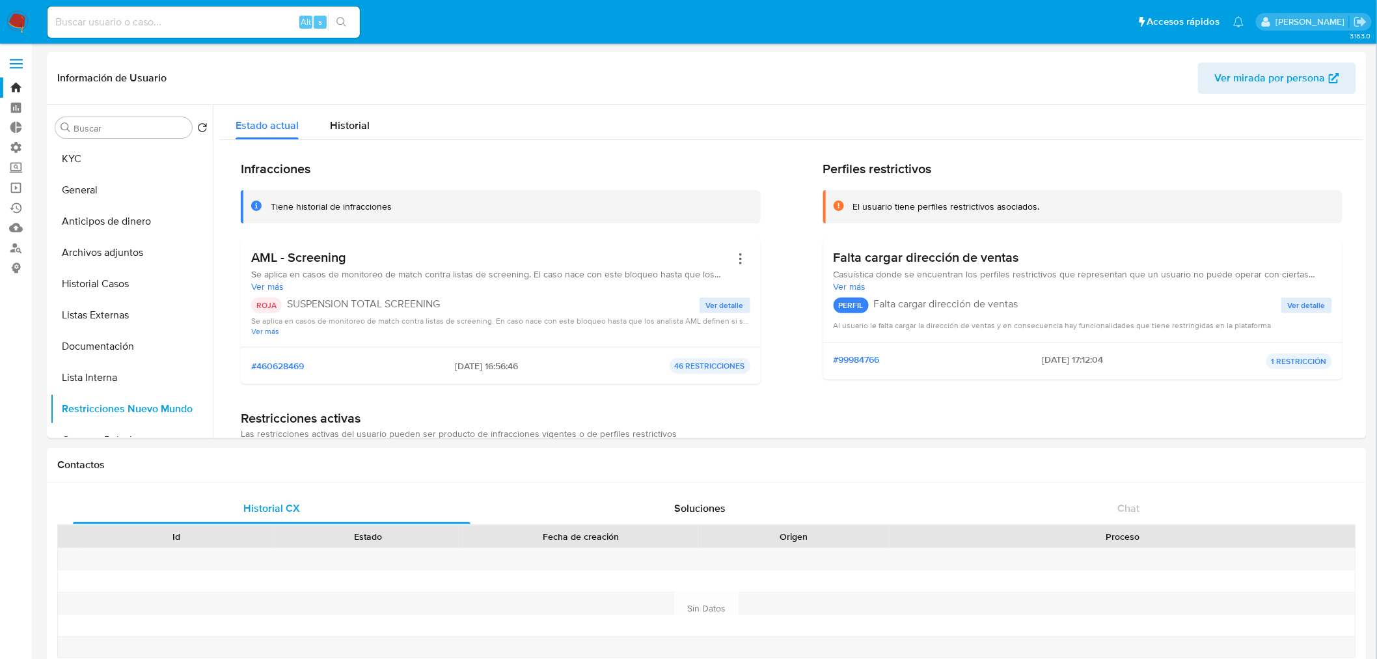
click at [1078, 13] on ul "Pausado Ver notificaciones Alt s Accesos rápidos Presiona las siguientes teclas…" at bounding box center [646, 21] width 1210 height 33
click at [1087, 14] on ul "Pausado Ver notificaciones Alt s Accesos rápidos Presiona las siguientes teclas…" at bounding box center [646, 21] width 1210 height 33
click at [855, 303] on p "PERFIL" at bounding box center [851, 305] width 35 height 16
click at [1281, 309] on button "Ver detalle" at bounding box center [1306, 305] width 51 height 16
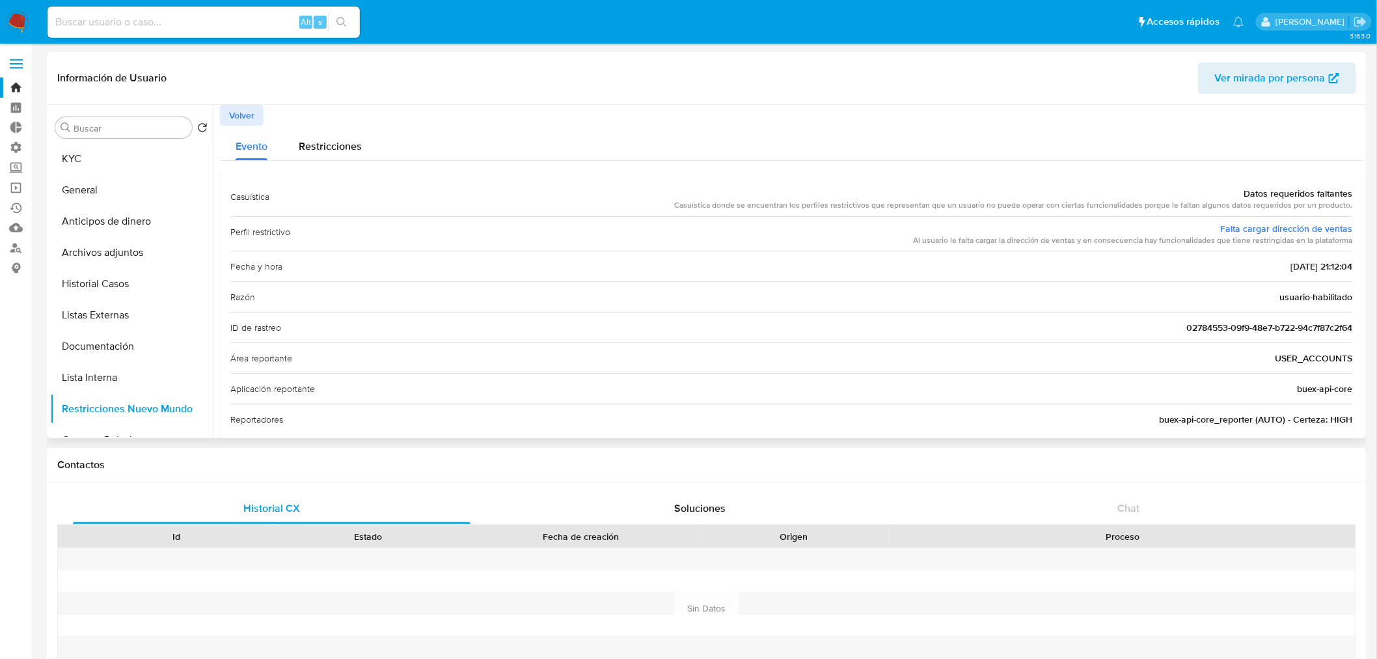
click at [260, 111] on button "Volver" at bounding box center [242, 115] width 44 height 21
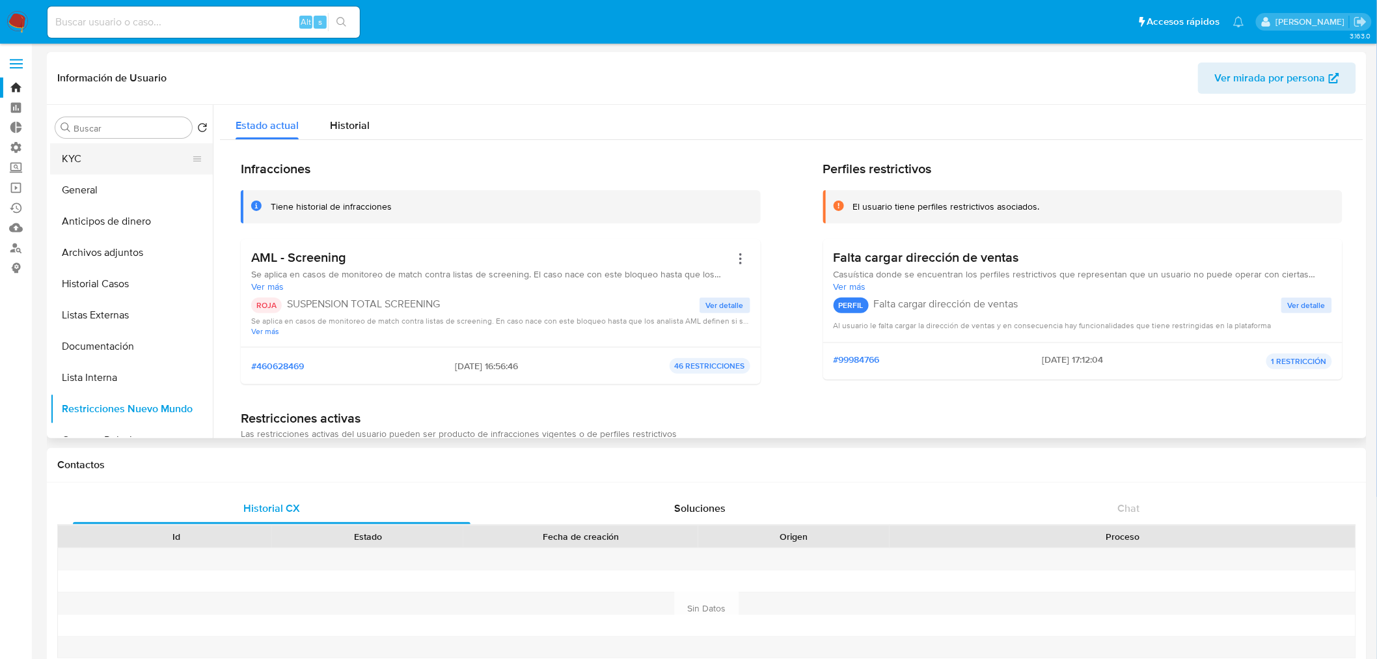
click at [143, 152] on button "KYC" at bounding box center [126, 158] width 152 height 31
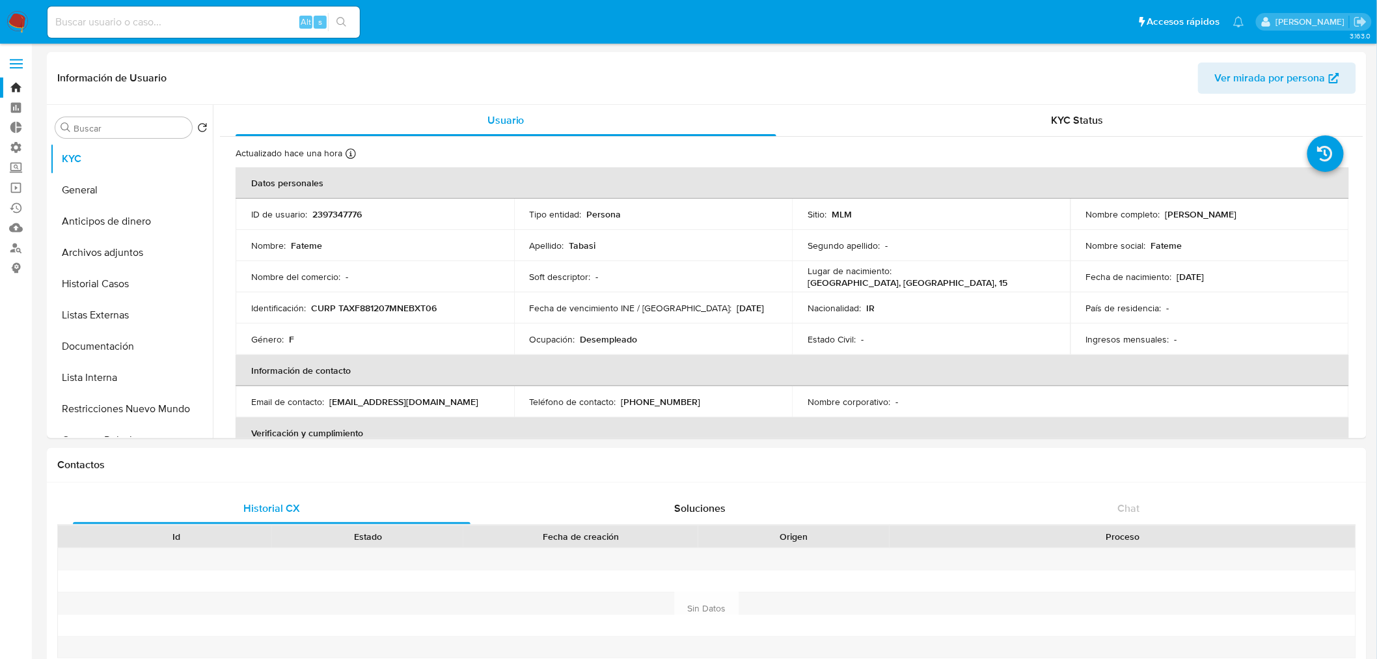
click at [1085, 20] on ul "Pausado Ver notificaciones Alt s Accesos rápidos Presiona las siguientes teclas…" at bounding box center [646, 21] width 1210 height 33
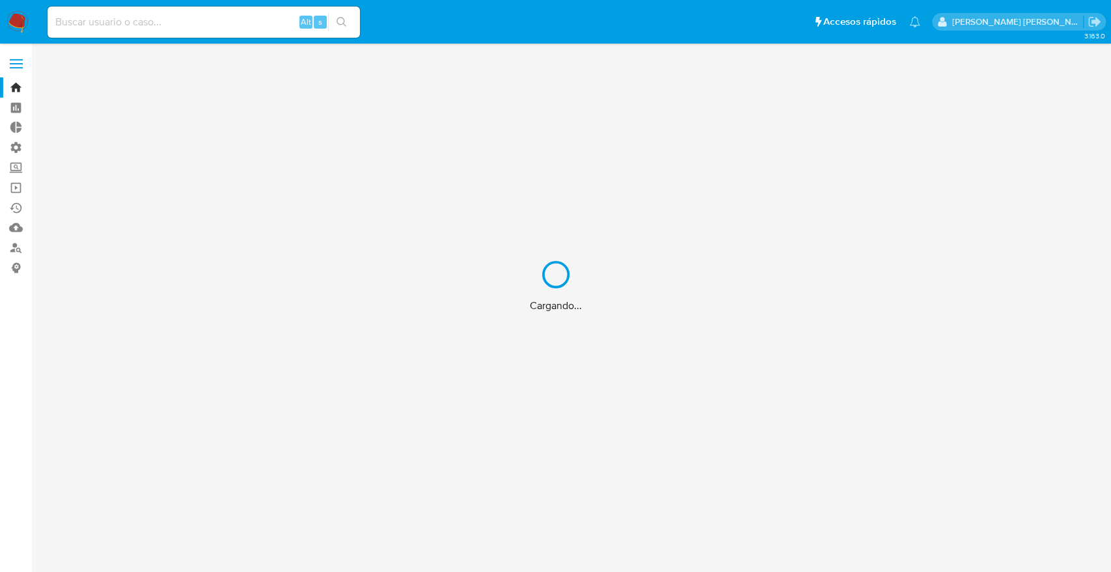
click at [23, 165] on div "Cargando..." at bounding box center [555, 286] width 1111 height 572
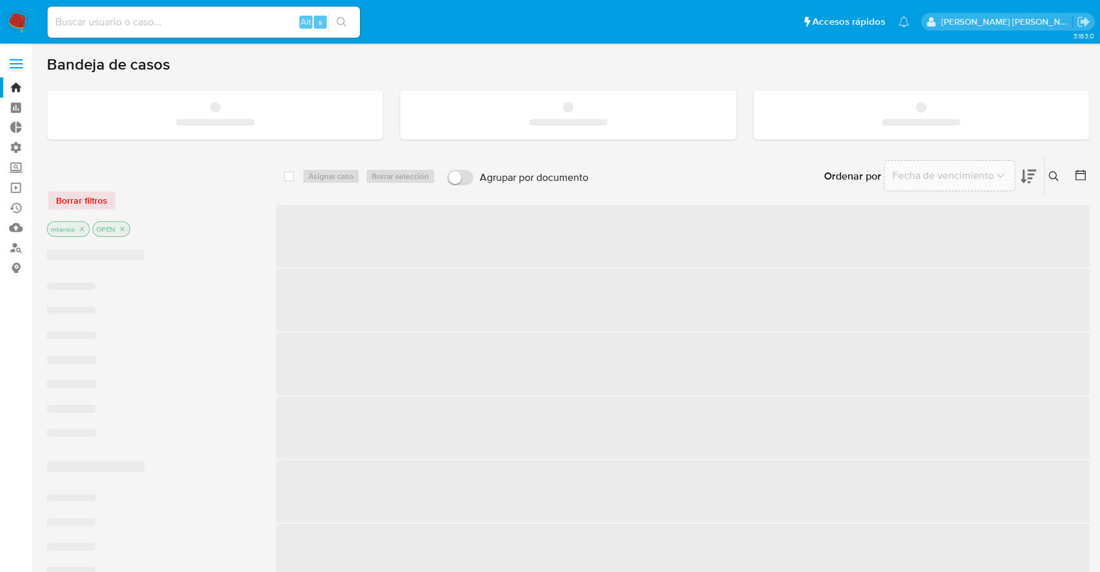
click at [23, 165] on label "Screening" at bounding box center [77, 167] width 155 height 20
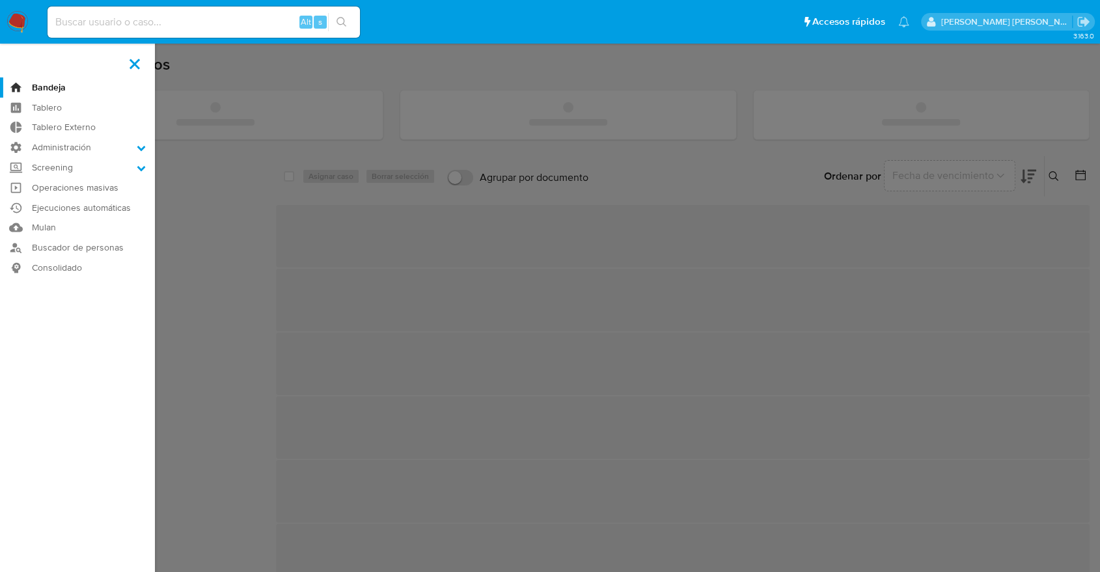
click at [0, 0] on input "Screening" at bounding box center [0, 0] width 0 height 0
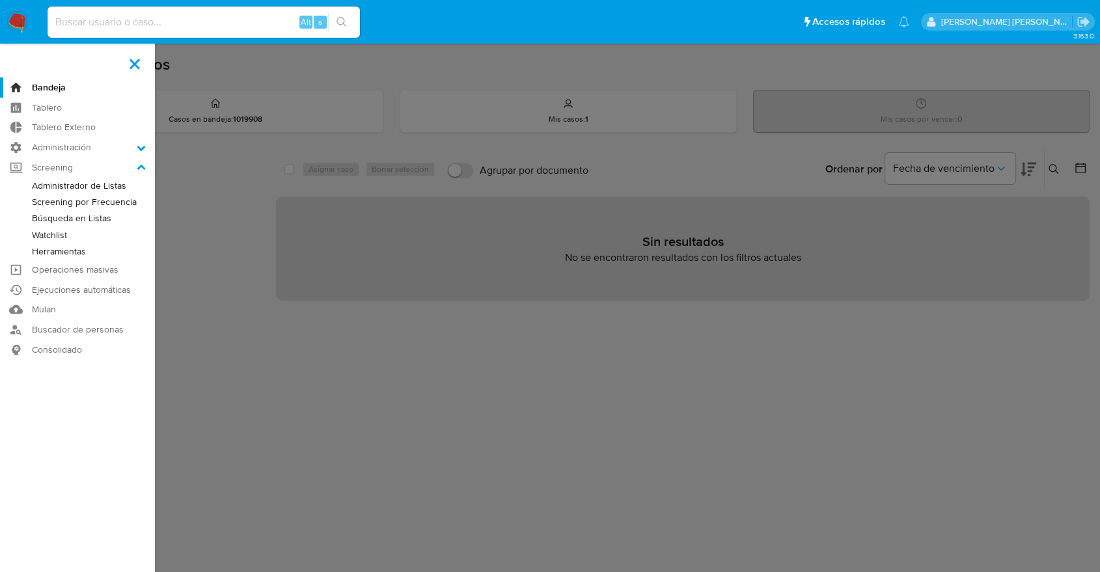
click at [33, 181] on link "Administrador de Listas" at bounding box center [77, 186] width 155 height 16
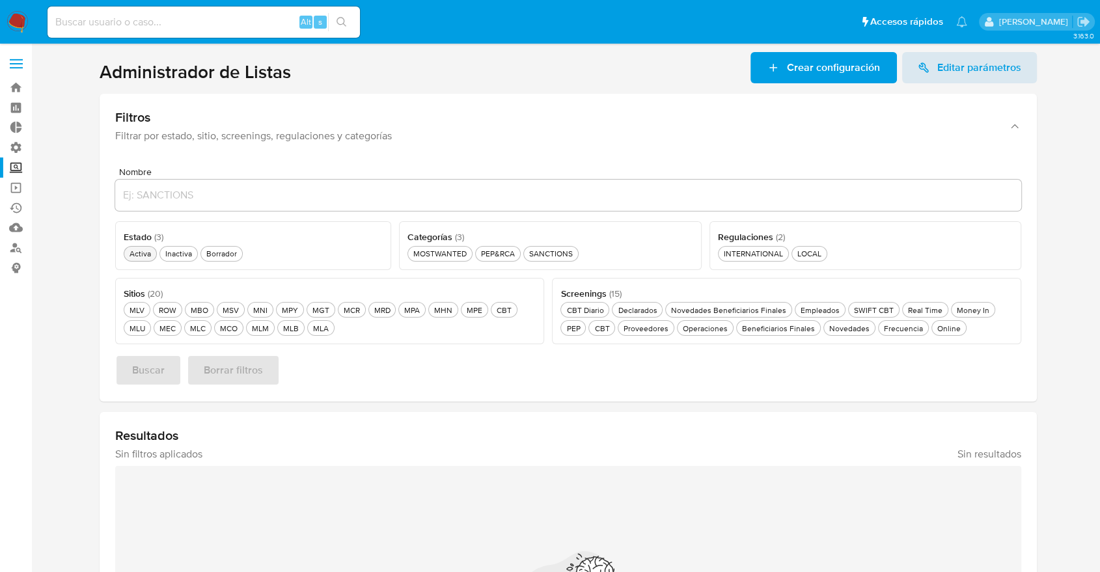
click at [128, 256] on div "Activa Activa" at bounding box center [140, 253] width 27 height 11
click at [265, 333] on div "MLM MLM" at bounding box center [260, 328] width 22 height 11
click at [469, 256] on div "MOSTWANTED MOSTWANTED" at bounding box center [440, 253] width 59 height 11
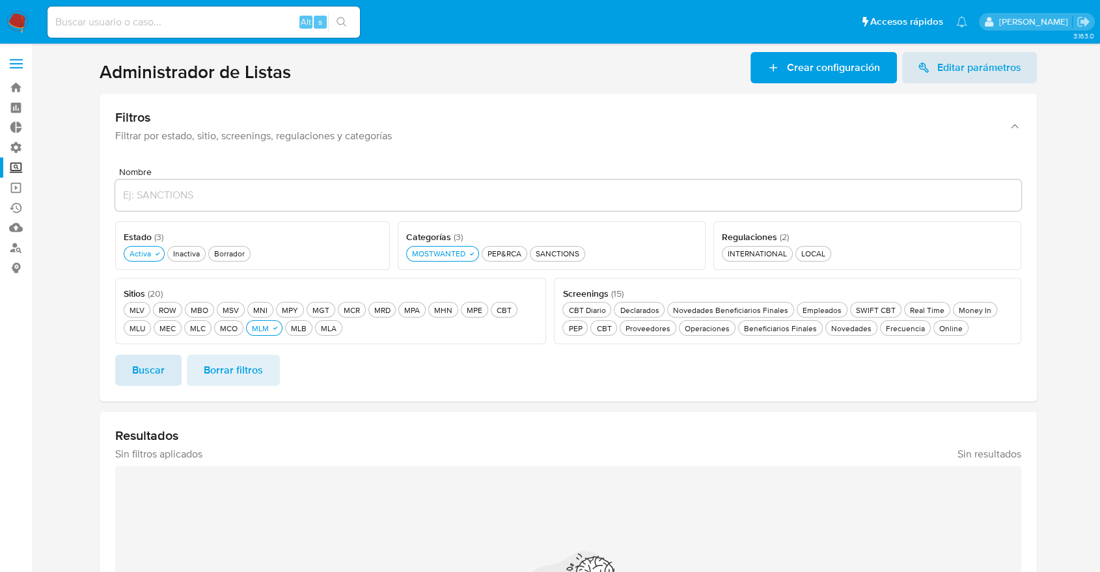
click at [165, 373] on button "Buscar" at bounding box center [148, 370] width 66 height 31
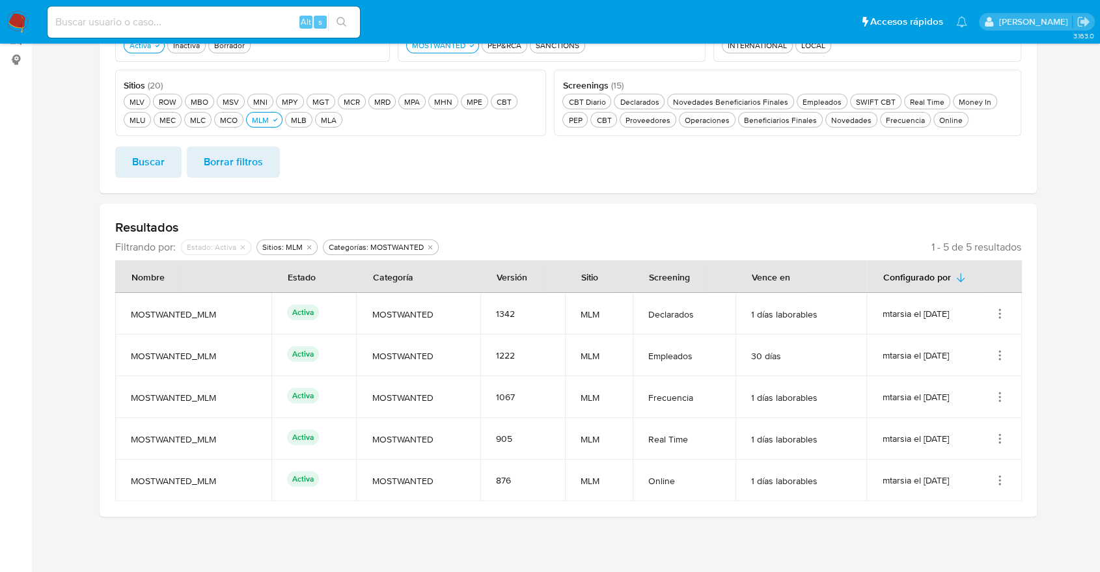
scroll to position [208, 0]
click at [1003, 478] on icon "Acciones" at bounding box center [999, 480] width 13 height 13
click at [991, 385] on button "Ver detalles" at bounding box center [947, 381] width 117 height 34
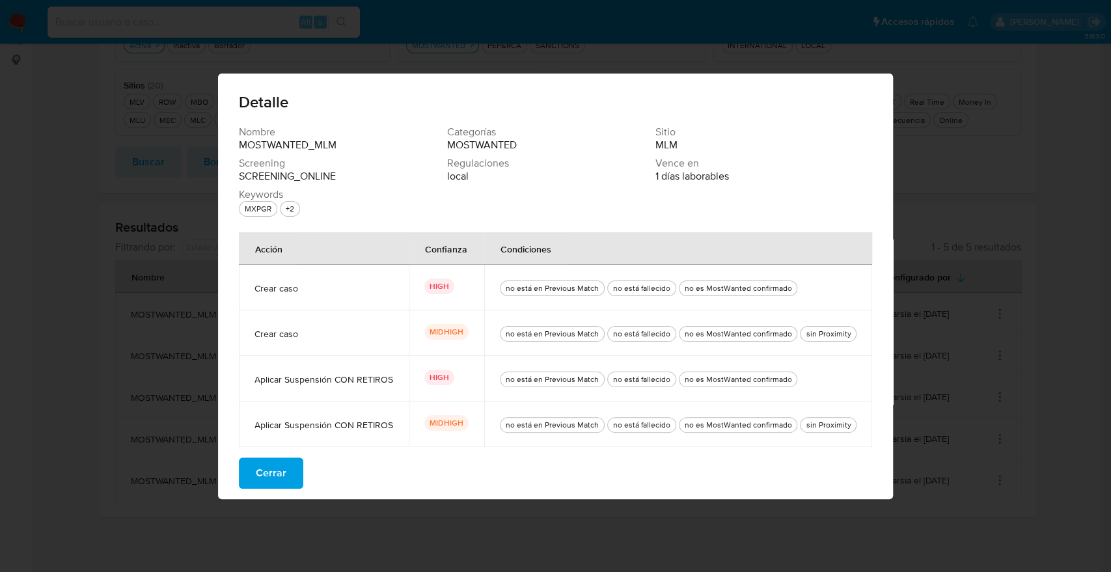
click at [301, 478] on button "Cerrar" at bounding box center [271, 472] width 64 height 31
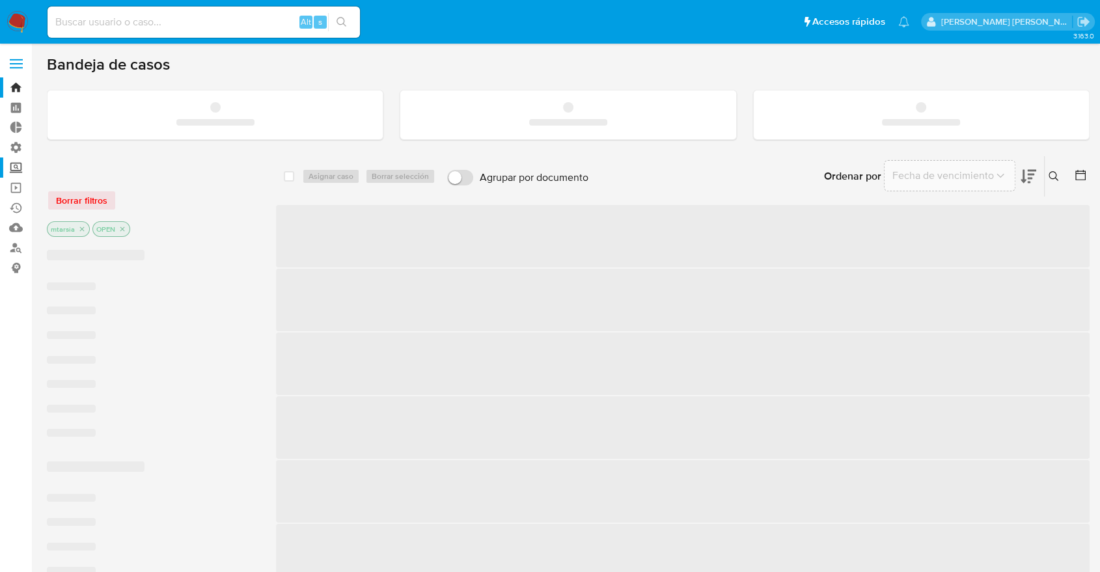
click at [16, 170] on label "Screening" at bounding box center [77, 167] width 155 height 20
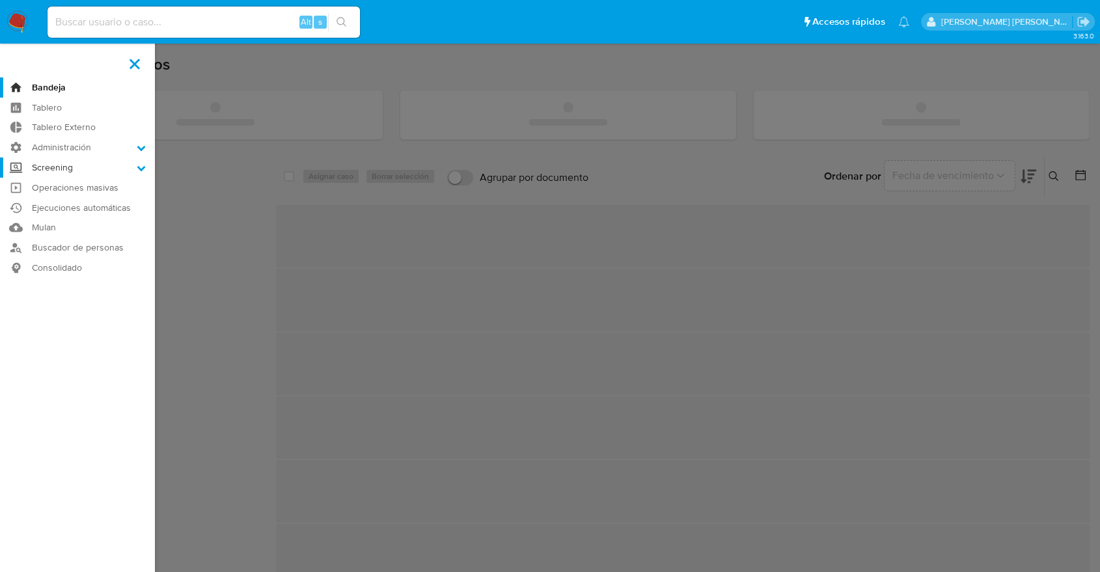
click at [0, 0] on input "Screening" at bounding box center [0, 0] width 0 height 0
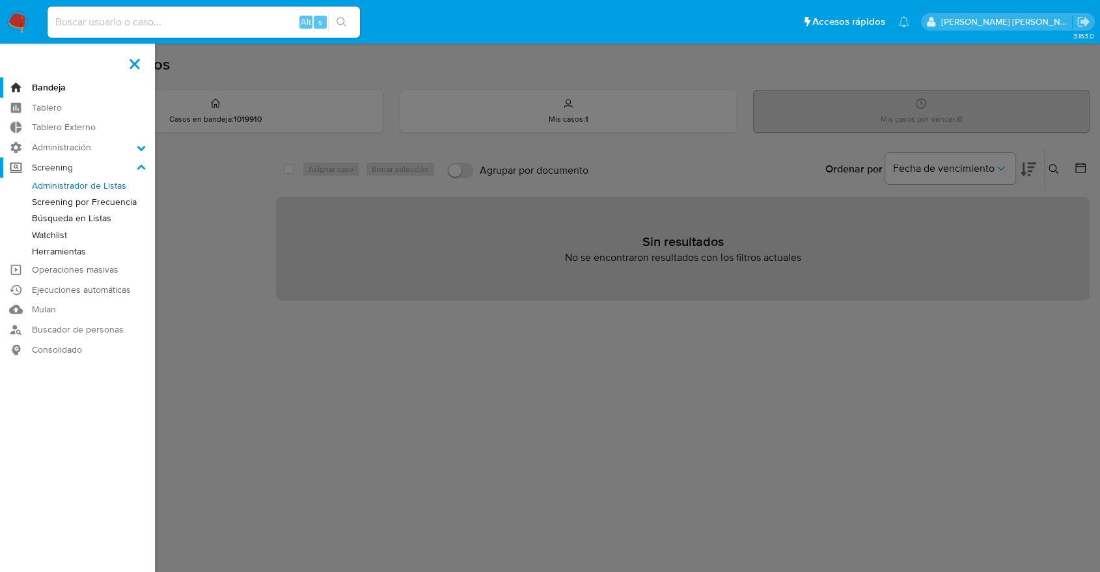
drag, startPoint x: 31, startPoint y: 180, endPoint x: 18, endPoint y: 176, distance: 14.2
click at [31, 180] on link "Administrador de Listas" at bounding box center [77, 186] width 155 height 16
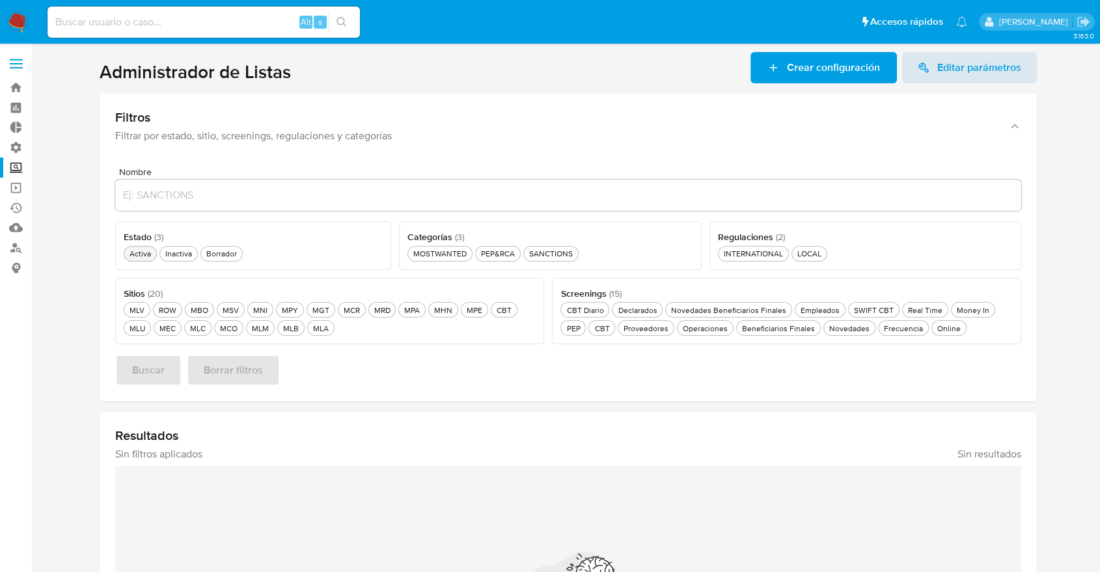
click at [129, 250] on div "Activa Activa" at bounding box center [140, 253] width 27 height 11
click at [252, 333] on div "MLM MLM" at bounding box center [260, 328] width 22 height 11
click at [465, 253] on div "MOSTWANTED MOSTWANTED" at bounding box center [440, 253] width 59 height 11
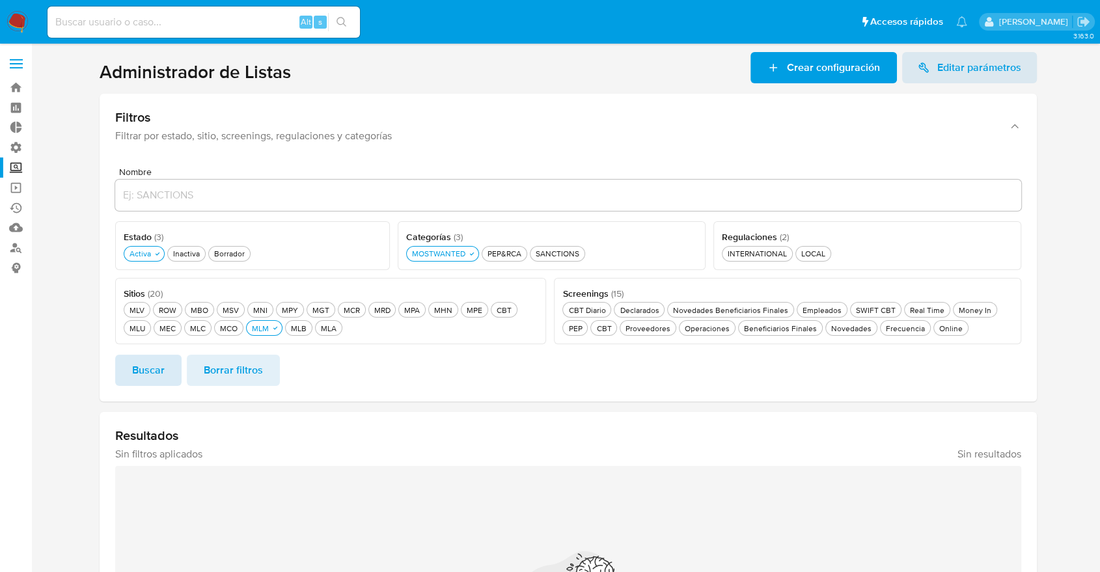
click at [170, 365] on button "Buscar" at bounding box center [148, 370] width 66 height 31
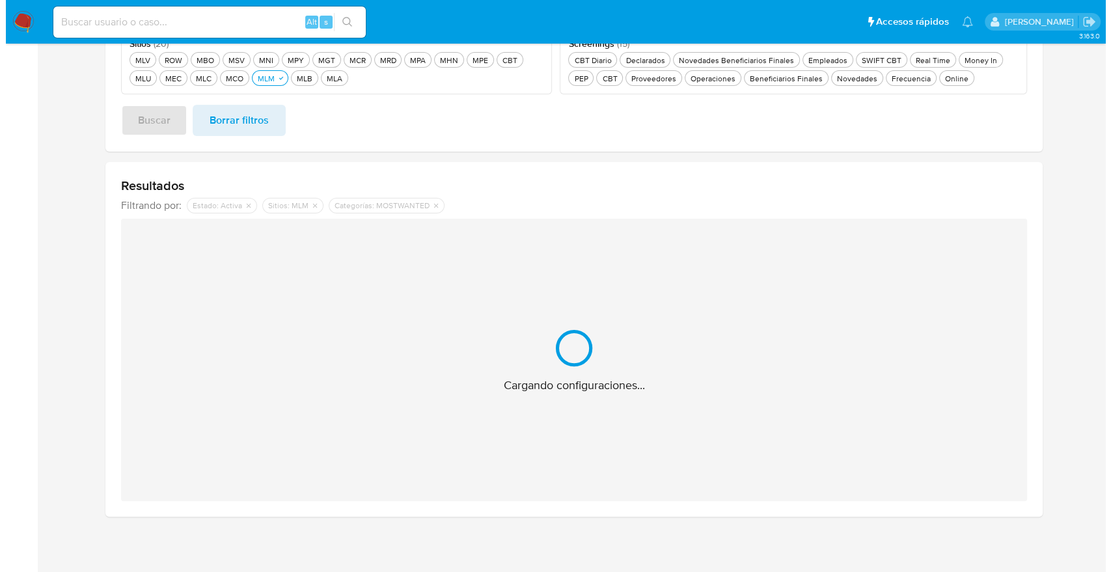
scroll to position [208, 0]
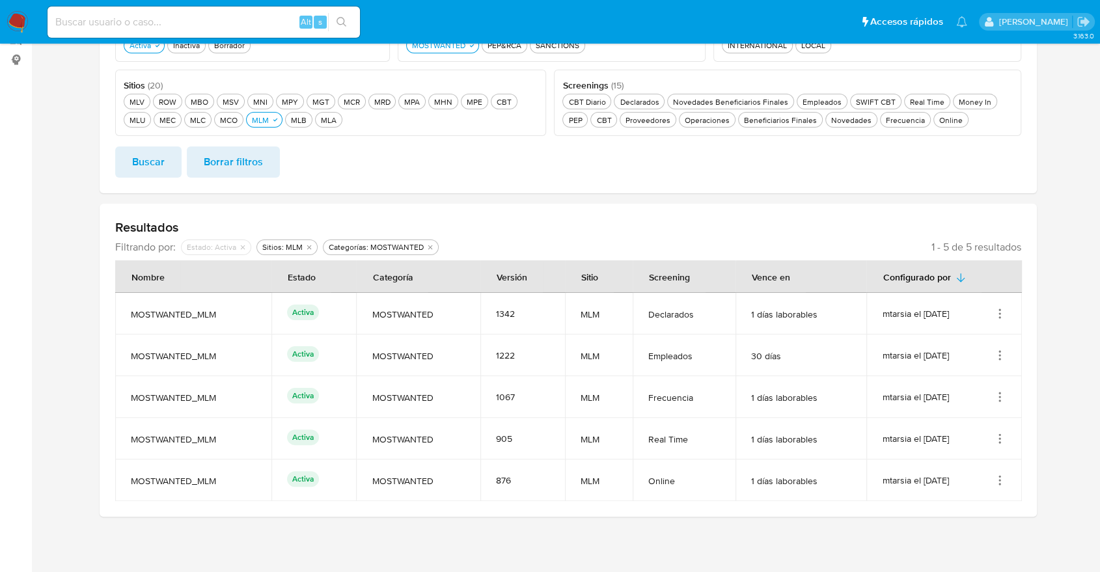
click at [995, 483] on icon "Acciones" at bounding box center [999, 480] width 13 height 13
click at [984, 384] on button "Ver detalles" at bounding box center [947, 381] width 117 height 34
